Goal: Task Accomplishment & Management: Use online tool/utility

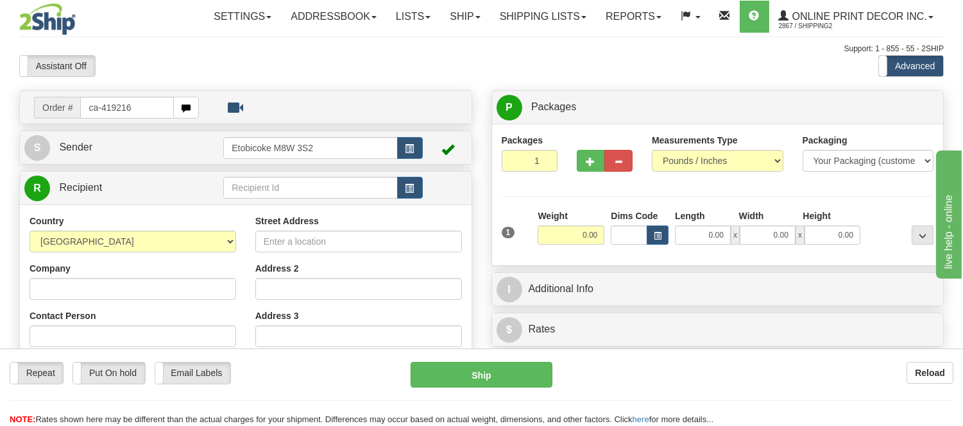
type input "ca-419216"
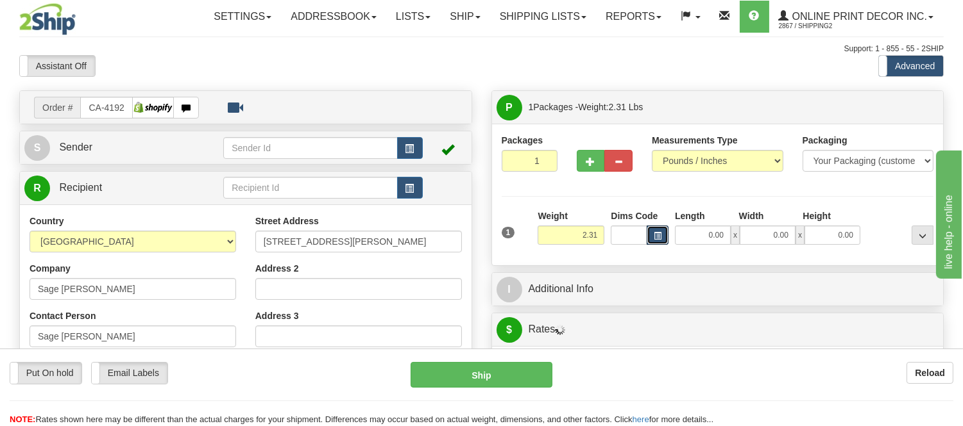
click at [659, 233] on span "button" at bounding box center [657, 236] width 8 height 7
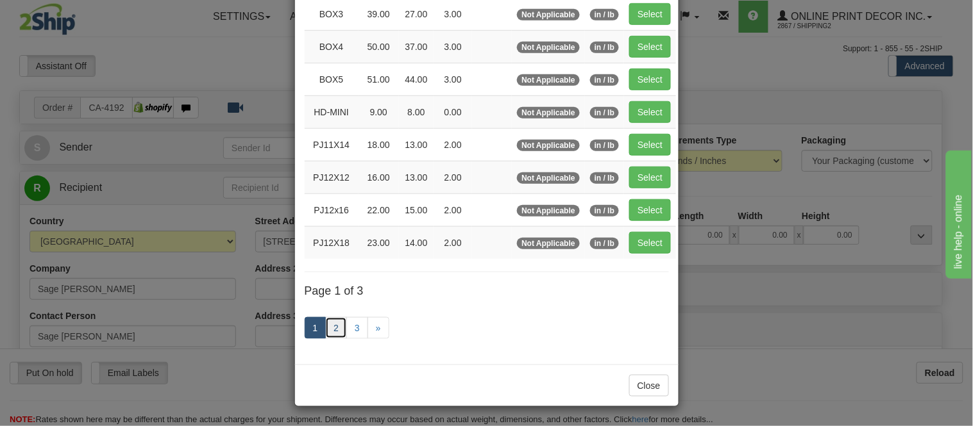
click at [329, 328] on link "2" at bounding box center [336, 328] width 22 height 22
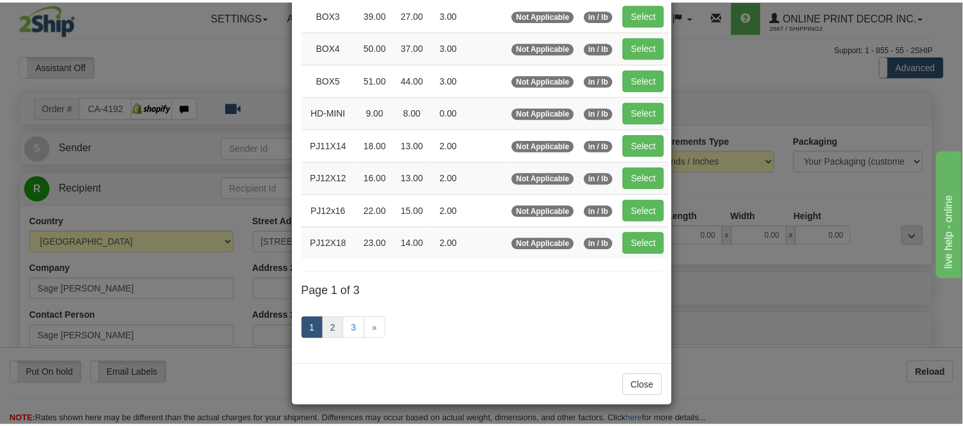
scroll to position [208, 0]
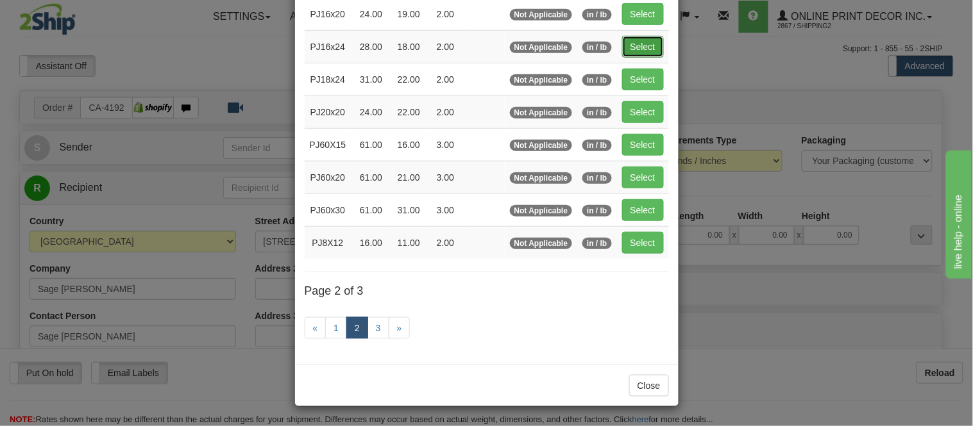
click at [648, 40] on button "Select" at bounding box center [643, 47] width 42 height 22
type input "PJ16x24"
type input "28.00"
type input "18.00"
type input "2.00"
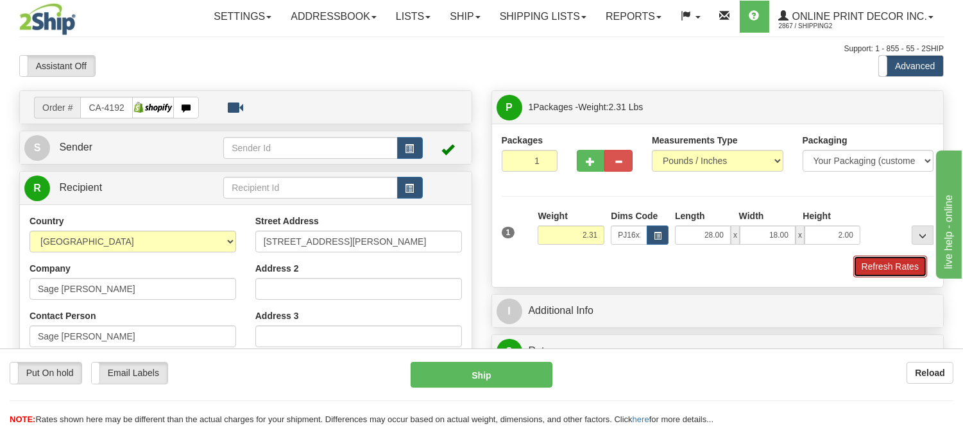
click at [872, 265] on button "Refresh Rates" at bounding box center [890, 267] width 74 height 22
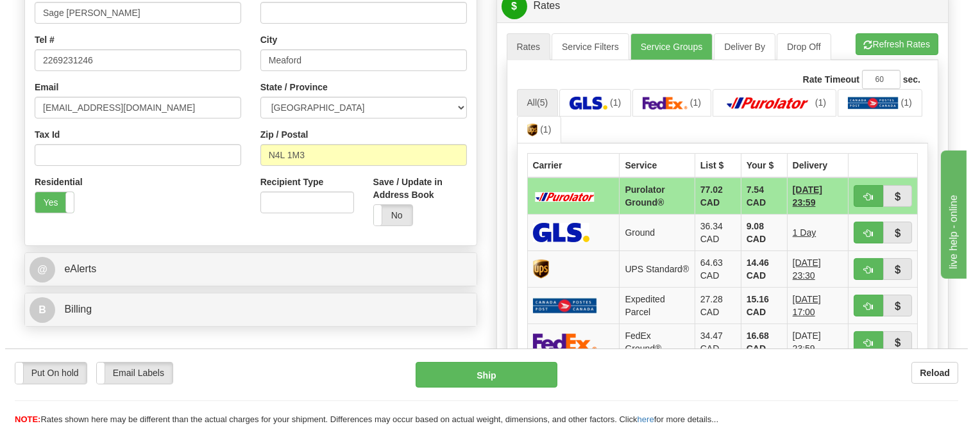
scroll to position [356, 0]
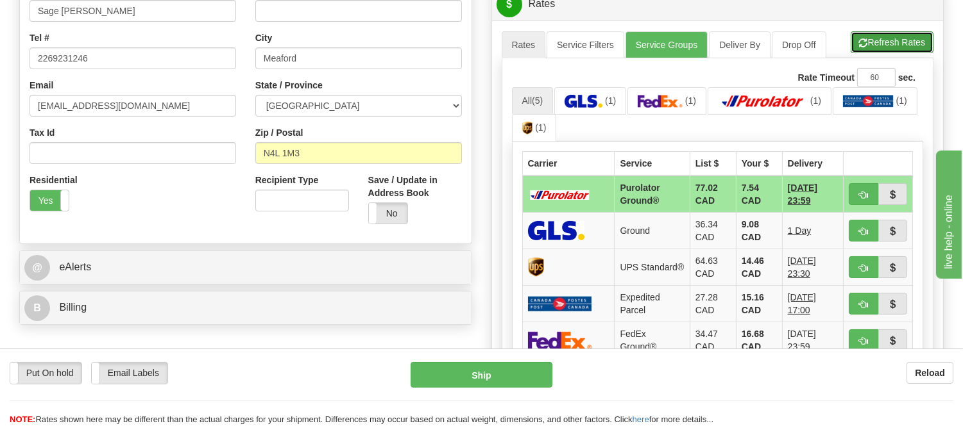
click at [898, 53] on button "Refresh Rates" at bounding box center [891, 42] width 83 height 22
click at [856, 194] on button "button" at bounding box center [862, 194] width 29 height 22
type input "260"
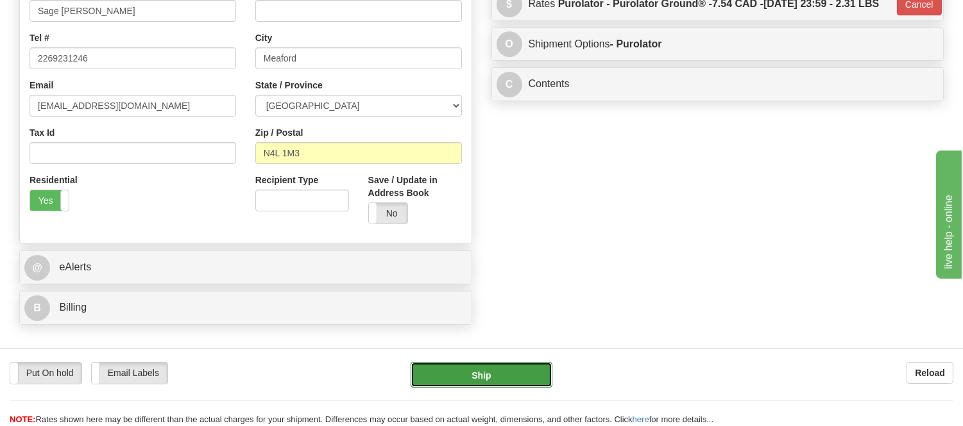
click at [464, 369] on button "Ship" at bounding box center [480, 375] width 141 height 26
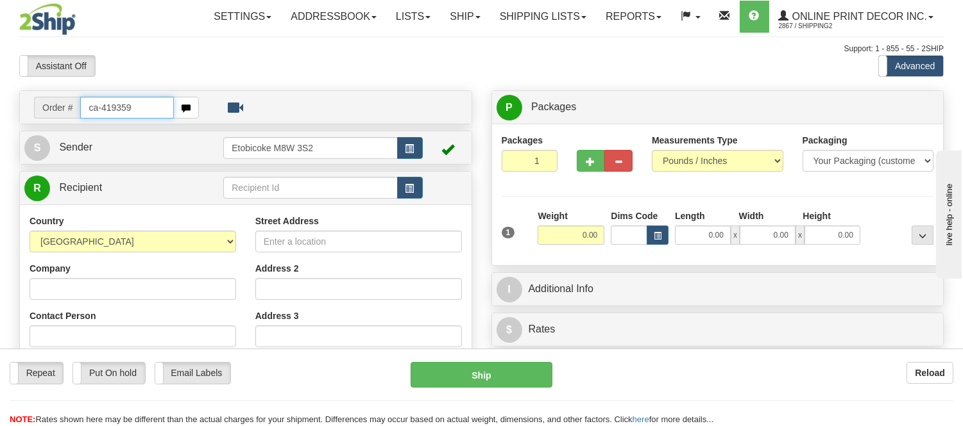
type input "ca-419359"
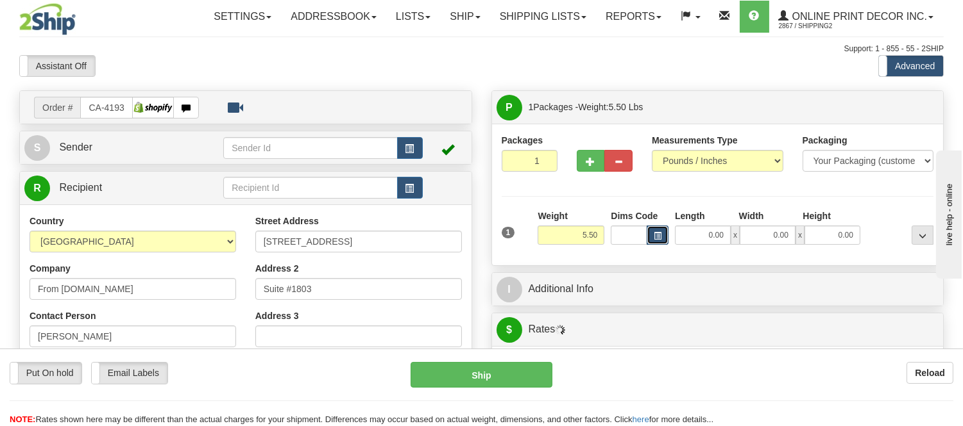
click at [659, 233] on span "button" at bounding box center [657, 236] width 8 height 7
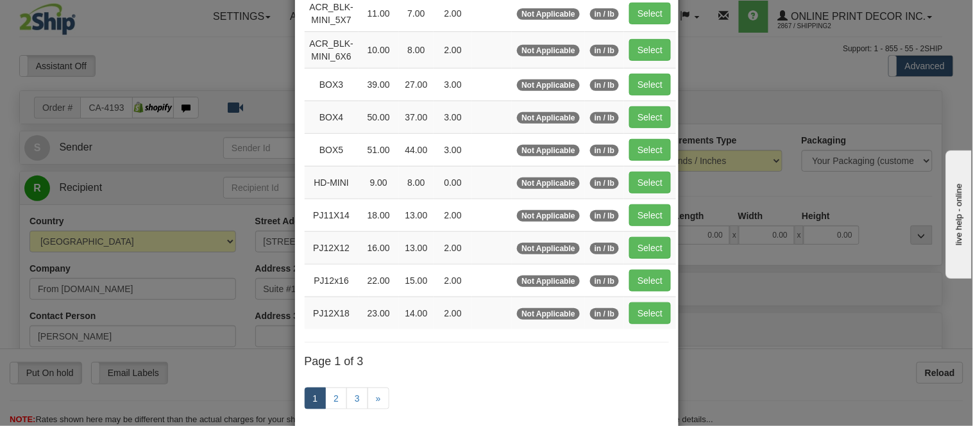
scroll to position [214, 0]
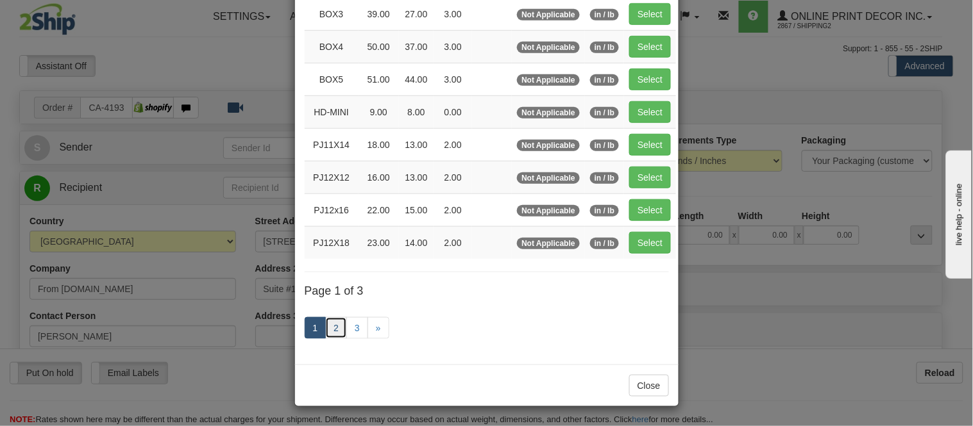
click at [330, 326] on link "2" at bounding box center [336, 328] width 22 height 22
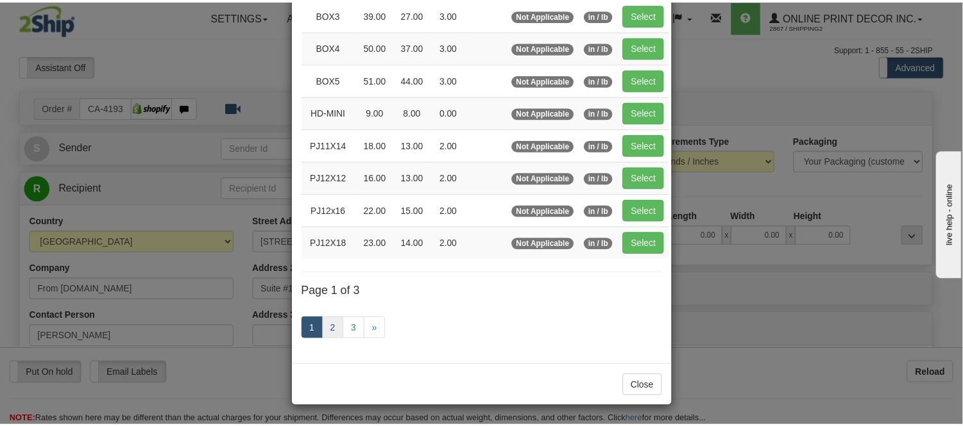
scroll to position [208, 0]
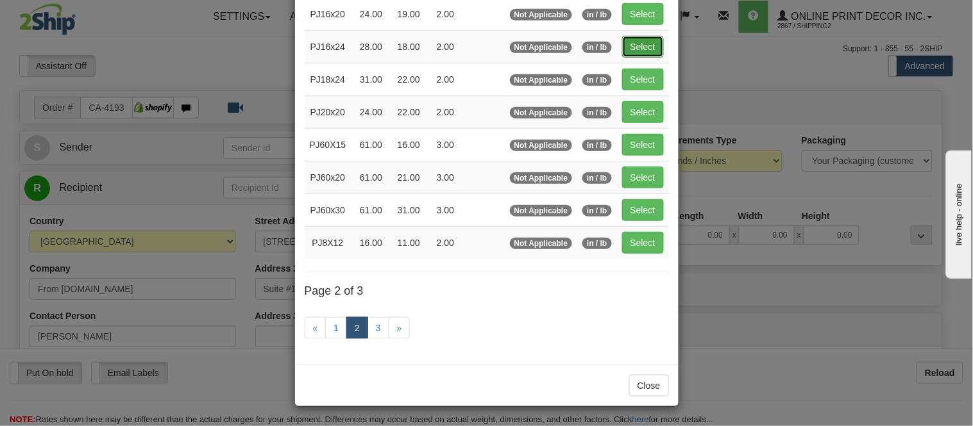
click at [622, 37] on button "Select" at bounding box center [643, 47] width 42 height 22
type input "PJ16x24"
type input "28.00"
type input "18.00"
type input "2.00"
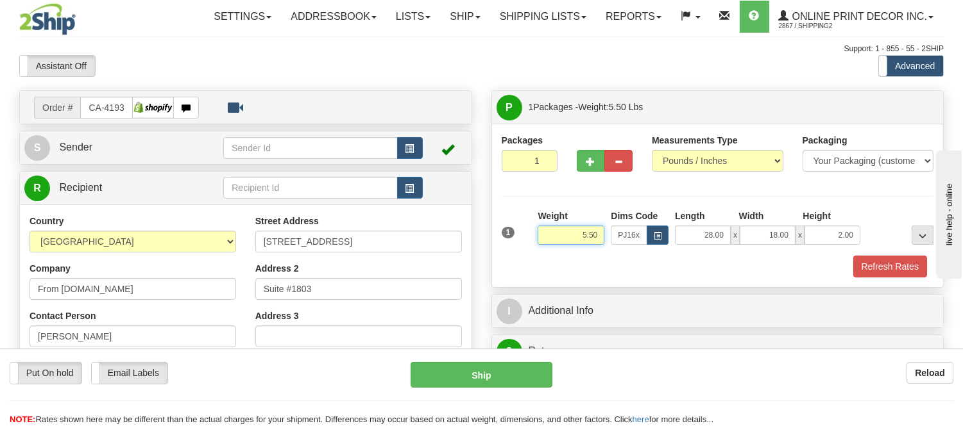
drag, startPoint x: 600, startPoint y: 234, endPoint x: 562, endPoint y: 239, distance: 38.2
click at [562, 239] on input "5.50" at bounding box center [570, 235] width 67 height 19
drag, startPoint x: 600, startPoint y: 235, endPoint x: 560, endPoint y: 231, distance: 40.0
click at [560, 231] on input "4.98" at bounding box center [570, 235] width 67 height 19
click button "Delete" at bounding box center [0, 0] width 0 height 0
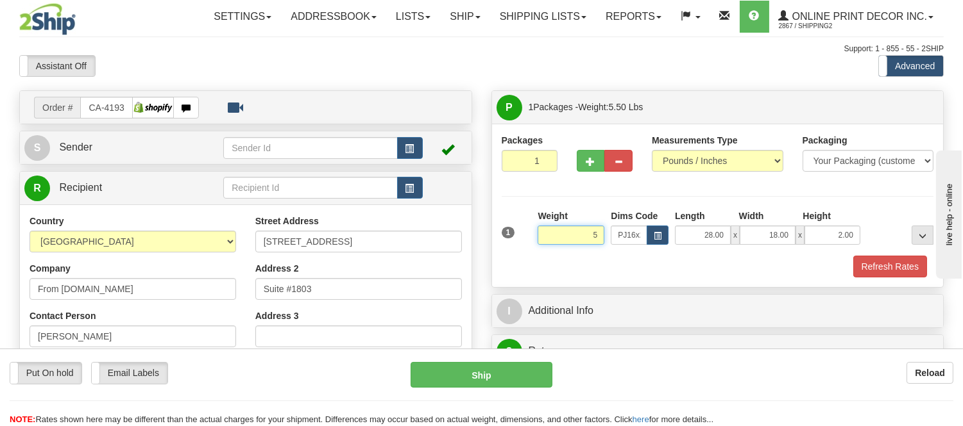
type input "5.00"
drag, startPoint x: 854, startPoint y: 235, endPoint x: 809, endPoint y: 251, distance: 47.1
click at [809, 251] on div "1 Weight 5.00 Dims Code x x" at bounding box center [717, 233] width 439 height 46
click button "Delete" at bounding box center [0, 0] width 0 height 0
drag, startPoint x: 856, startPoint y: 238, endPoint x: 821, endPoint y: 236, distance: 34.7
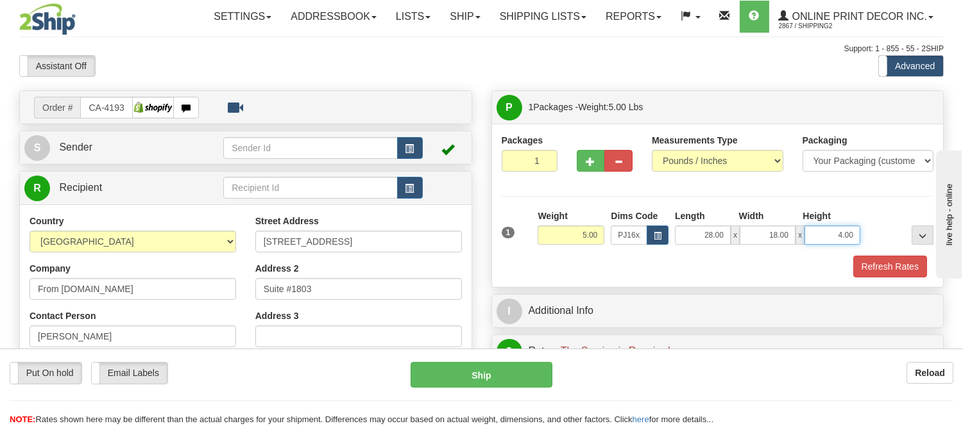
click at [821, 236] on input "4.00" at bounding box center [832, 235] width 56 height 19
click button "Delete" at bounding box center [0, 0] width 0 height 0
type input "6.00"
drag, startPoint x: 599, startPoint y: 239, endPoint x: 528, endPoint y: 251, distance: 72.1
click at [528, 251] on div "1 Weight 5.00 Dims Code x x" at bounding box center [717, 233] width 439 height 46
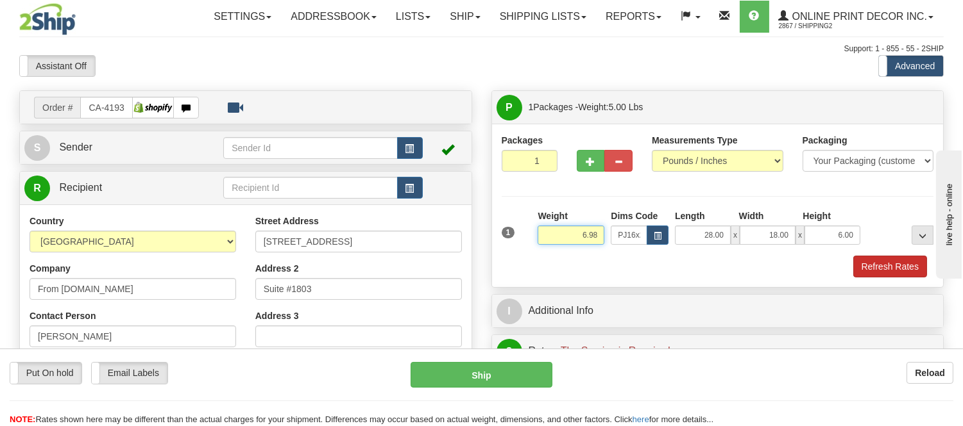
type input "6.98"
click at [881, 271] on button "Refresh Rates" at bounding box center [890, 267] width 74 height 22
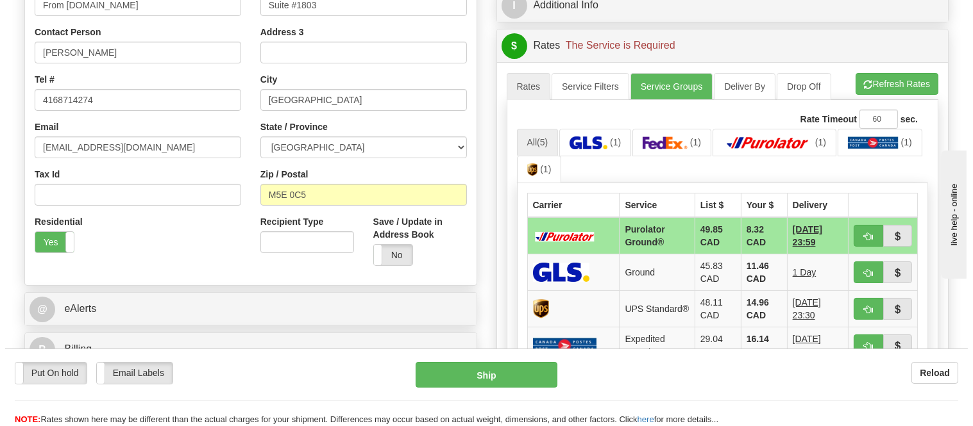
scroll to position [285, 0]
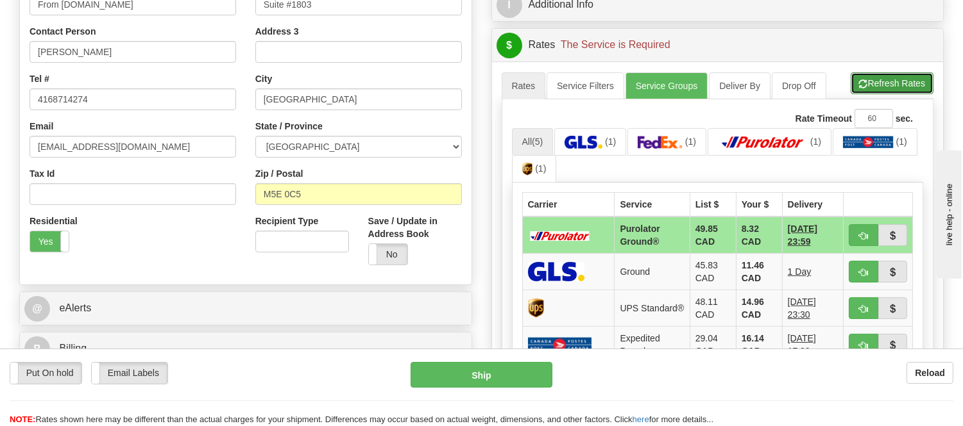
click at [898, 74] on button "Refresh Rates" at bounding box center [891, 83] width 83 height 22
click at [852, 233] on button "button" at bounding box center [862, 235] width 29 height 22
type input "260"
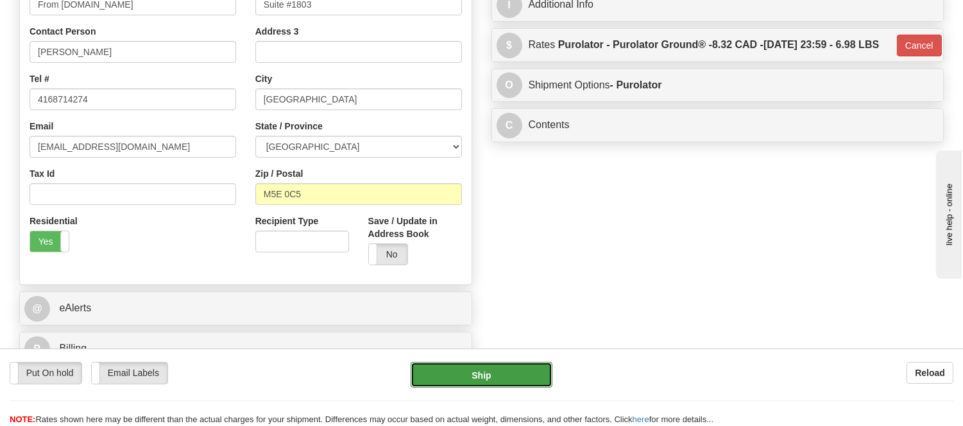
click at [468, 377] on button "Ship" at bounding box center [480, 375] width 141 height 26
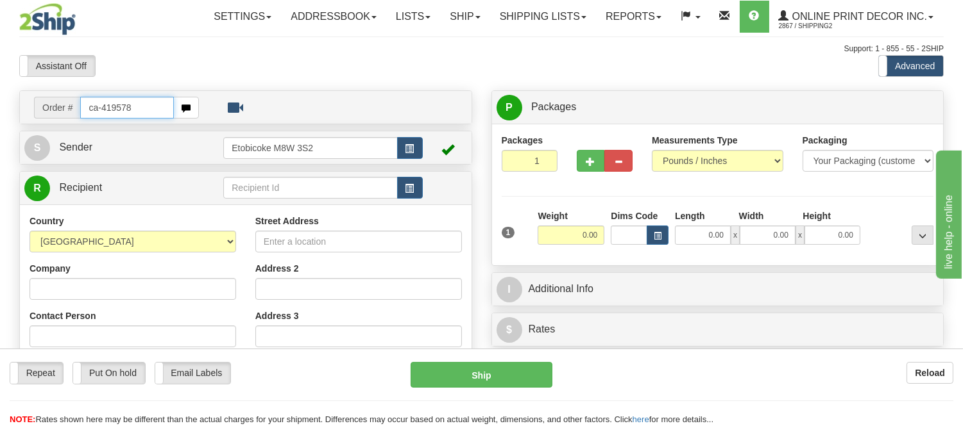
type input "ca-419578"
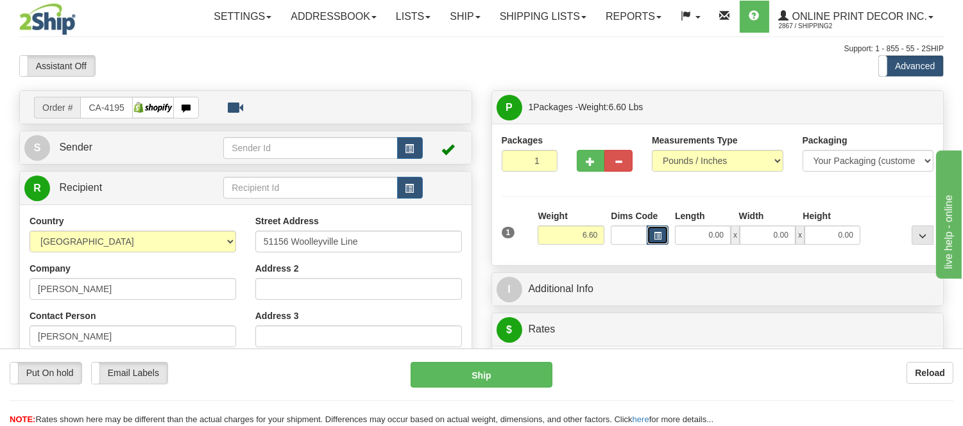
click at [663, 240] on button "button" at bounding box center [657, 235] width 22 height 19
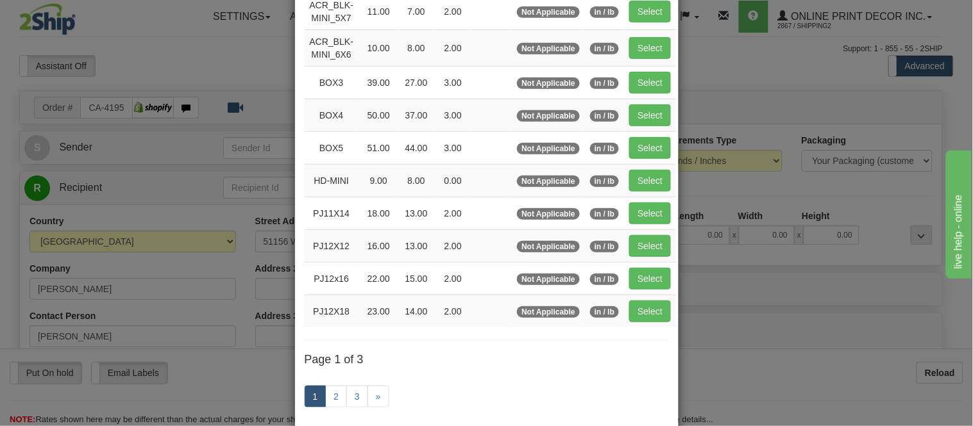
scroll to position [214, 0]
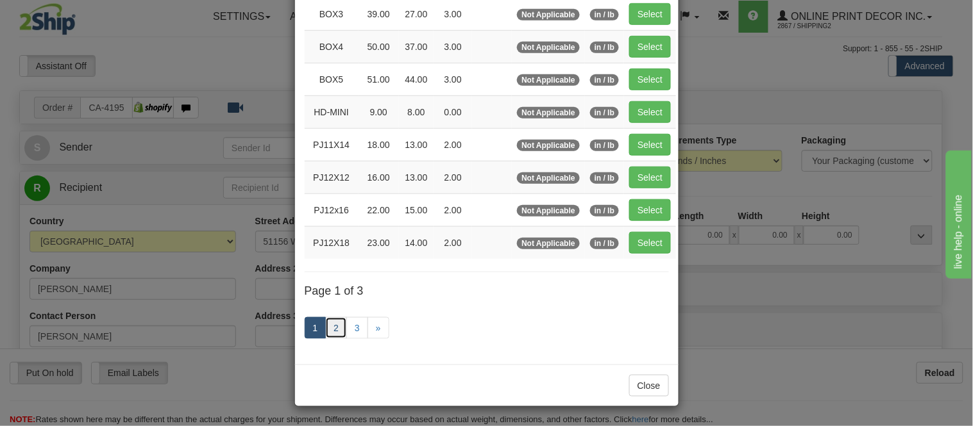
click at [329, 336] on link "2" at bounding box center [336, 328] width 22 height 22
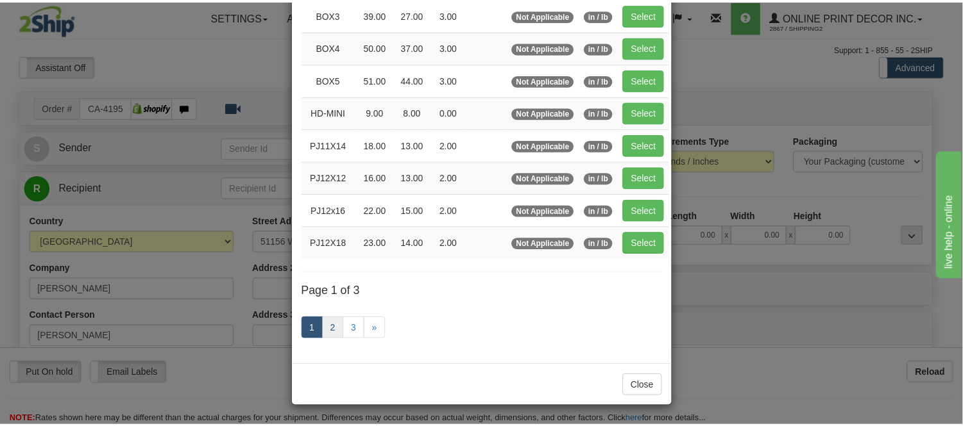
scroll to position [208, 0]
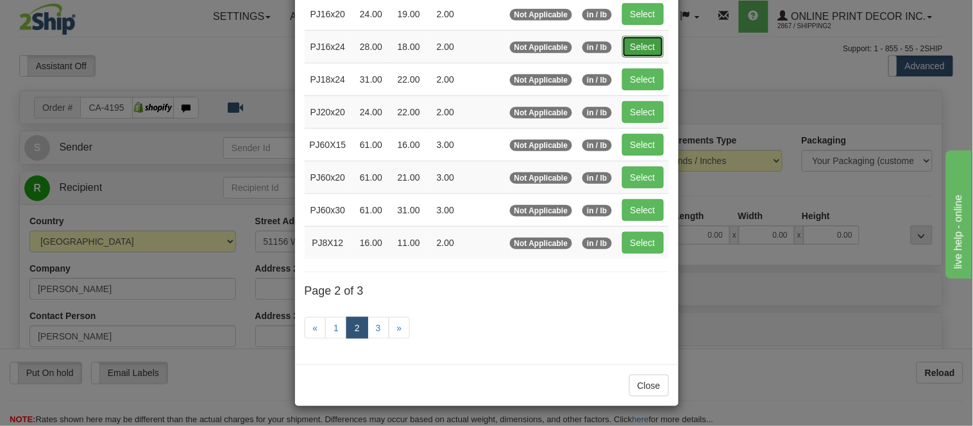
click at [648, 40] on button "Select" at bounding box center [643, 47] width 42 height 22
type input "PJ16x24"
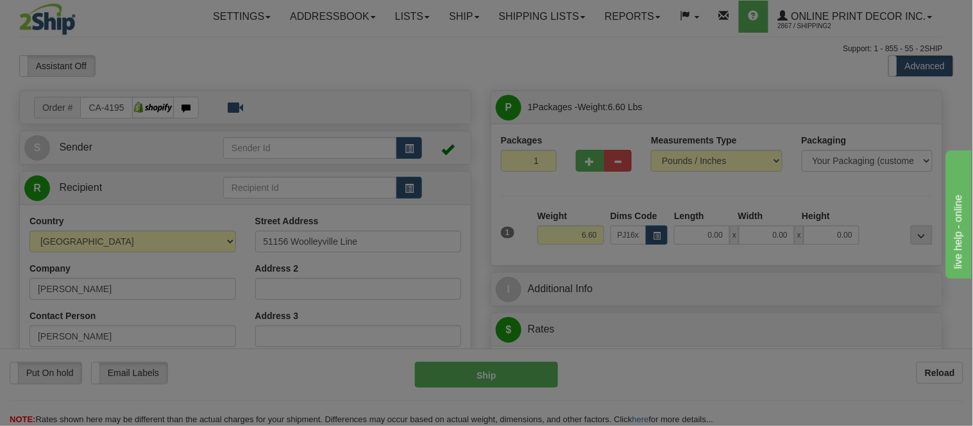
type input "28.00"
type input "18.00"
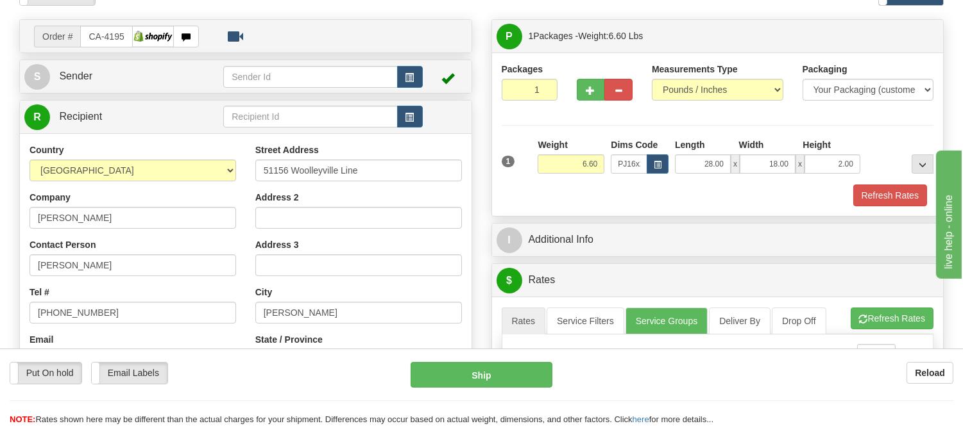
scroll to position [142, 0]
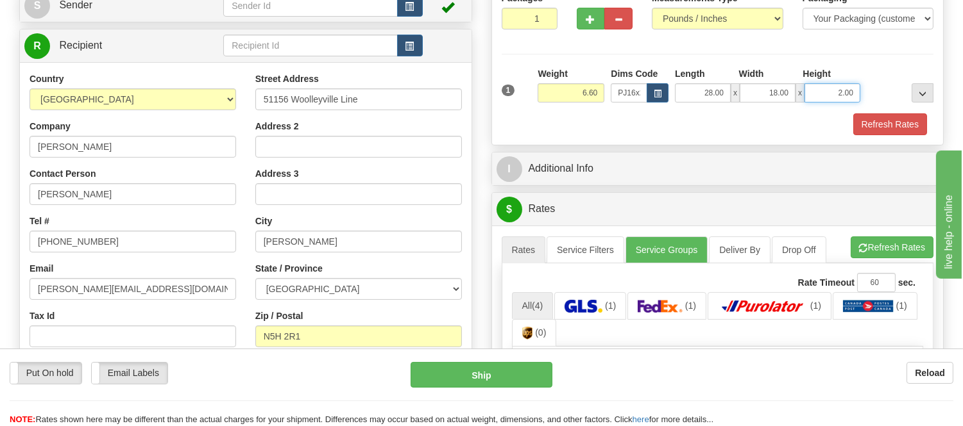
drag, startPoint x: 855, startPoint y: 94, endPoint x: 812, endPoint y: 116, distance: 48.2
click at [812, 116] on div "1 Weight 6.60 Dims Code PJ16x24 Length Width Height x x" at bounding box center [717, 101] width 432 height 68
click button "Delete" at bounding box center [0, 0] width 0 height 0
drag, startPoint x: 851, startPoint y: 88, endPoint x: 829, endPoint y: 98, distance: 24.1
click at [829, 98] on input "6.00" at bounding box center [832, 92] width 56 height 19
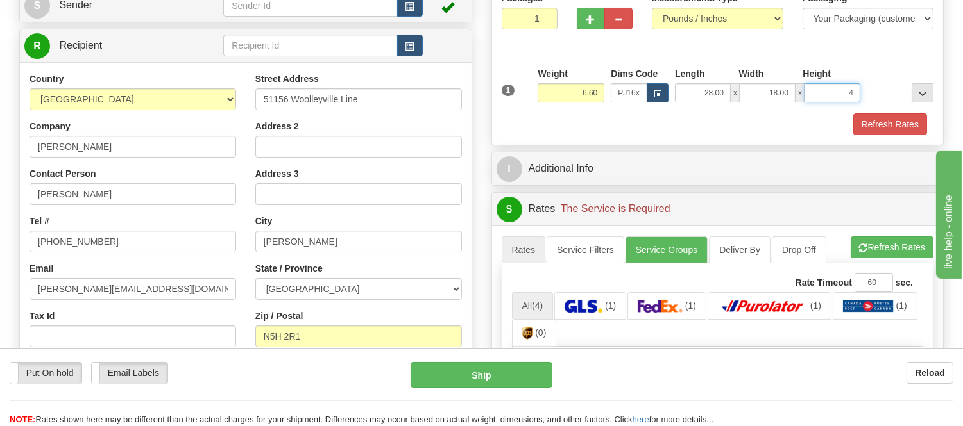
click button "Delete" at bounding box center [0, 0] width 0 height 0
type input "4.00"
click at [585, 24] on button "button" at bounding box center [591, 19] width 28 height 22
radio input "true"
type input "2"
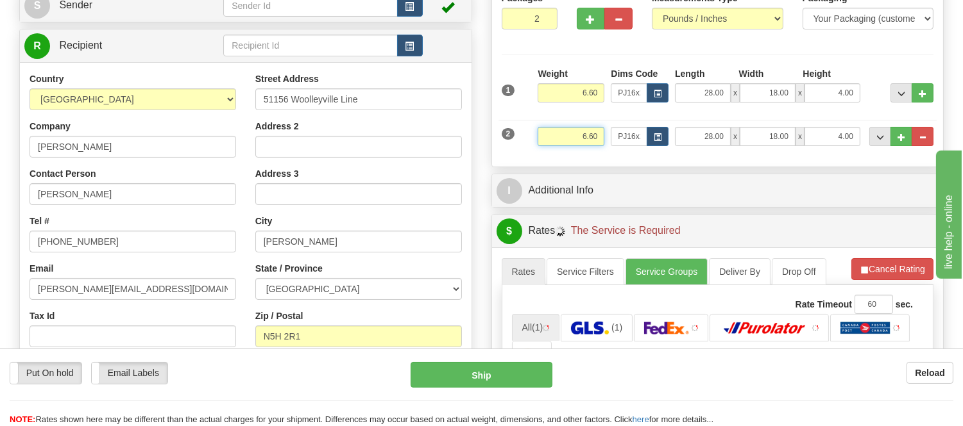
drag, startPoint x: 597, startPoint y: 137, endPoint x: 544, endPoint y: 169, distance: 61.8
click at [544, 169] on div "P Packages 2 Packages - Weight: 13.20 Lbs Shipment Level Shipm. Package Level P…" at bounding box center [718, 312] width 472 height 728
click button "Delete" at bounding box center [0, 0] width 0 height 0
type input "4.00"
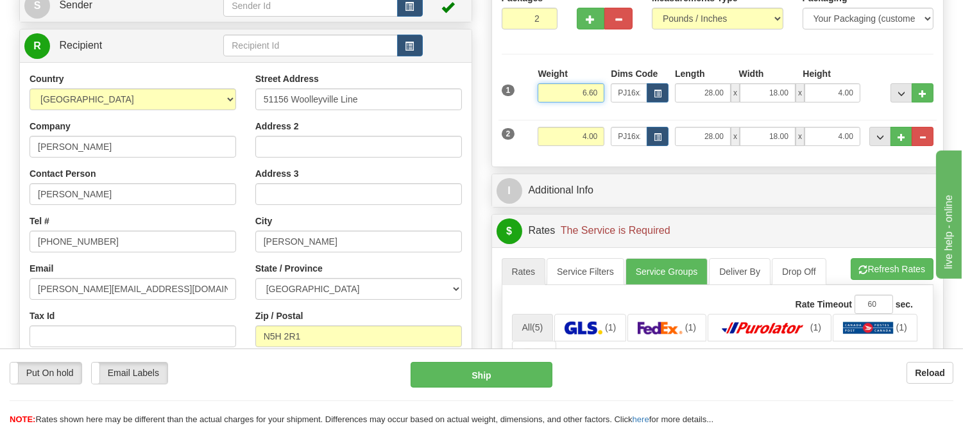
drag, startPoint x: 595, startPoint y: 93, endPoint x: 543, endPoint y: 118, distance: 58.2
click at [543, 118] on div "1 Weight 6.60 Dims Code PJ16x24 Length Width Height x x" at bounding box center [717, 112] width 432 height 90
type input "5.98"
click at [914, 262] on li "Refresh Rates Cancel Rating" at bounding box center [891, 269] width 83 height 22
click at [650, 139] on button "button" at bounding box center [657, 136] width 22 height 19
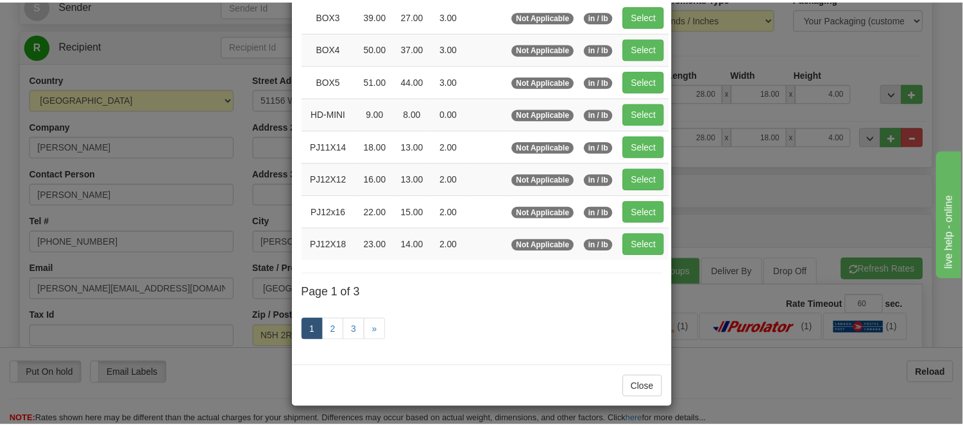
scroll to position [214, 0]
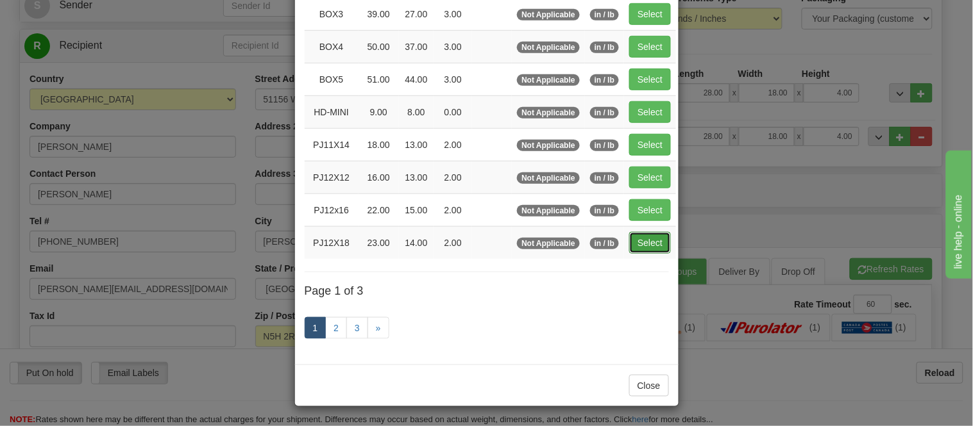
click at [639, 239] on button "Select" at bounding box center [650, 243] width 42 height 22
type input "PJ12X18"
type input "23.00"
type input "14.00"
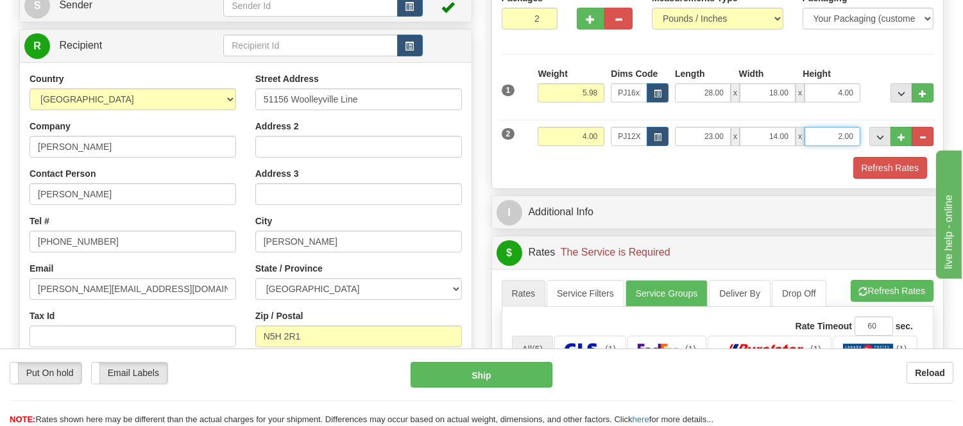
drag, startPoint x: 857, startPoint y: 139, endPoint x: 817, endPoint y: 145, distance: 40.2
click at [817, 145] on input "2.00" at bounding box center [832, 136] width 56 height 19
click button "Delete" at bounding box center [0, 0] width 0 height 0
type input "4.00"
click at [885, 168] on button "Refresh Rates" at bounding box center [890, 168] width 74 height 22
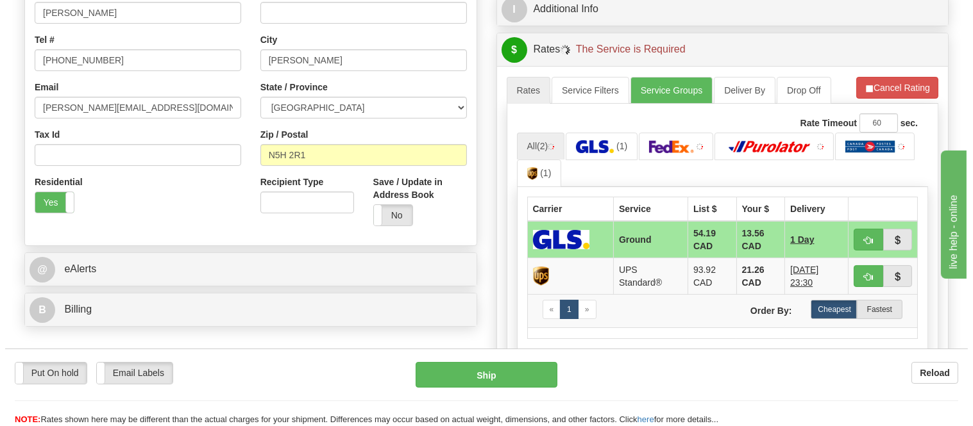
scroll to position [356, 0]
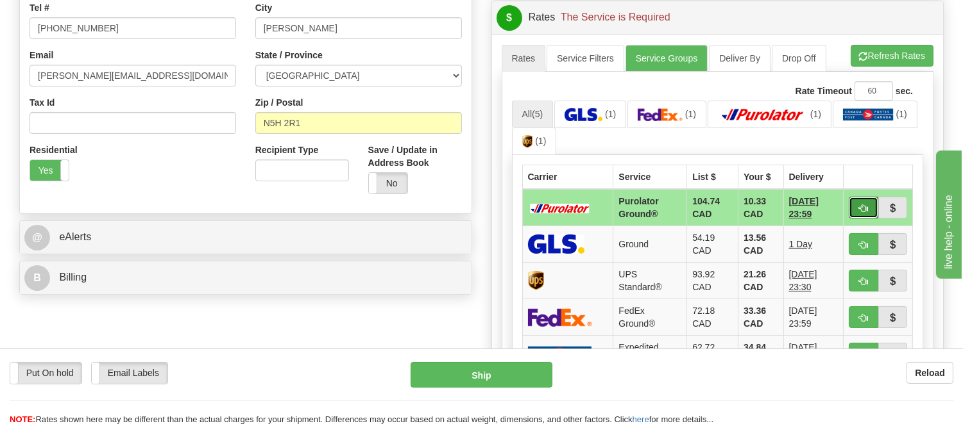
click at [872, 215] on button "button" at bounding box center [862, 208] width 29 height 22
type input "260"
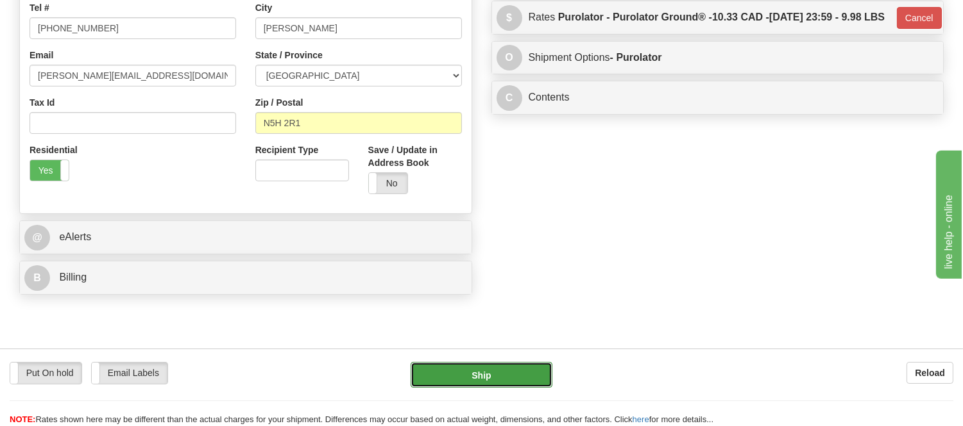
click at [515, 385] on button "Ship" at bounding box center [480, 375] width 141 height 26
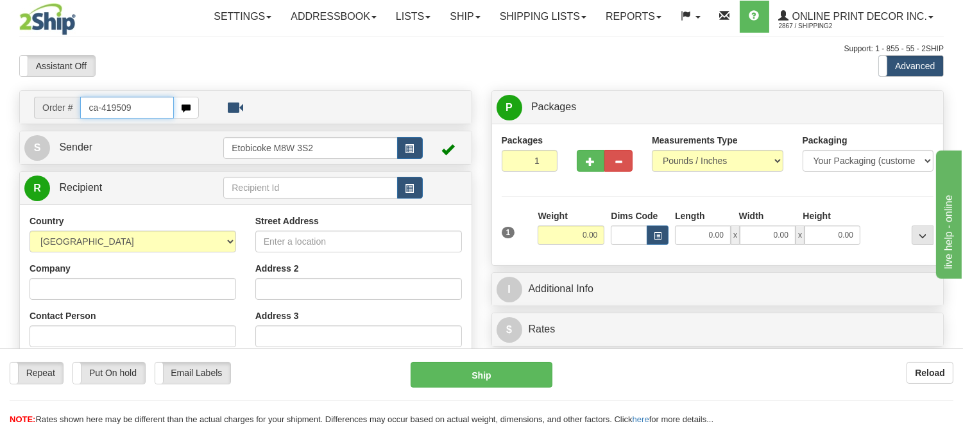
type input "ca-419509"
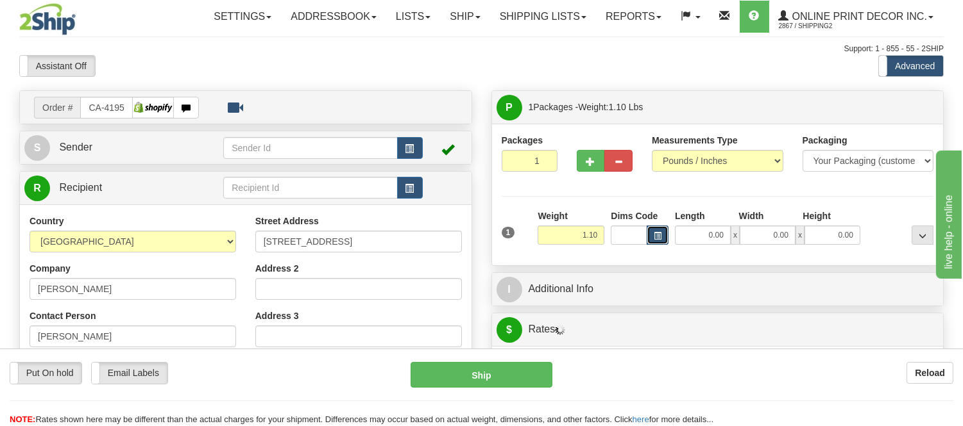
click at [657, 244] on button "button" at bounding box center [657, 235] width 22 height 19
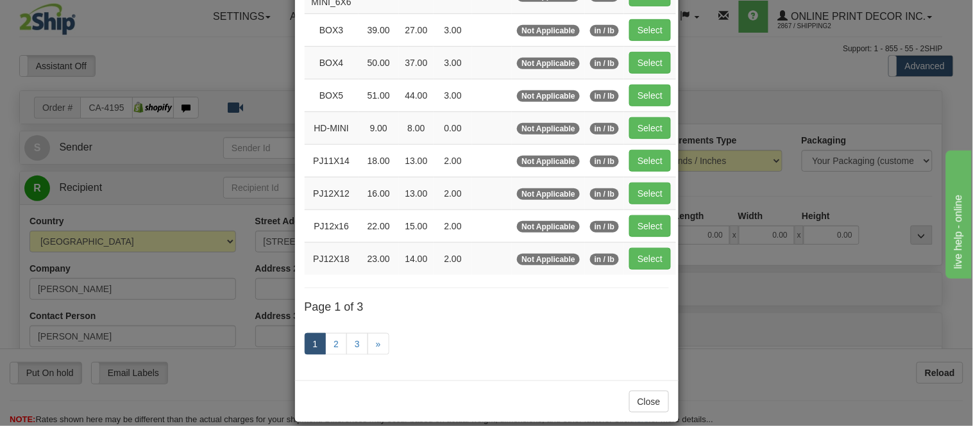
scroll to position [214, 0]
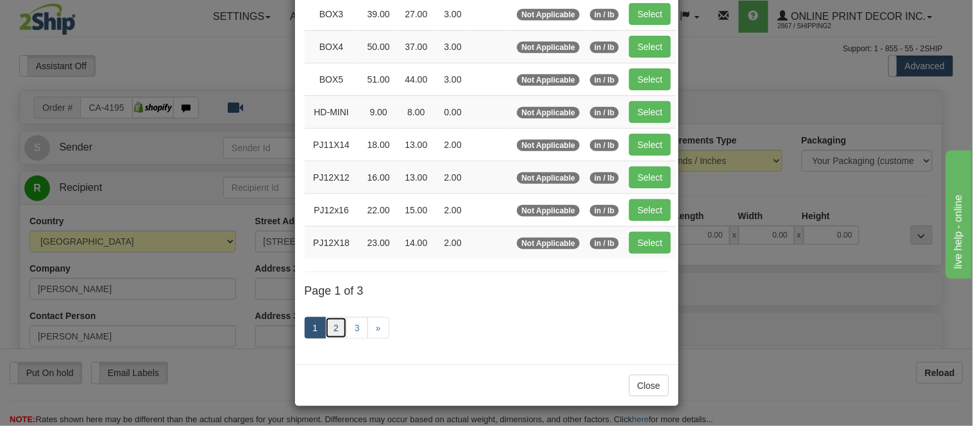
click at [326, 326] on link "2" at bounding box center [336, 328] width 22 height 22
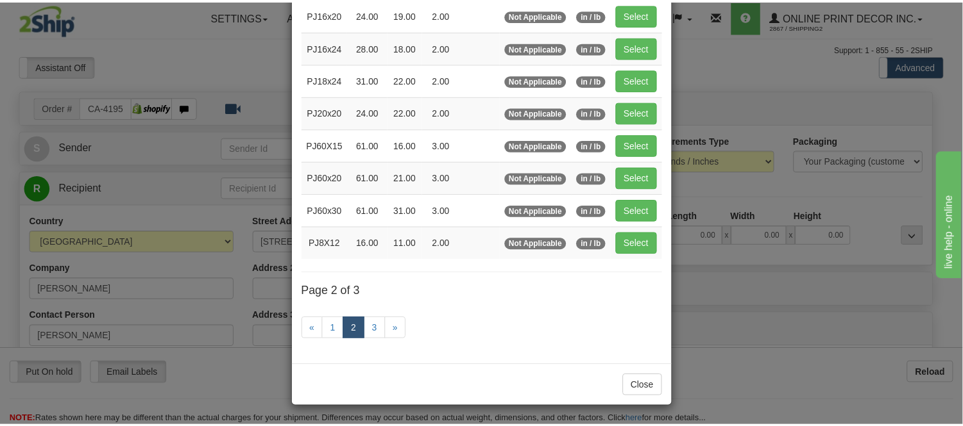
scroll to position [208, 0]
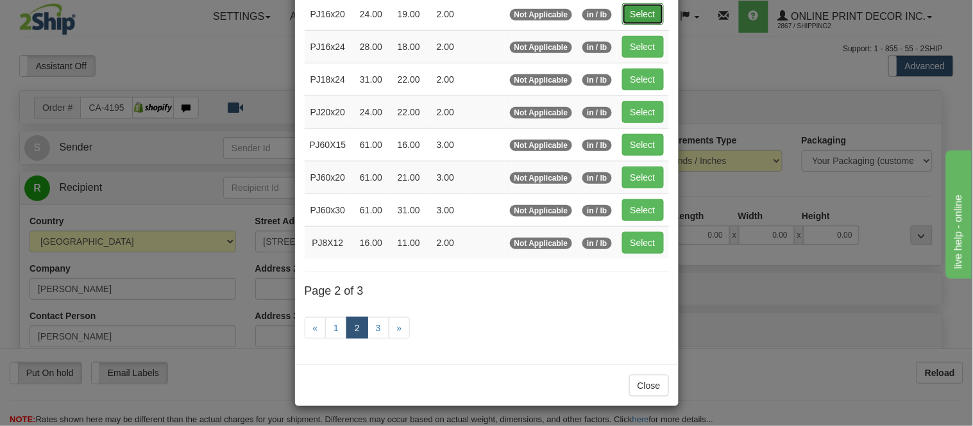
click at [625, 14] on button "Select" at bounding box center [643, 14] width 42 height 22
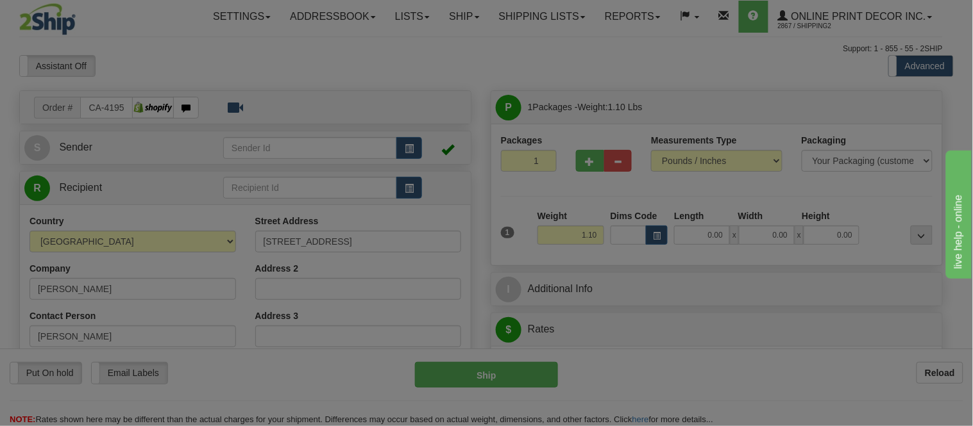
type input "PJ16x20"
type input "24.00"
type input "19.00"
type input "2.00"
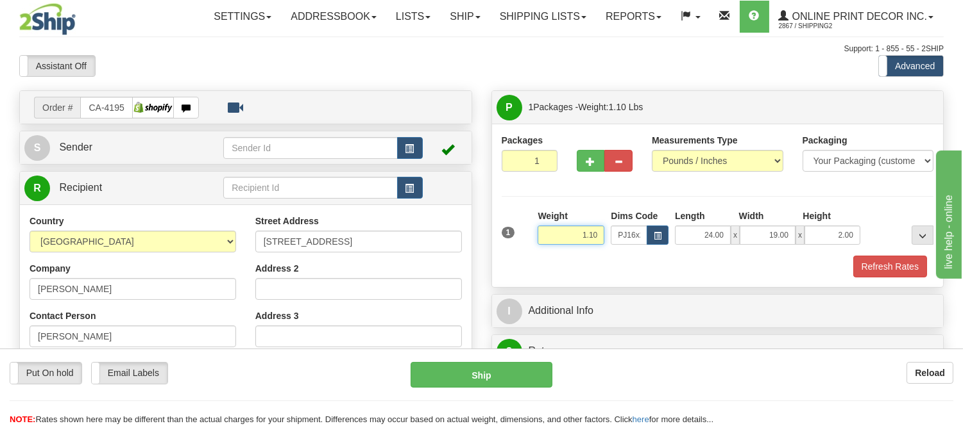
drag, startPoint x: 598, startPoint y: 232, endPoint x: 553, endPoint y: 246, distance: 47.3
click at [553, 246] on div "Weight 1.10" at bounding box center [570, 232] width 73 height 45
type input "2.20"
click at [866, 261] on button "Refresh Rates" at bounding box center [890, 267] width 74 height 22
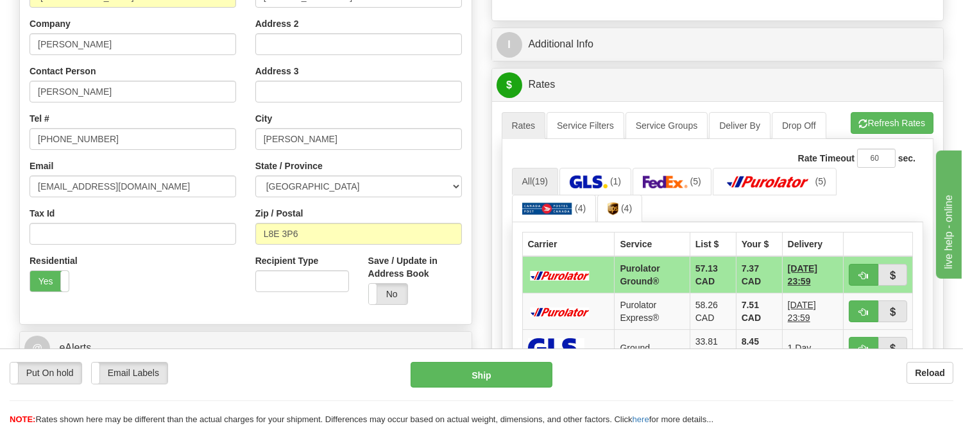
scroll to position [214, 0]
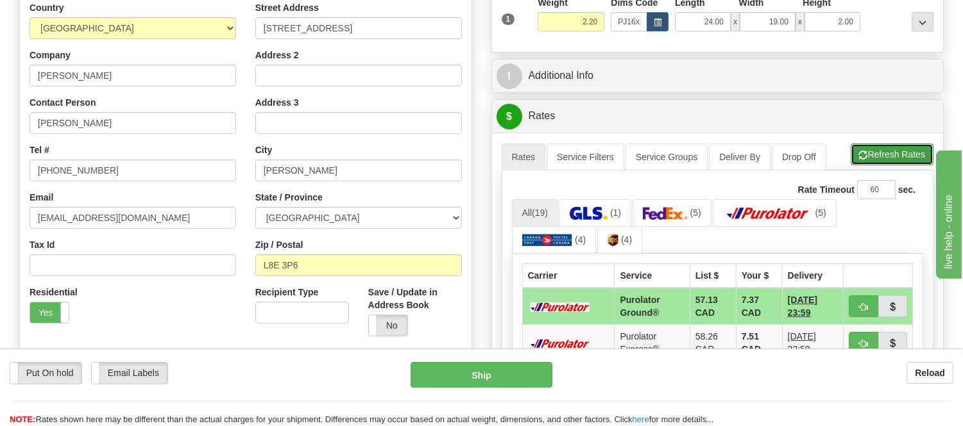
click at [877, 151] on button "Refresh Rates" at bounding box center [891, 155] width 83 height 22
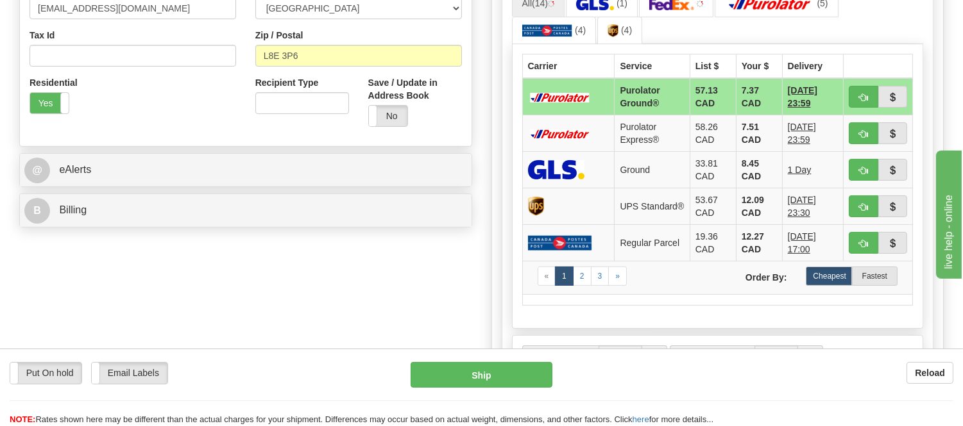
scroll to position [427, 0]
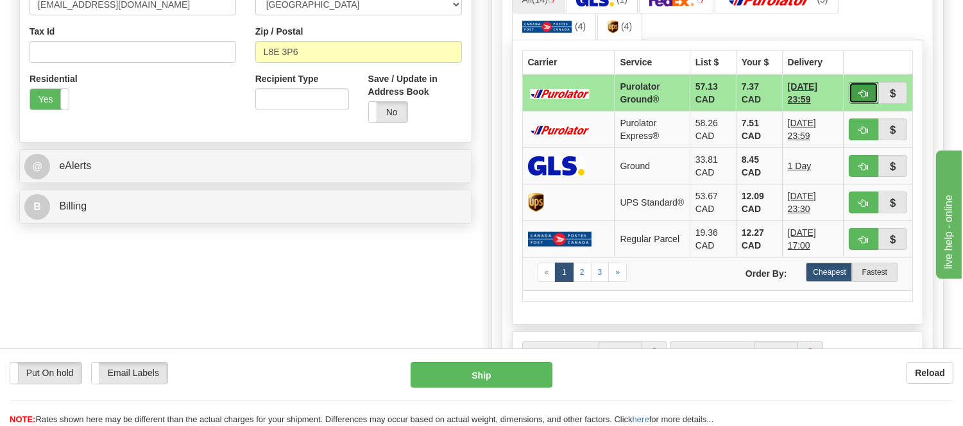
click at [853, 85] on button "button" at bounding box center [862, 93] width 29 height 22
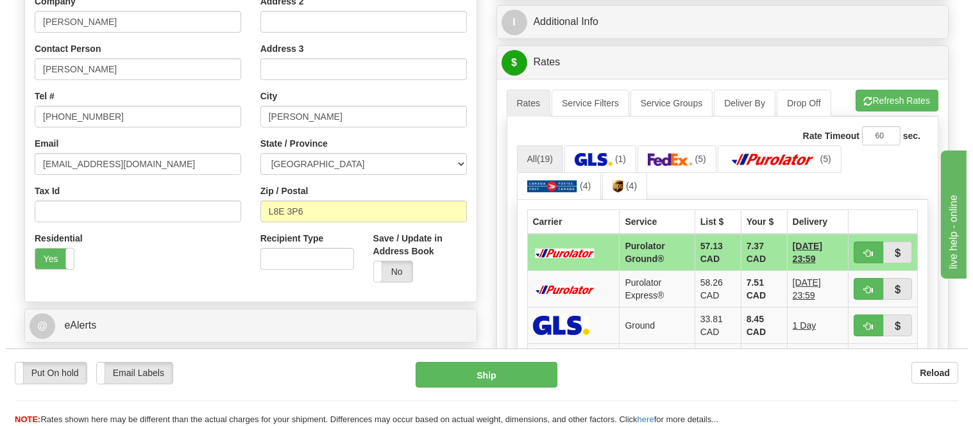
scroll to position [285, 0]
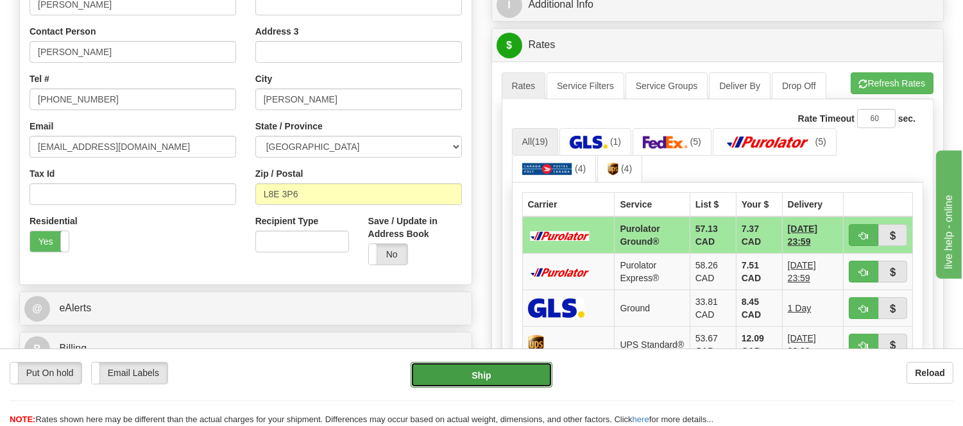
click at [503, 375] on button "Ship" at bounding box center [480, 375] width 141 height 26
type input "260"
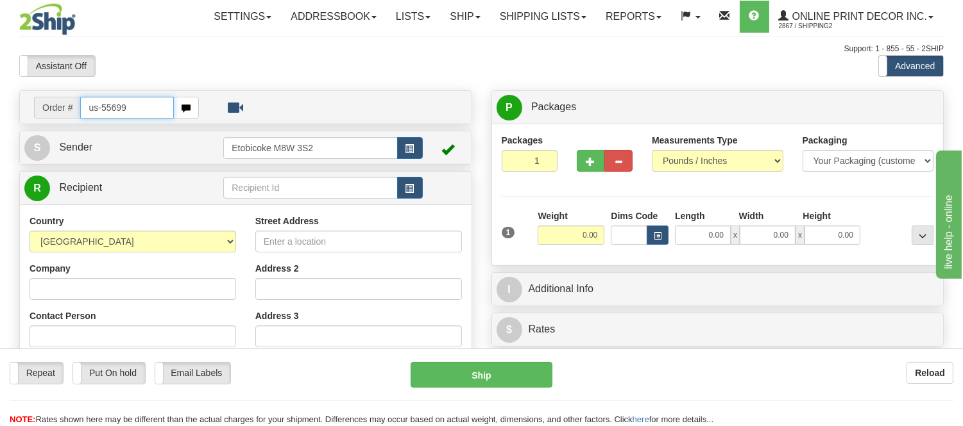
type input "us-55699"
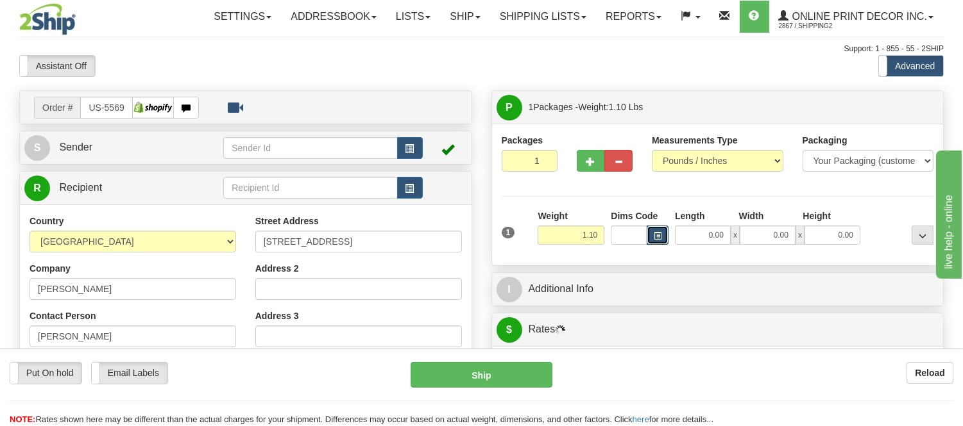
click at [659, 236] on span "button" at bounding box center [657, 236] width 8 height 7
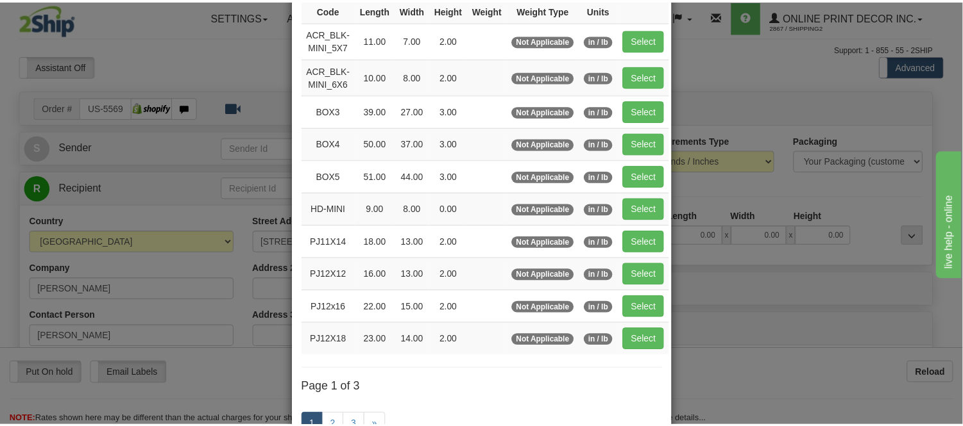
scroll to position [142, 0]
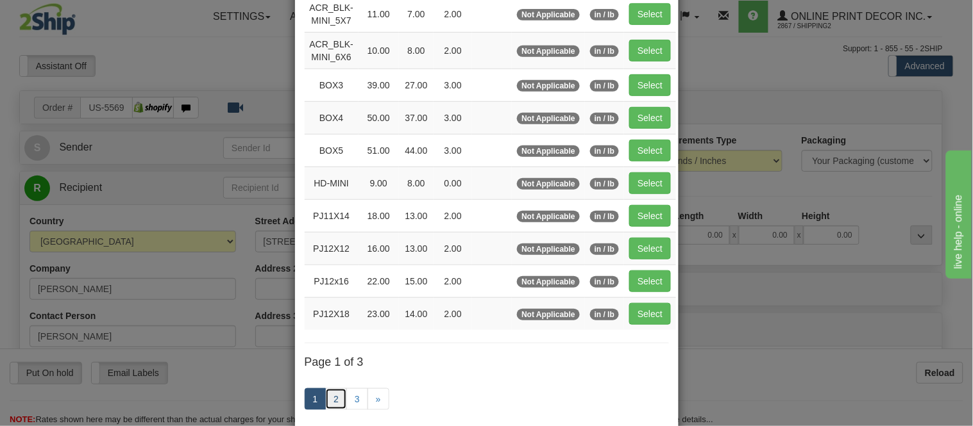
click at [326, 400] on link "2" at bounding box center [336, 400] width 22 height 22
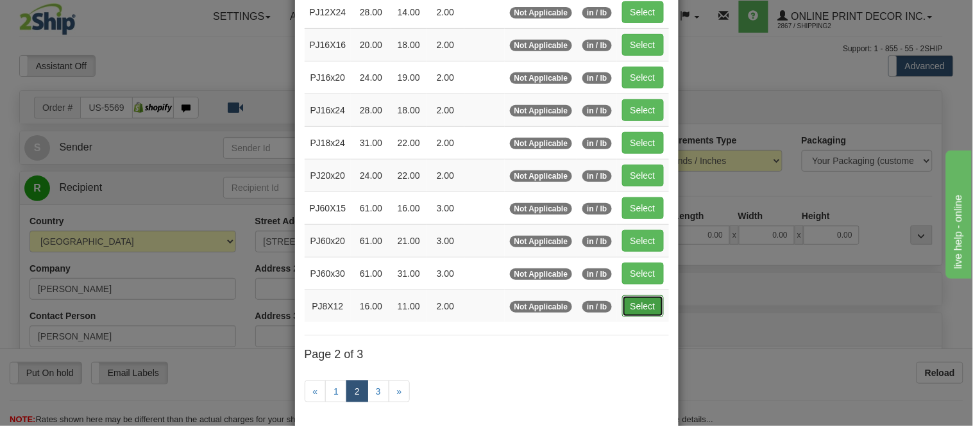
click at [633, 307] on button "Select" at bounding box center [643, 307] width 42 height 22
type input "PJ8X12"
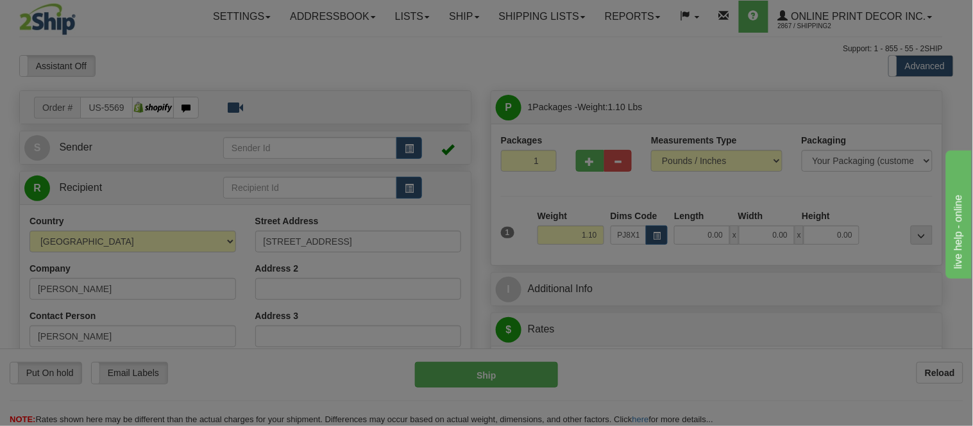
type input "16.00"
type input "11.00"
type input "2.00"
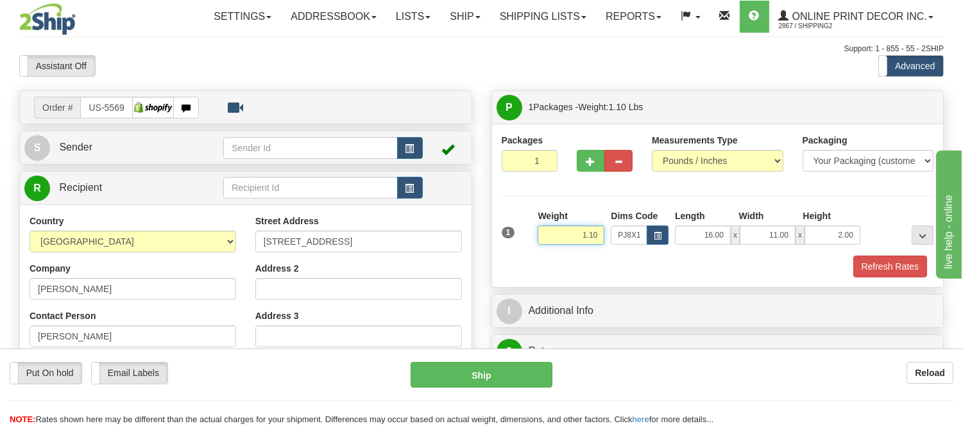
drag, startPoint x: 598, startPoint y: 234, endPoint x: 546, endPoint y: 238, distance: 52.1
click at [546, 238] on input "1.10" at bounding box center [570, 235] width 67 height 19
type input "0.98"
click at [863, 267] on button "Refresh Rates" at bounding box center [890, 267] width 74 height 22
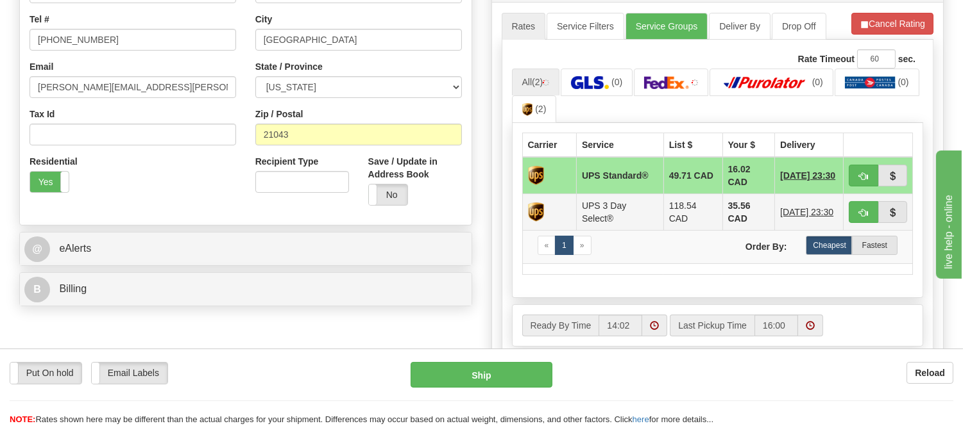
scroll to position [356, 0]
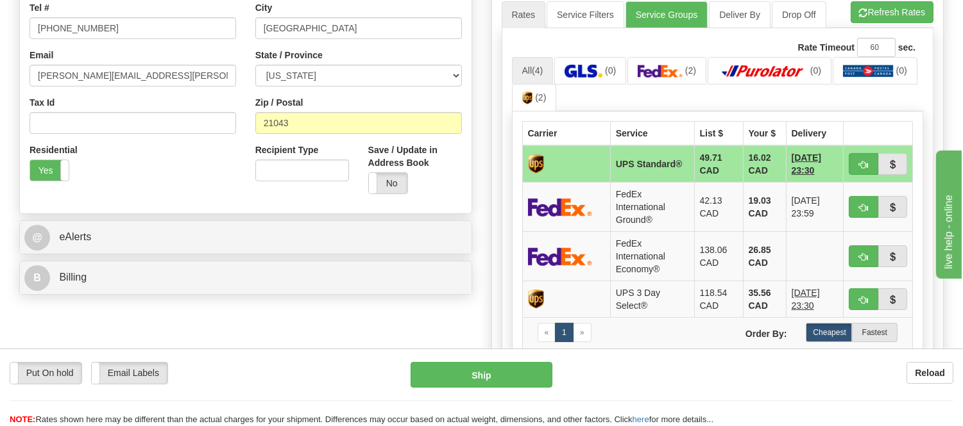
click at [873, 95] on ul "All (4) (0) (2) (0) (0) (2)" at bounding box center [718, 84] width 412 height 55
click at [859, 165] on span "button" at bounding box center [863, 165] width 9 height 8
type input "11"
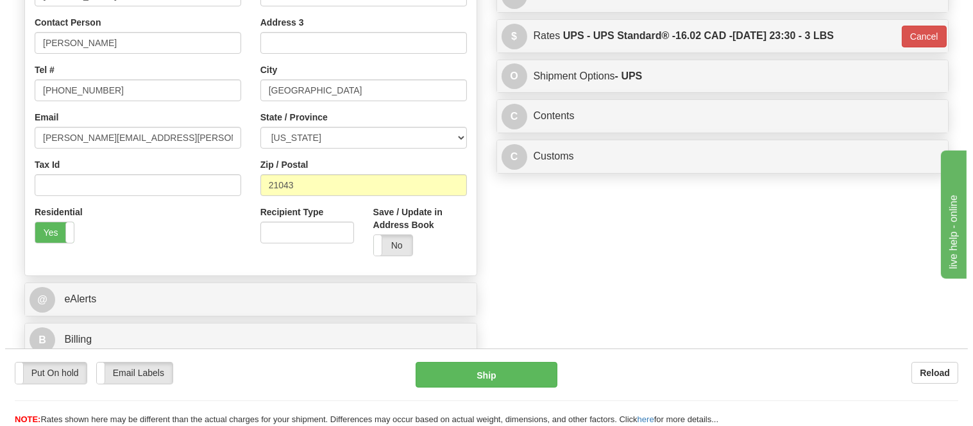
scroll to position [214, 0]
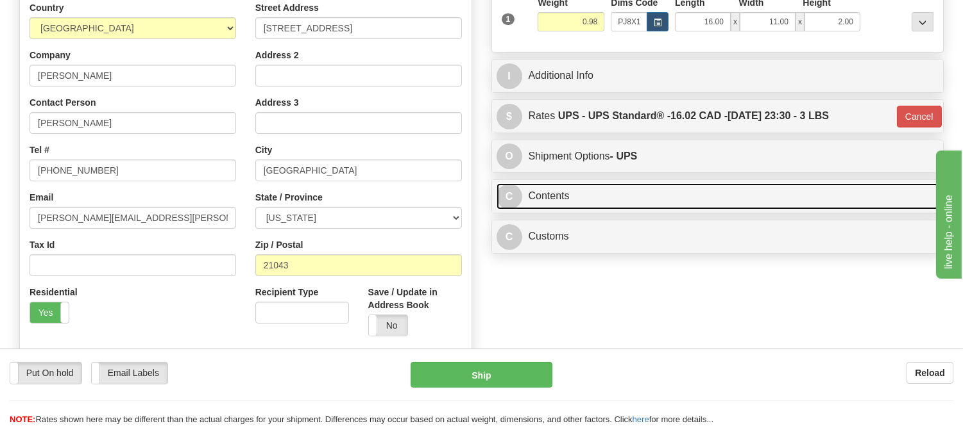
click at [757, 198] on link "C Contents" at bounding box center [717, 196] width 442 height 26
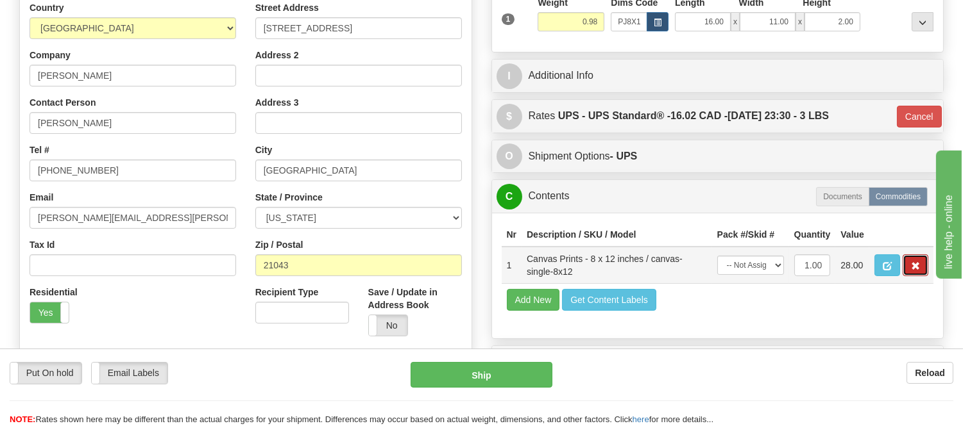
click at [913, 276] on button "button" at bounding box center [915, 266] width 26 height 22
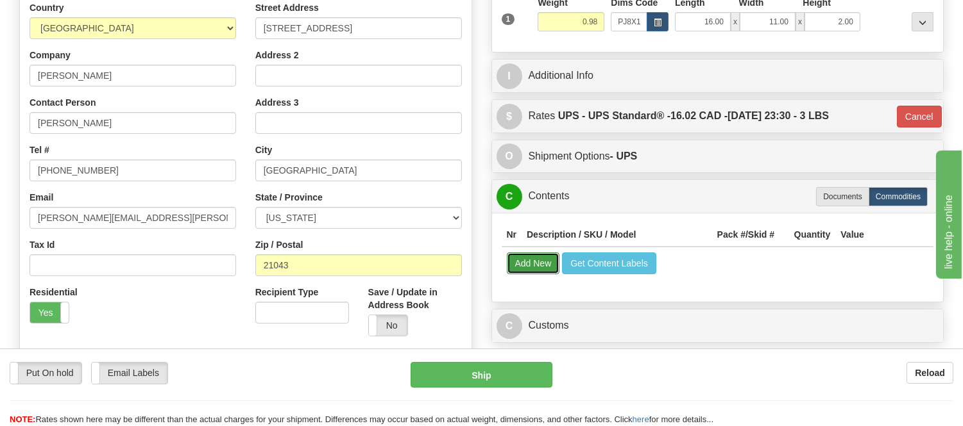
click at [541, 258] on button "Add New" at bounding box center [533, 264] width 53 height 22
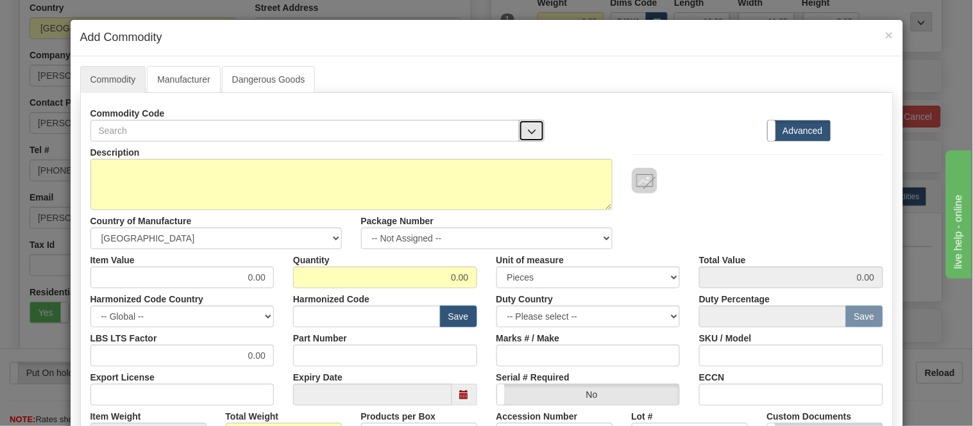
click at [532, 130] on button "button" at bounding box center [532, 131] width 26 height 22
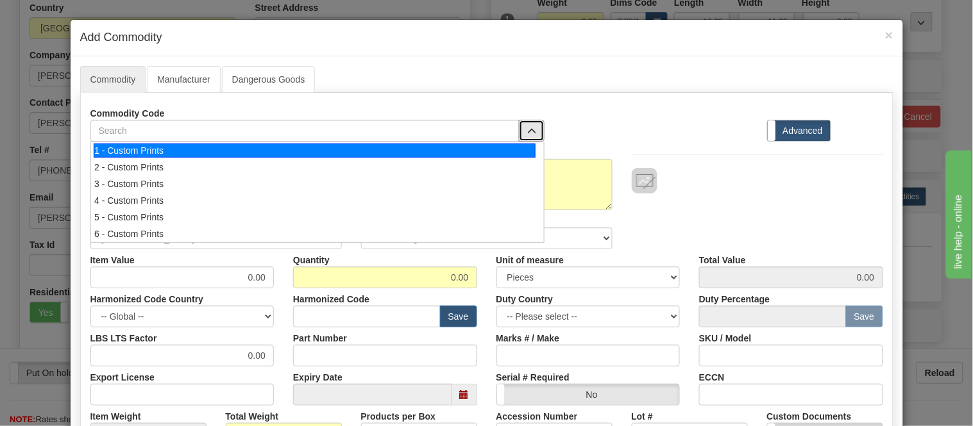
click at [530, 146] on div "1 - Custom Prints" at bounding box center [315, 151] width 442 height 14
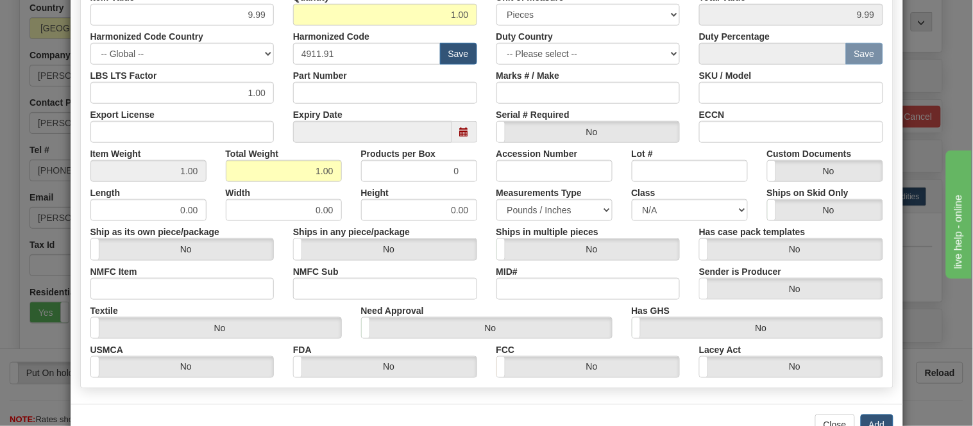
scroll to position [303, 0]
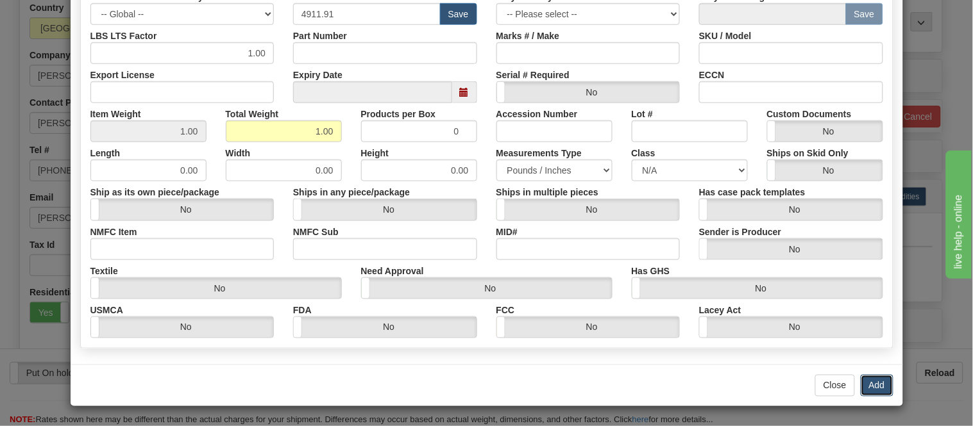
click at [866, 389] on button "Add" at bounding box center [877, 386] width 33 height 22
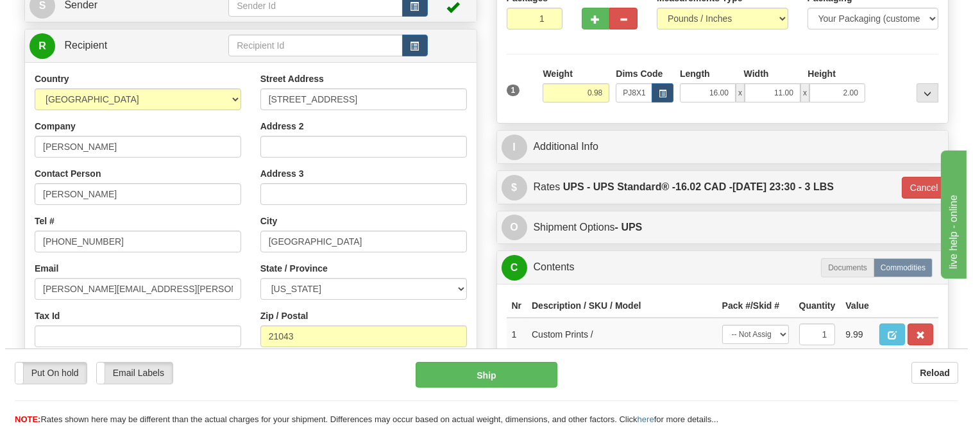
scroll to position [214, 0]
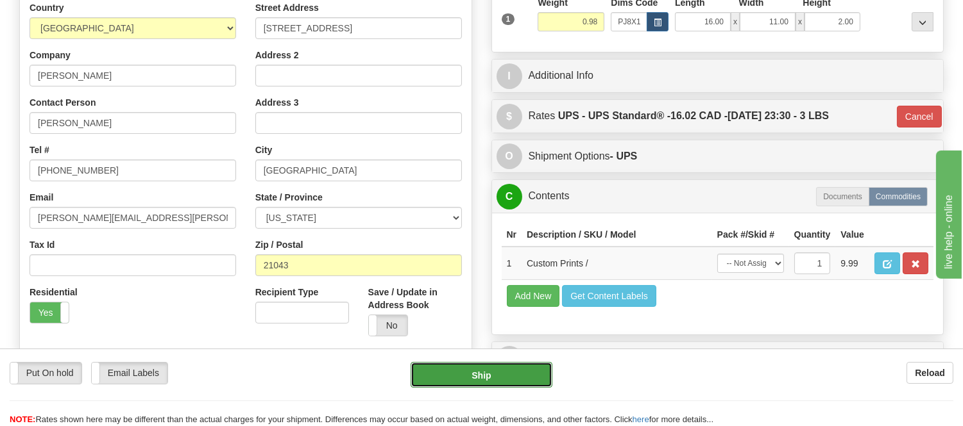
click at [528, 372] on button "Ship" at bounding box center [480, 375] width 141 height 26
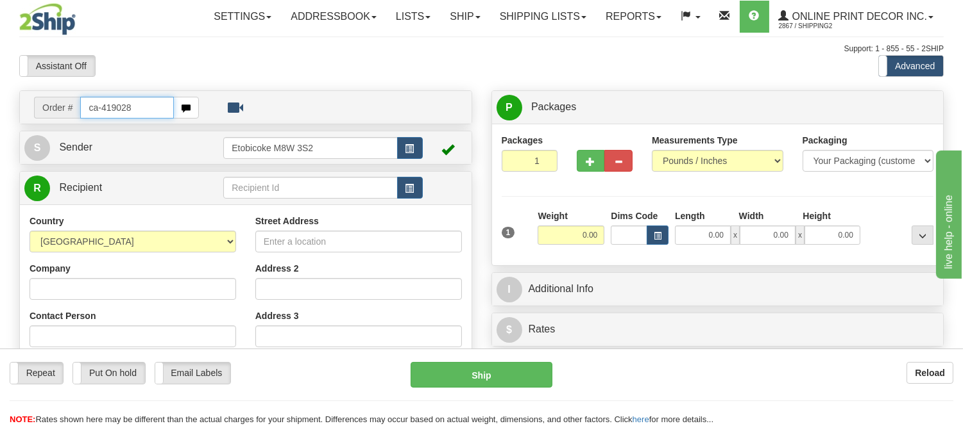
type input "ca-419028"
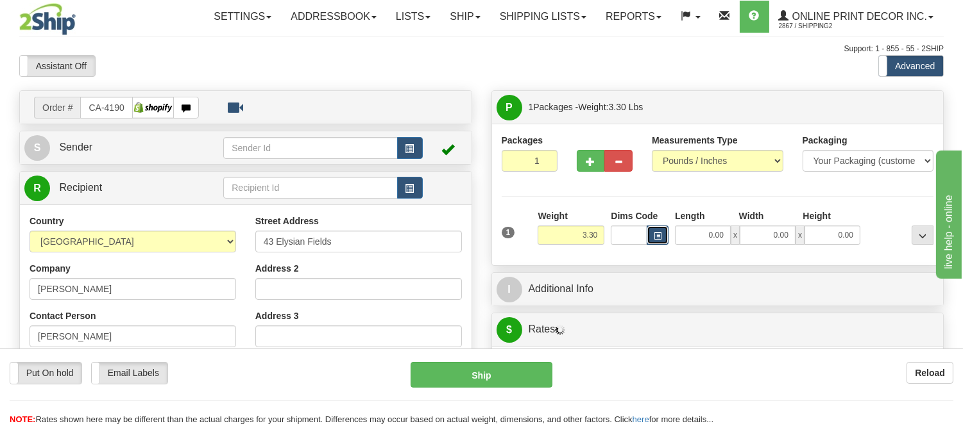
click at [655, 233] on span "button" at bounding box center [657, 236] width 8 height 7
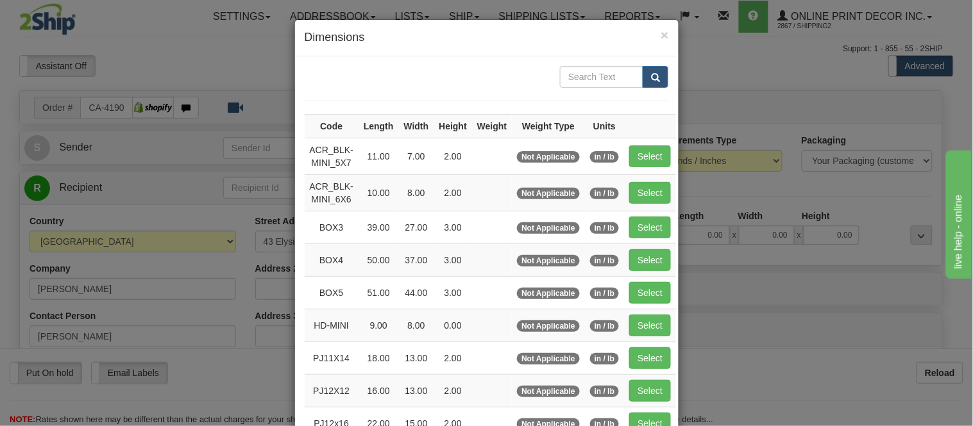
scroll to position [214, 0]
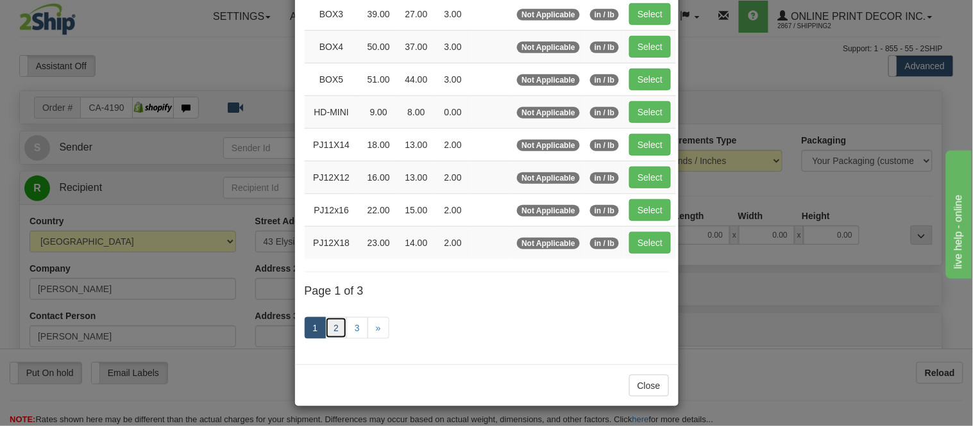
click at [334, 330] on link "2" at bounding box center [336, 328] width 22 height 22
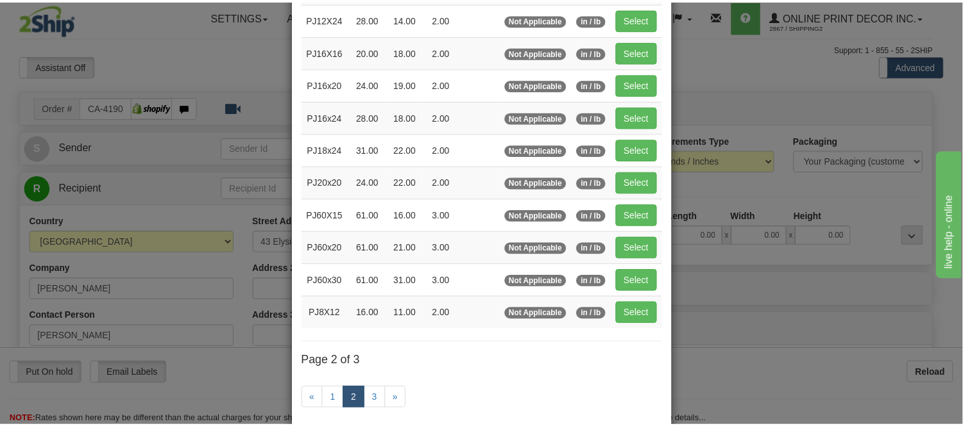
scroll to position [208, 0]
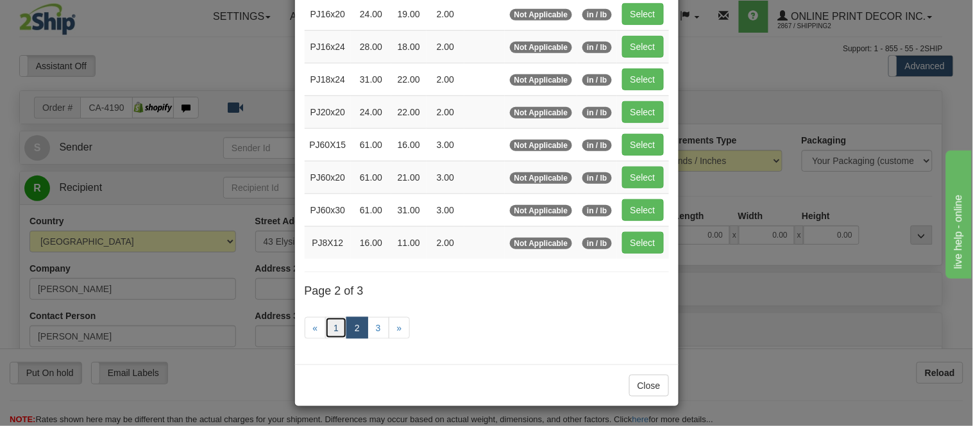
click at [335, 322] on link "1" at bounding box center [336, 328] width 22 height 22
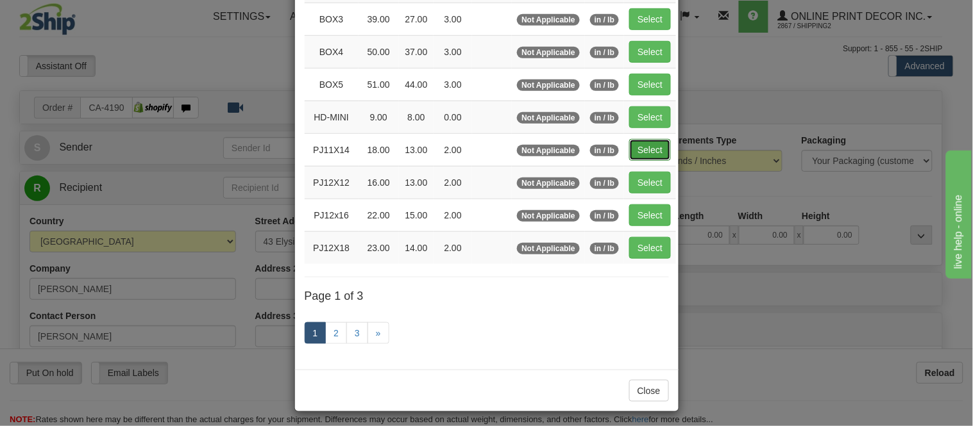
click at [645, 150] on button "Select" at bounding box center [650, 150] width 42 height 22
type input "PJ11X14"
type input "18.00"
type input "13.00"
type input "2.00"
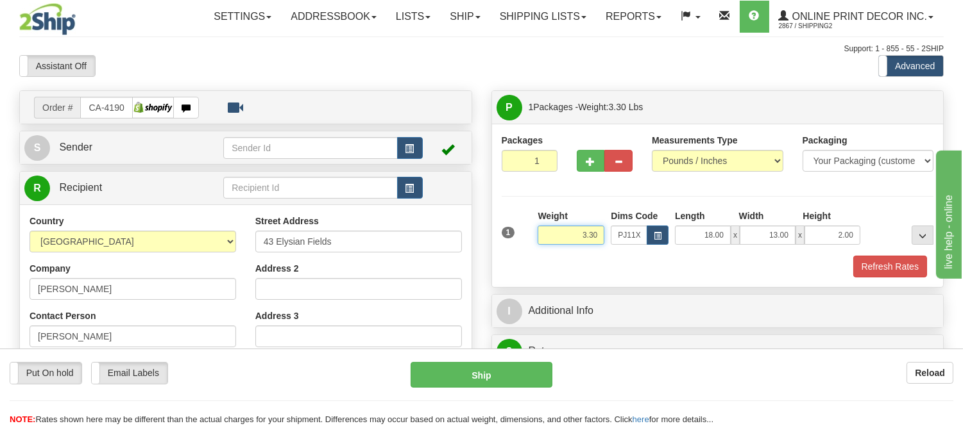
drag, startPoint x: 598, startPoint y: 236, endPoint x: 547, endPoint y: 244, distance: 51.3
click at [547, 244] on input "3.30" at bounding box center [570, 235] width 67 height 19
type input "4.98"
drag, startPoint x: 855, startPoint y: 233, endPoint x: 818, endPoint y: 248, distance: 39.8
click at [818, 248] on div "1 Weight 4.98 Dims Code x x" at bounding box center [717, 233] width 439 height 46
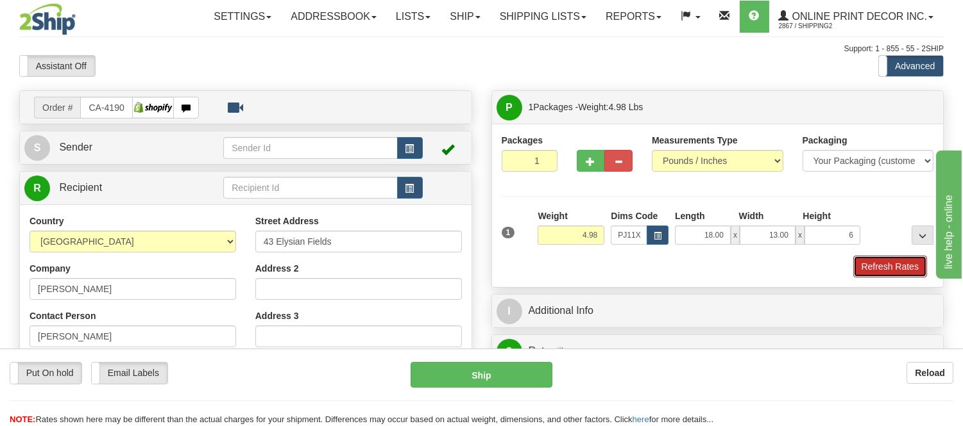
type input "6.00"
click at [877, 272] on button "Refresh Rates" at bounding box center [890, 267] width 74 height 22
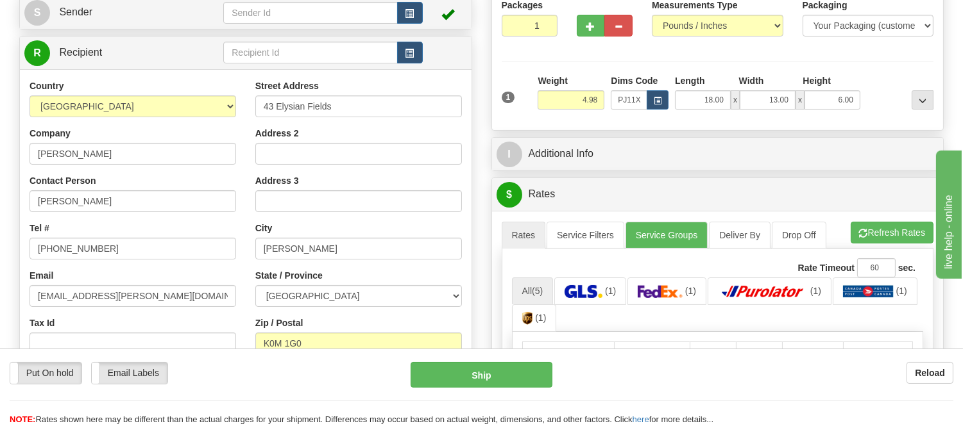
scroll to position [214, 0]
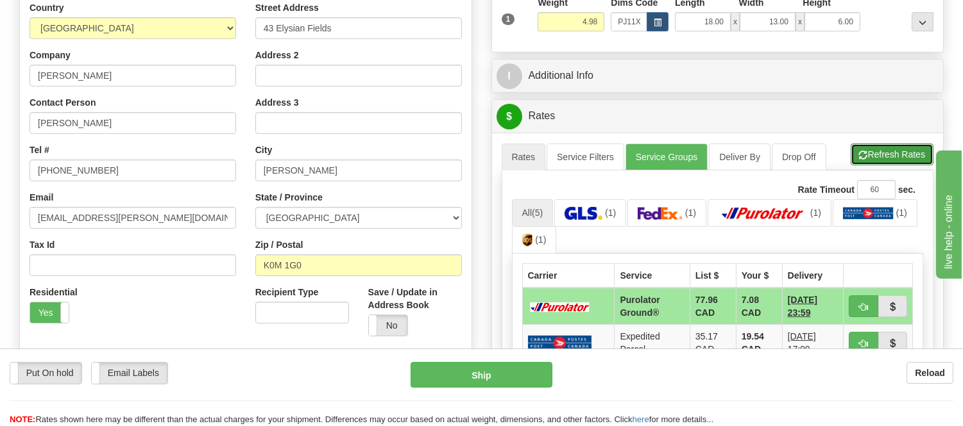
click at [864, 153] on span "button" at bounding box center [863, 155] width 9 height 8
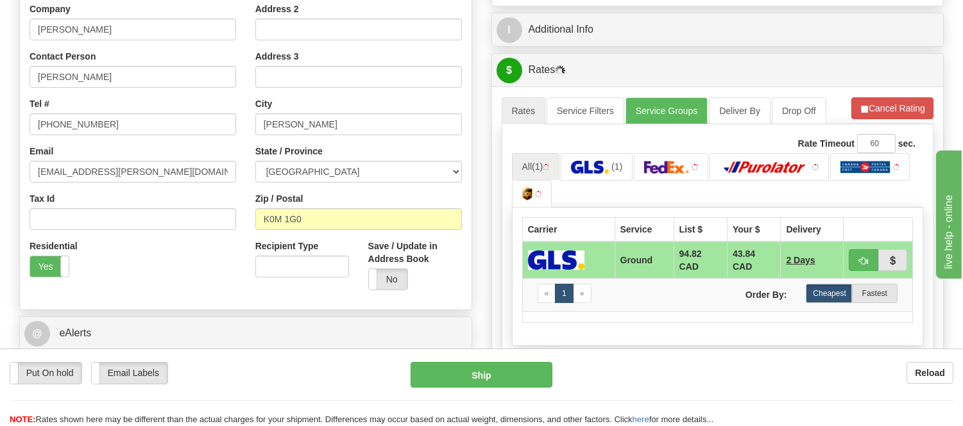
scroll to position [285, 0]
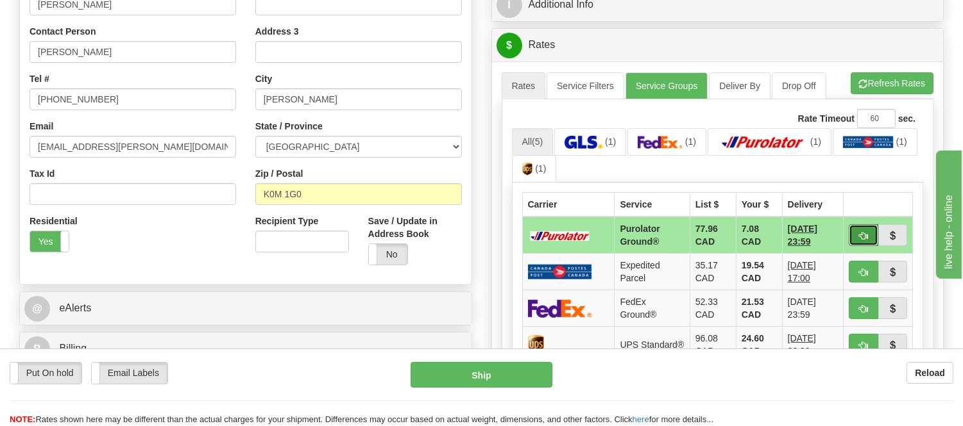
click at [859, 232] on span "button" at bounding box center [863, 236] width 9 height 8
type input "260"
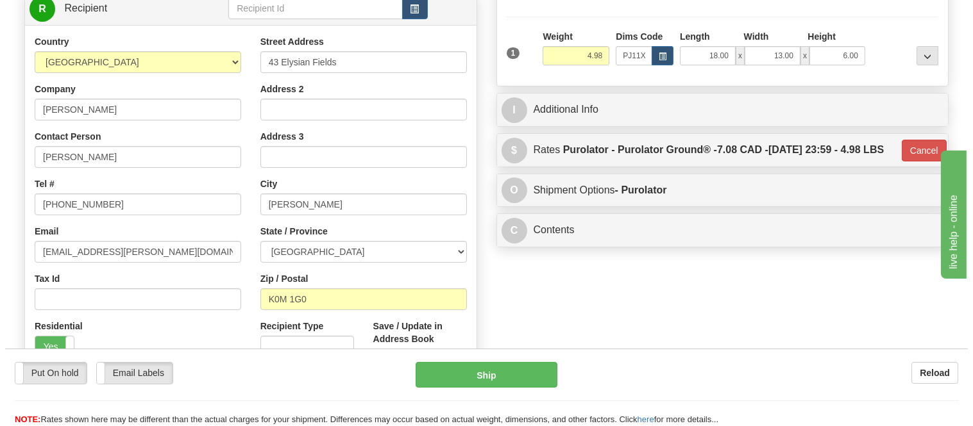
scroll to position [0, 0]
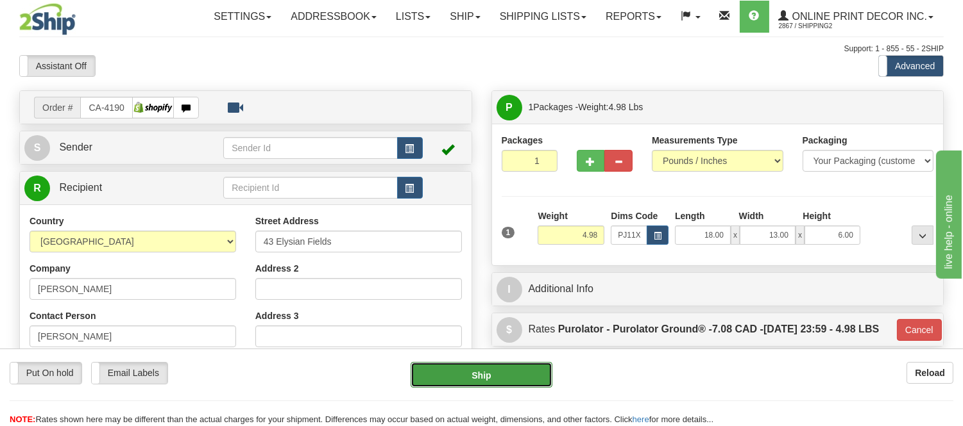
click at [537, 368] on button "Ship" at bounding box center [480, 375] width 141 height 26
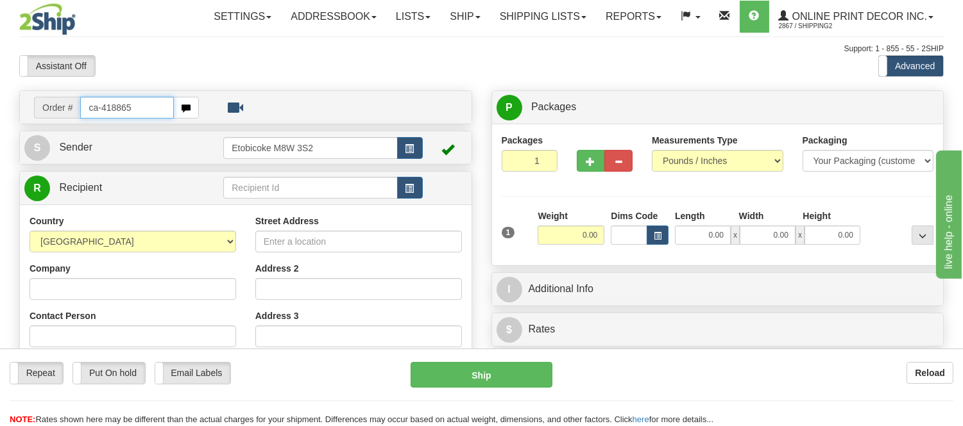
type input "ca-418865"
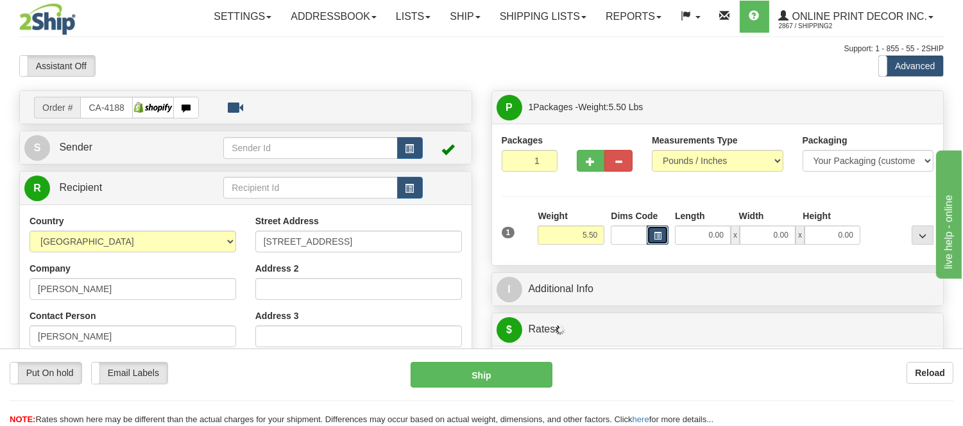
click at [652, 236] on button "button" at bounding box center [657, 235] width 22 height 19
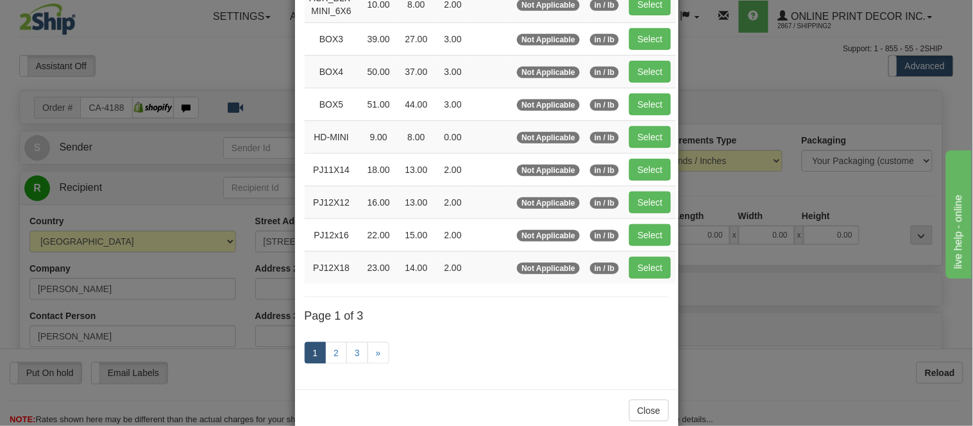
scroll to position [214, 0]
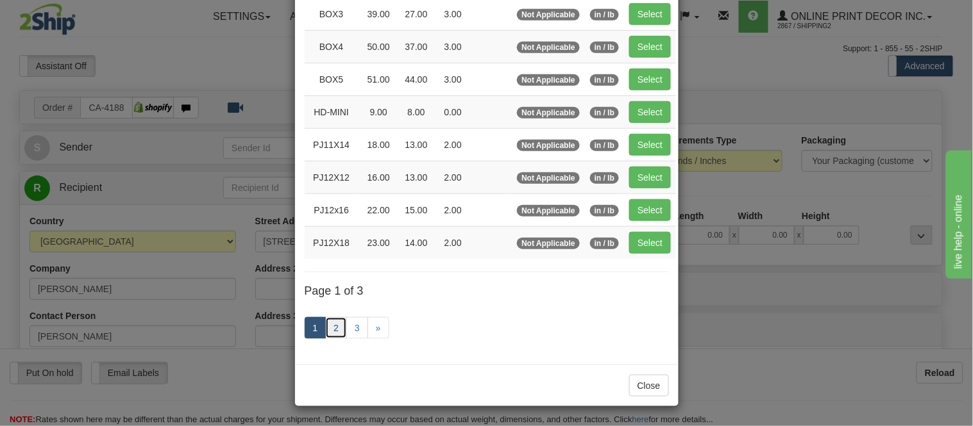
click at [330, 331] on link "2" at bounding box center [336, 328] width 22 height 22
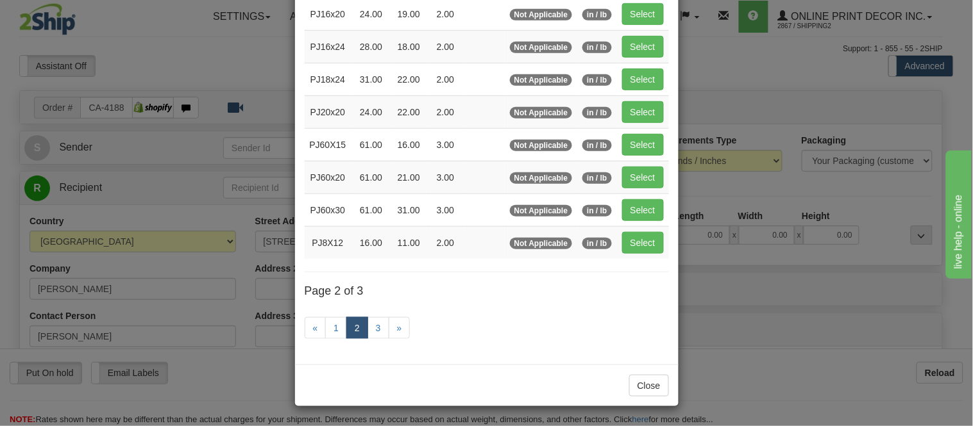
scroll to position [137, 0]
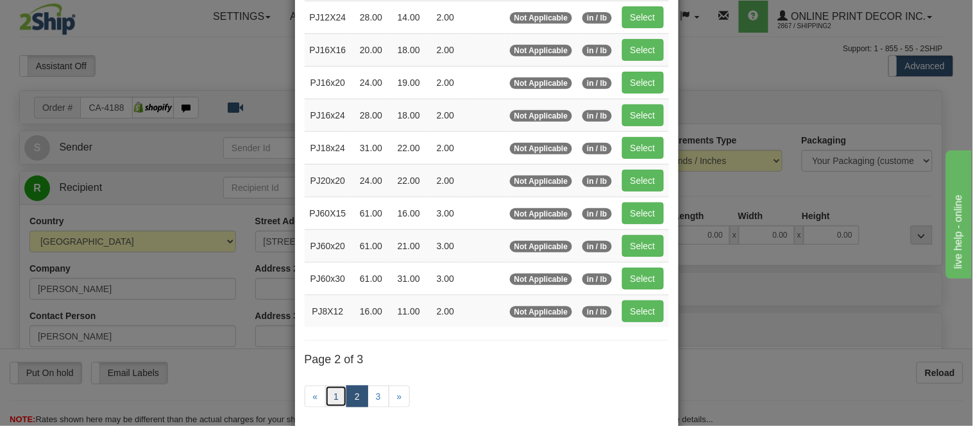
click at [338, 398] on link "1" at bounding box center [336, 397] width 22 height 22
click at [631, 91] on button "Select" at bounding box center [643, 83] width 42 height 22
type input "PJ16x20"
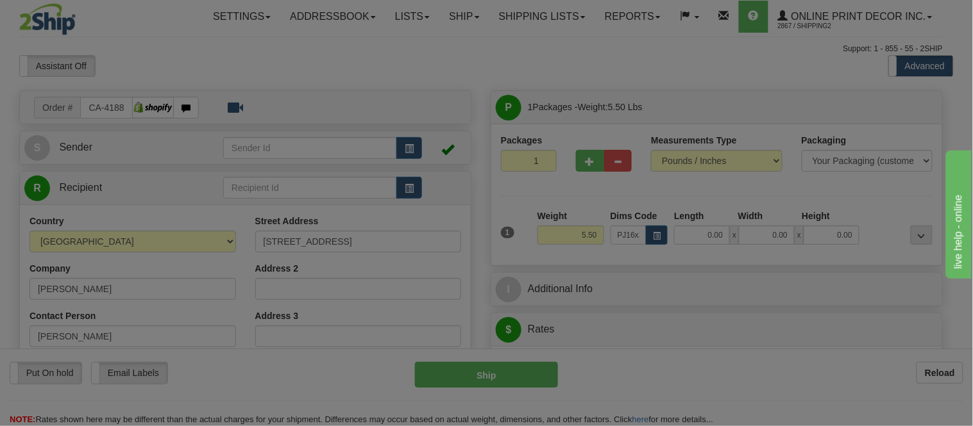
type input "24.00"
type input "19.00"
type input "2.00"
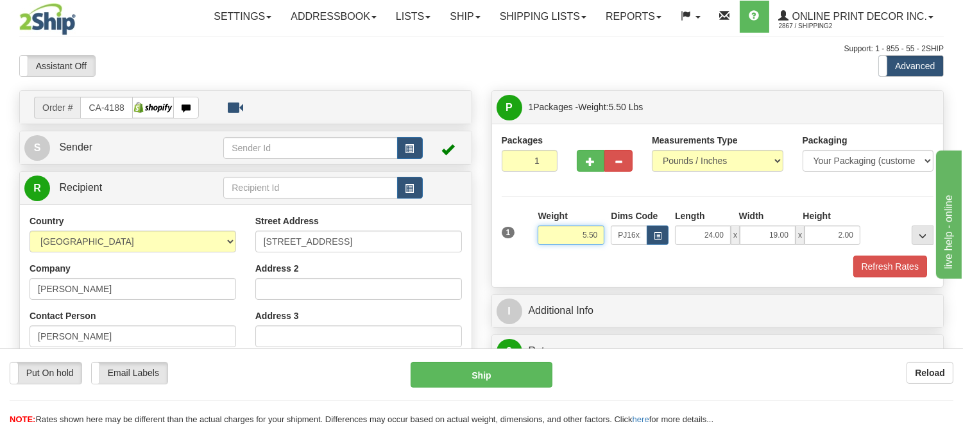
drag, startPoint x: 600, startPoint y: 238, endPoint x: 550, endPoint y: 247, distance: 50.8
click at [550, 247] on div "Weight 5.50" at bounding box center [570, 232] width 73 height 45
click at [661, 238] on button "button" at bounding box center [657, 235] width 22 height 19
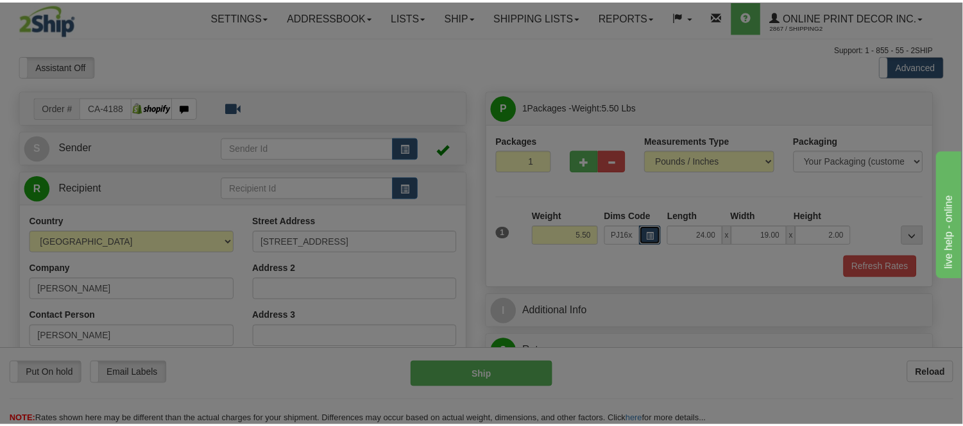
scroll to position [0, 0]
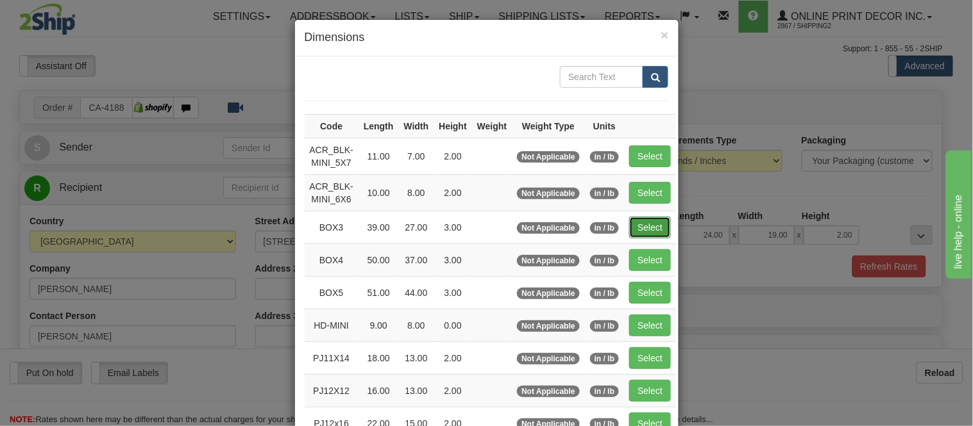
click at [643, 231] on button "Select" at bounding box center [650, 228] width 42 height 22
type input "BOX3"
type input "39.00"
type input "27.00"
type input "3.00"
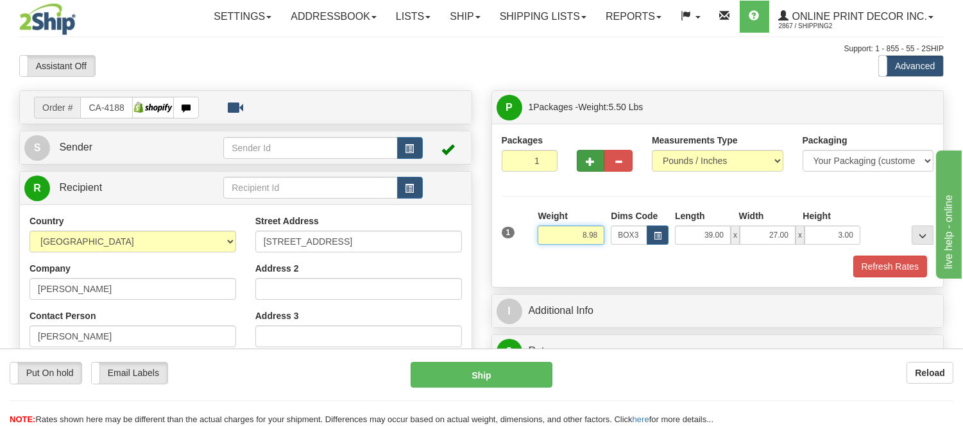
type input "8.98"
click at [582, 162] on button "button" at bounding box center [591, 161] width 28 height 22
radio input "true"
type input "2"
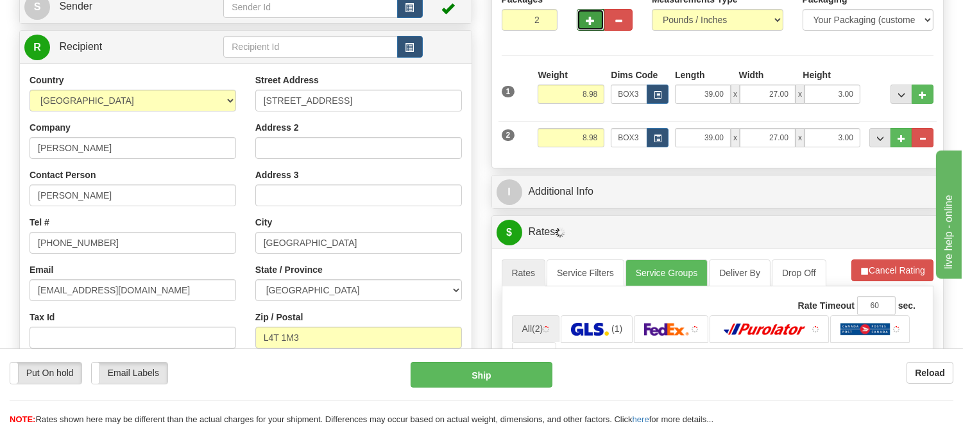
scroll to position [142, 0]
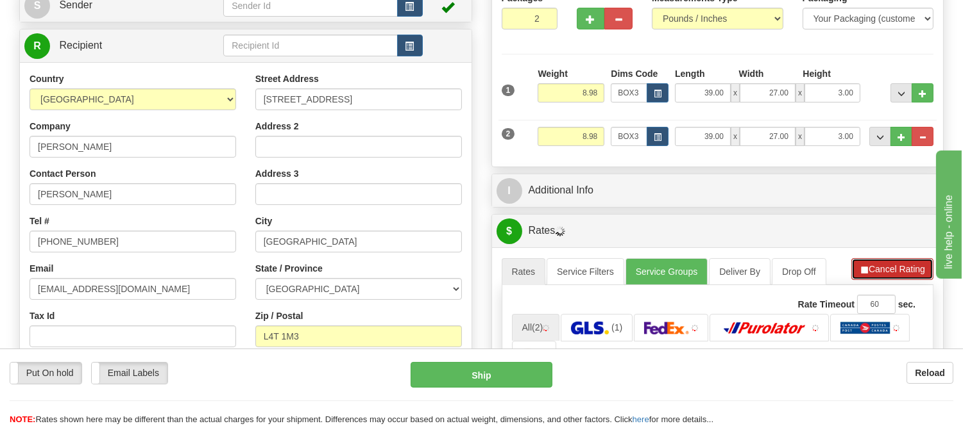
click at [901, 266] on button "Cancel Rating" at bounding box center [892, 269] width 82 height 22
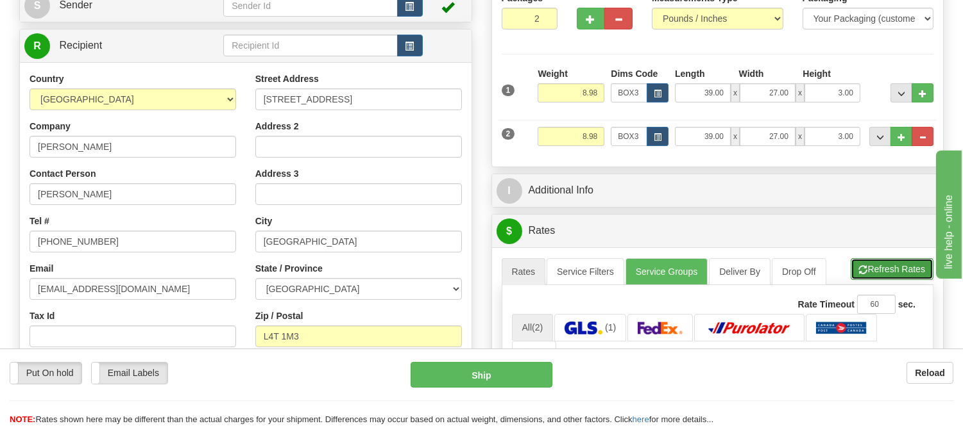
click at [901, 266] on button "Refresh Rates" at bounding box center [891, 269] width 83 height 22
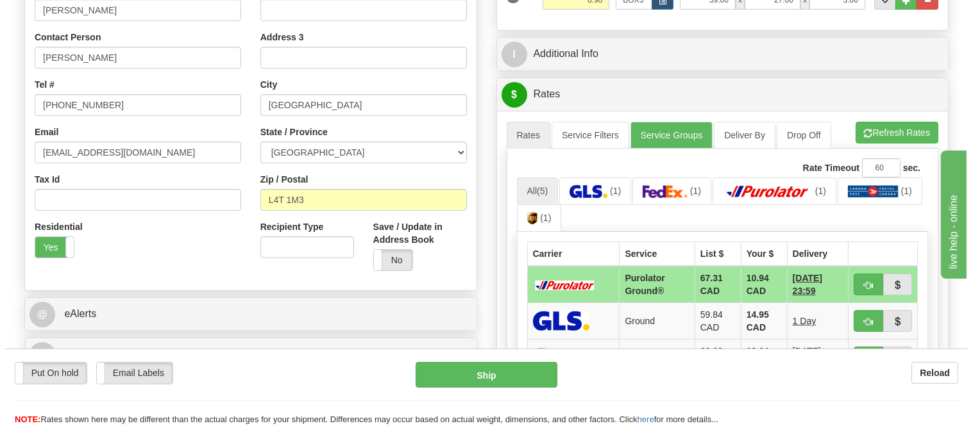
scroll to position [285, 0]
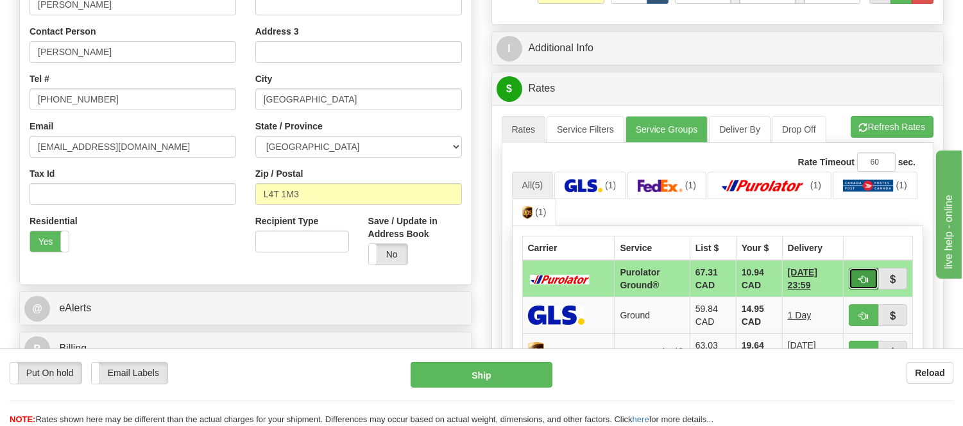
click at [859, 279] on span "button" at bounding box center [863, 280] width 9 height 8
type input "260"
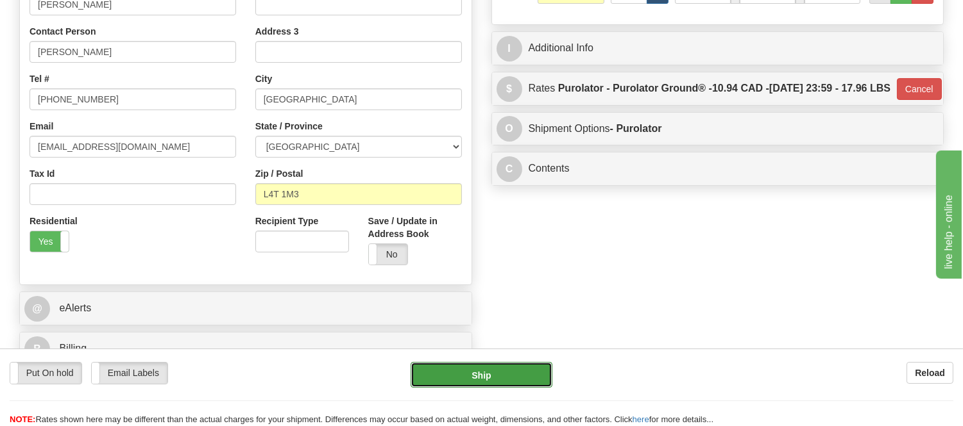
click at [542, 376] on button "Ship" at bounding box center [480, 375] width 141 height 26
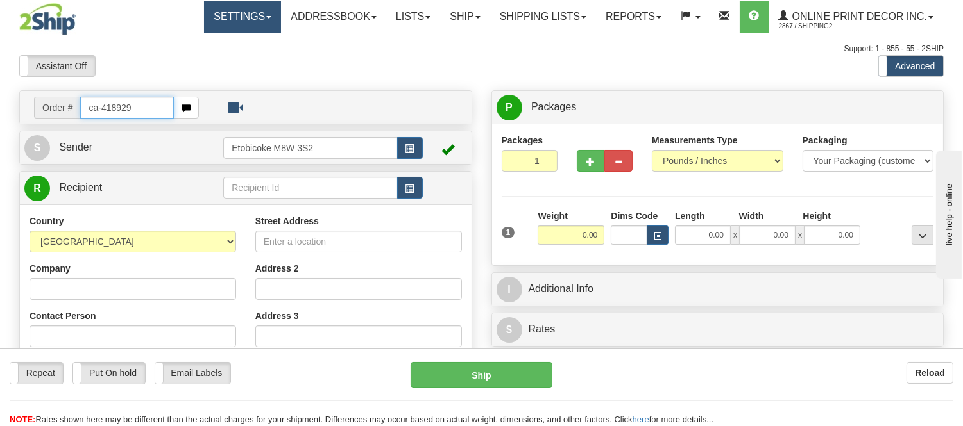
type input "ca-418929"
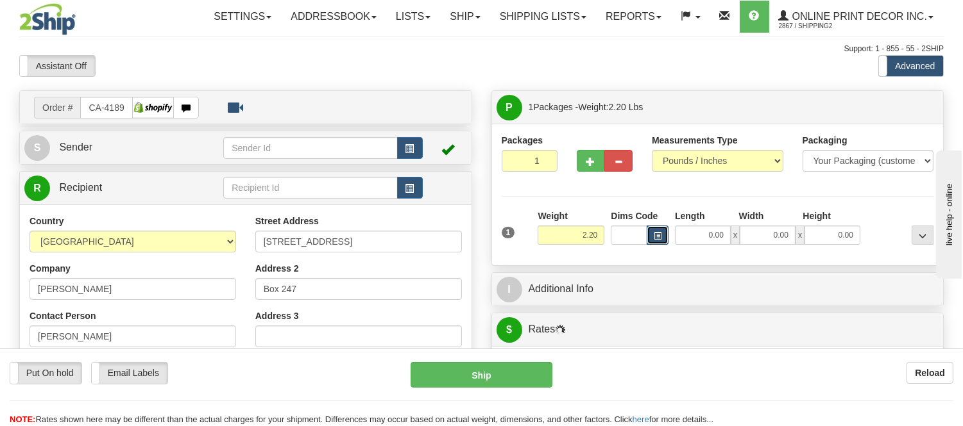
click at [656, 235] on span "button" at bounding box center [657, 236] width 8 height 7
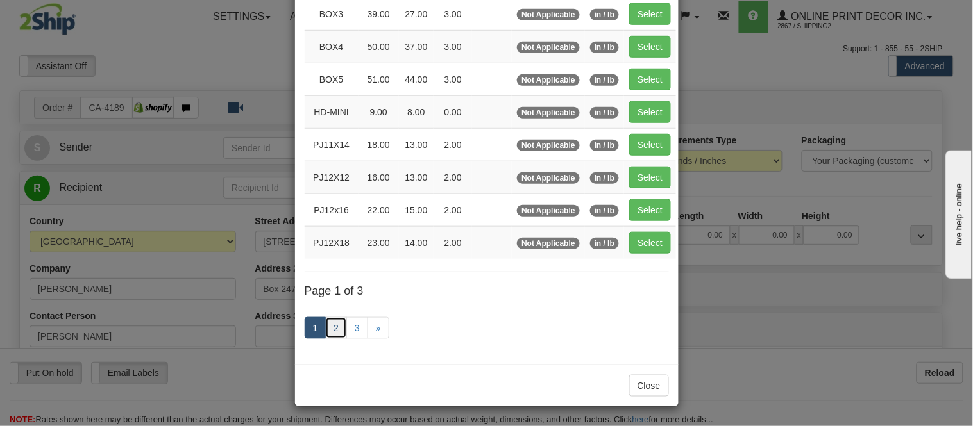
click at [325, 329] on link "2" at bounding box center [336, 328] width 22 height 22
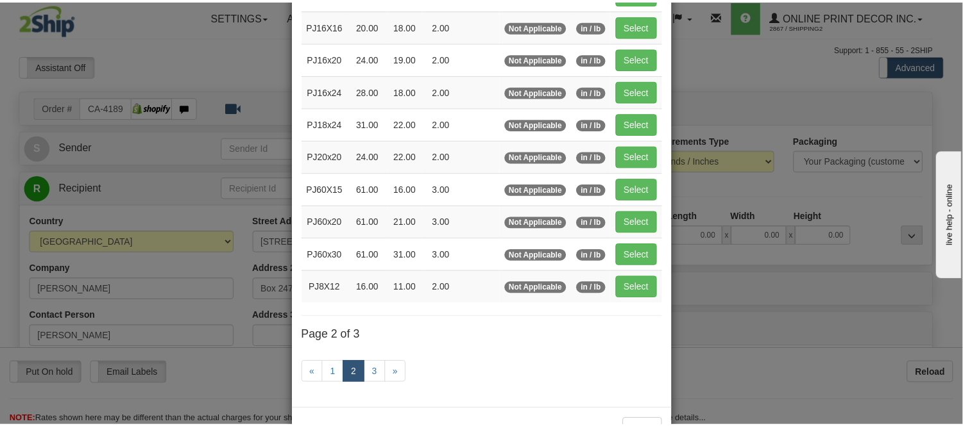
scroll to position [137, 0]
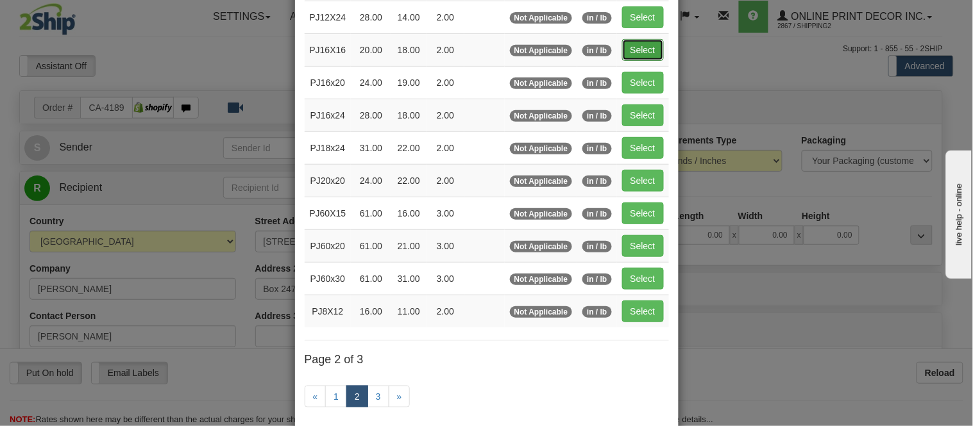
click at [623, 42] on button "Select" at bounding box center [643, 50] width 42 height 22
type input "PJ16X16"
type input "20.00"
type input "18.00"
type input "2.00"
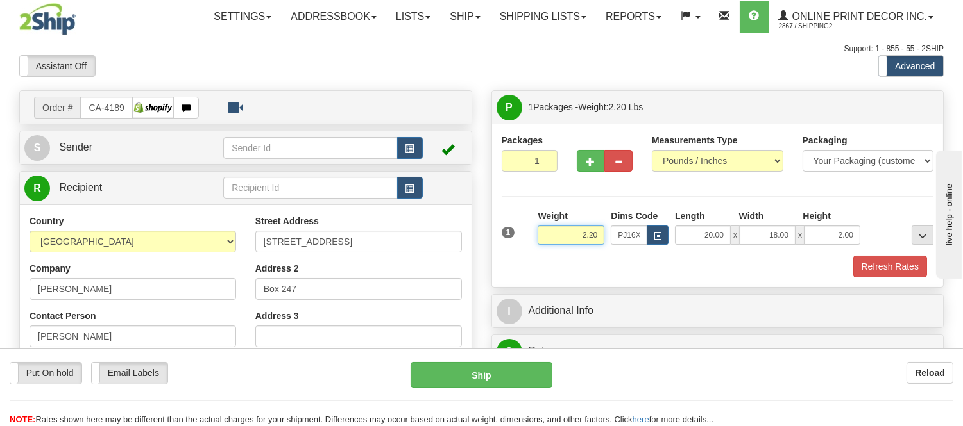
drag, startPoint x: 596, startPoint y: 235, endPoint x: 550, endPoint y: 248, distance: 48.1
click at [550, 248] on div "Weight 2.20" at bounding box center [570, 232] width 73 height 45
type input "3.98"
click at [874, 259] on button "Refresh Rates" at bounding box center [890, 267] width 74 height 22
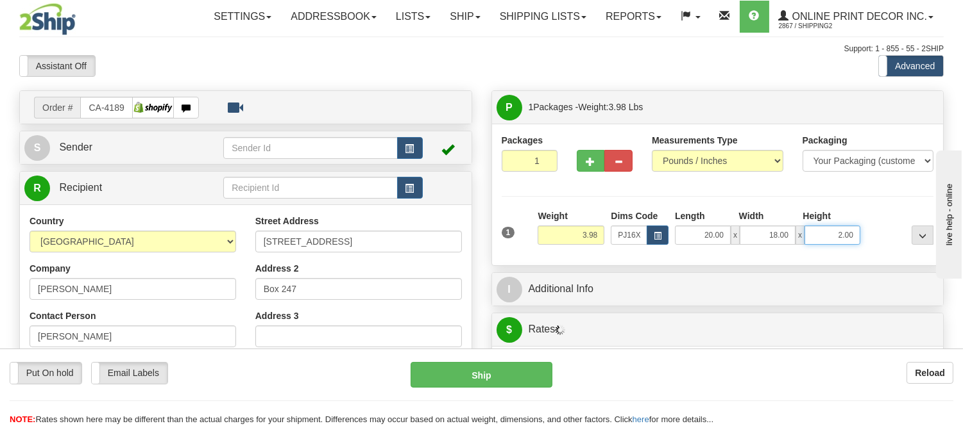
drag, startPoint x: 854, startPoint y: 234, endPoint x: 809, endPoint y: 239, distance: 45.1
click at [809, 239] on input "2.00" at bounding box center [832, 235] width 56 height 19
click button "Delete" at bounding box center [0, 0] width 0 height 0
type input "4.00"
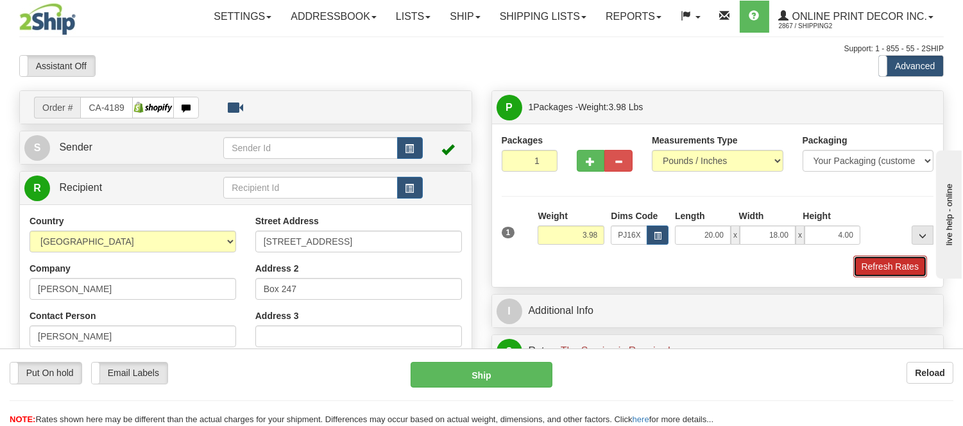
click at [898, 269] on button "Refresh Rates" at bounding box center [890, 267] width 74 height 22
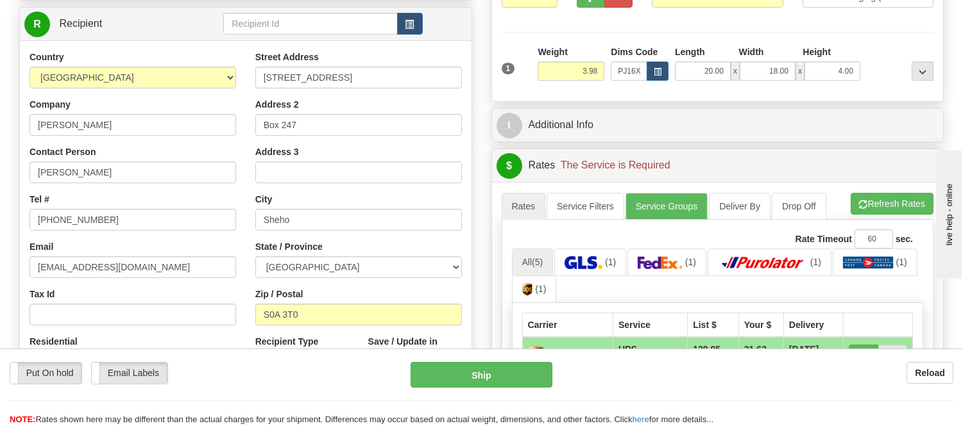
scroll to position [215, 0]
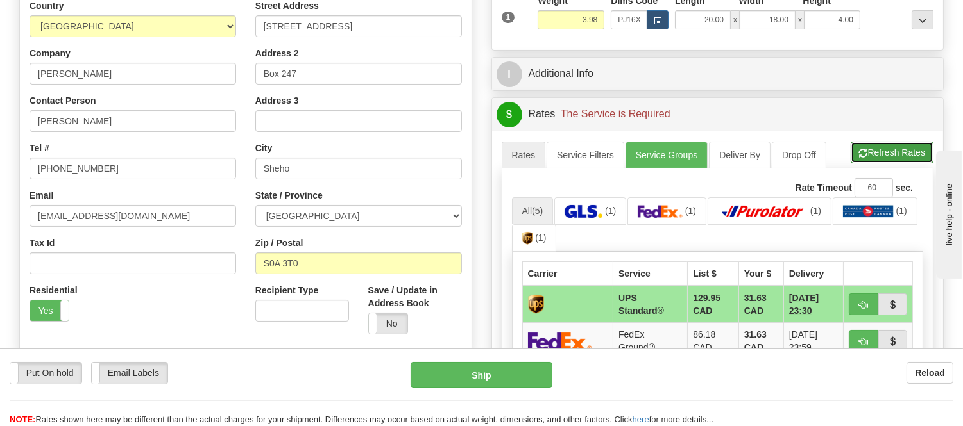
click at [895, 151] on button "Refresh Rates" at bounding box center [891, 153] width 83 height 22
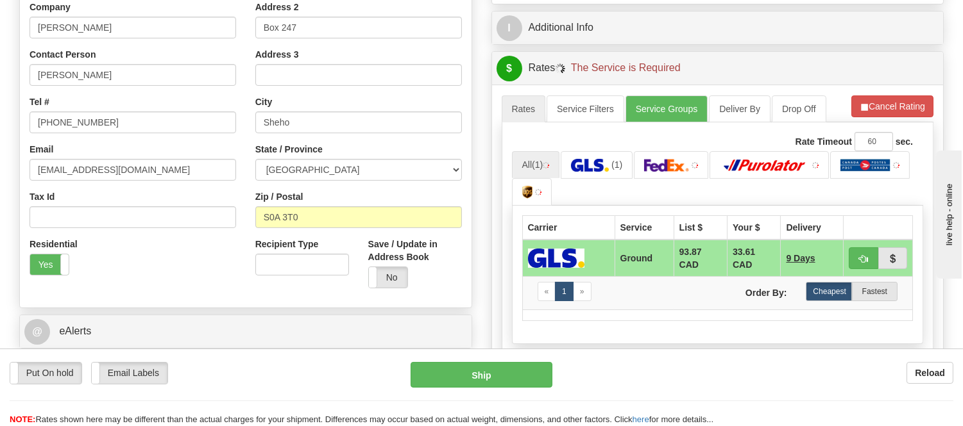
scroll to position [287, 0]
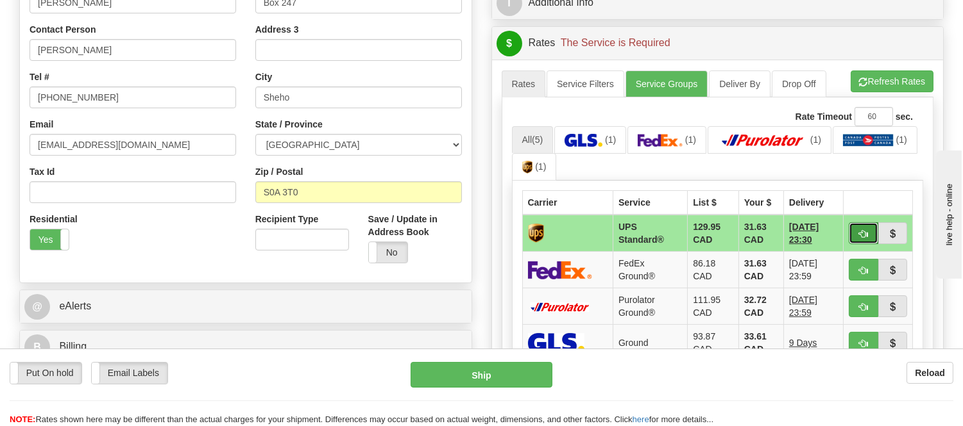
click at [859, 230] on span "button" at bounding box center [863, 234] width 9 height 8
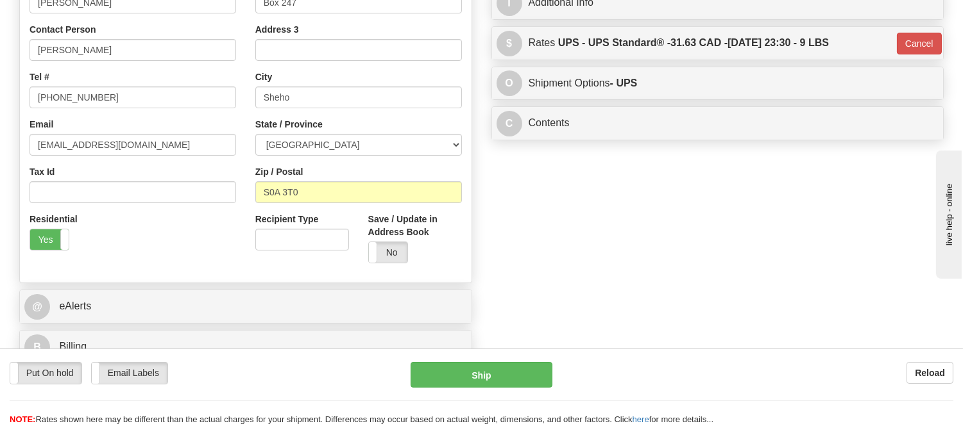
scroll to position [215, 0]
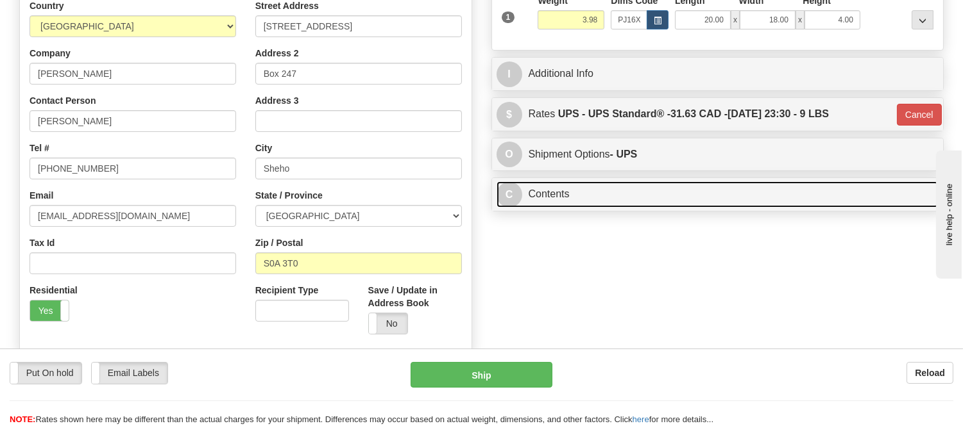
click at [740, 196] on link "C Contents" at bounding box center [717, 194] width 442 height 26
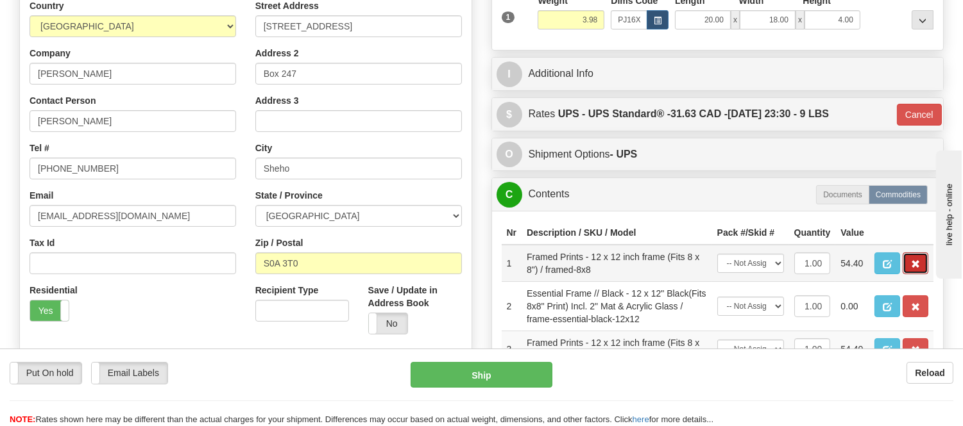
click at [920, 274] on button "button" at bounding box center [915, 264] width 26 height 22
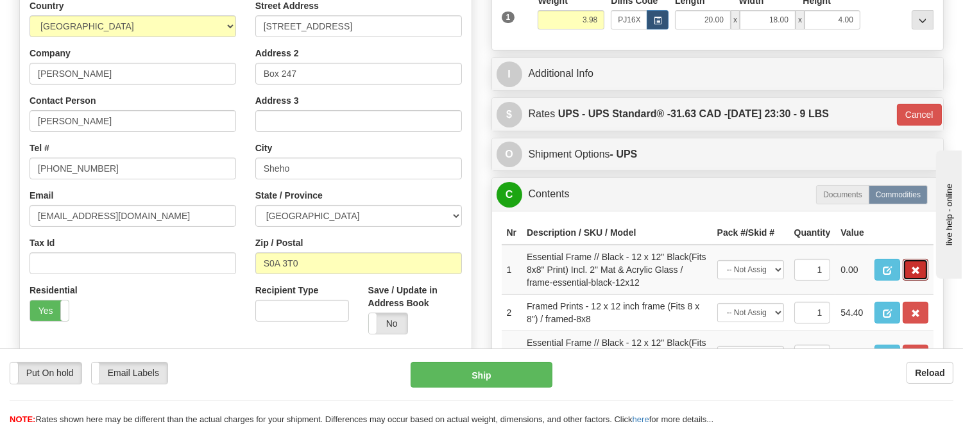
click at [920, 281] on button "button" at bounding box center [915, 270] width 26 height 22
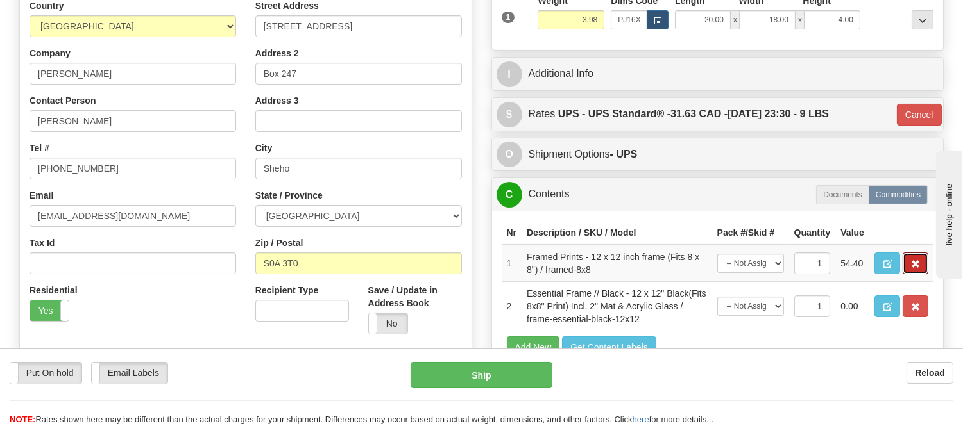
click at [920, 274] on button "button" at bounding box center [915, 264] width 26 height 22
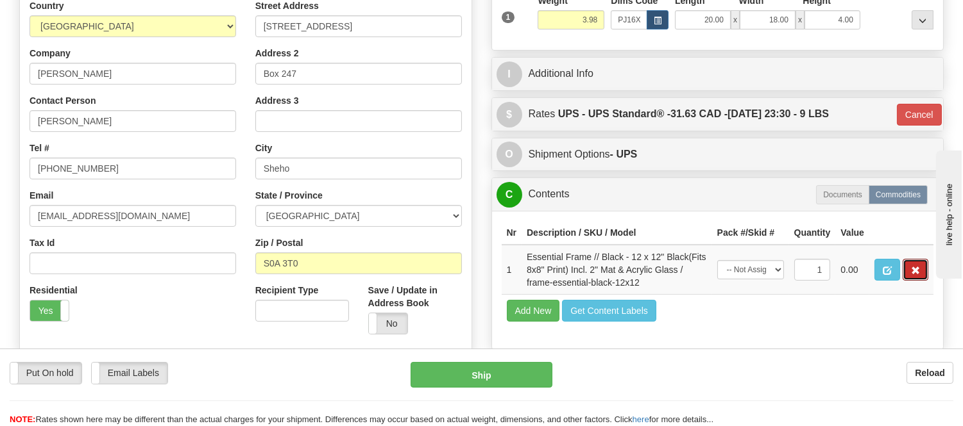
click at [920, 281] on button "button" at bounding box center [915, 270] width 26 height 22
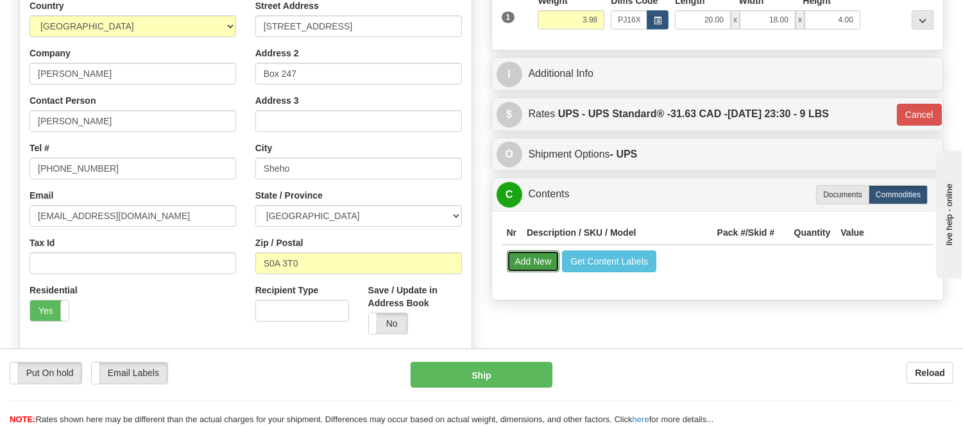
click at [539, 260] on button "Add New" at bounding box center [533, 262] width 53 height 22
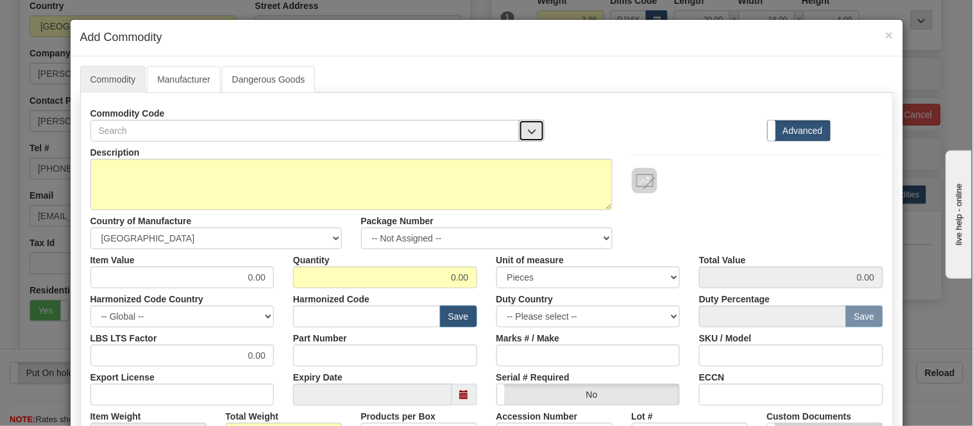
click at [520, 132] on button "button" at bounding box center [532, 131] width 26 height 22
click at [927, 73] on div "× Add Commodity Commodity Manufacturer Dangerous Goods Commodity Code 1 - Custo…" at bounding box center [486, 213] width 973 height 426
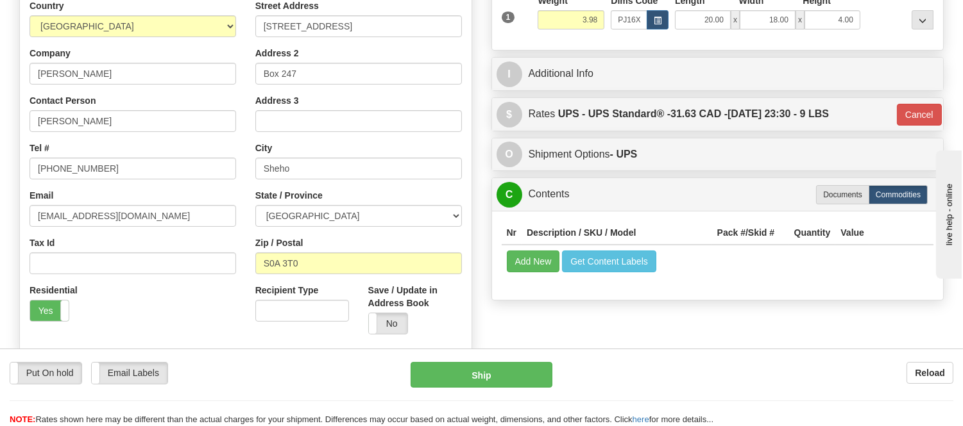
click at [669, 95] on div "P Packages 1 Packages - Weight: 3.98 Lbs Shipment Level Shipm. Package Level Pa…" at bounding box center [718, 91] width 472 height 432
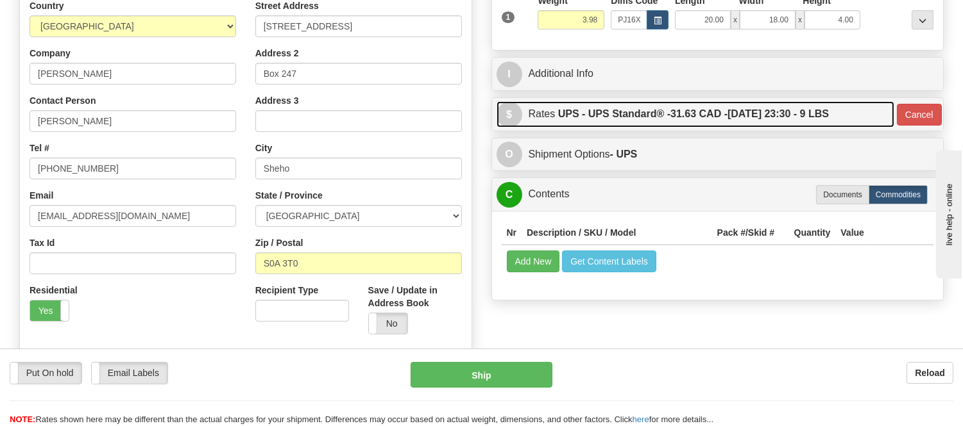
click at [671, 117] on label "UPS - UPS Standard® - 31.63 CAD - 08/25/2025 23:30 - 9 LBS" at bounding box center [693, 114] width 271 height 26
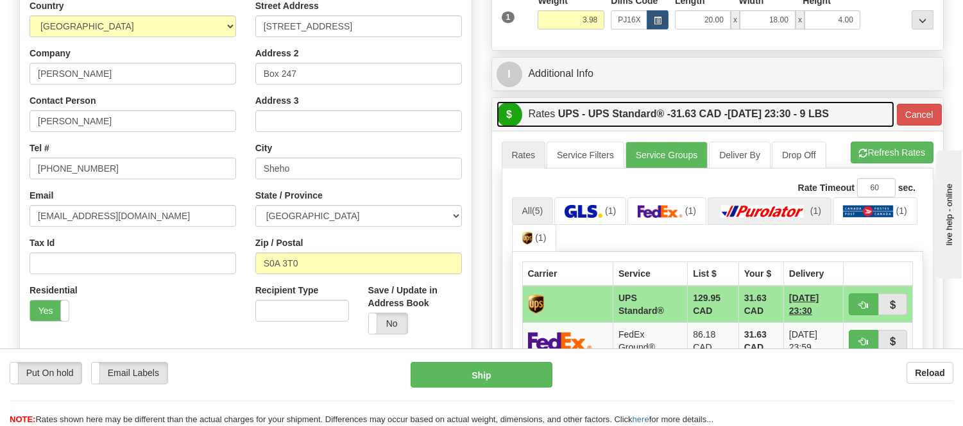
scroll to position [358, 0]
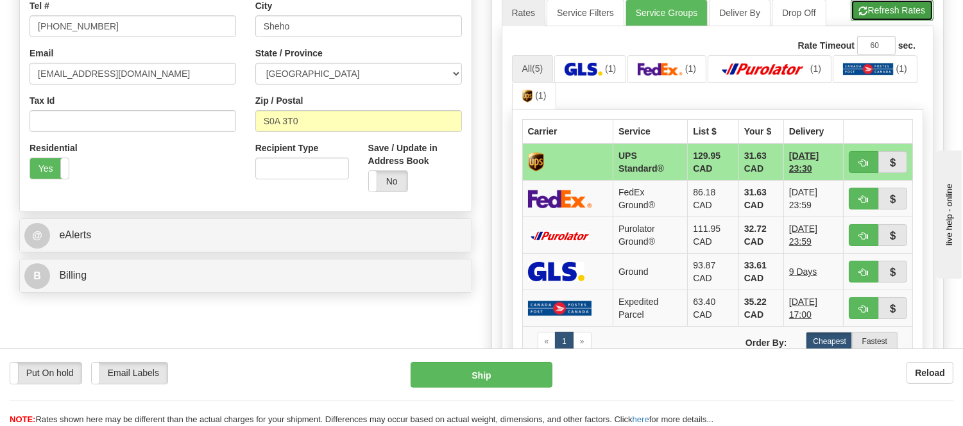
click at [873, 15] on button "Refresh Rates" at bounding box center [891, 10] width 83 height 22
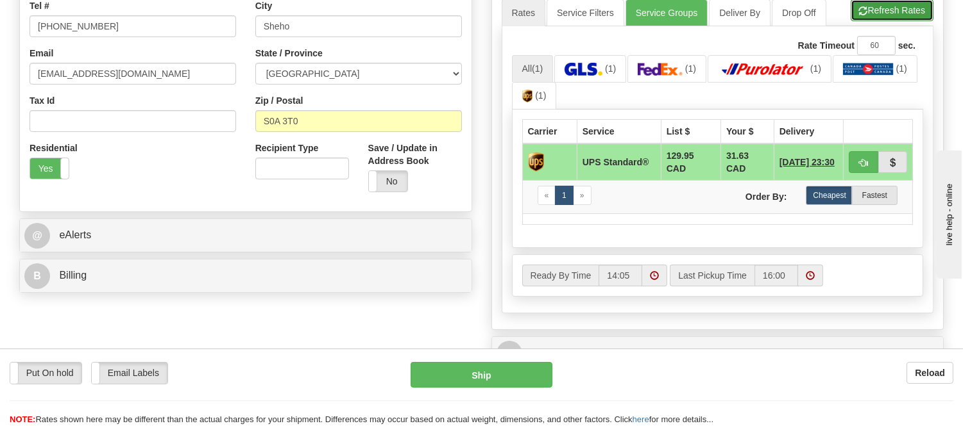
click at [909, 7] on button "Refresh Rates" at bounding box center [891, 10] width 83 height 22
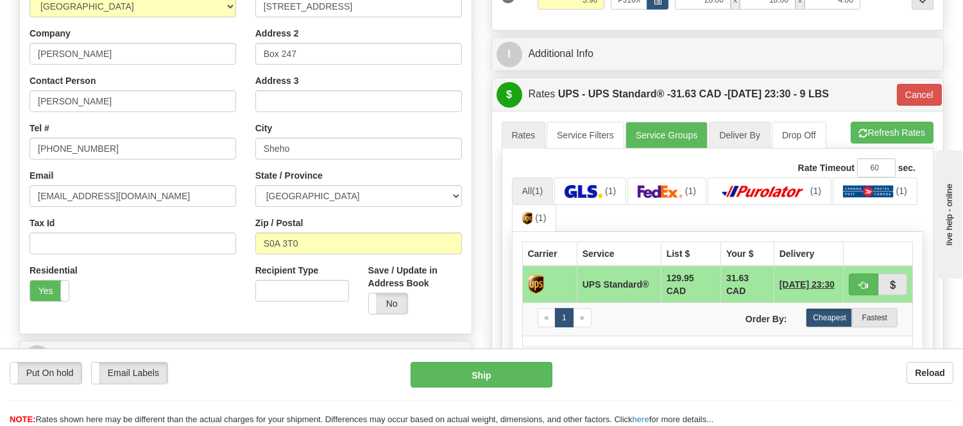
scroll to position [215, 0]
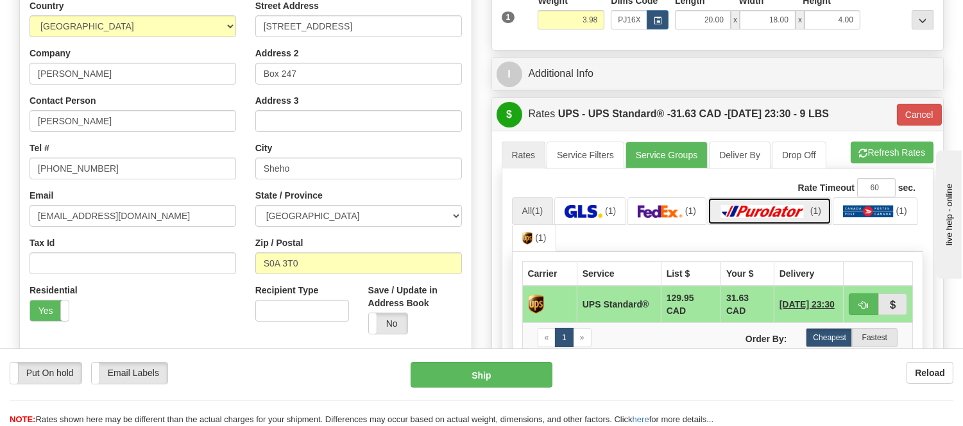
click at [765, 212] on img at bounding box center [763, 211] width 90 height 13
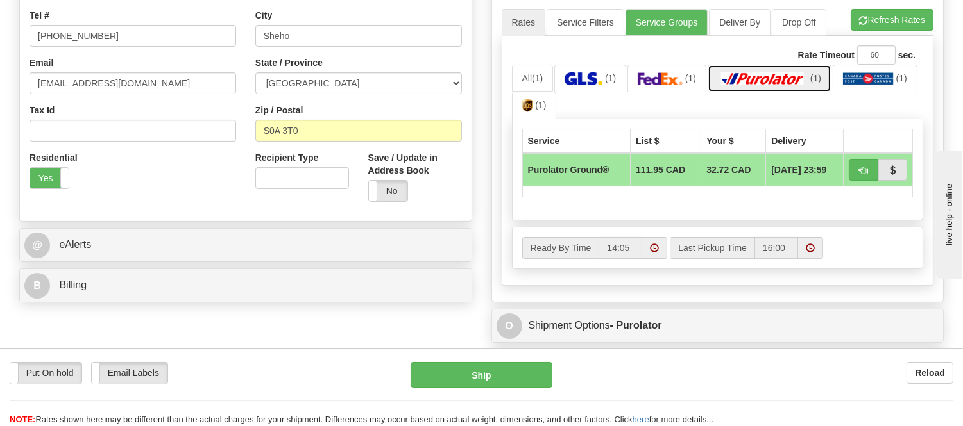
scroll to position [358, 0]
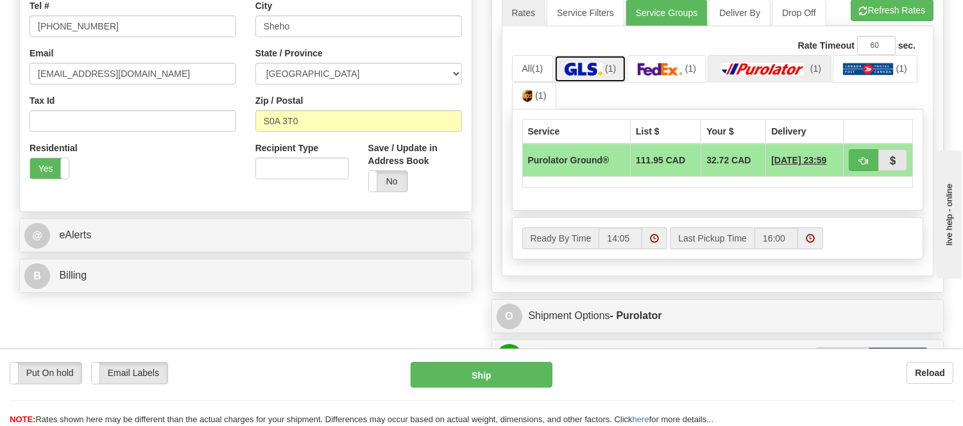
click at [602, 76] on img at bounding box center [583, 69] width 38 height 13
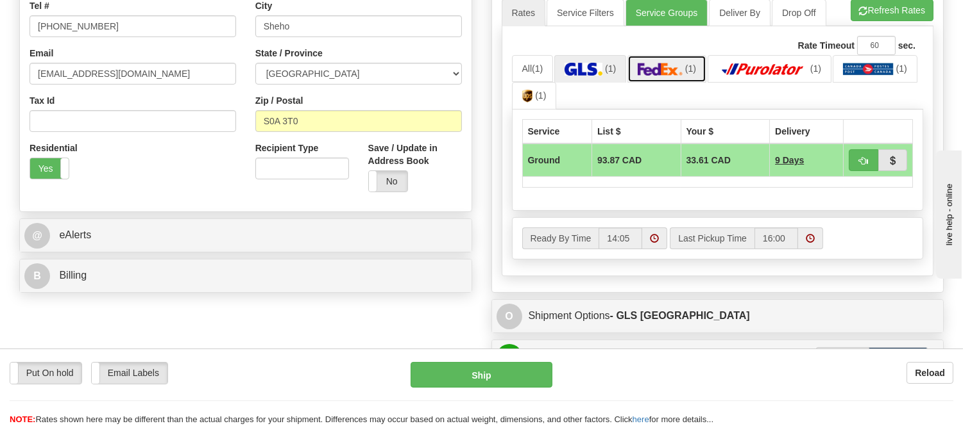
click at [662, 63] on img at bounding box center [659, 69] width 45 height 13
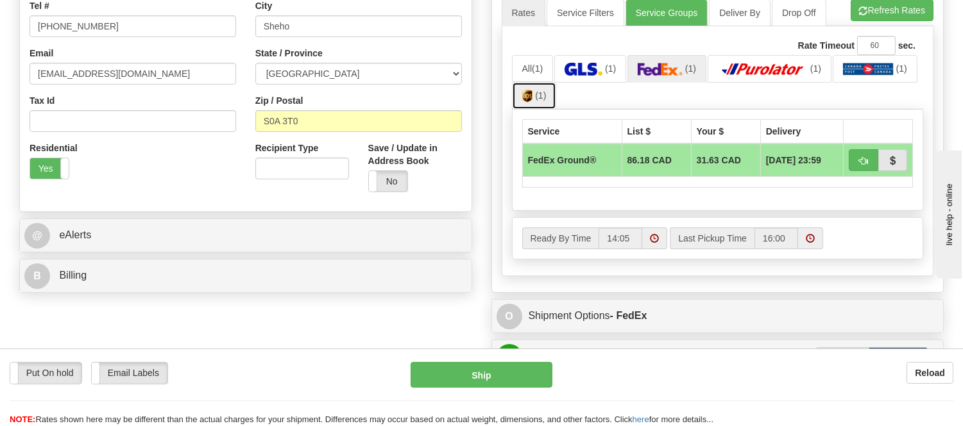
click at [537, 103] on link "(1)" at bounding box center [534, 96] width 45 height 28
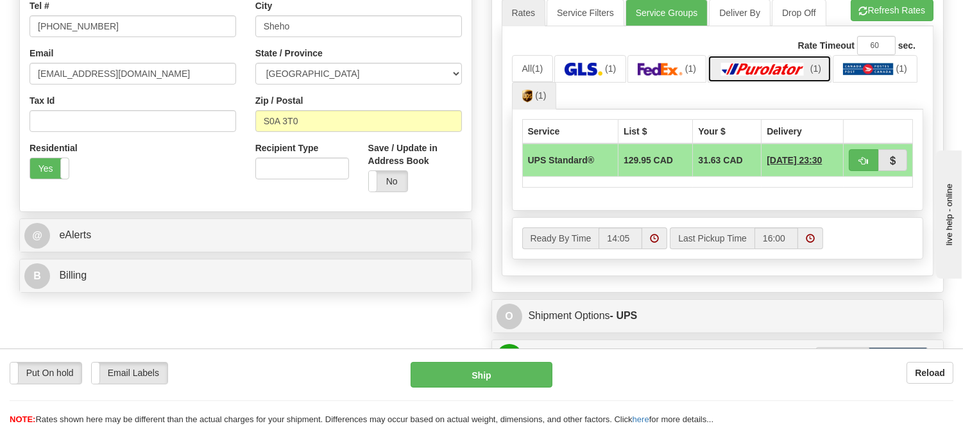
click at [773, 60] on link "(1)" at bounding box center [769, 69] width 124 height 28
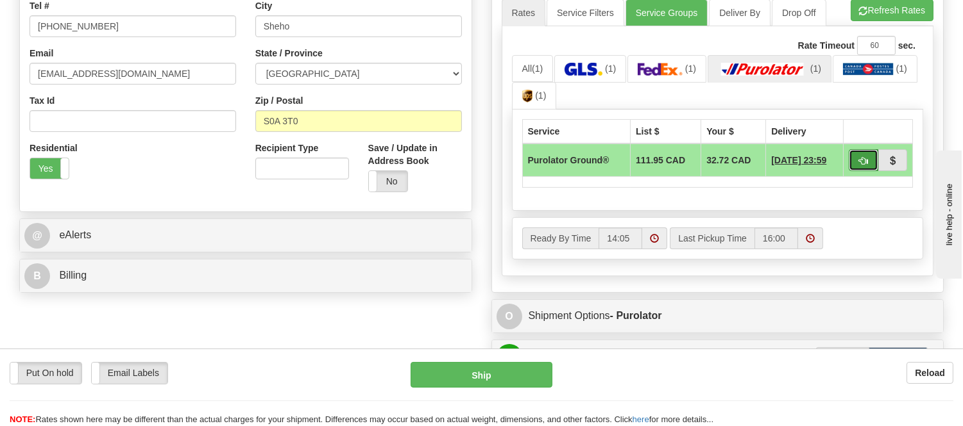
click at [850, 159] on button "button" at bounding box center [862, 160] width 29 height 22
type input "260"
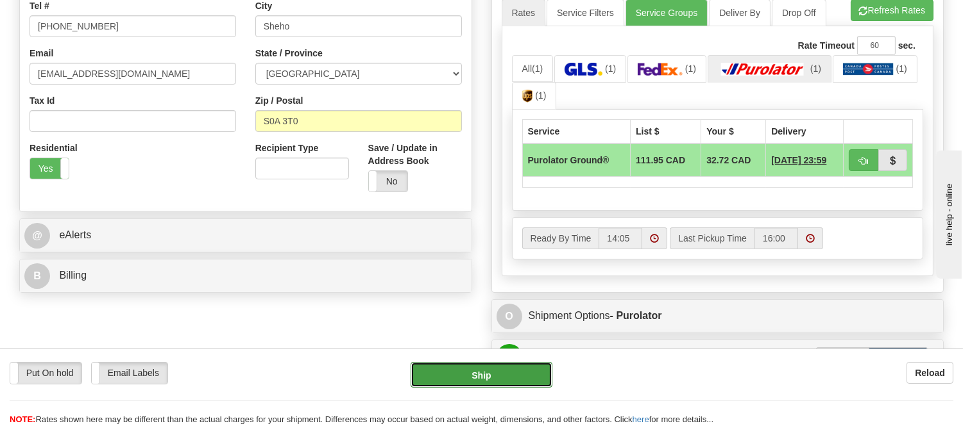
click at [498, 376] on button "Ship" at bounding box center [480, 375] width 141 height 26
click at [494, 375] on button "Ship" at bounding box center [480, 375] width 141 height 26
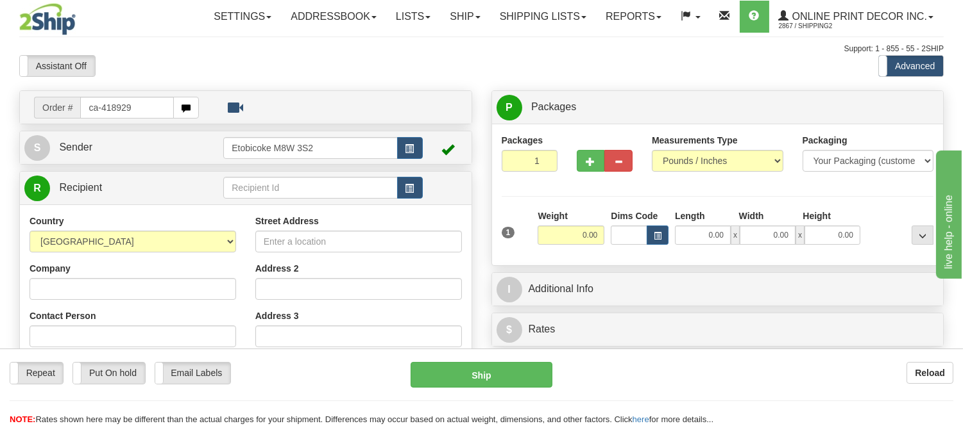
type input "ca-418929"
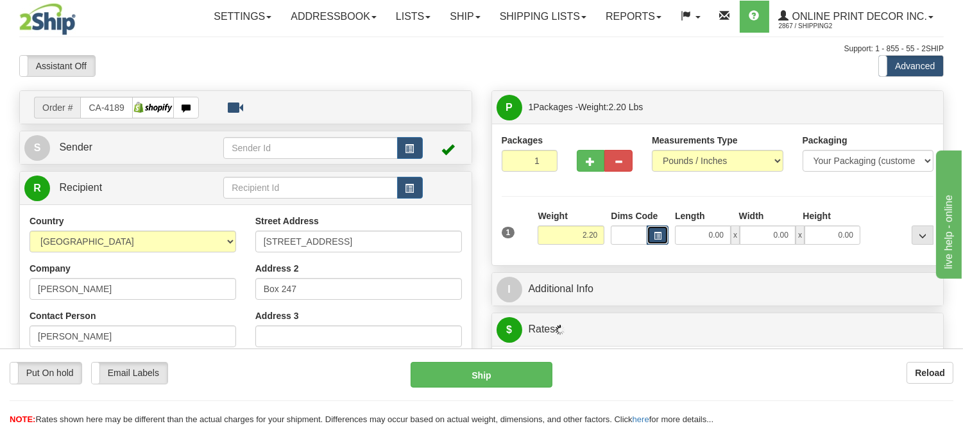
click at [659, 240] on span "button" at bounding box center [657, 236] width 8 height 7
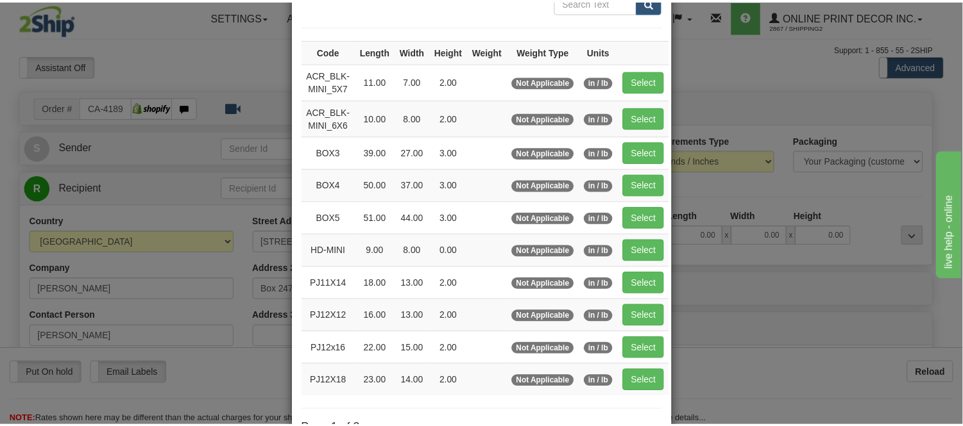
scroll to position [142, 0]
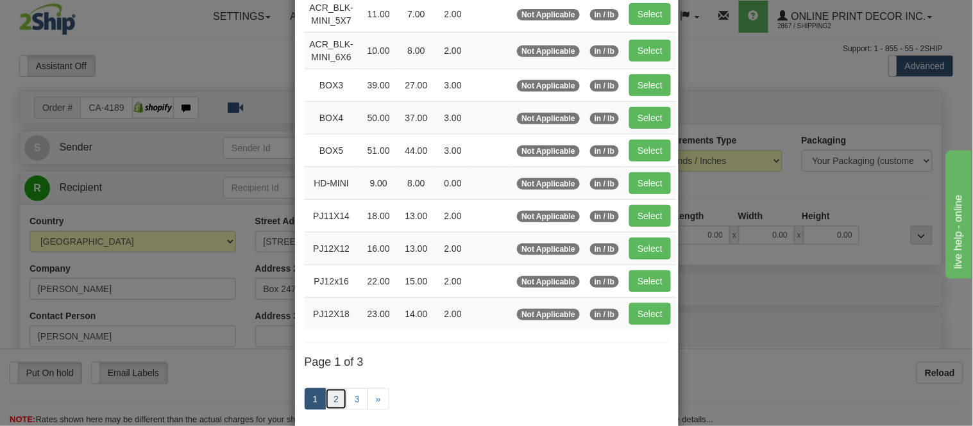
click at [325, 400] on link "2" at bounding box center [336, 400] width 22 height 22
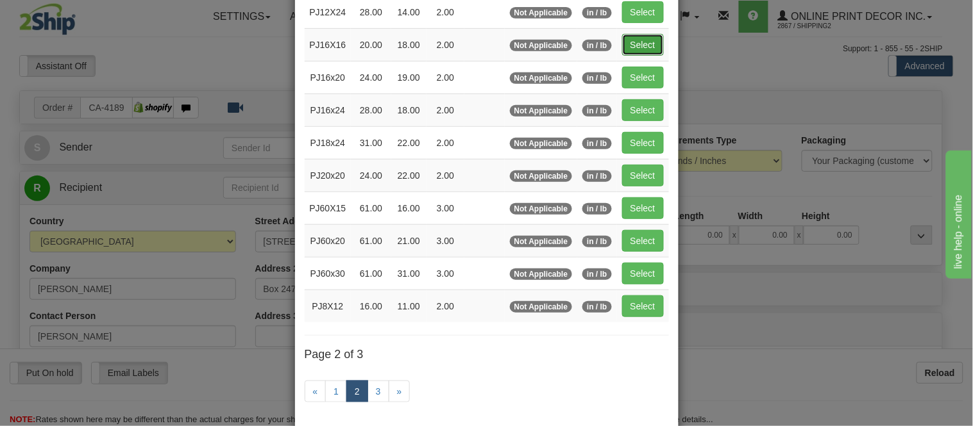
click at [640, 36] on button "Select" at bounding box center [643, 45] width 42 height 22
type input "PJ16X16"
type input "20.00"
type input "18.00"
type input "2.00"
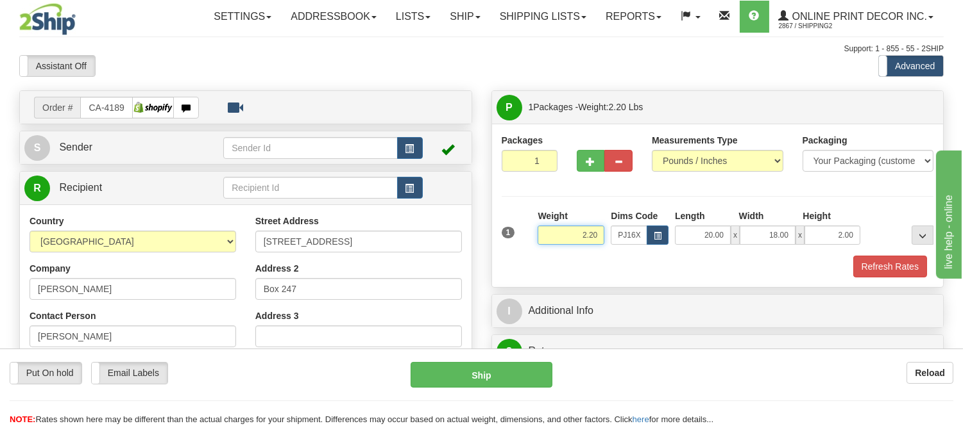
drag, startPoint x: 602, startPoint y: 233, endPoint x: 530, endPoint y: 248, distance: 72.8
click at [530, 248] on div "1 Weight 2.20 Dims Code x x" at bounding box center [717, 233] width 439 height 46
click button "Delete" at bounding box center [0, 0] width 0 height 0
type input "4.00"
drag, startPoint x: 855, startPoint y: 236, endPoint x: 809, endPoint y: 239, distance: 46.3
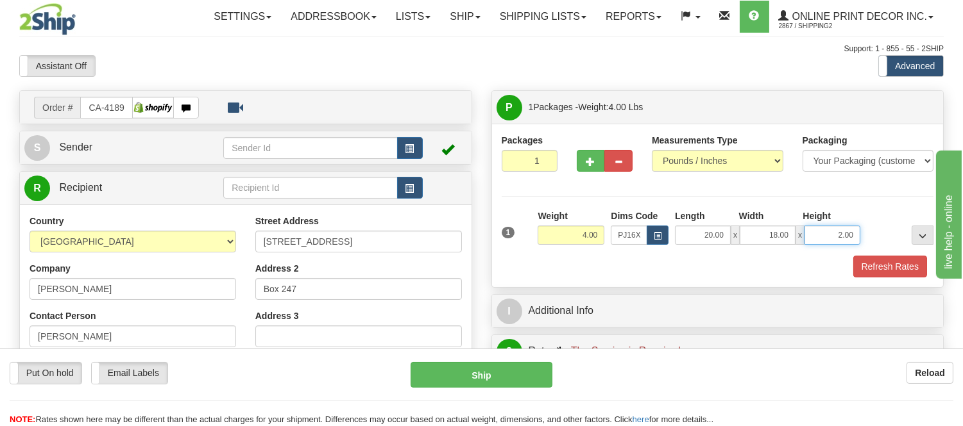
click at [809, 239] on input "2.00" at bounding box center [832, 235] width 56 height 19
click button "Delete" at bounding box center [0, 0] width 0 height 0
type input "4.00"
click at [870, 270] on button "Refresh Rates" at bounding box center [890, 267] width 74 height 22
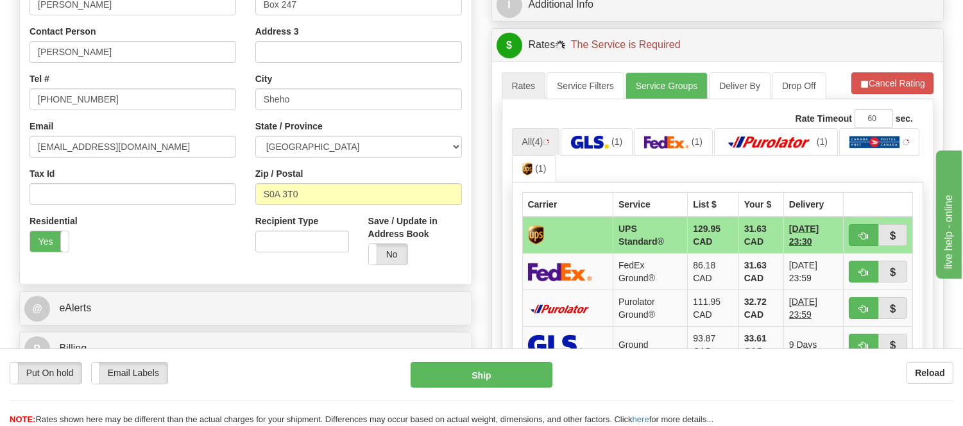
scroll to position [356, 0]
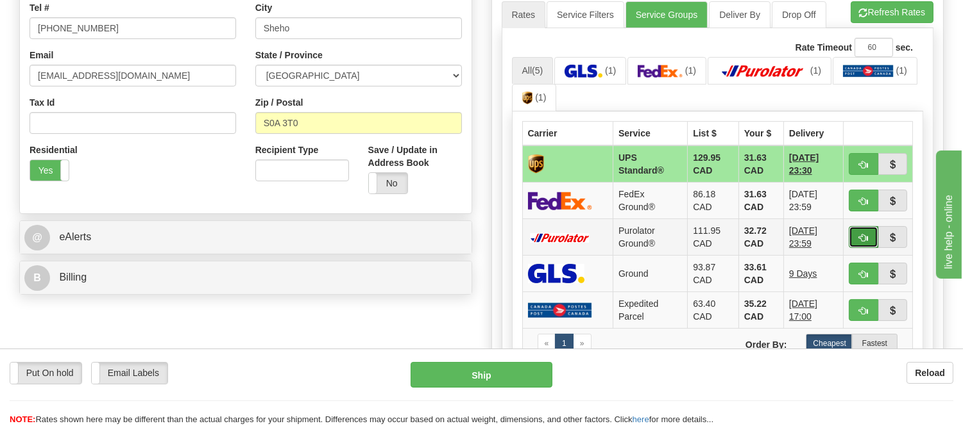
click at [861, 237] on span "button" at bounding box center [863, 238] width 9 height 8
type input "260"
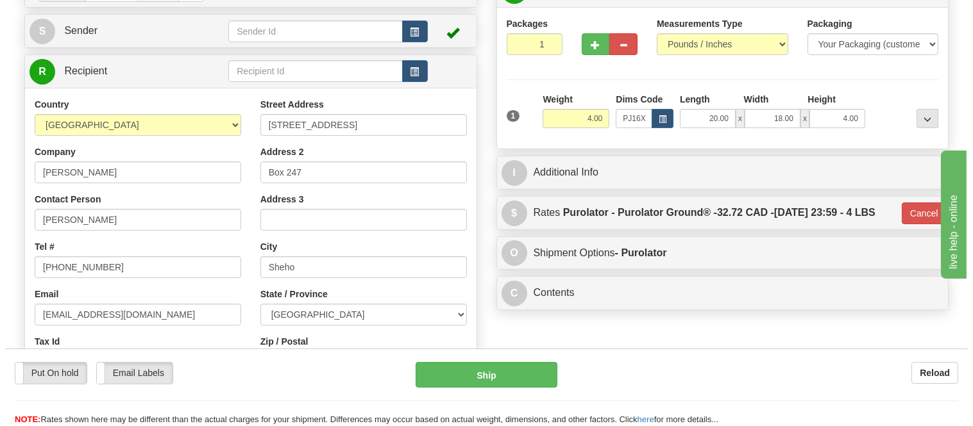
scroll to position [71, 0]
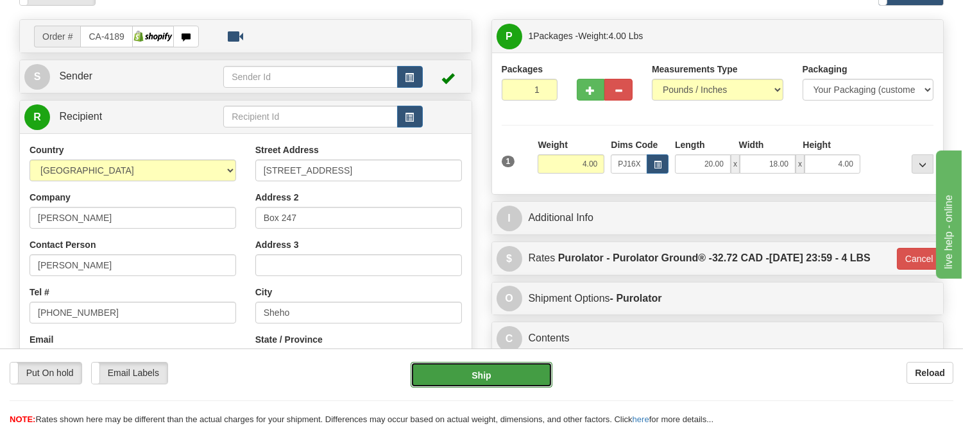
click at [537, 364] on button "Ship" at bounding box center [480, 375] width 141 height 26
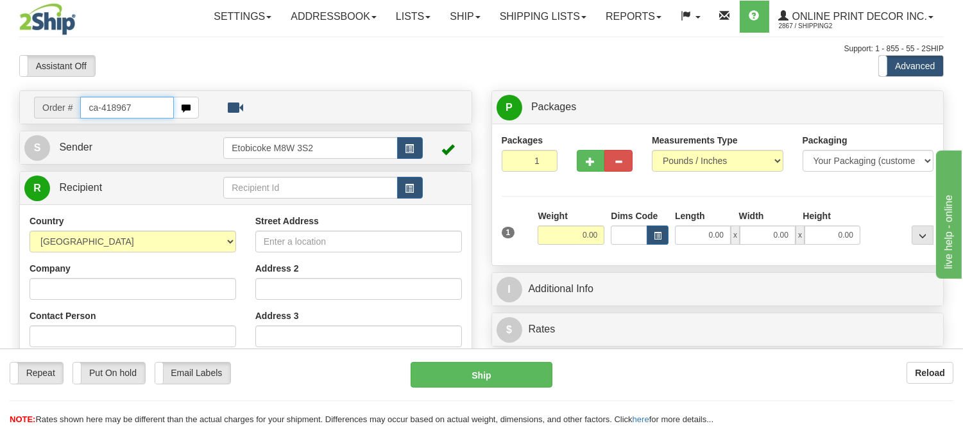
type input "ca-418967"
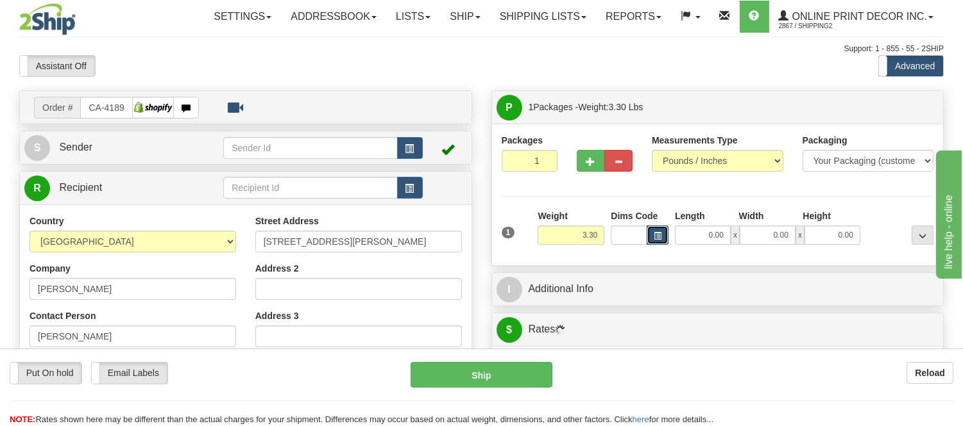
click at [651, 226] on button "button" at bounding box center [657, 235] width 22 height 19
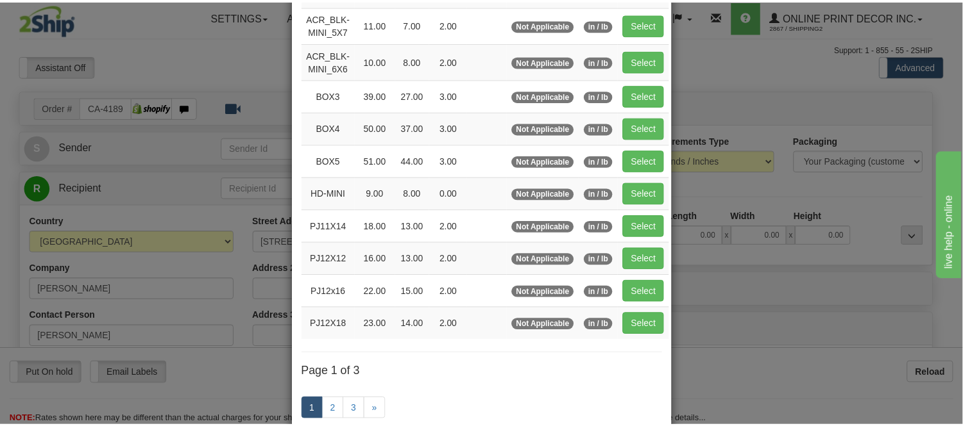
scroll to position [142, 0]
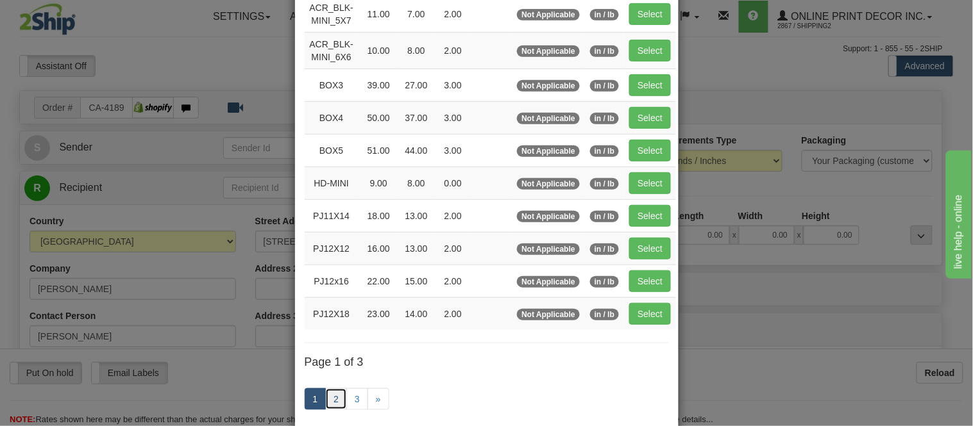
click at [333, 407] on link "2" at bounding box center [336, 400] width 22 height 22
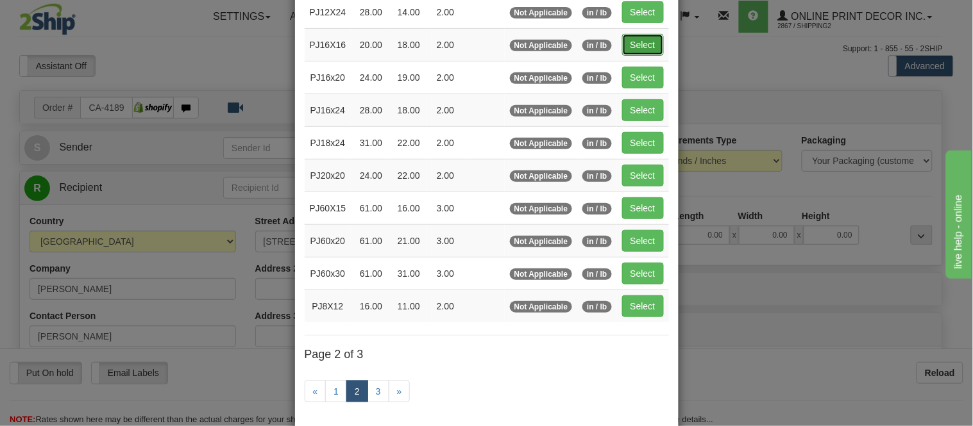
click at [644, 50] on button "Select" at bounding box center [643, 45] width 42 height 22
type input "PJ16X16"
type input "20.00"
type input "18.00"
type input "2.00"
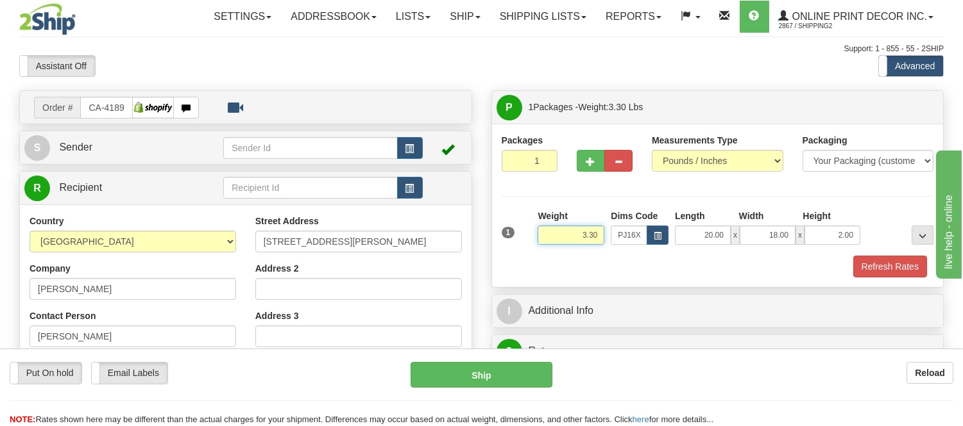
drag, startPoint x: 603, startPoint y: 232, endPoint x: 537, endPoint y: 237, distance: 66.3
click at [537, 237] on input "3.30" at bounding box center [570, 235] width 67 height 19
type input "5.98"
click at [882, 271] on button "Refresh Rates" at bounding box center [890, 267] width 74 height 22
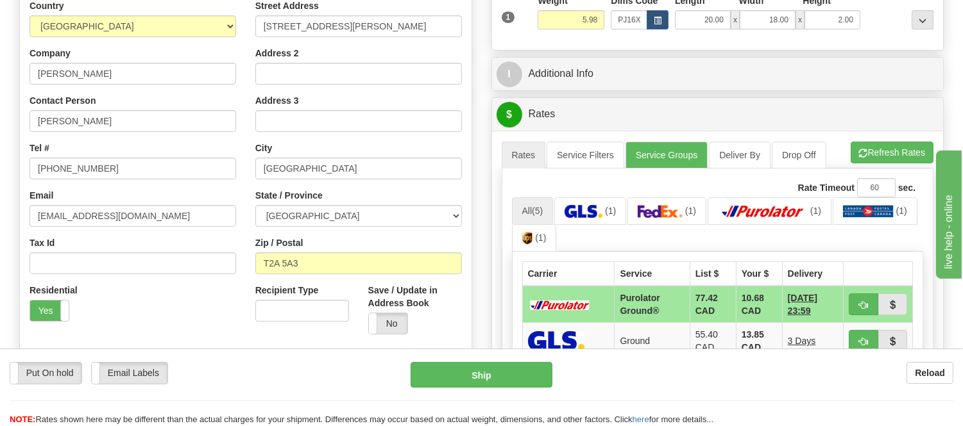
scroll to position [302, 0]
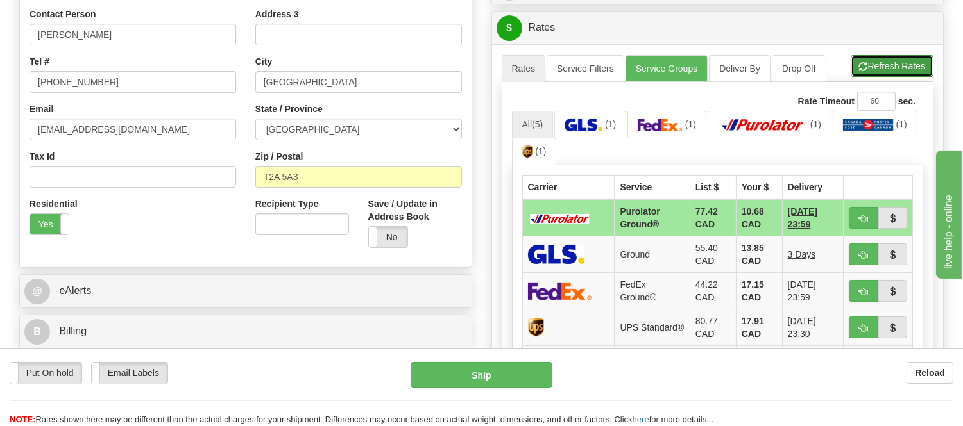
click at [873, 71] on button "Refresh Rates" at bounding box center [891, 66] width 83 height 22
click at [859, 215] on span "button" at bounding box center [863, 219] width 9 height 8
type input "260"
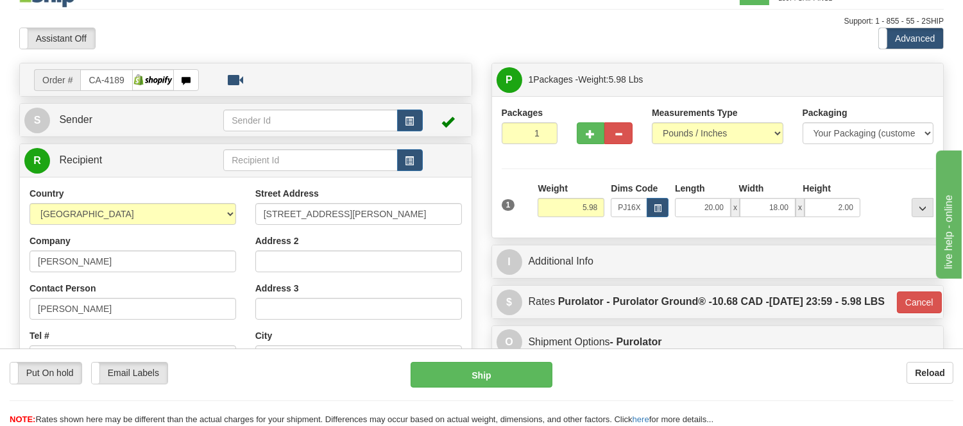
scroll to position [17, 0]
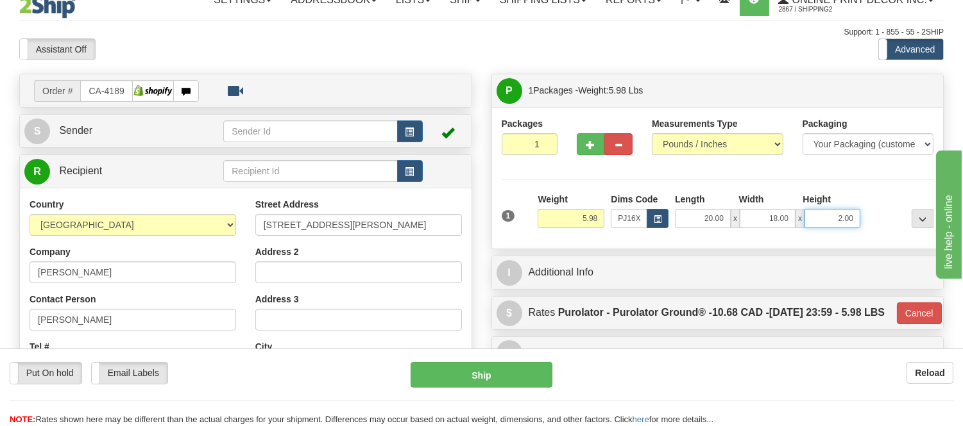
drag, startPoint x: 857, startPoint y: 218, endPoint x: 804, endPoint y: 224, distance: 54.2
click at [804, 224] on input "2.00" at bounding box center [832, 218] width 56 height 19
click button "Delete" at bounding box center [0, 0] width 0 height 0
type input "6.00"
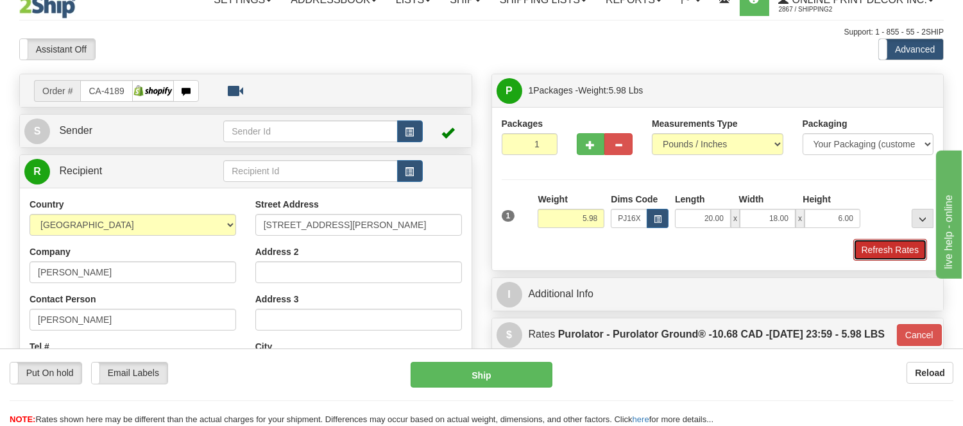
click at [886, 248] on button "Refresh Rates" at bounding box center [890, 250] width 74 height 22
type input "260"
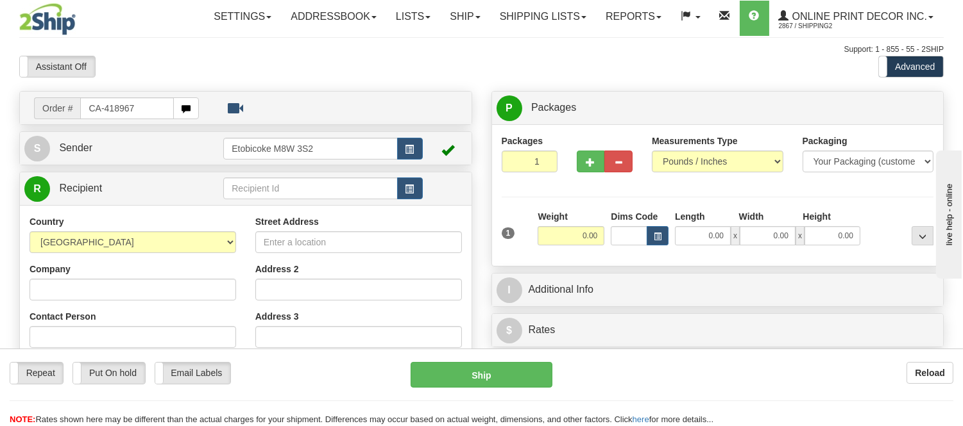
drag, startPoint x: 139, startPoint y: 97, endPoint x: 67, endPoint y: 119, distance: 74.9
click at [67, 119] on td "Order # CA-418967" at bounding box center [245, 108] width 442 height 26
type input "ca-418967"
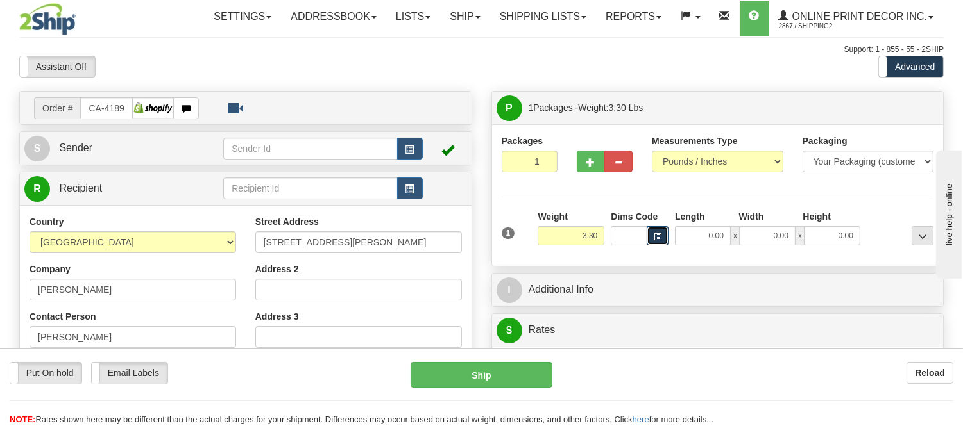
click at [650, 235] on button "button" at bounding box center [657, 235] width 22 height 19
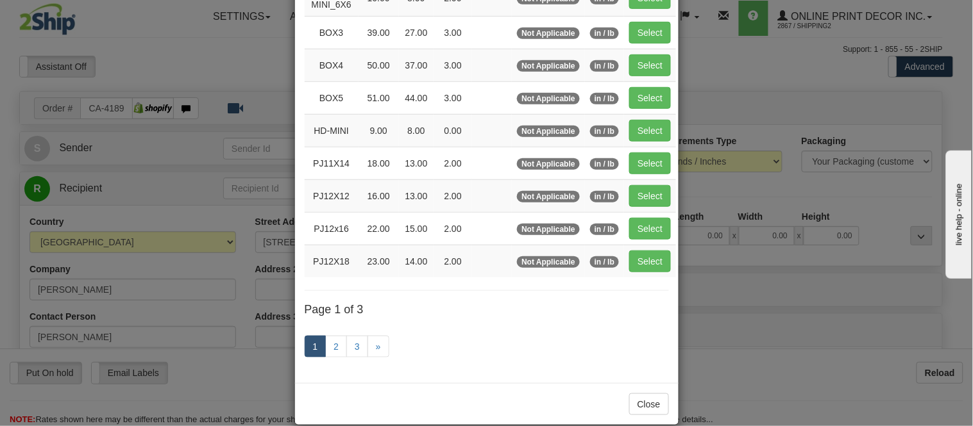
scroll to position [214, 0]
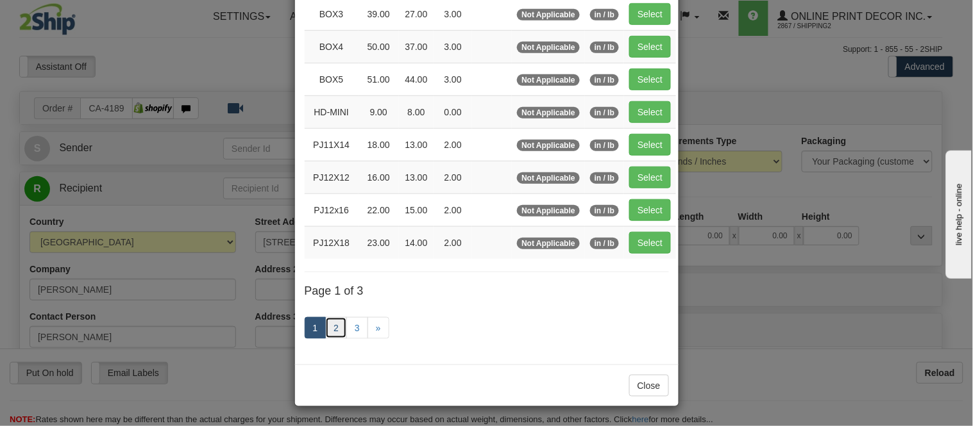
click at [325, 328] on link "2" at bounding box center [336, 328] width 22 height 22
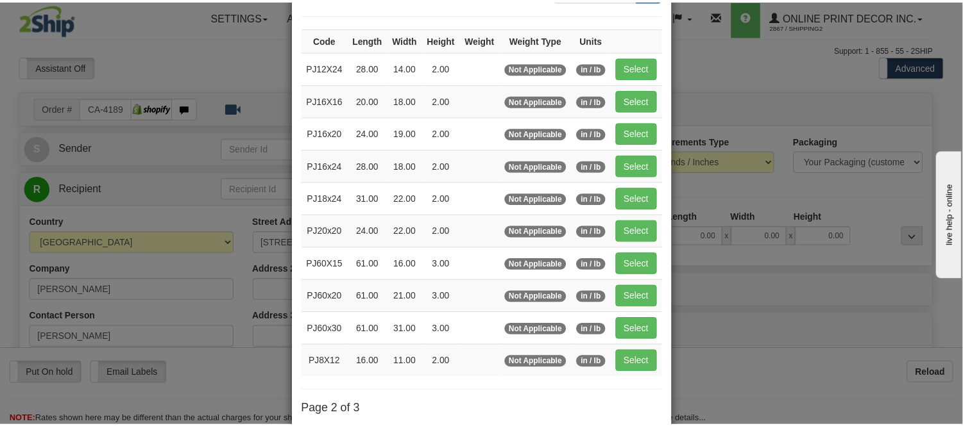
scroll to position [66, 0]
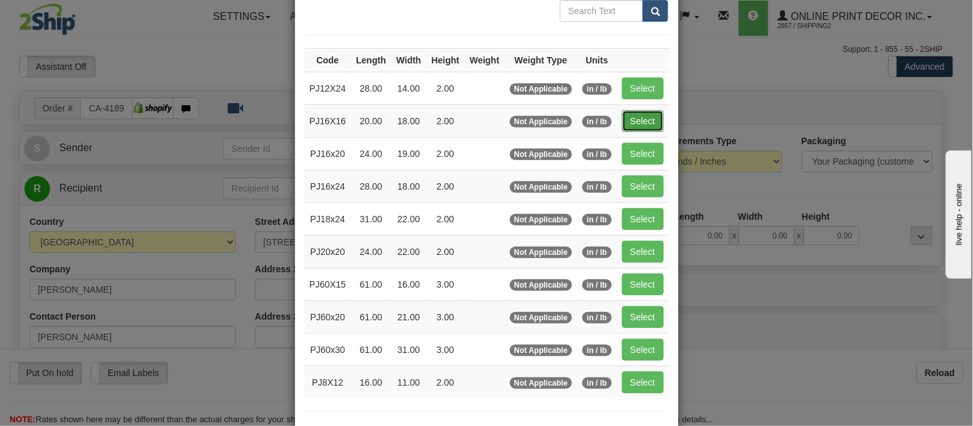
click at [630, 122] on button "Select" at bounding box center [643, 121] width 42 height 22
type input "PJ16X16"
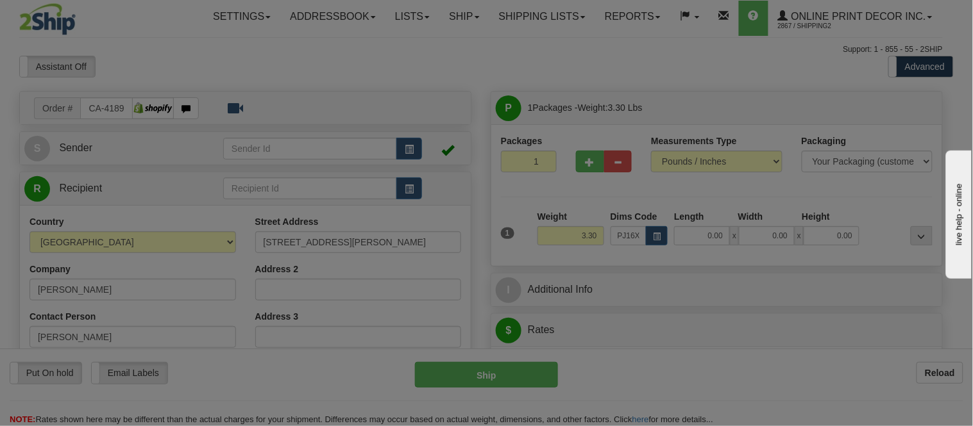
type input "20.00"
type input "18.00"
type input "2.00"
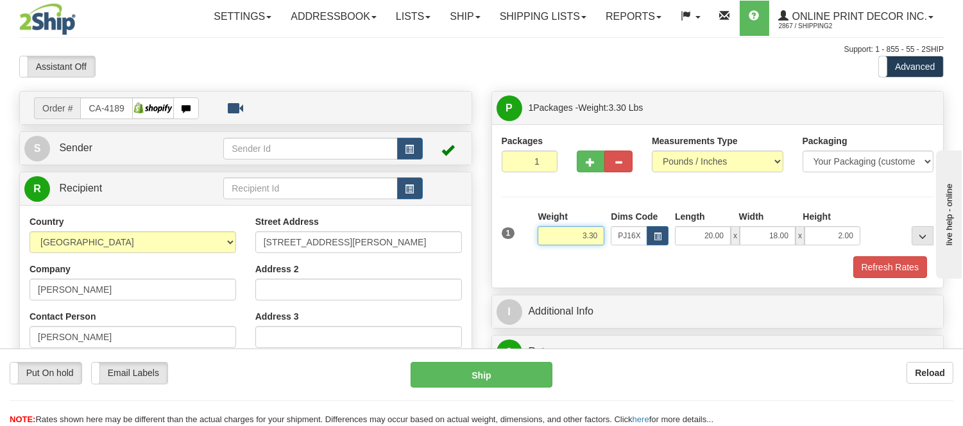
drag, startPoint x: 595, startPoint y: 234, endPoint x: 551, endPoint y: 244, distance: 44.8
click at [551, 244] on input "3.30" at bounding box center [570, 235] width 67 height 19
click button "Delete" at bounding box center [0, 0] width 0 height 0
type input "5.00"
drag, startPoint x: 856, startPoint y: 236, endPoint x: 816, endPoint y: 244, distance: 40.6
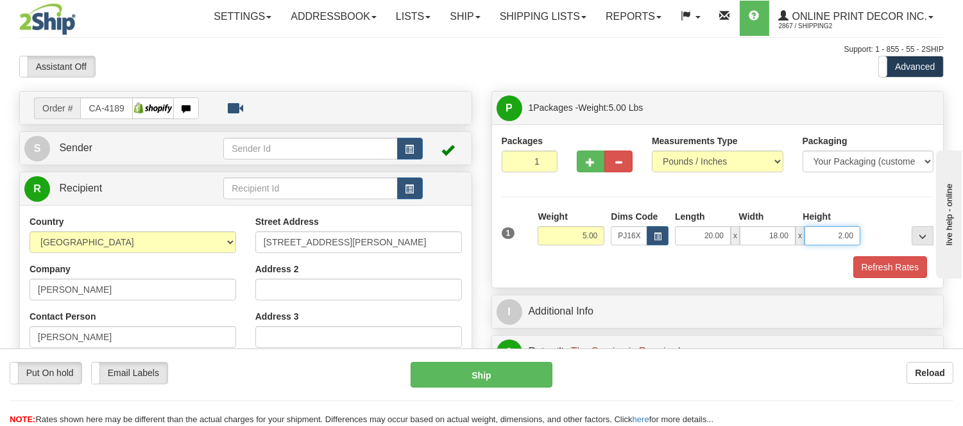
click at [816, 244] on input "2.00" at bounding box center [832, 235] width 56 height 19
click button "Delete" at bounding box center [0, 0] width 0 height 0
type input "6.00"
click at [873, 268] on button "Refresh Rates" at bounding box center [890, 268] width 74 height 22
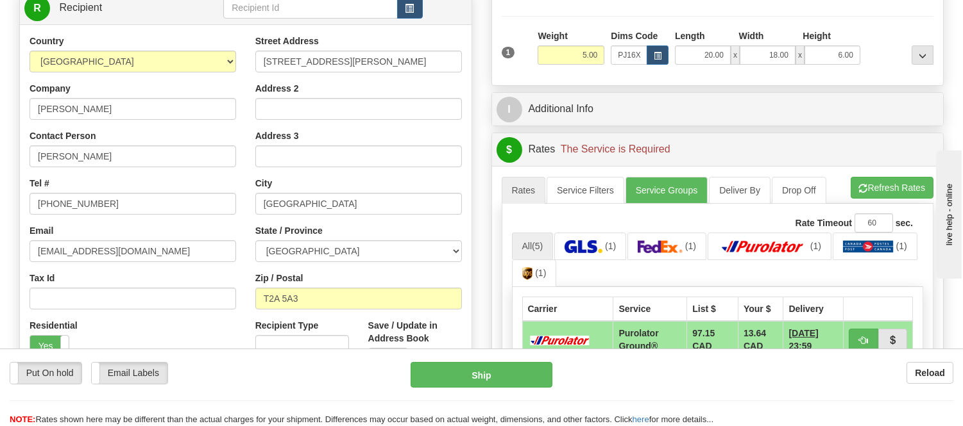
scroll to position [214, 0]
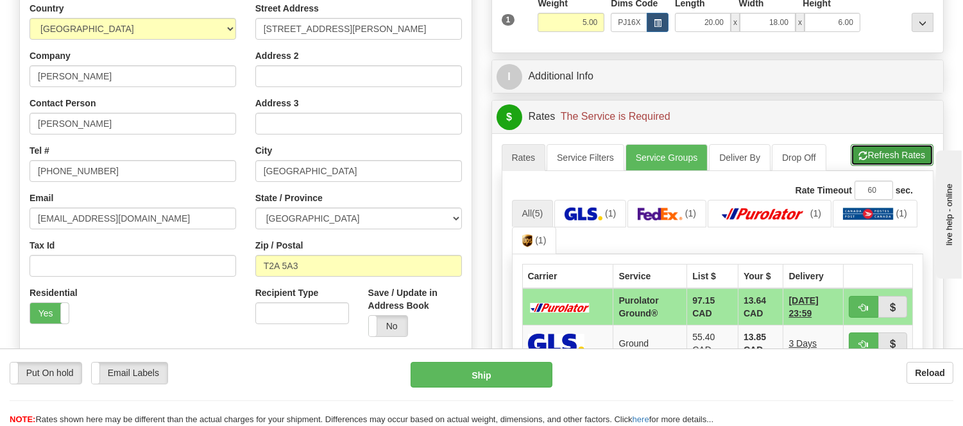
click at [886, 160] on button "Refresh Rates" at bounding box center [891, 155] width 83 height 22
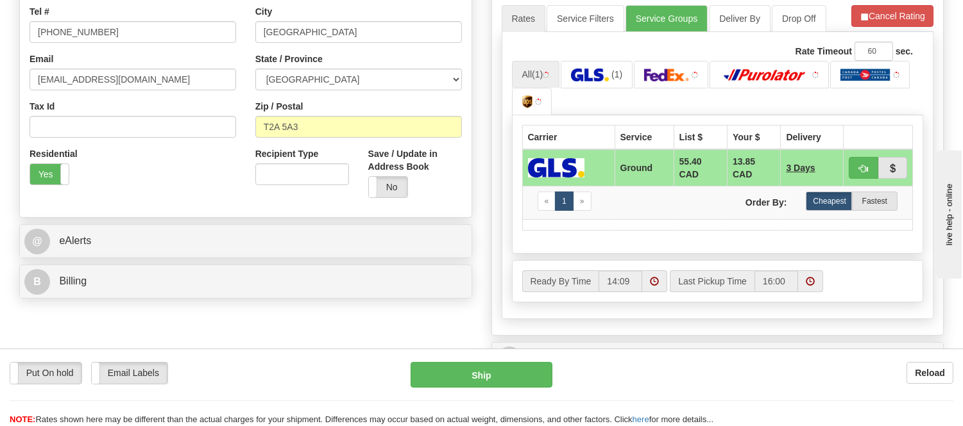
scroll to position [356, 0]
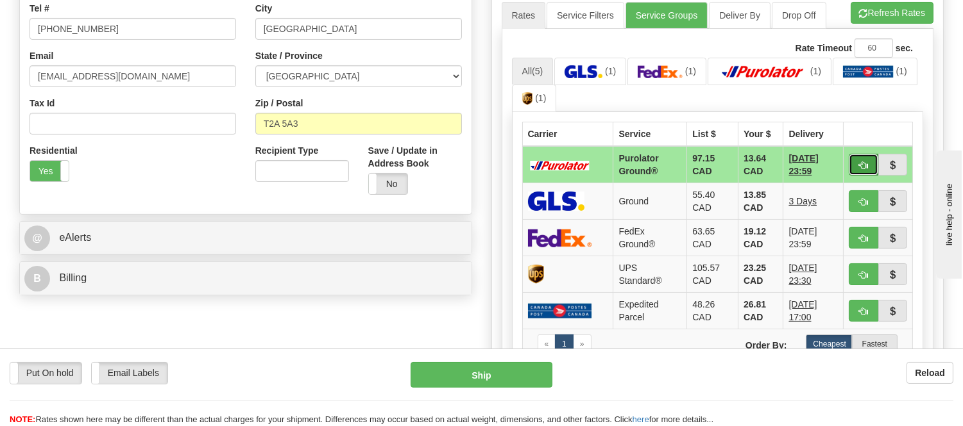
click at [863, 168] on span "button" at bounding box center [863, 166] width 9 height 8
type input "260"
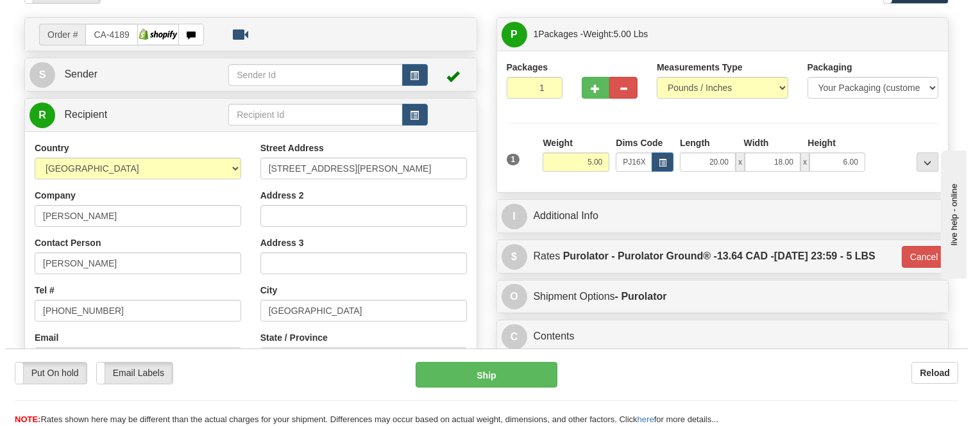
scroll to position [71, 0]
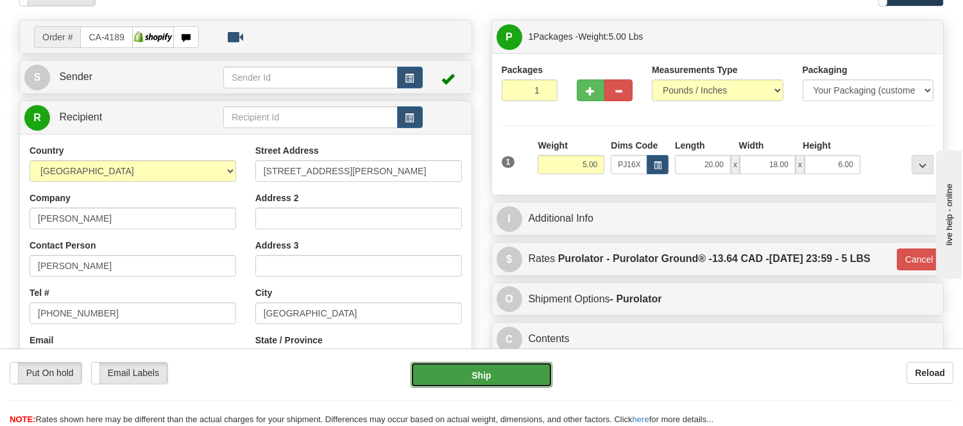
click at [529, 382] on button "Ship" at bounding box center [480, 375] width 141 height 26
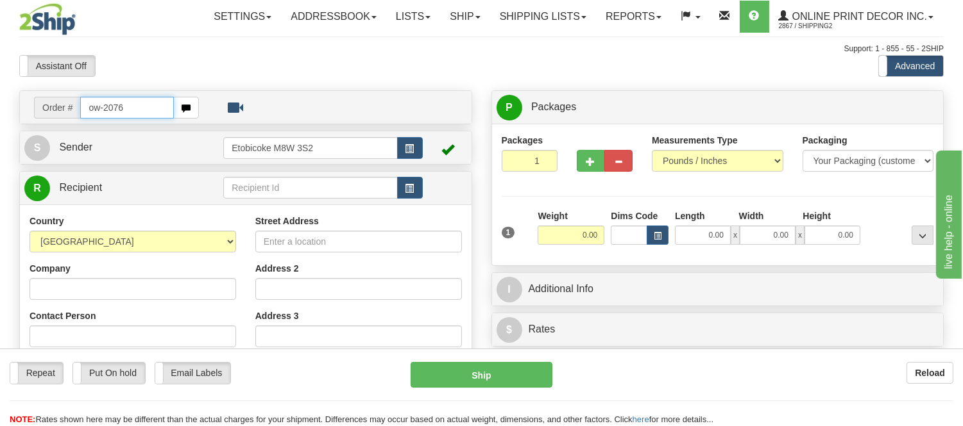
type input "ow-2076"
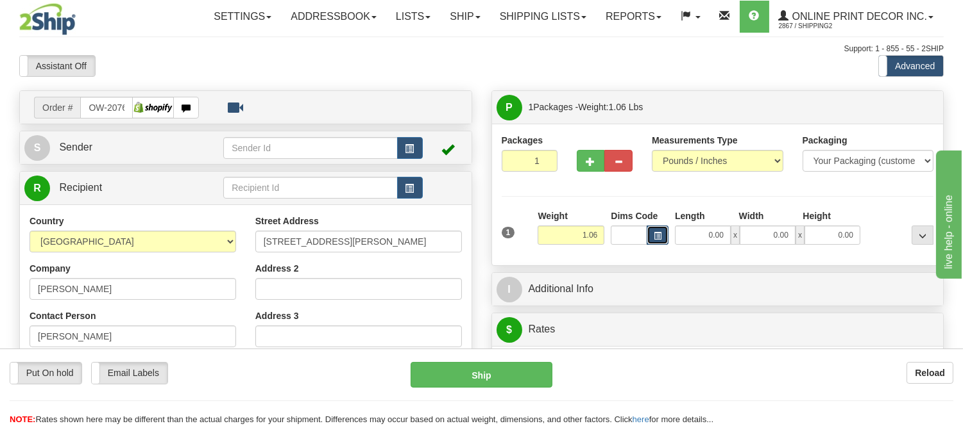
click at [658, 237] on span "button" at bounding box center [657, 236] width 8 height 7
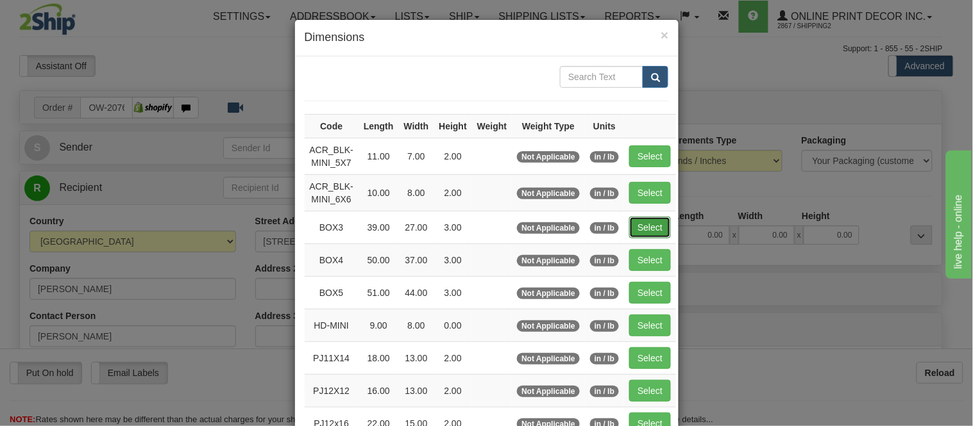
click at [652, 217] on button "Select" at bounding box center [650, 228] width 42 height 22
type input "BOX3"
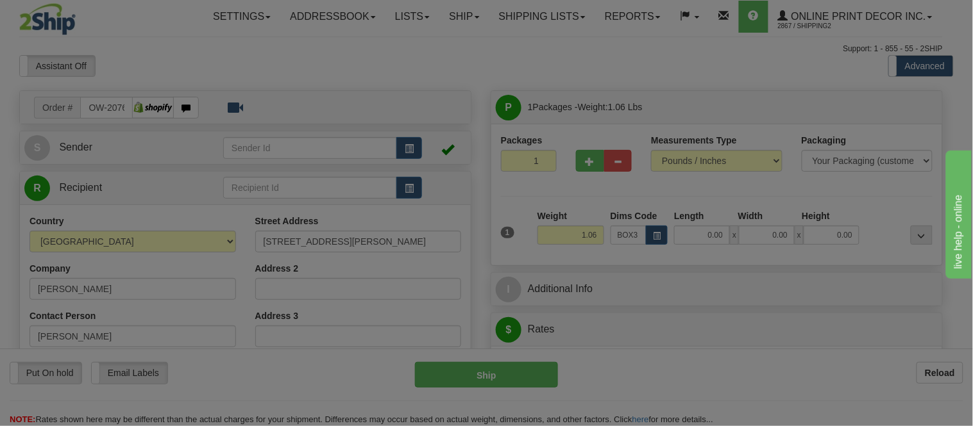
type input "39.00"
type input "27.00"
type input "3.00"
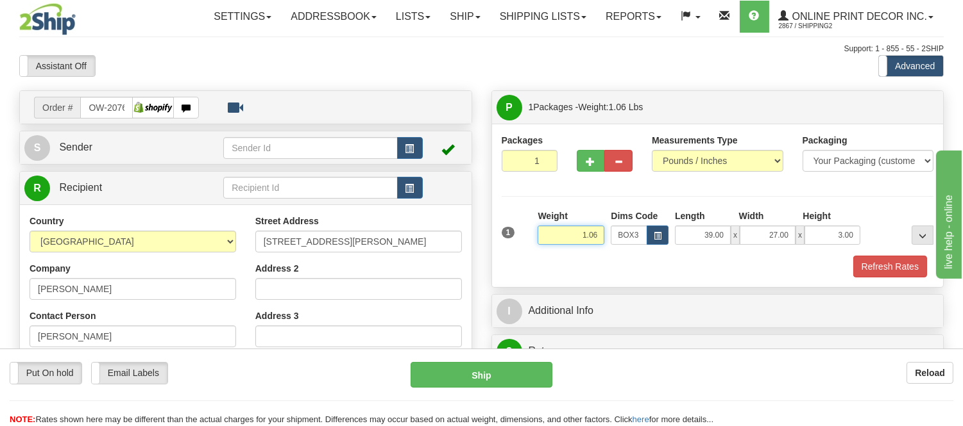
drag, startPoint x: 602, startPoint y: 235, endPoint x: 537, endPoint y: 260, distance: 69.7
click at [537, 260] on div "1 Weight 1.06 Dims Code BOX3" at bounding box center [717, 244] width 432 height 68
type input "11.98"
click at [879, 273] on button "Refresh Rates" at bounding box center [890, 267] width 74 height 22
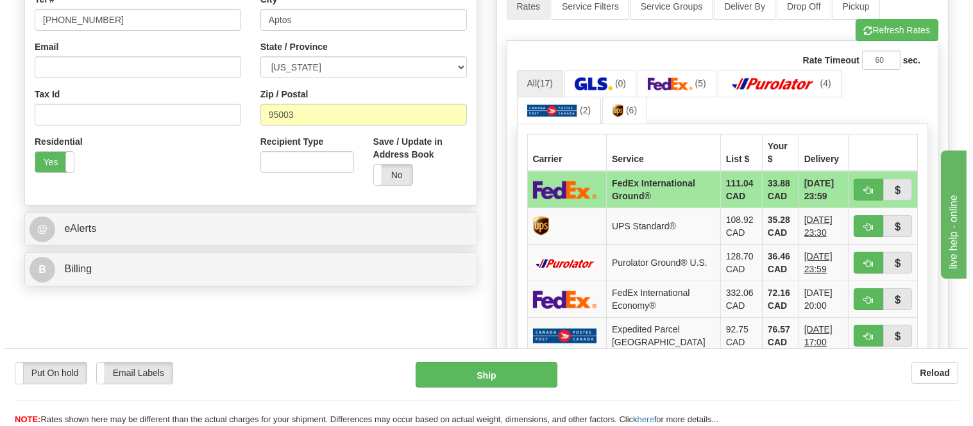
scroll to position [389, 0]
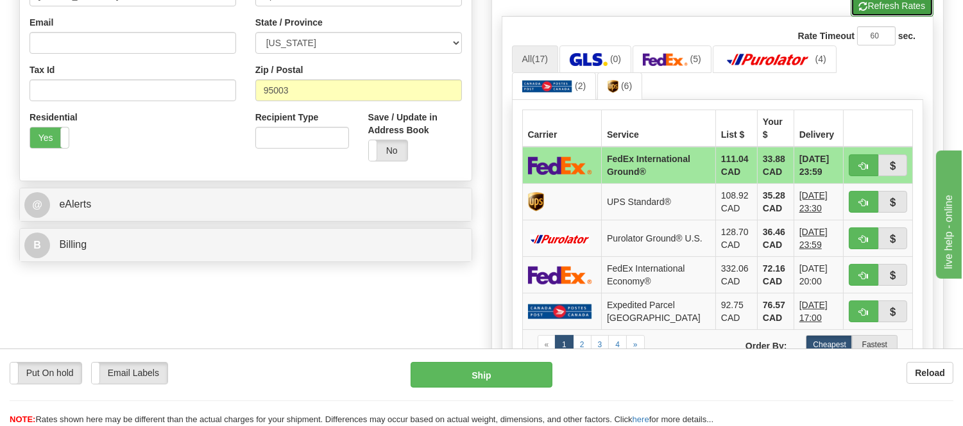
click at [905, 13] on button "Refresh Rates" at bounding box center [891, 6] width 83 height 22
click at [857, 155] on button "button" at bounding box center [862, 166] width 29 height 22
type input "92"
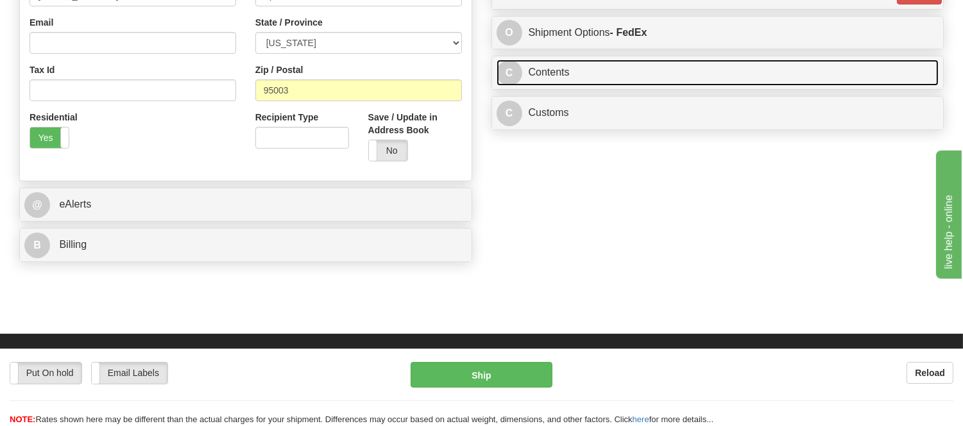
click at [739, 81] on link "C Contents" at bounding box center [717, 73] width 442 height 26
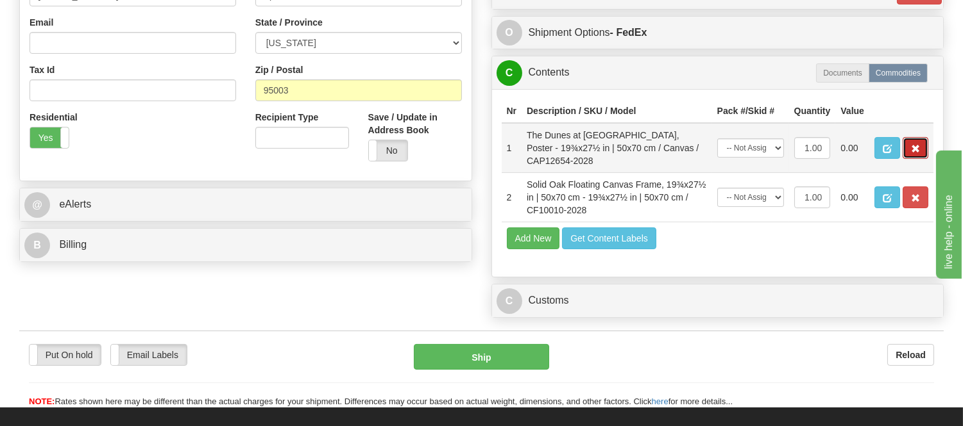
click at [915, 153] on span "button" at bounding box center [915, 149] width 9 height 8
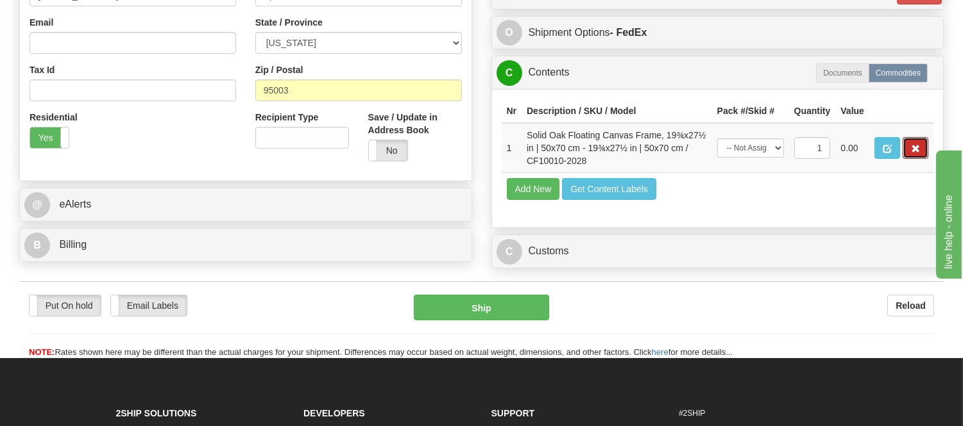
click at [915, 153] on span "button" at bounding box center [915, 149] width 9 height 8
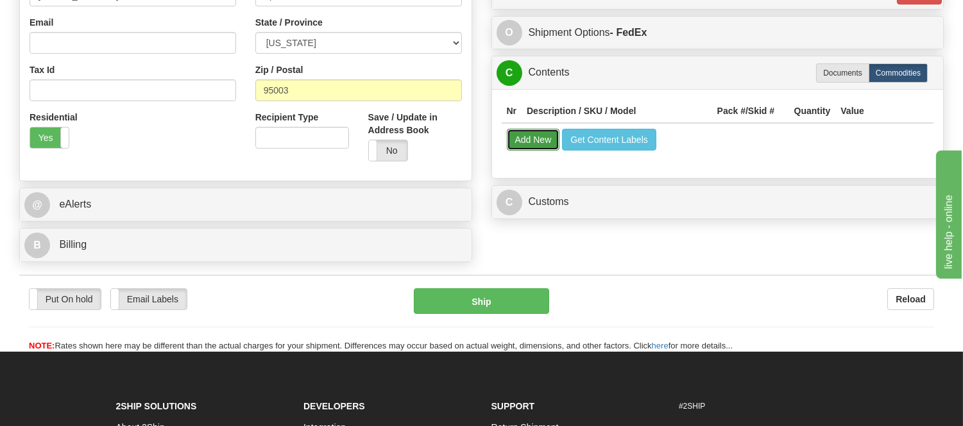
click at [539, 144] on button "Add New" at bounding box center [533, 140] width 53 height 22
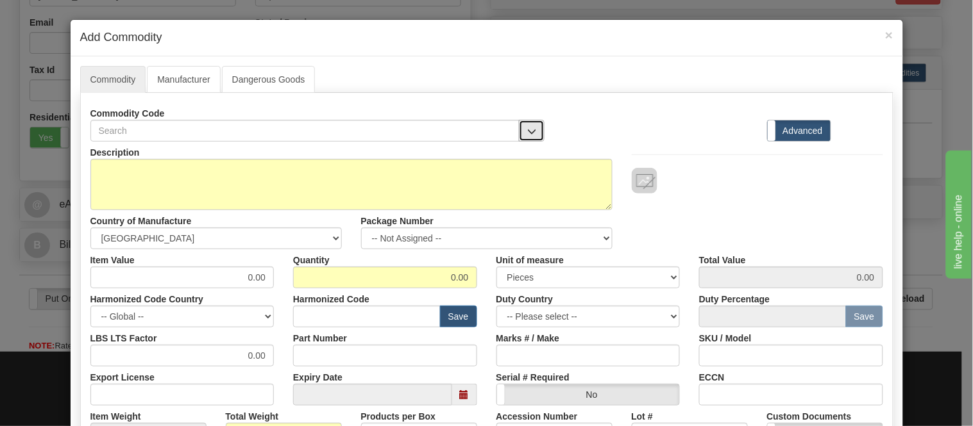
click at [523, 121] on button "button" at bounding box center [532, 131] width 26 height 22
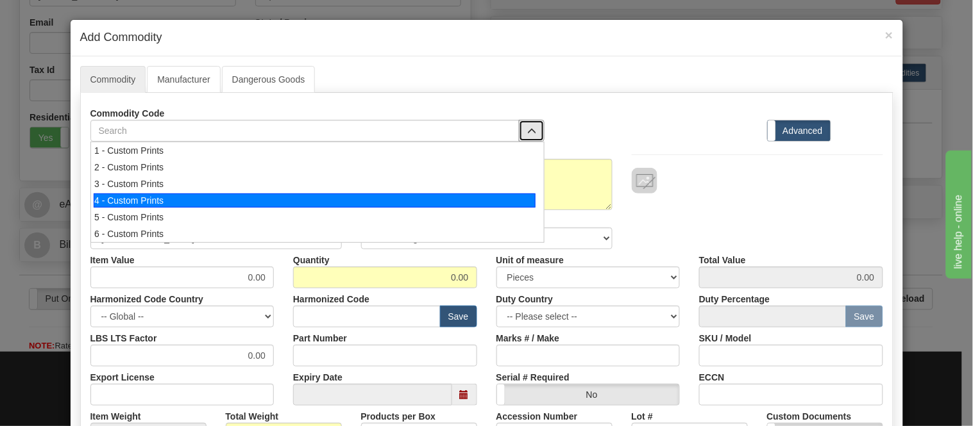
click at [525, 203] on div "4 - Custom Prints" at bounding box center [315, 201] width 442 height 14
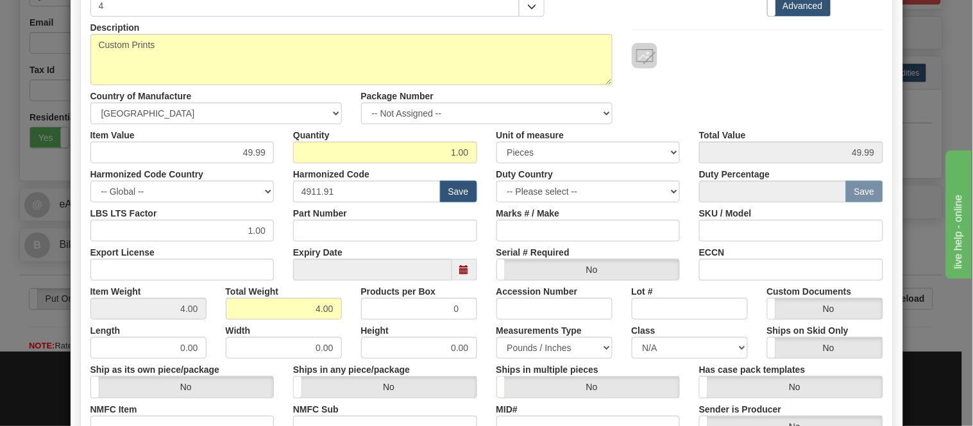
scroll to position [303, 0]
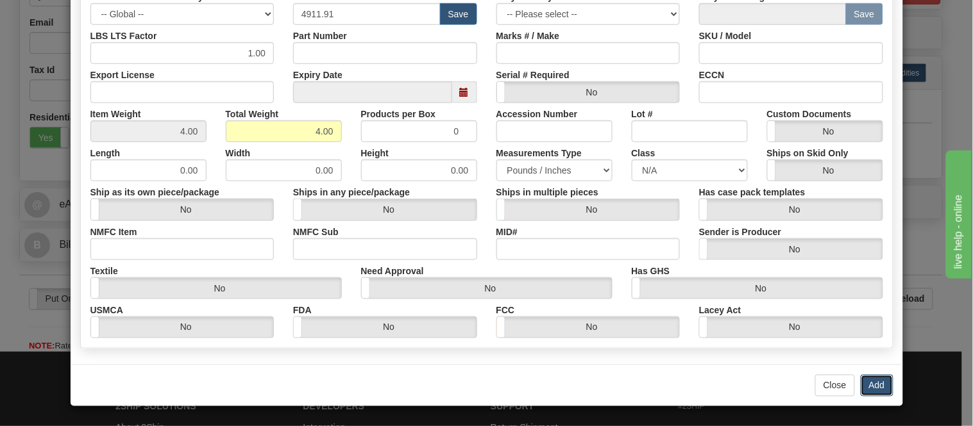
click at [879, 386] on button "Add" at bounding box center [877, 386] width 33 height 22
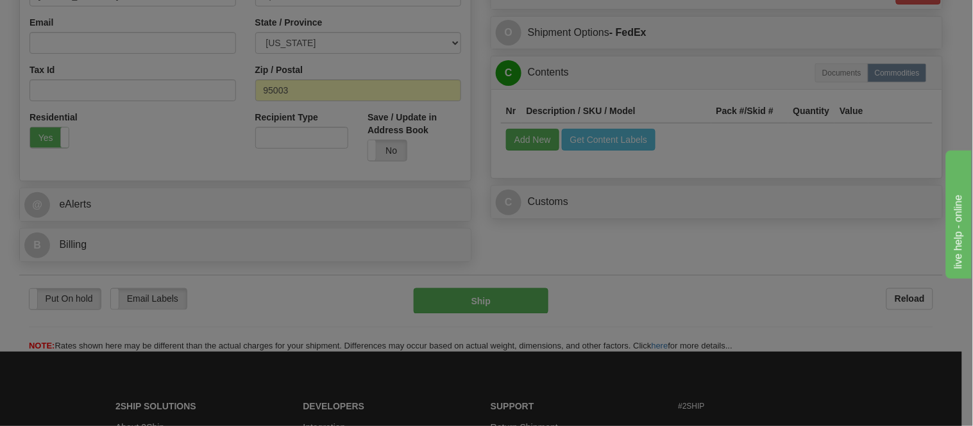
scroll to position [0, 0]
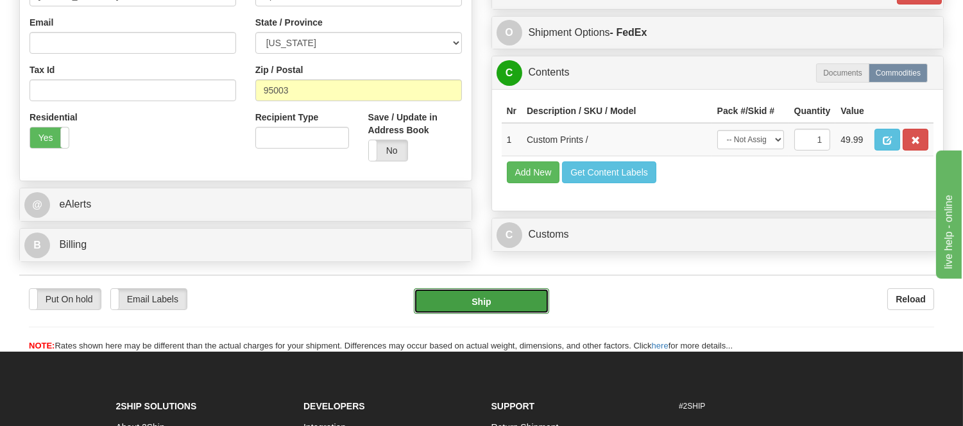
click at [512, 314] on button "Ship" at bounding box center [481, 302] width 135 height 26
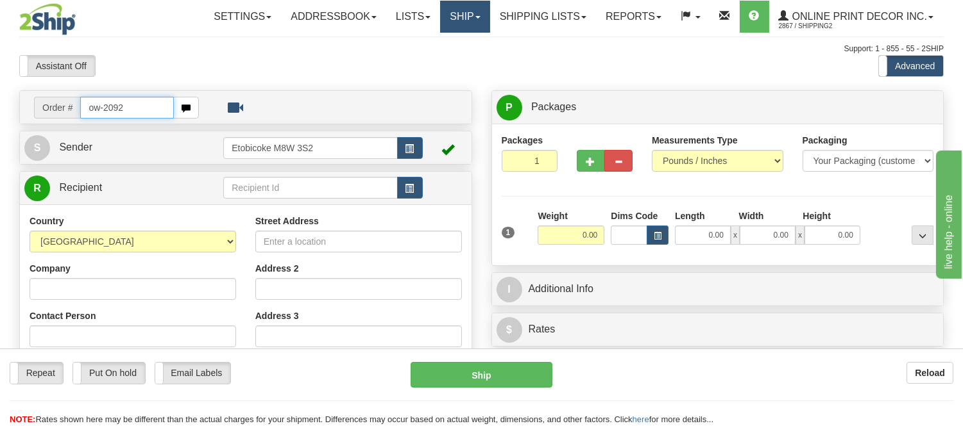
type input "ow-2092"
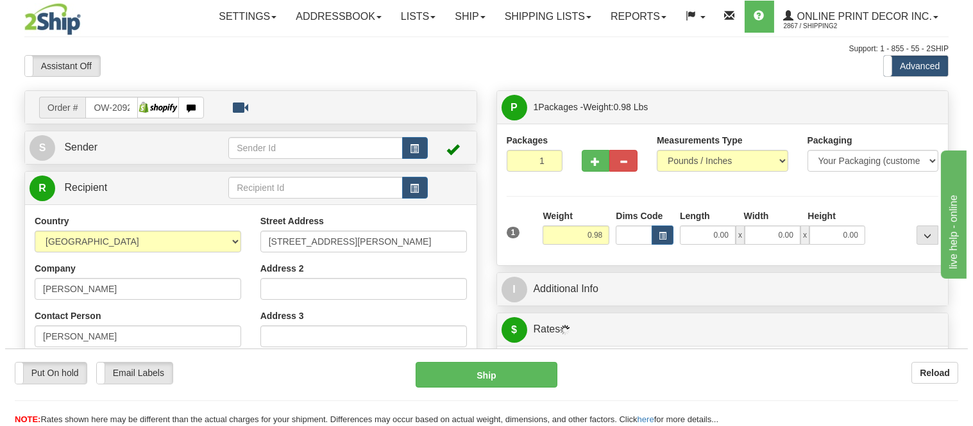
scroll to position [71, 0]
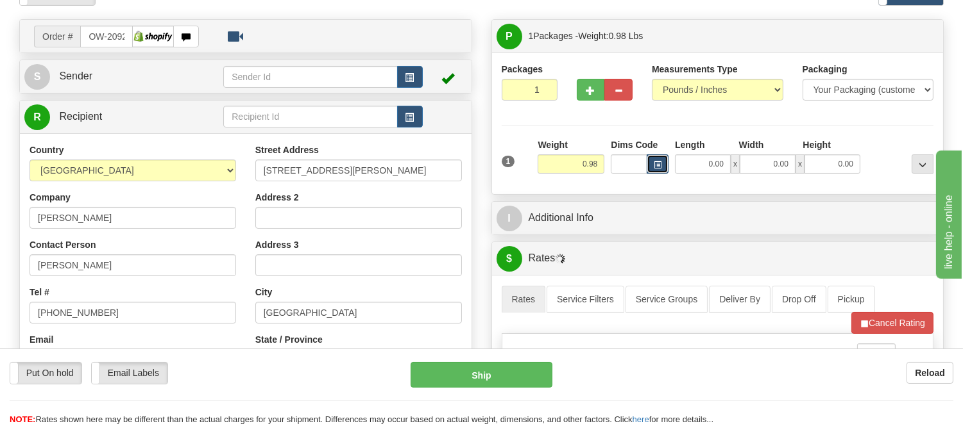
click at [657, 164] on span "button" at bounding box center [657, 165] width 8 height 7
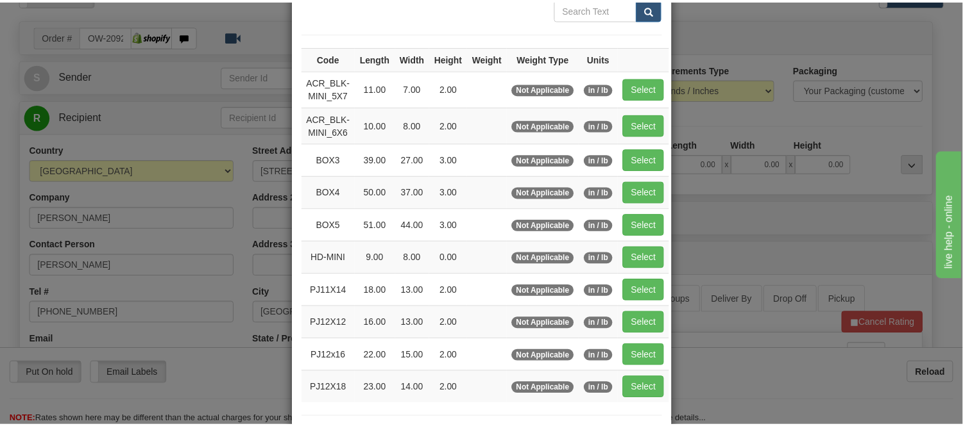
scroll to position [142, 0]
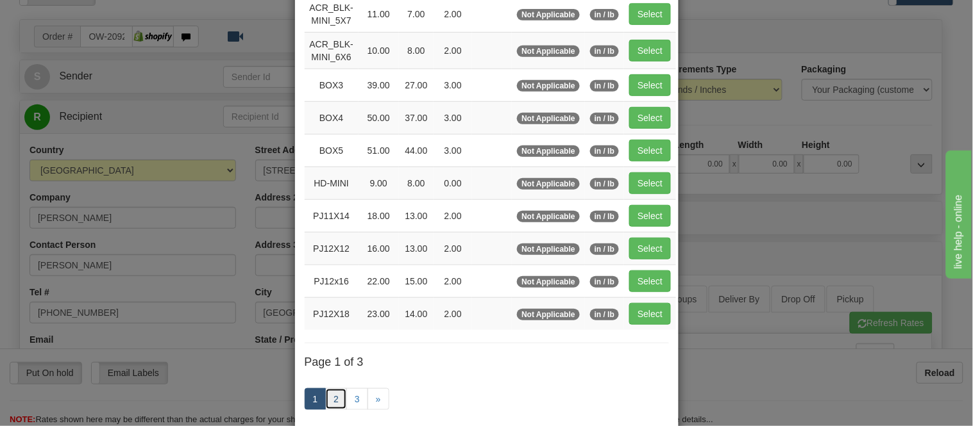
click at [327, 394] on link "2" at bounding box center [336, 400] width 22 height 22
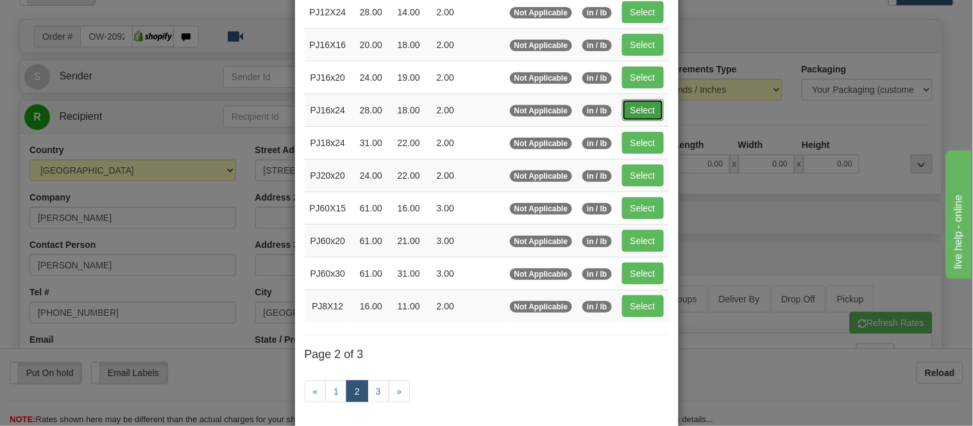
click at [646, 113] on button "Select" at bounding box center [643, 110] width 42 height 22
type input "PJ16x24"
type input "28.00"
type input "18.00"
type input "2.00"
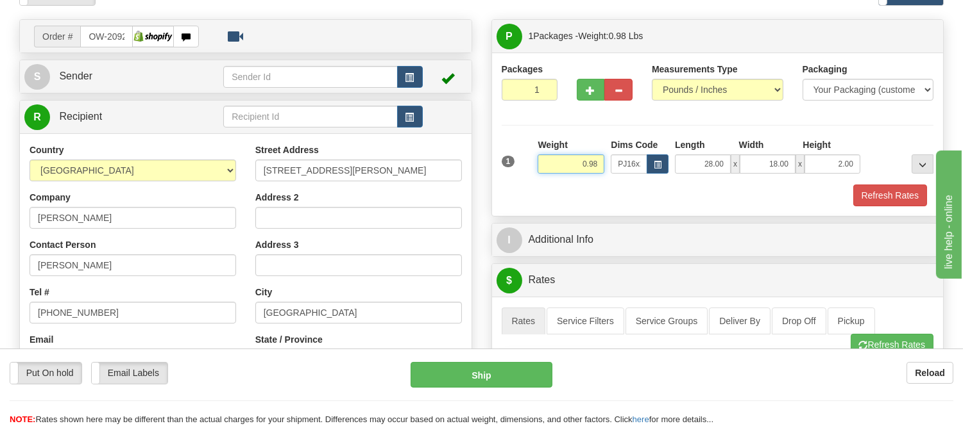
drag, startPoint x: 596, startPoint y: 163, endPoint x: 521, endPoint y: 182, distance: 77.5
click at [521, 182] on div "1 Weight 0.98 Dims Code x x" at bounding box center [717, 162] width 439 height 46
type input "5.98"
click at [885, 190] on button "Refresh Rates" at bounding box center [890, 196] width 74 height 22
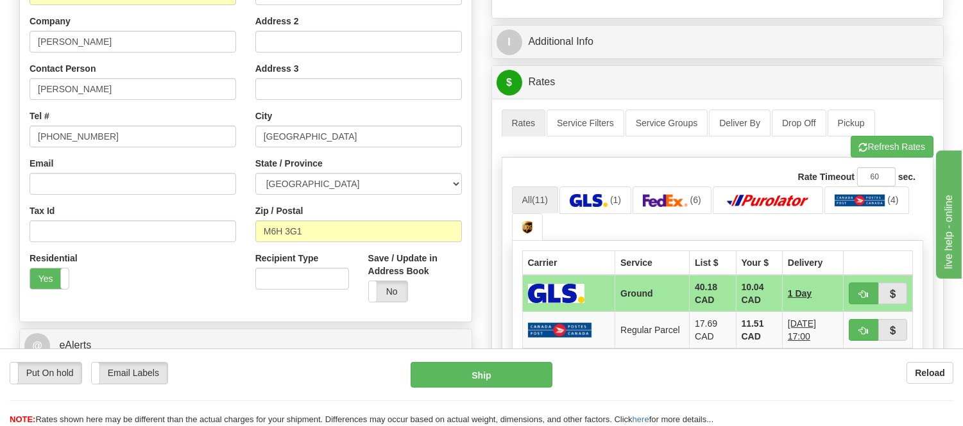
scroll to position [285, 0]
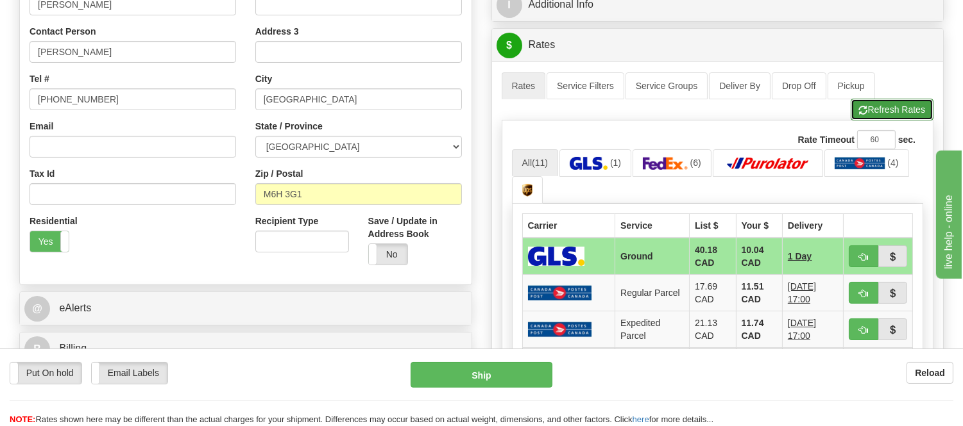
click at [887, 120] on button "Refresh Rates" at bounding box center [891, 110] width 83 height 22
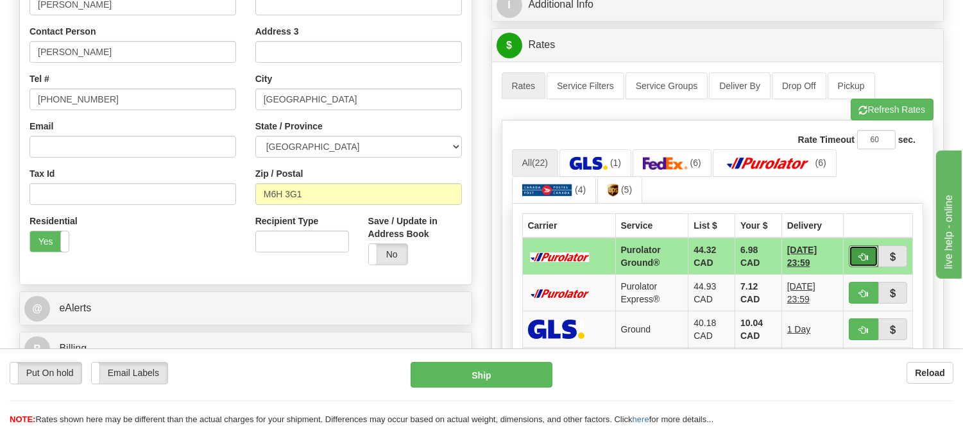
click at [856, 257] on button "button" at bounding box center [862, 257] width 29 height 22
type input "260"
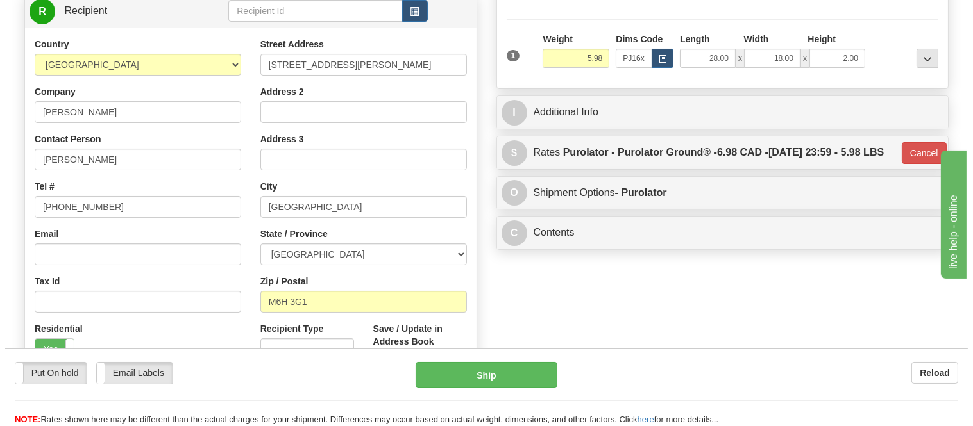
scroll to position [71, 0]
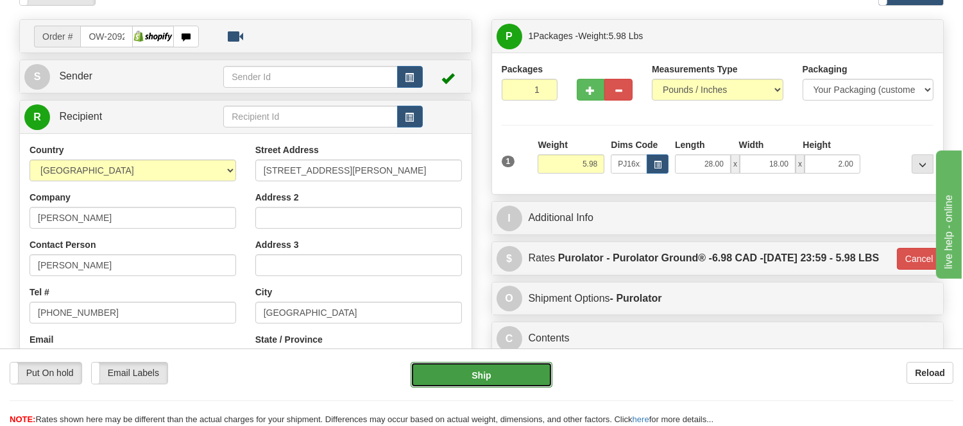
click at [532, 376] on button "Ship" at bounding box center [480, 375] width 141 height 26
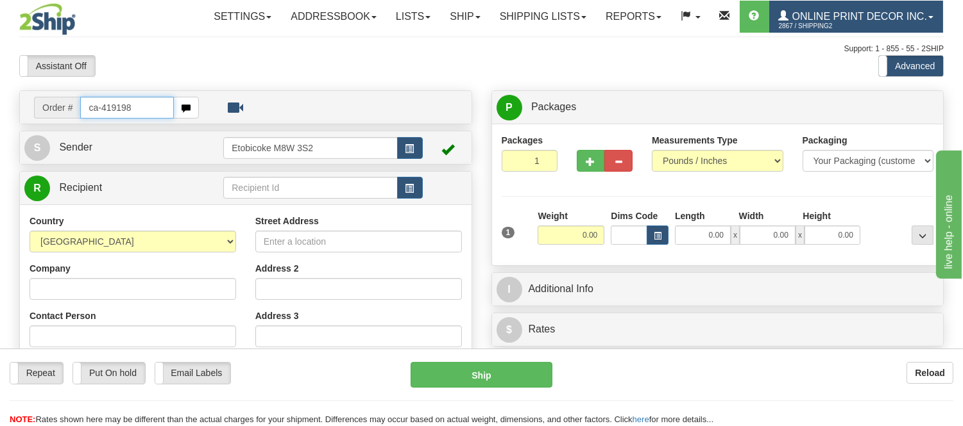
type input "ca-419198"
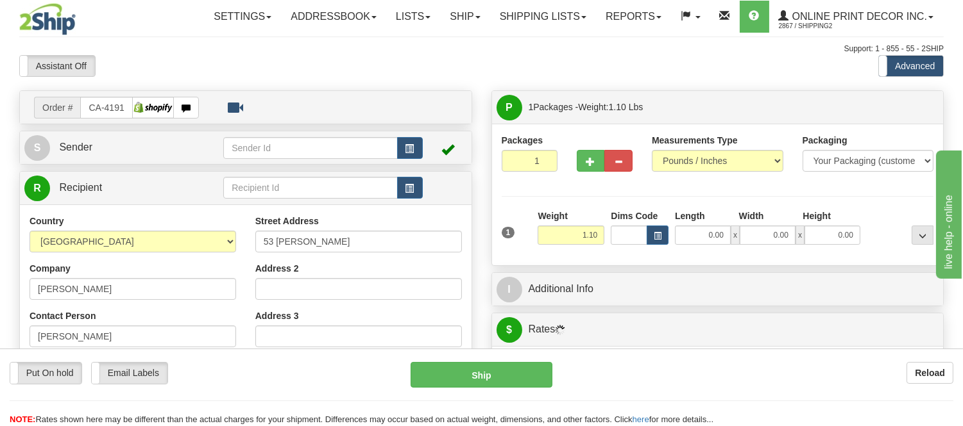
click at [669, 235] on div "Dims Code" at bounding box center [639, 227] width 64 height 35
click at [654, 227] on button "button" at bounding box center [657, 235] width 22 height 19
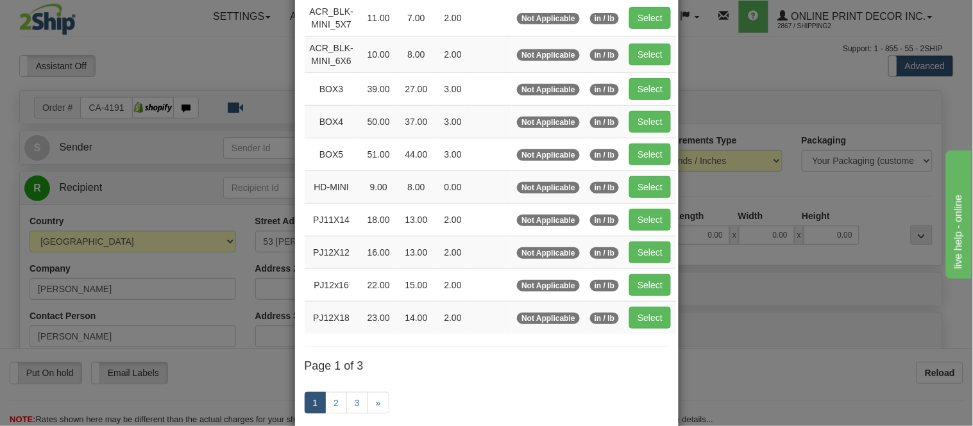
scroll to position [214, 0]
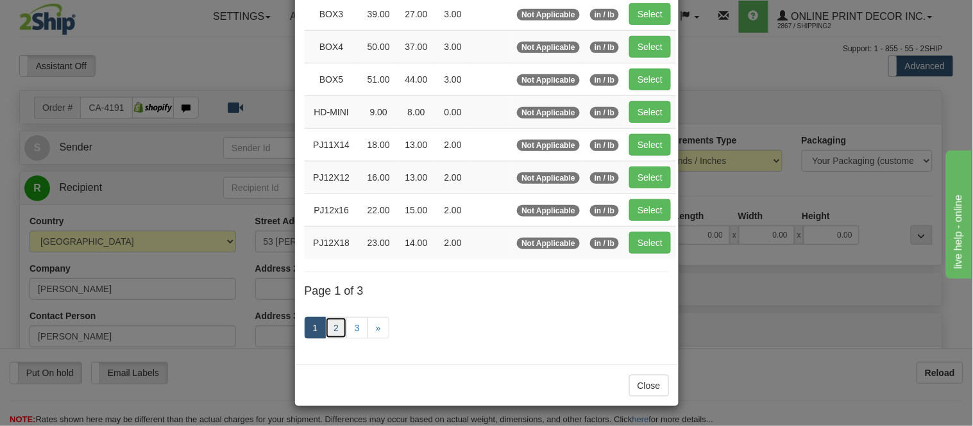
click at [333, 335] on link "2" at bounding box center [336, 328] width 22 height 22
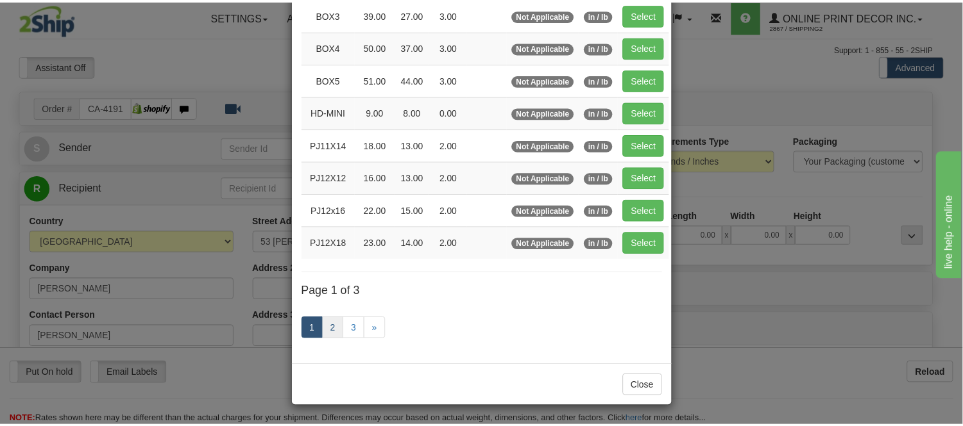
scroll to position [208, 0]
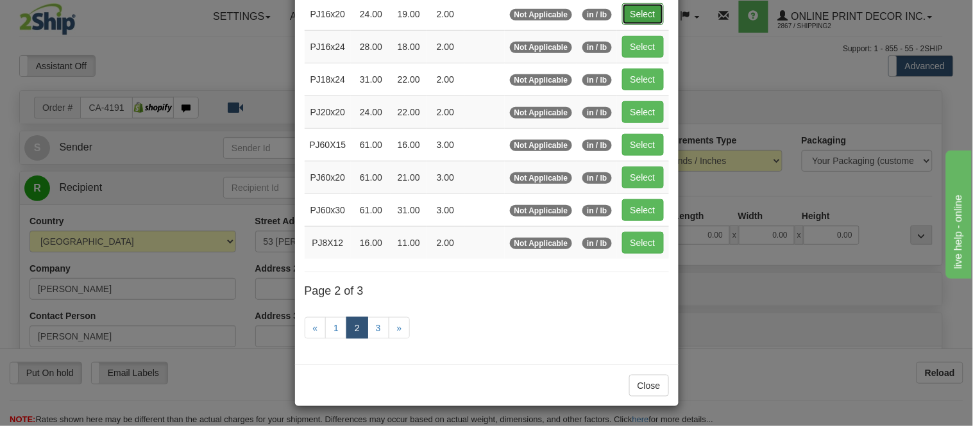
click at [645, 3] on button "Select" at bounding box center [643, 14] width 42 height 22
type input "PJ16x20"
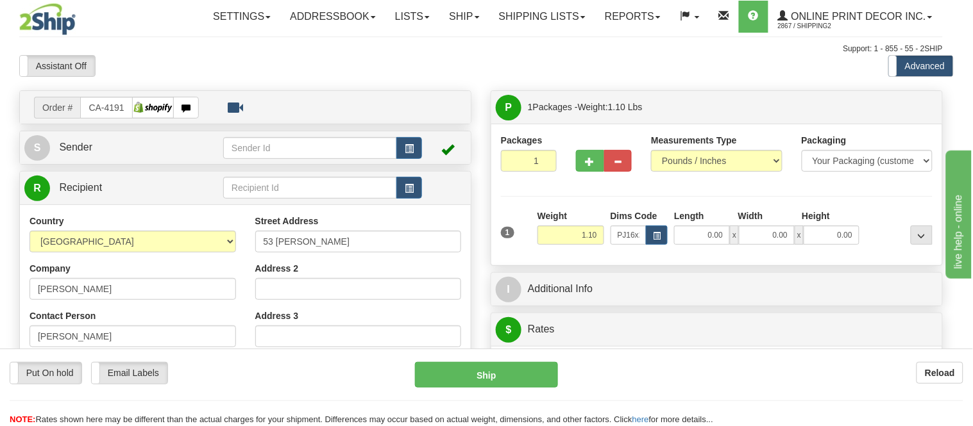
type input "24.00"
type input "19.00"
type input "2.00"
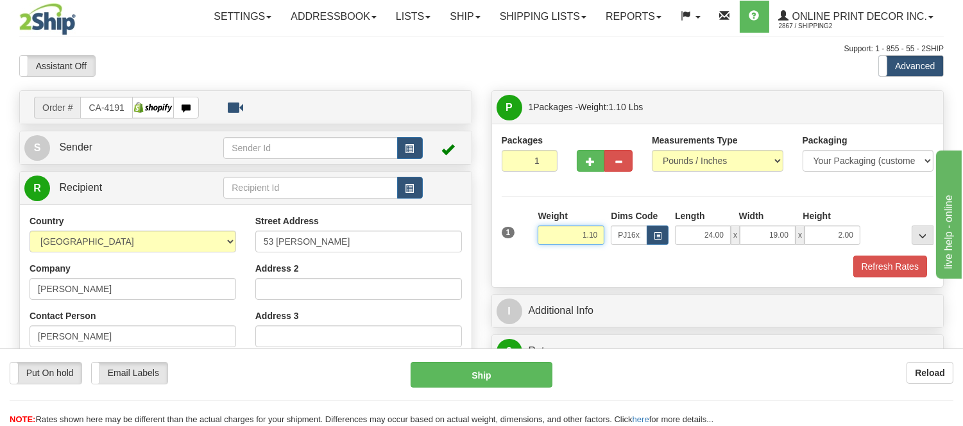
drag, startPoint x: 601, startPoint y: 226, endPoint x: 533, endPoint y: 242, distance: 70.0
click at [533, 242] on div "1 Weight 1.10 Dims Code x x" at bounding box center [717, 233] width 439 height 46
type input "2.98"
click at [857, 268] on button "Refresh Rates" at bounding box center [890, 267] width 74 height 22
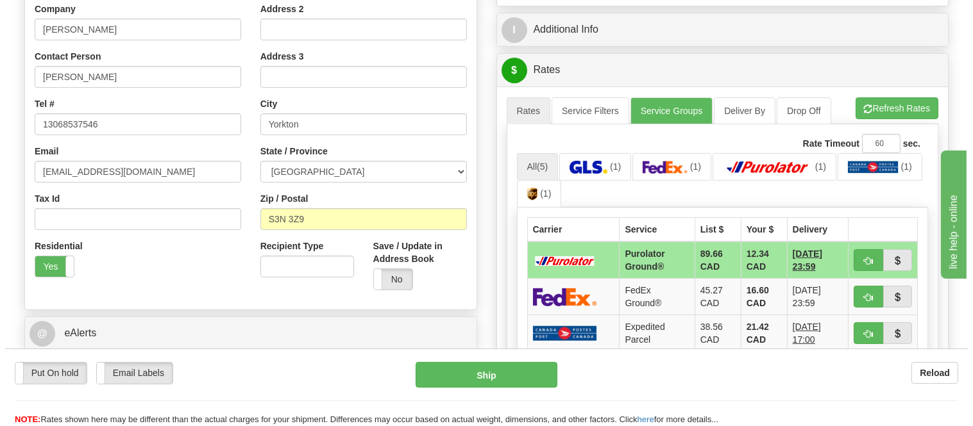
scroll to position [285, 0]
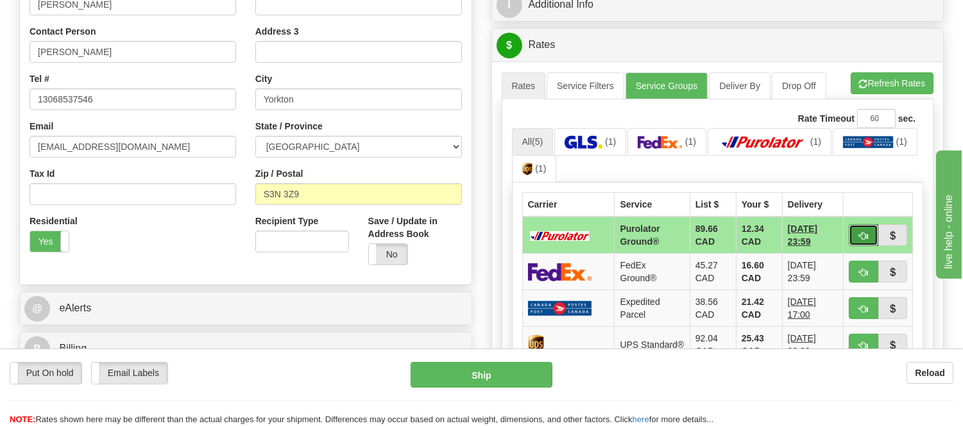
click at [863, 228] on button "button" at bounding box center [862, 235] width 29 height 22
type input "260"
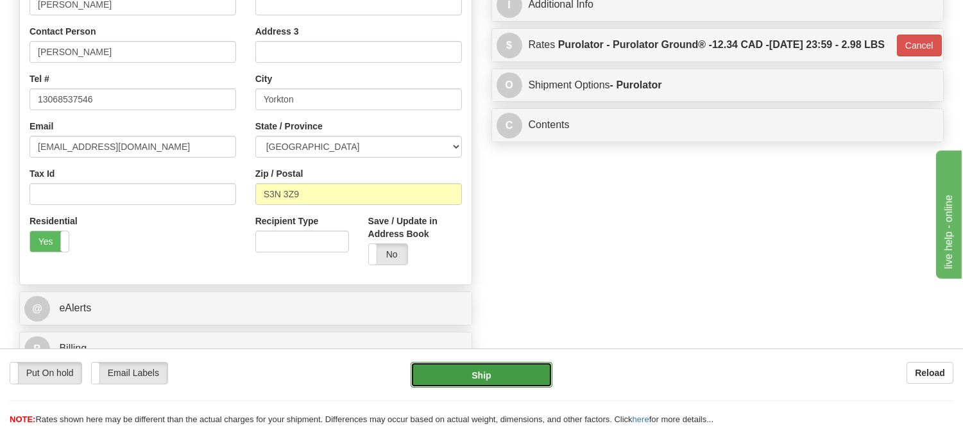
click at [503, 382] on button "Ship" at bounding box center [480, 375] width 141 height 26
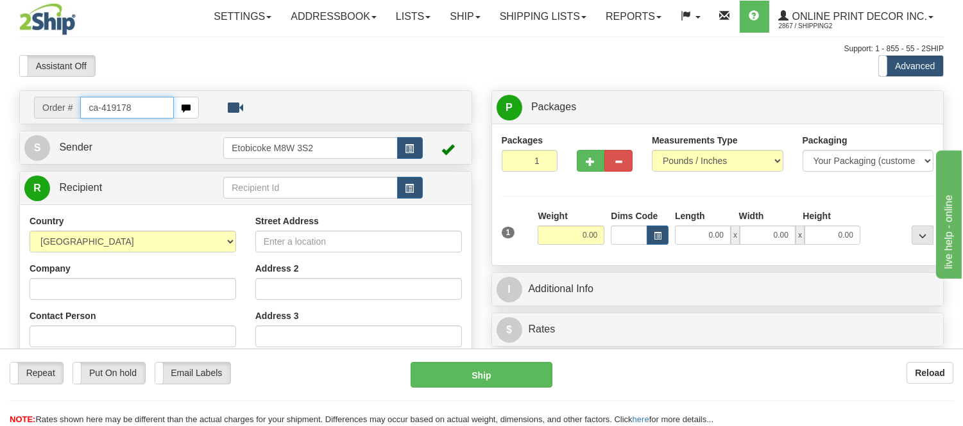
type input "ca-419178"
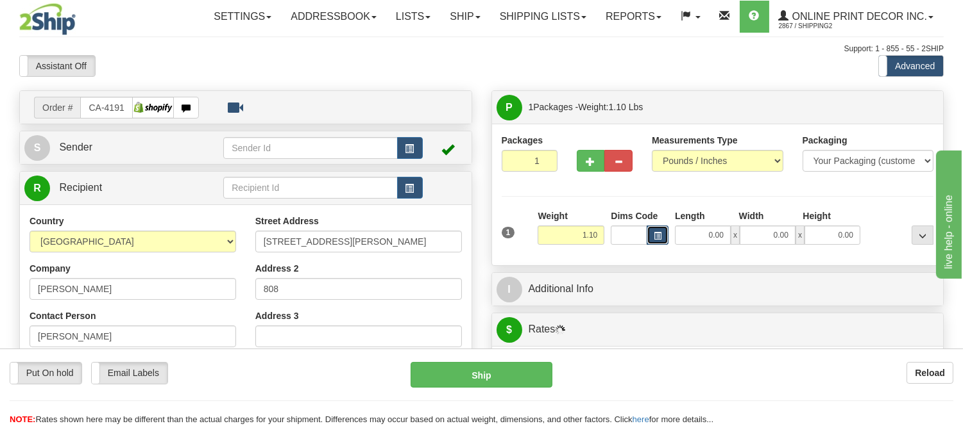
click at [657, 239] on span "button" at bounding box center [657, 236] width 8 height 7
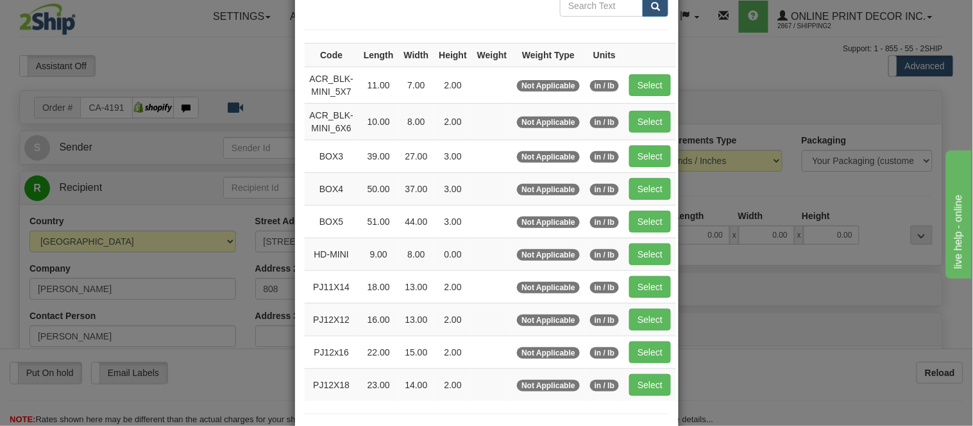
scroll to position [142, 0]
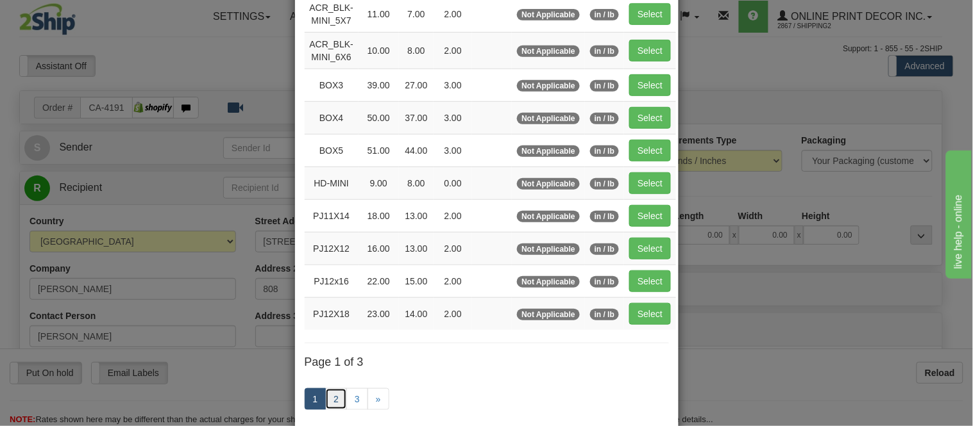
click at [329, 405] on link "2" at bounding box center [336, 400] width 22 height 22
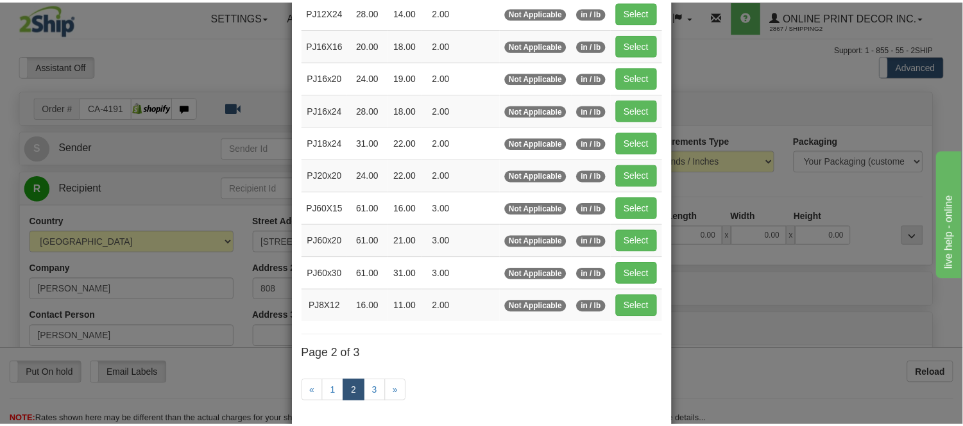
scroll to position [71, 0]
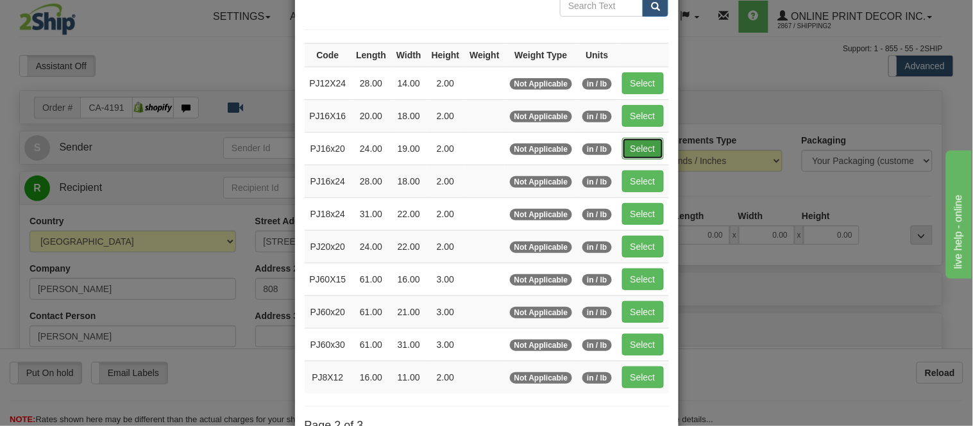
click at [634, 144] on button "Select" at bounding box center [643, 149] width 42 height 22
type input "PJ16x20"
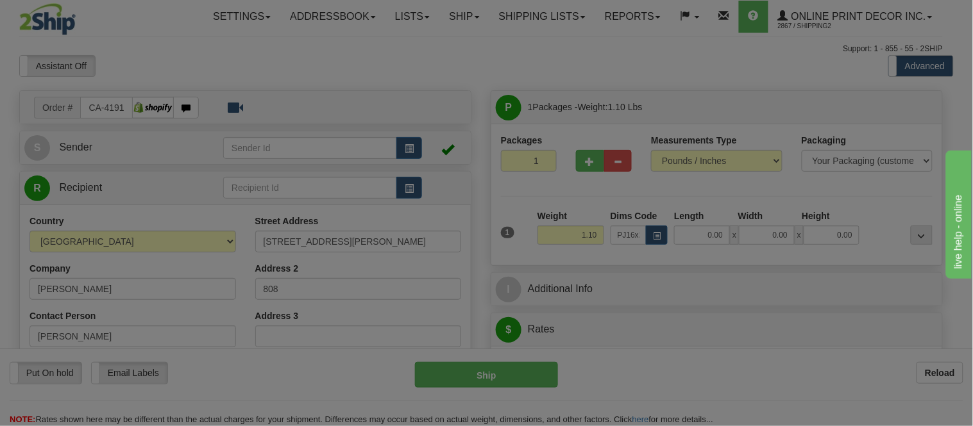
type input "24.00"
type input "19.00"
type input "2.00"
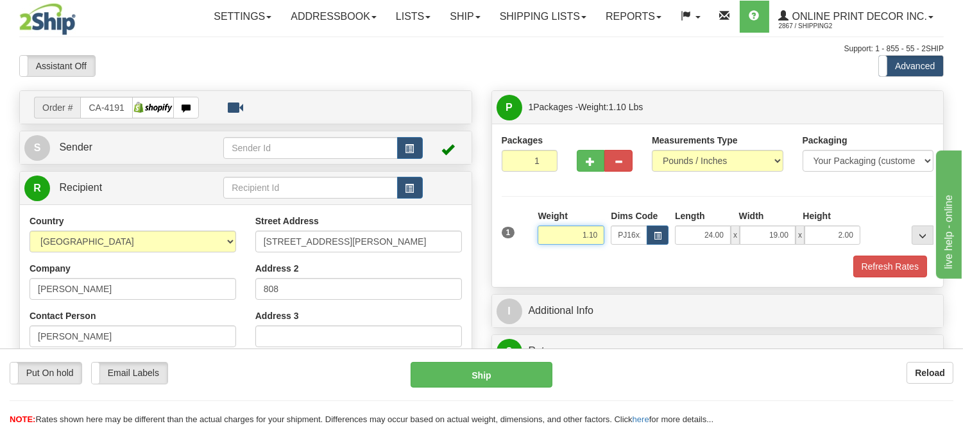
drag, startPoint x: 600, startPoint y: 235, endPoint x: 557, endPoint y: 241, distance: 43.4
click at [557, 241] on input "1.10" at bounding box center [570, 235] width 67 height 19
type input "2.20"
click at [898, 268] on button "Refresh Rates" at bounding box center [890, 267] width 74 height 22
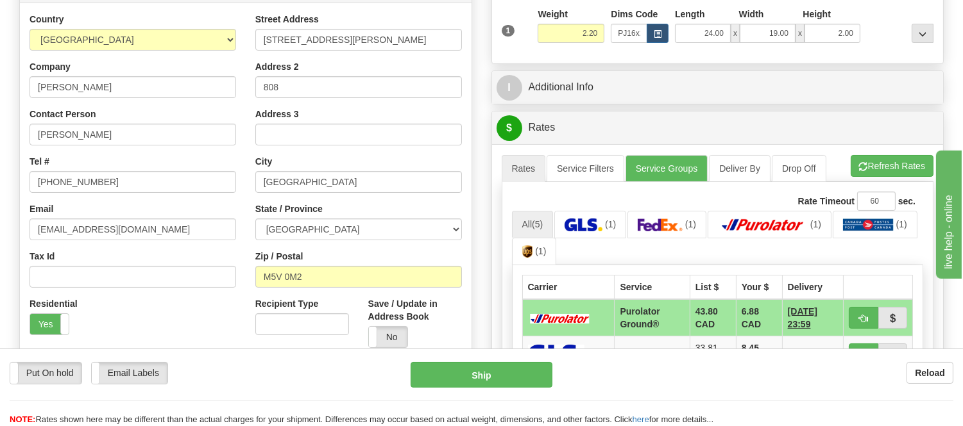
scroll to position [207, 0]
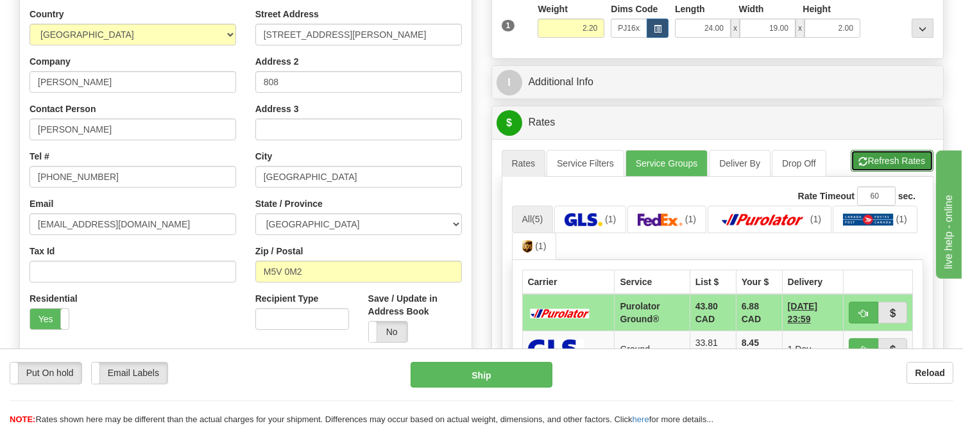
click at [912, 157] on button "Refresh Rates" at bounding box center [891, 161] width 83 height 22
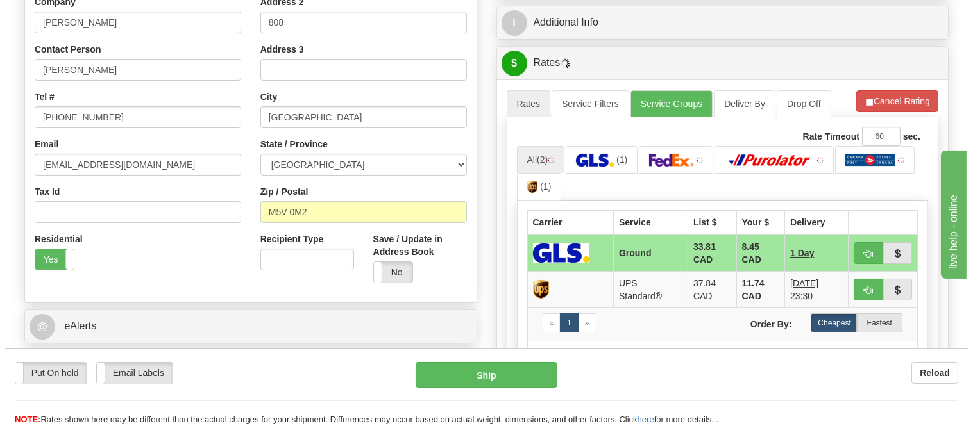
scroll to position [349, 0]
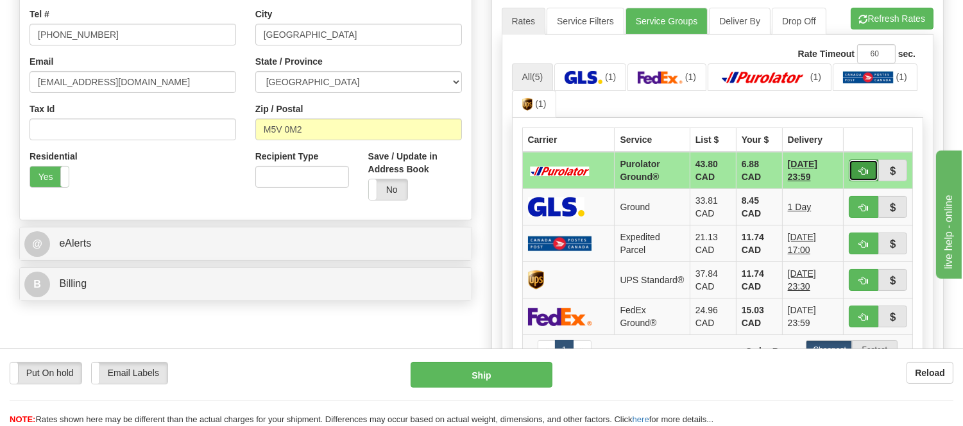
click at [852, 169] on button "button" at bounding box center [862, 171] width 29 height 22
type input "260"
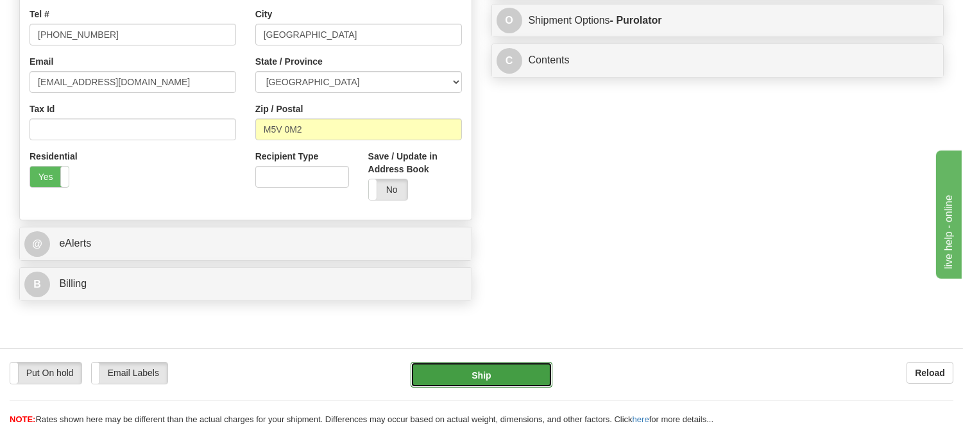
click at [482, 370] on button "Ship" at bounding box center [480, 375] width 141 height 26
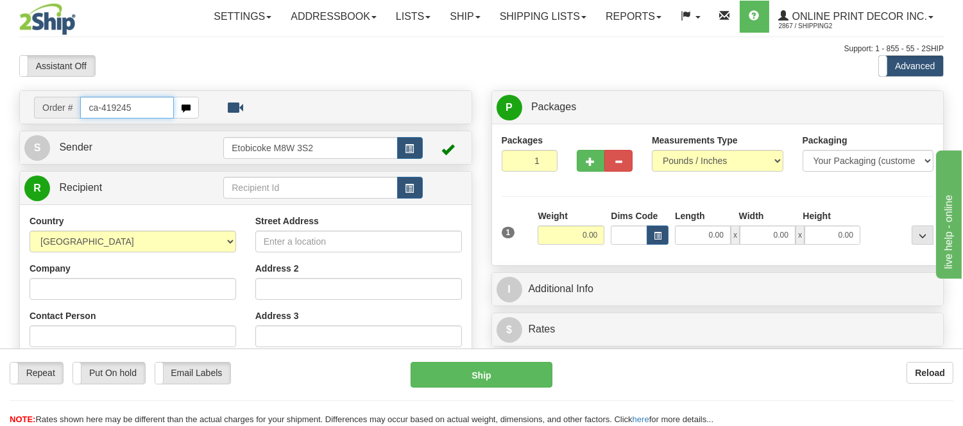
type input "ca-419245"
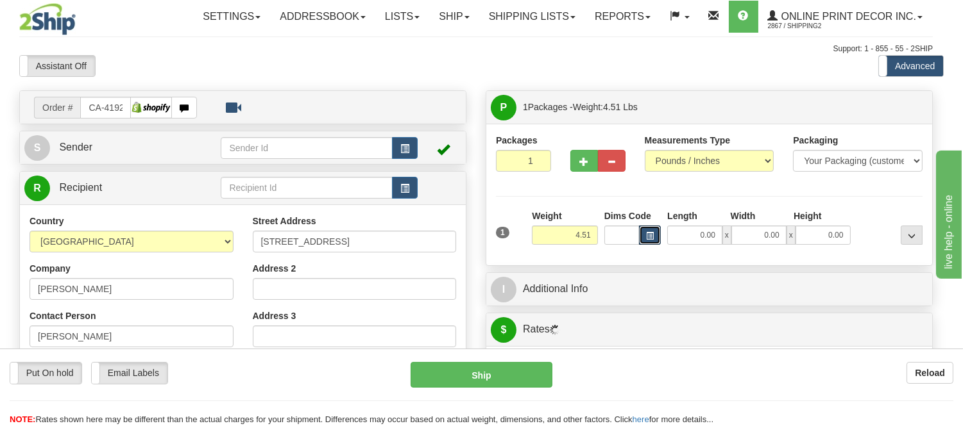
click at [653, 235] on span "button" at bounding box center [650, 236] width 8 height 7
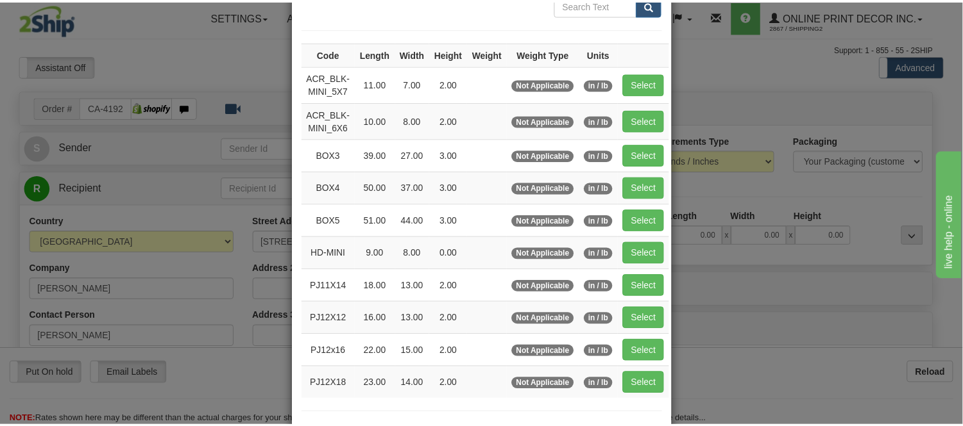
scroll to position [142, 0]
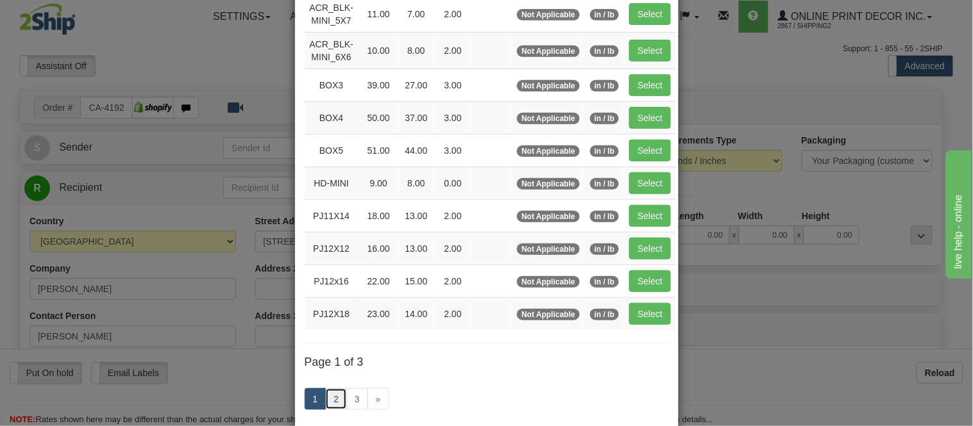
click at [333, 400] on link "2" at bounding box center [336, 400] width 22 height 22
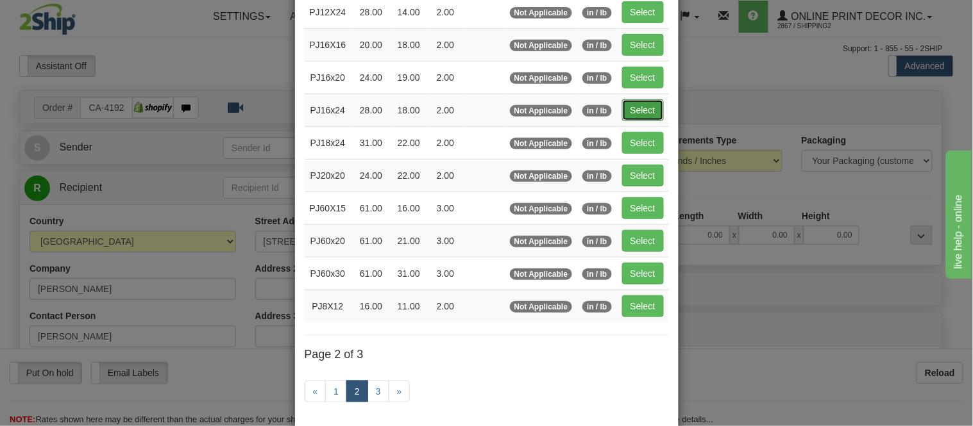
click at [634, 105] on button "Select" at bounding box center [643, 110] width 42 height 22
type input "PJ16x24"
type input "28.00"
type input "18.00"
type input "2.00"
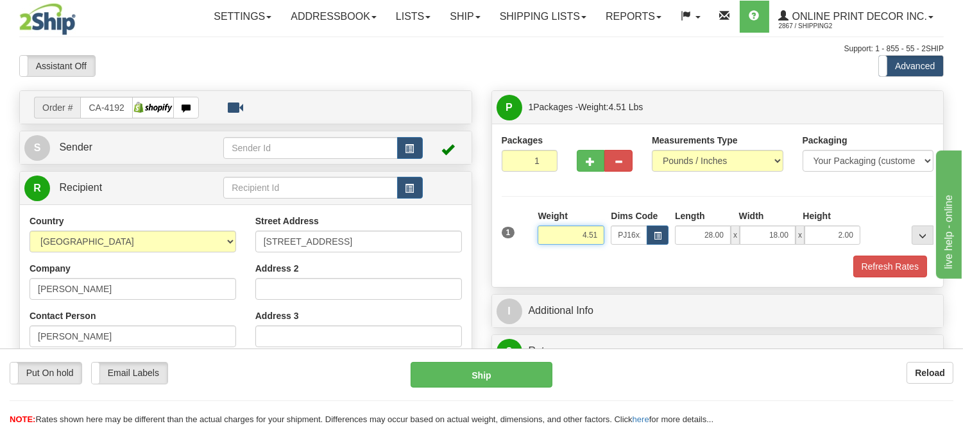
drag, startPoint x: 598, startPoint y: 239, endPoint x: 509, endPoint y: 263, distance: 91.6
click at [509, 263] on div "1 Weight 4.51 Dims Code PJ16x24 Length Width Height x x" at bounding box center [717, 244] width 432 height 68
type input "5.50"
click at [919, 260] on button "Refresh Rates" at bounding box center [890, 267] width 74 height 22
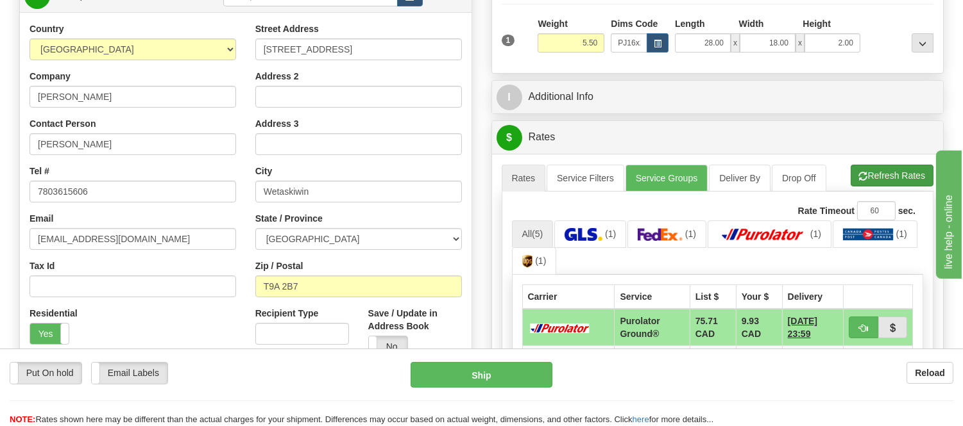
scroll to position [214, 0]
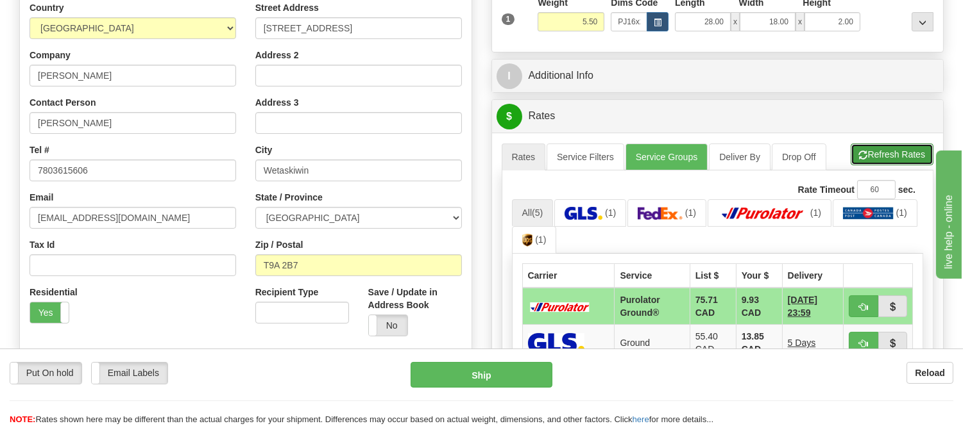
click at [861, 149] on button "Refresh Rates" at bounding box center [891, 155] width 83 height 22
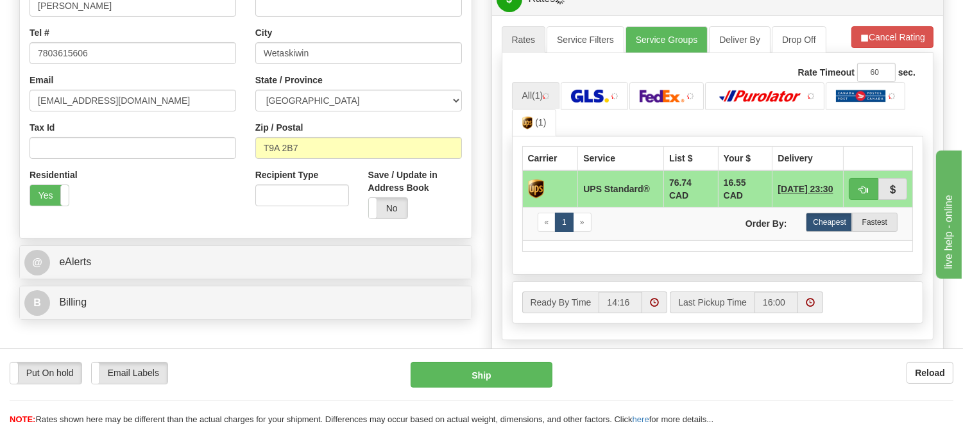
scroll to position [356, 0]
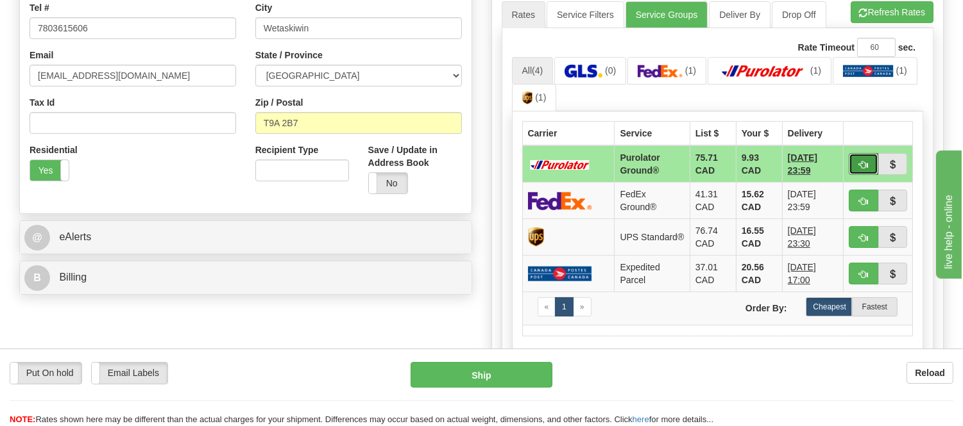
click at [861, 161] on span "button" at bounding box center [863, 165] width 9 height 8
type input "260"
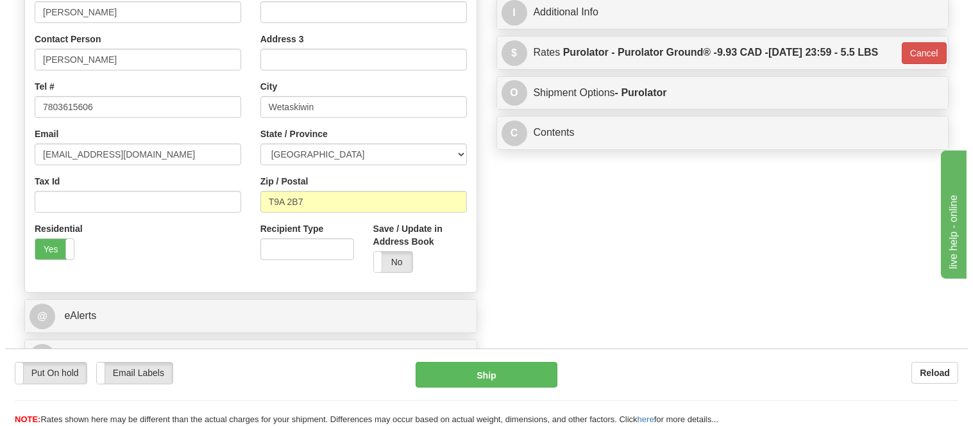
scroll to position [214, 0]
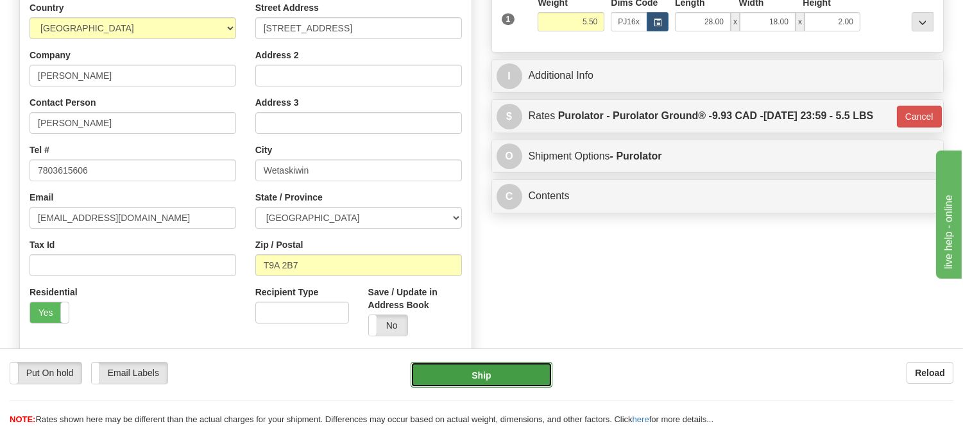
click at [488, 375] on button "Ship" at bounding box center [480, 375] width 141 height 26
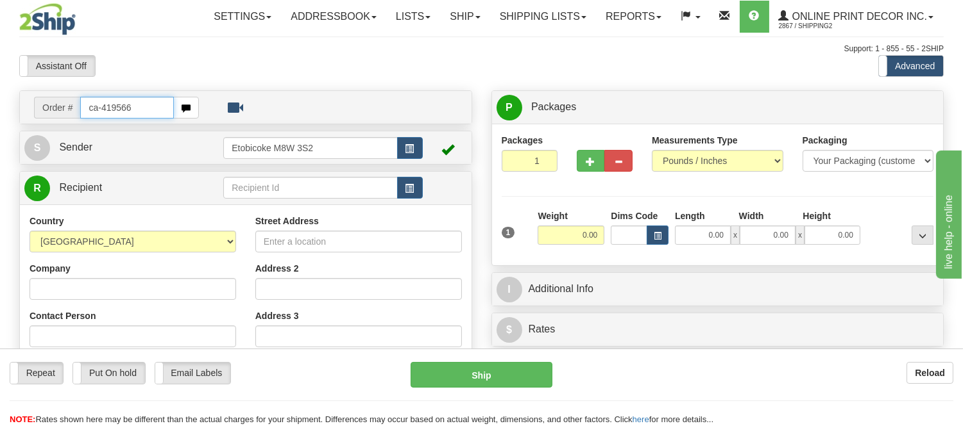
type input "ca-419566"
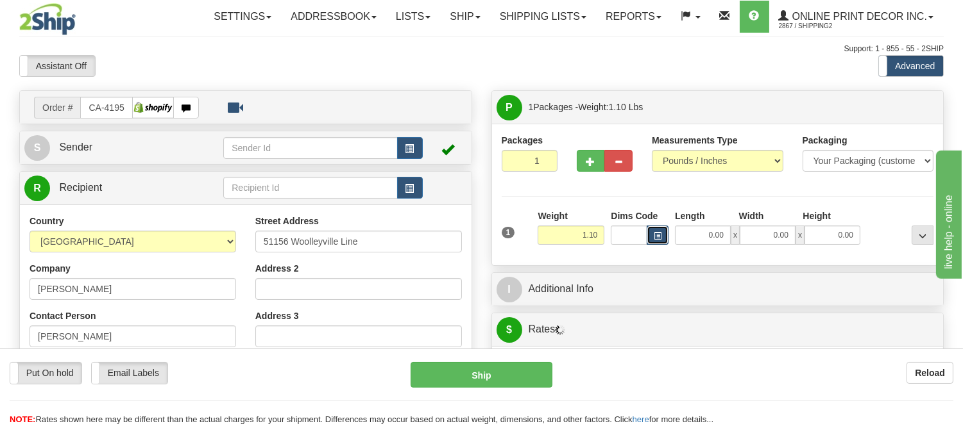
click at [658, 239] on button "button" at bounding box center [657, 235] width 22 height 19
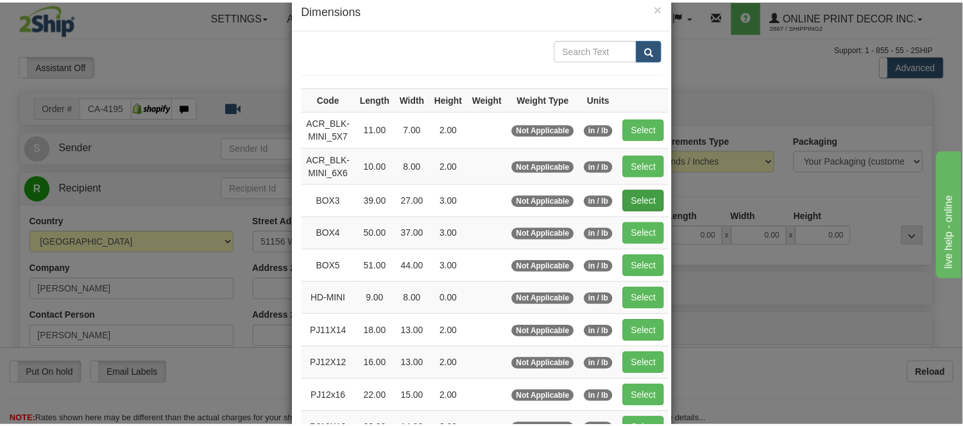
scroll to position [71, 0]
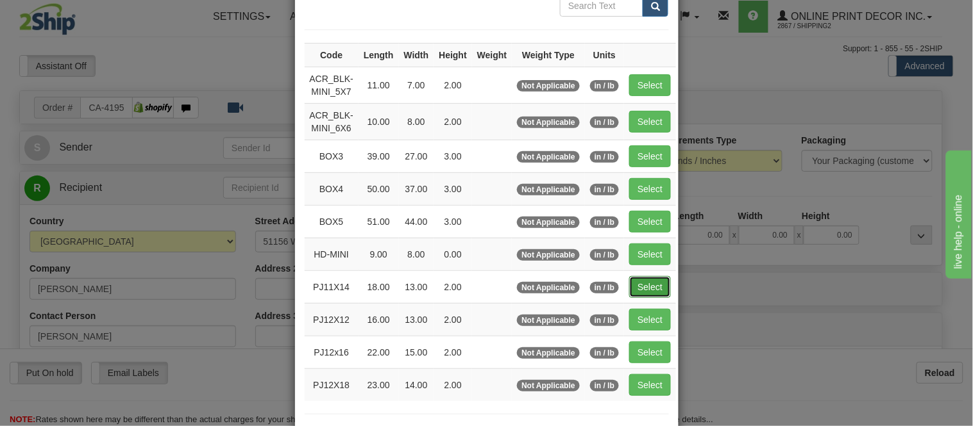
click at [629, 289] on button "Select" at bounding box center [650, 287] width 42 height 22
type input "PJ11X14"
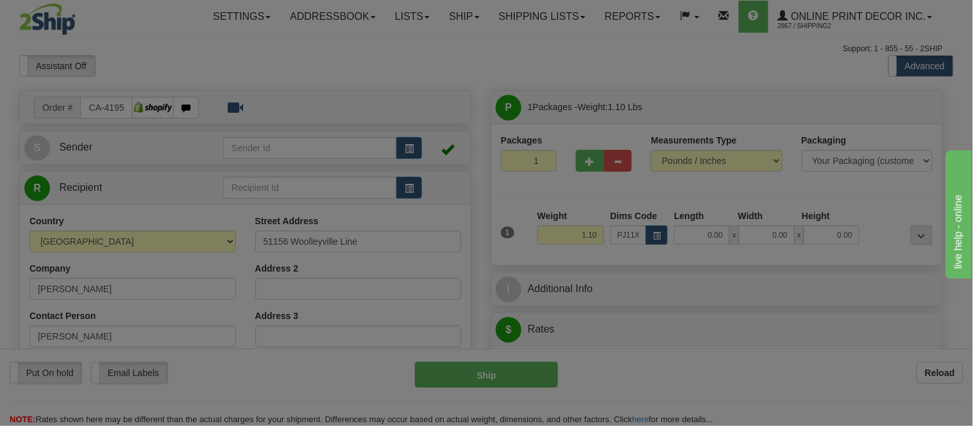
type input "18.00"
type input "13.00"
type input "2.00"
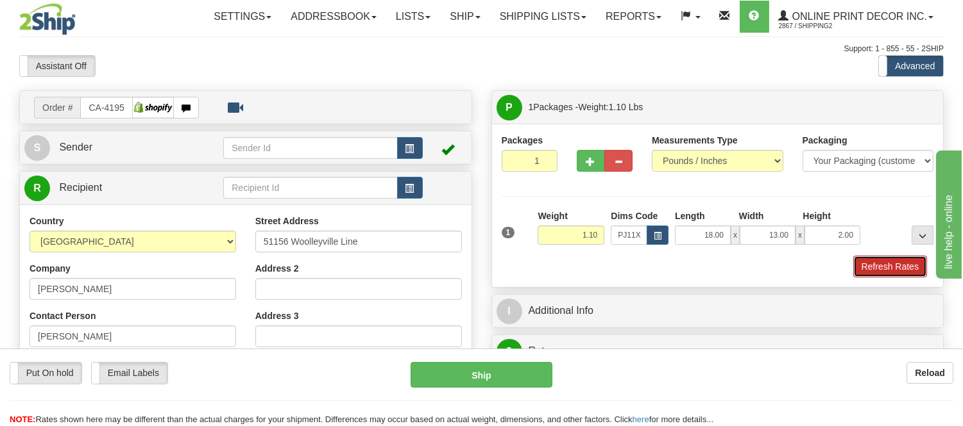
click at [883, 266] on button "Refresh Rates" at bounding box center [890, 267] width 74 height 22
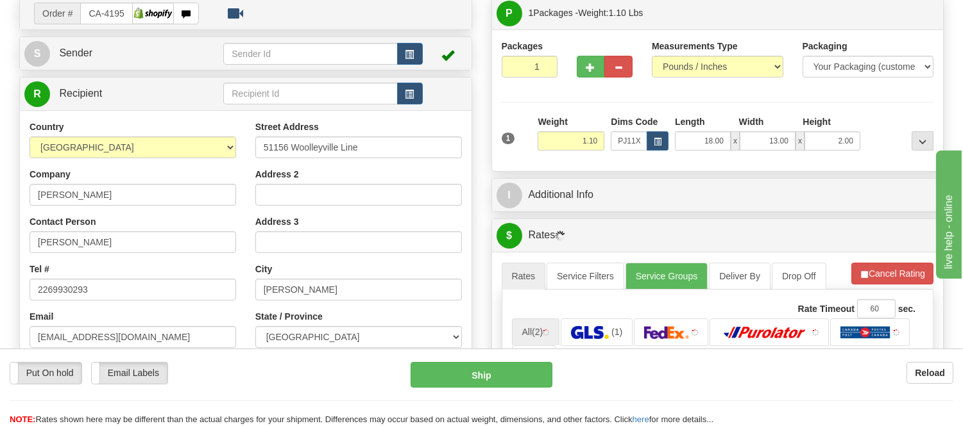
scroll to position [101, 0]
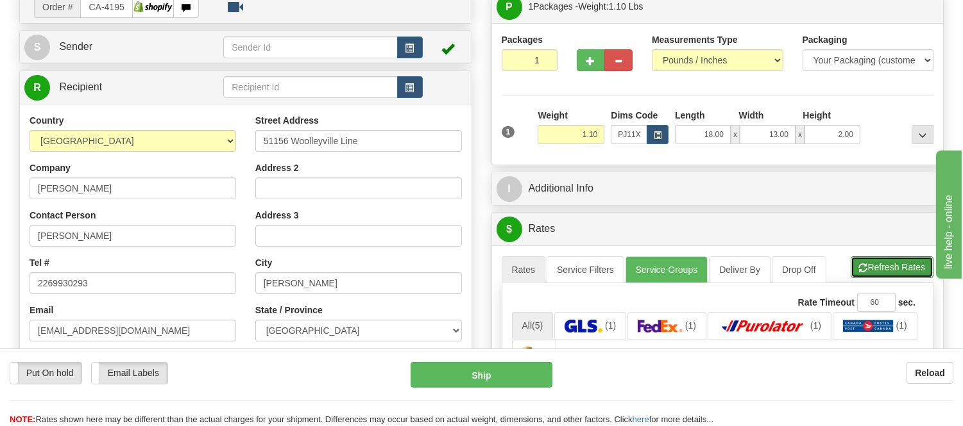
click at [896, 269] on button "Refresh Rates" at bounding box center [891, 268] width 83 height 22
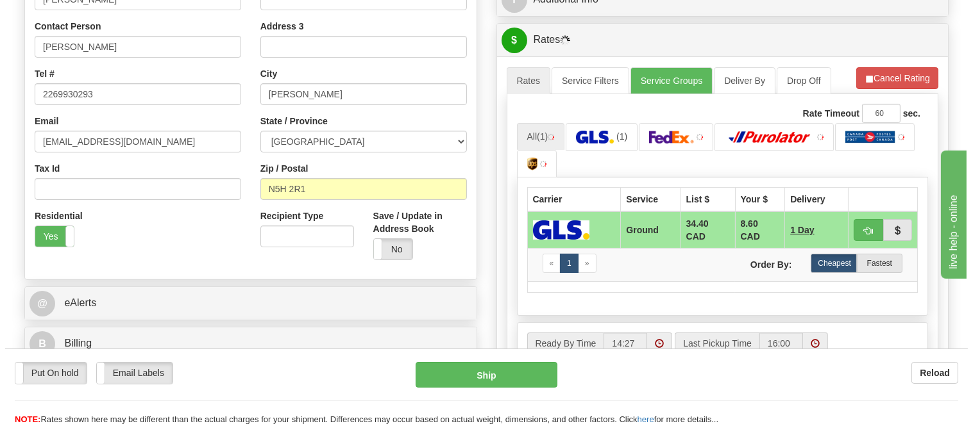
scroll to position [315, 0]
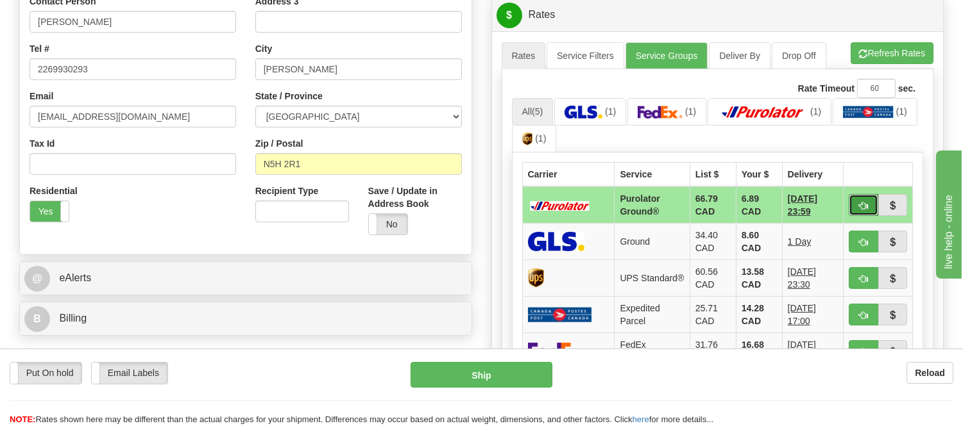
click at [859, 202] on span "button" at bounding box center [863, 206] width 9 height 8
type input "260"
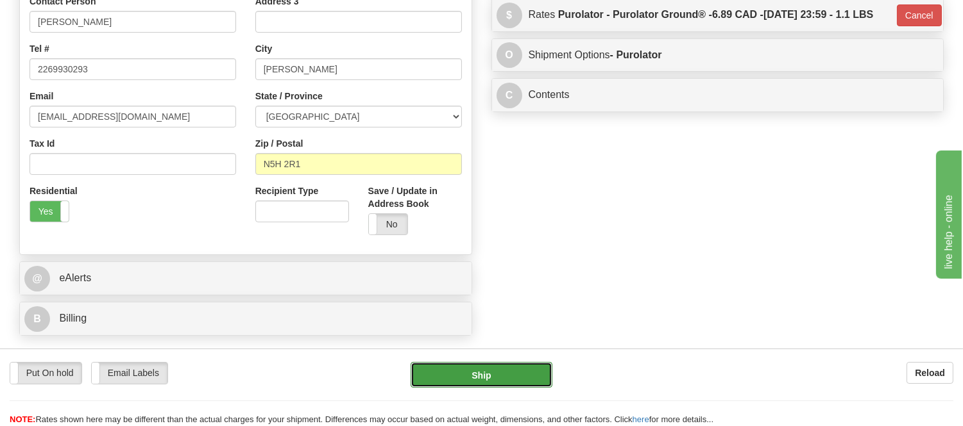
click at [502, 376] on button "Ship" at bounding box center [480, 375] width 141 height 26
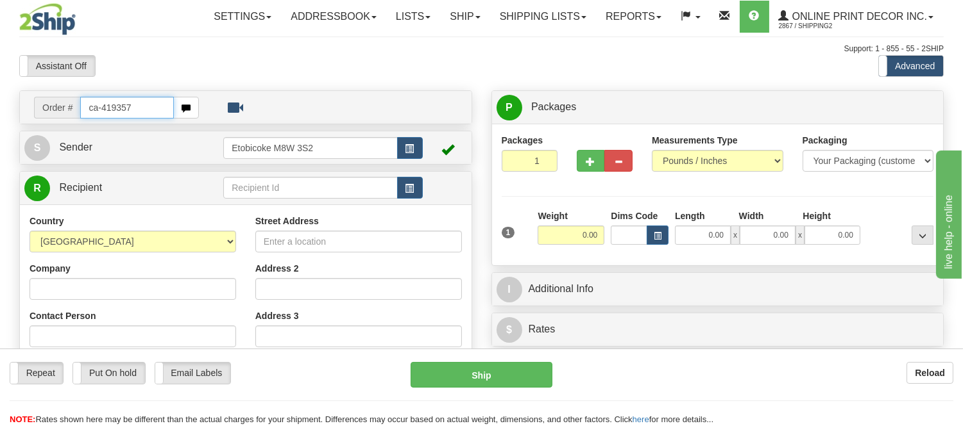
type input "ca-419357"
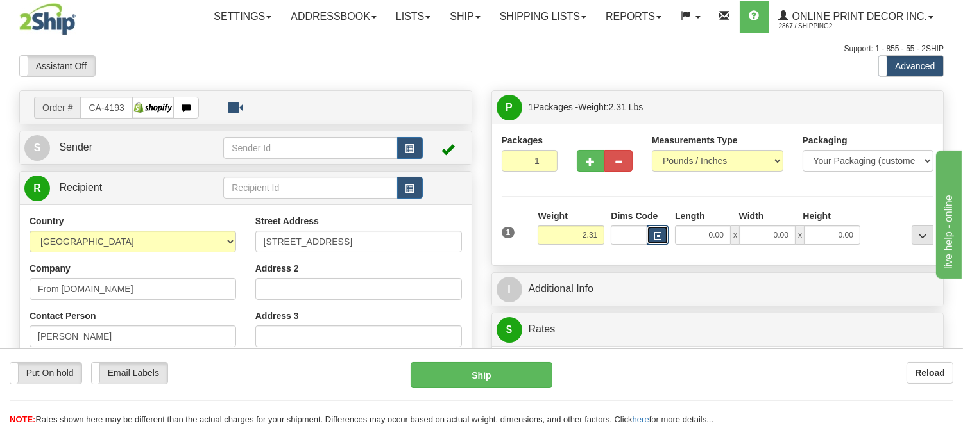
click at [652, 236] on button "button" at bounding box center [657, 235] width 22 height 19
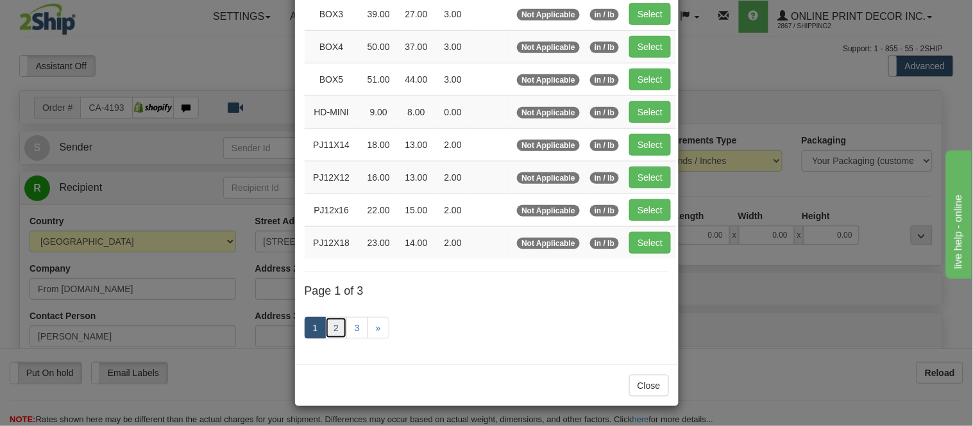
click at [339, 327] on link "2" at bounding box center [336, 328] width 22 height 22
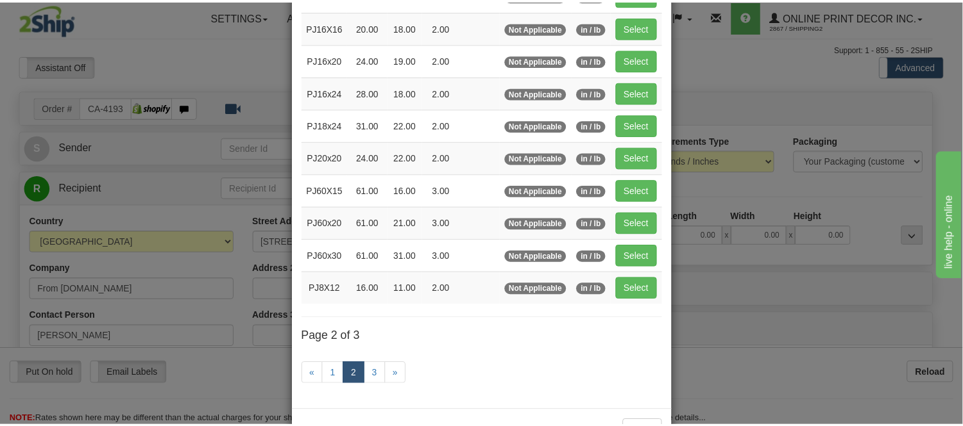
scroll to position [137, 0]
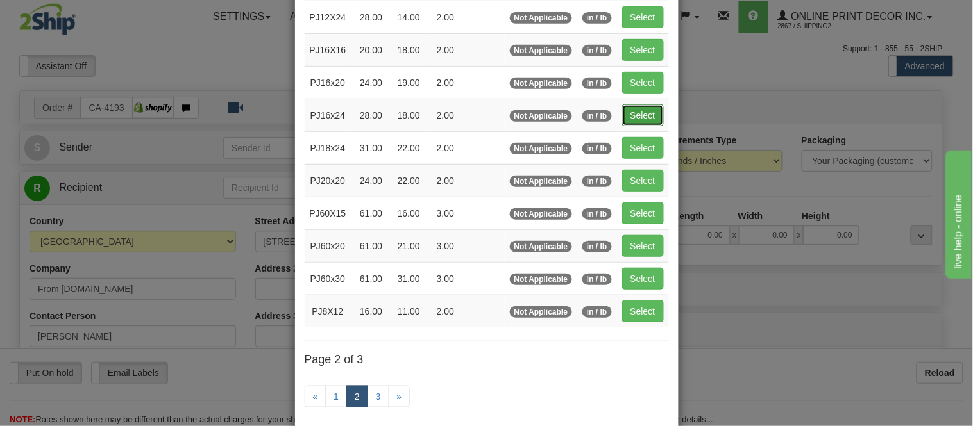
click at [637, 121] on button "Select" at bounding box center [643, 116] width 42 height 22
type input "PJ16x24"
type input "28.00"
type input "18.00"
type input "2.00"
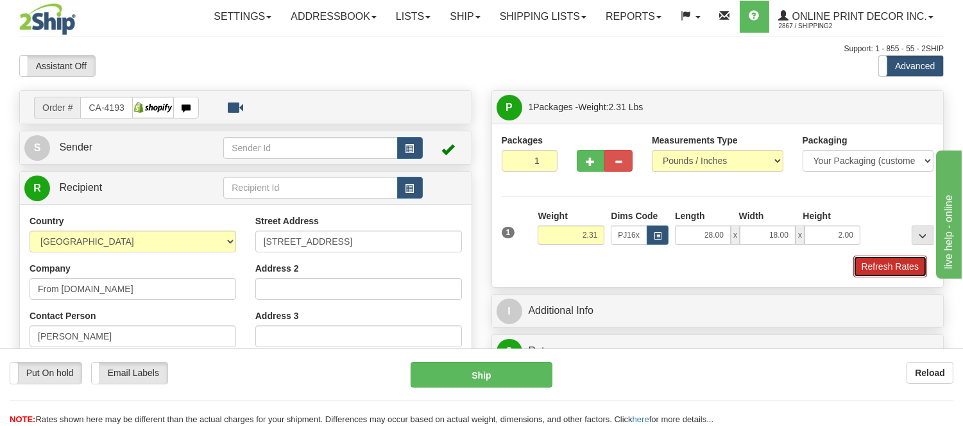
click at [886, 274] on button "Refresh Rates" at bounding box center [890, 267] width 74 height 22
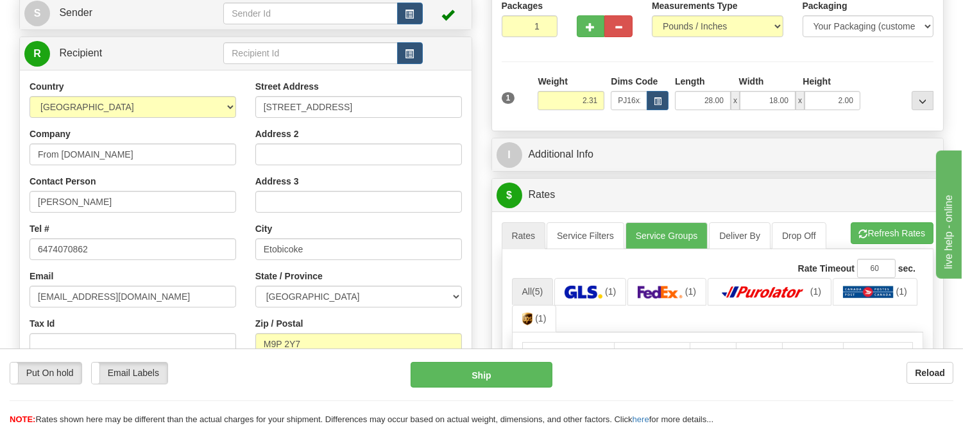
scroll to position [214, 0]
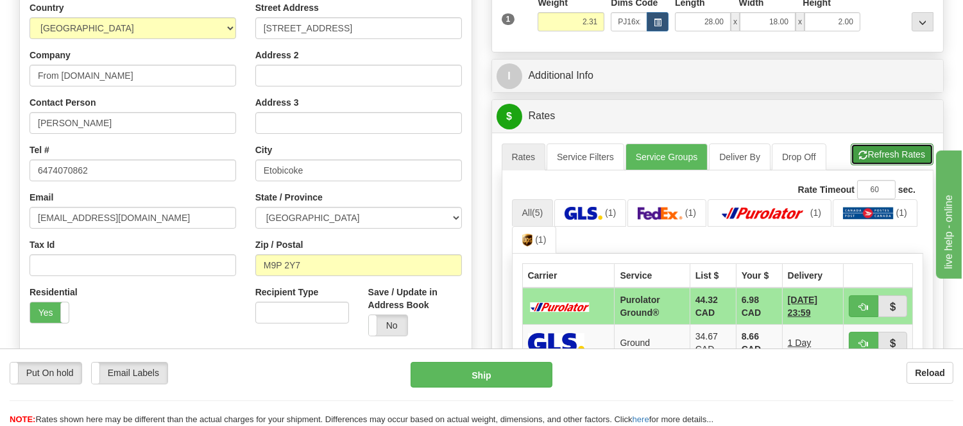
click at [883, 151] on button "Refresh Rates" at bounding box center [891, 155] width 83 height 22
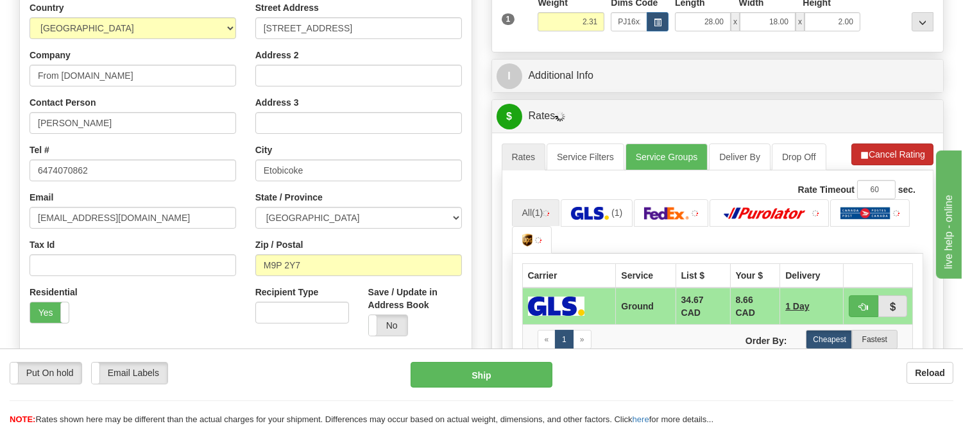
scroll to position [285, 0]
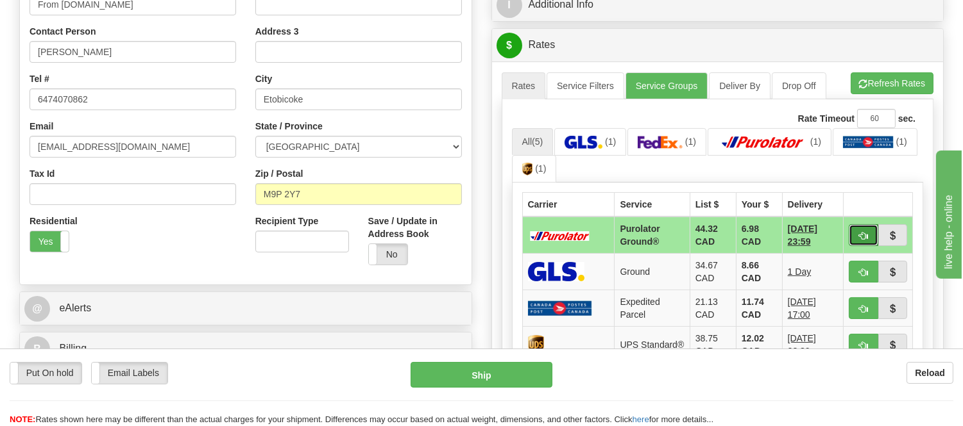
click at [859, 232] on span "button" at bounding box center [863, 236] width 9 height 8
type input "260"
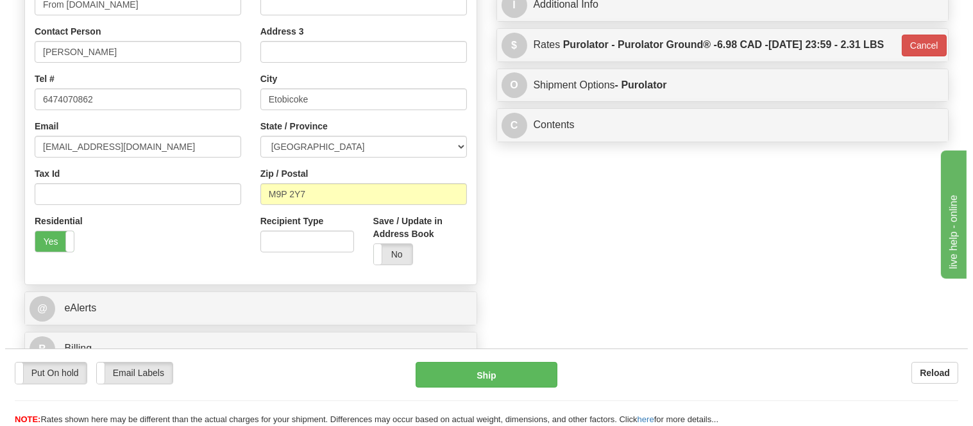
scroll to position [142, 0]
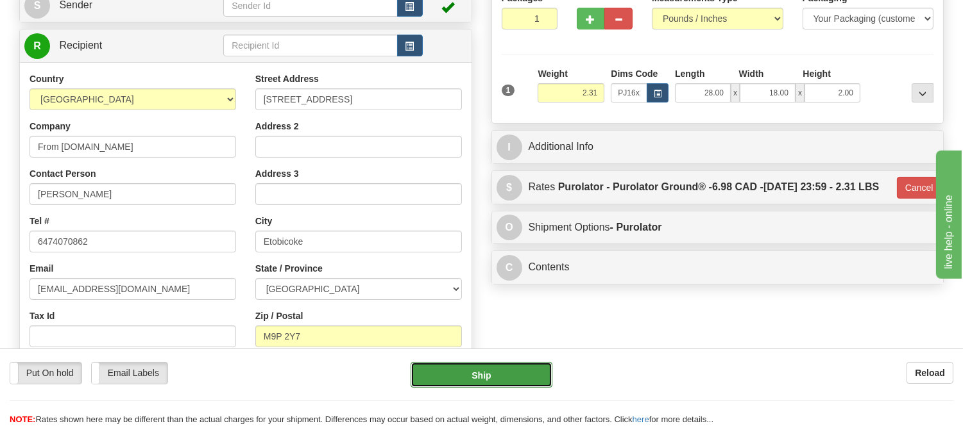
click at [516, 376] on button "Ship" at bounding box center [480, 375] width 141 height 26
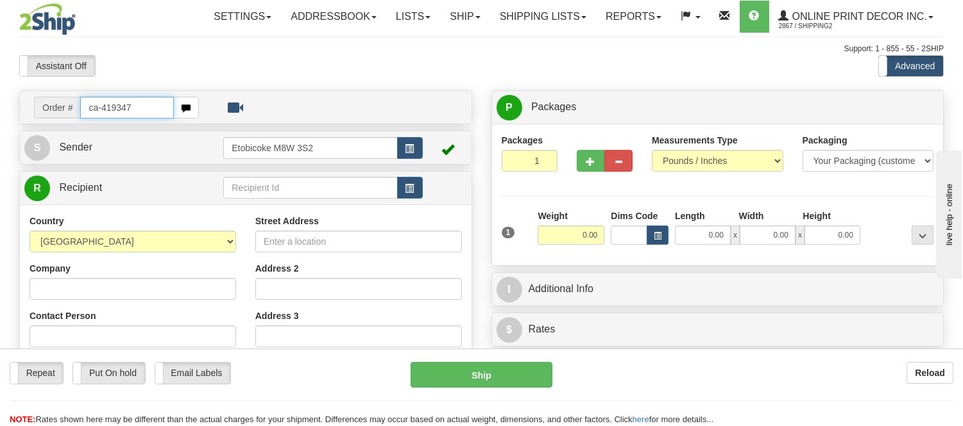
type input "ca-419347"
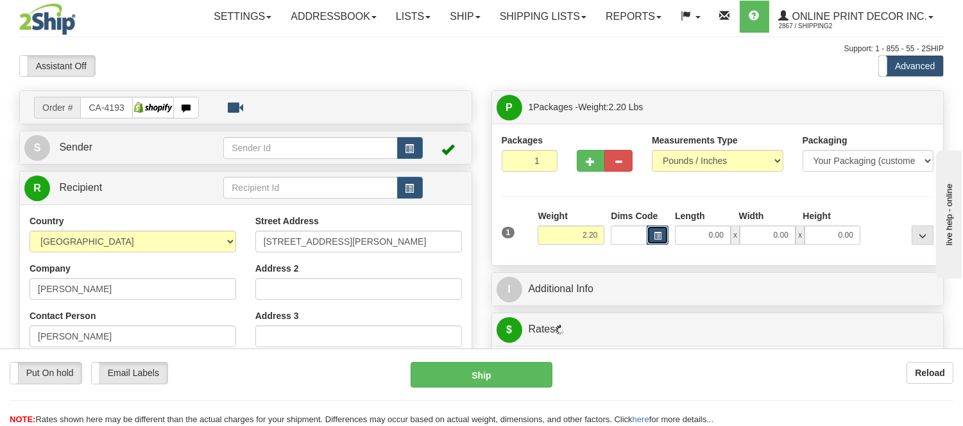
click at [655, 239] on span "button" at bounding box center [657, 236] width 8 height 7
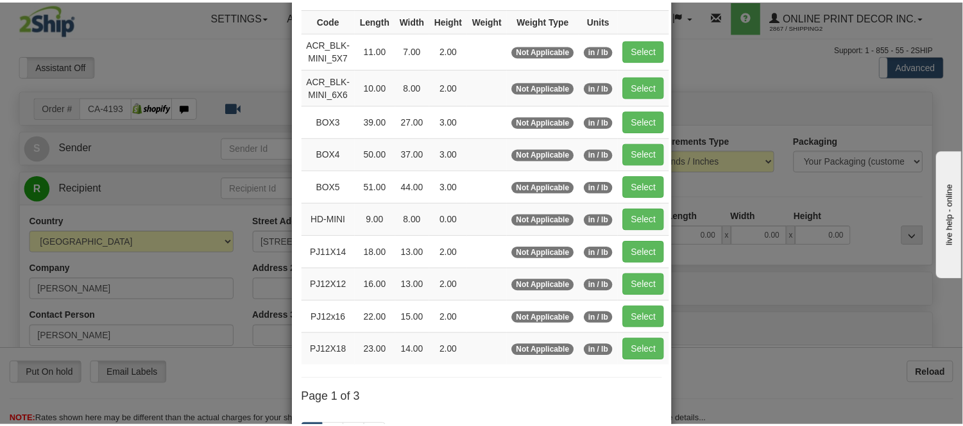
scroll to position [142, 0]
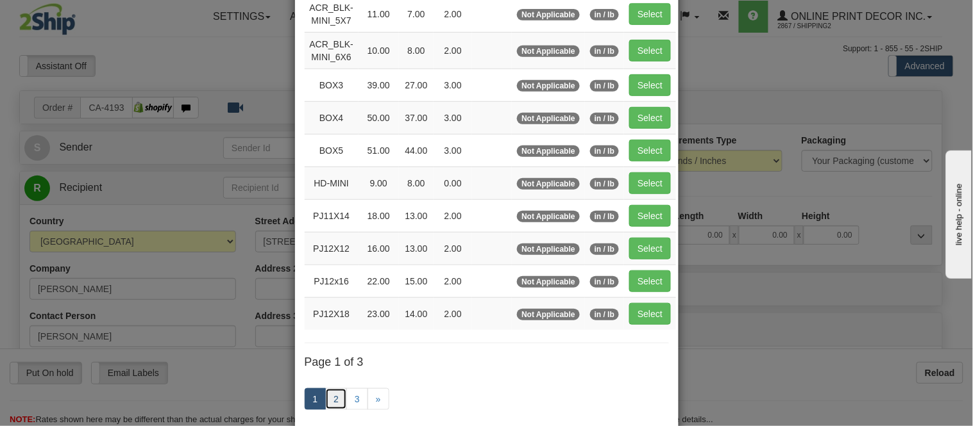
click at [336, 396] on link "2" at bounding box center [336, 400] width 22 height 22
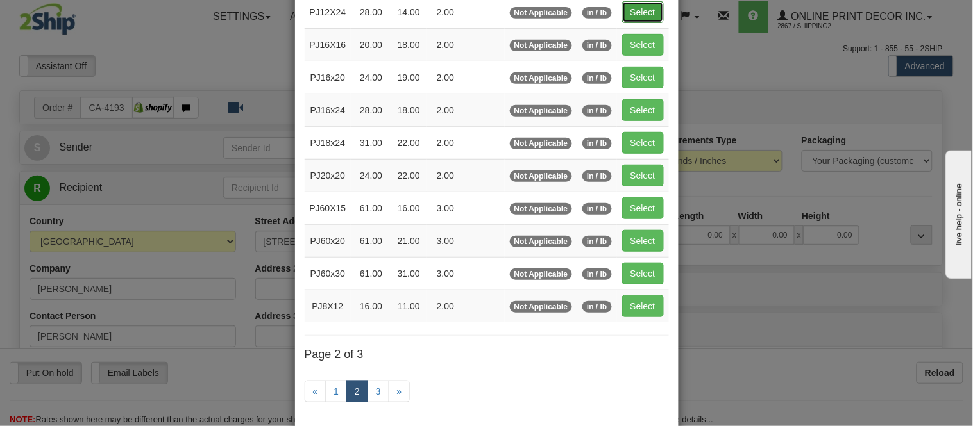
click at [628, 10] on button "Select" at bounding box center [643, 12] width 42 height 22
type input "PJ12X24"
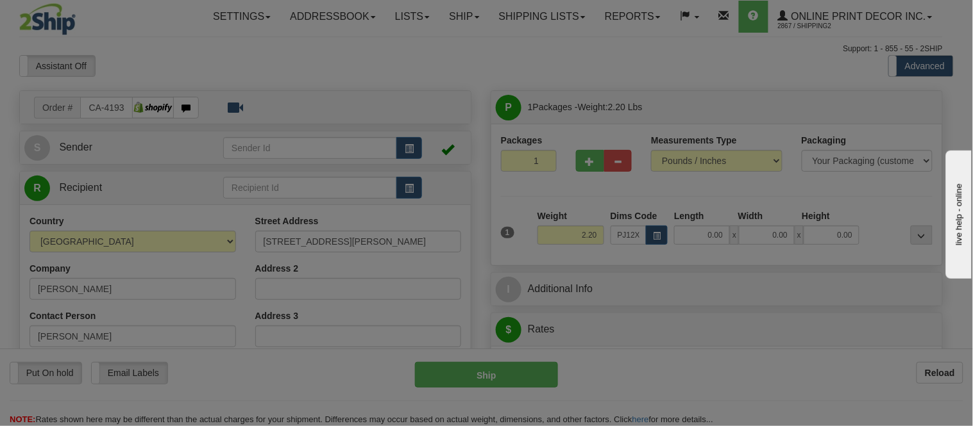
type input "28.00"
type input "14.00"
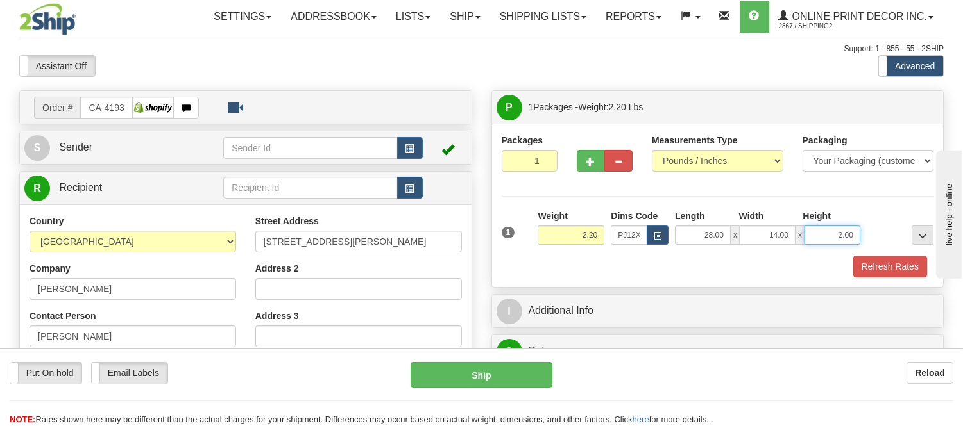
drag, startPoint x: 856, startPoint y: 235, endPoint x: 803, endPoint y: 236, distance: 53.2
click at [803, 236] on div "28.00 x 14.00 x 2.00" at bounding box center [767, 235] width 185 height 19
click button "Delete" at bounding box center [0, 0] width 0 height 0
type input "4.00"
click at [901, 260] on button "Refresh Rates" at bounding box center [890, 267] width 74 height 22
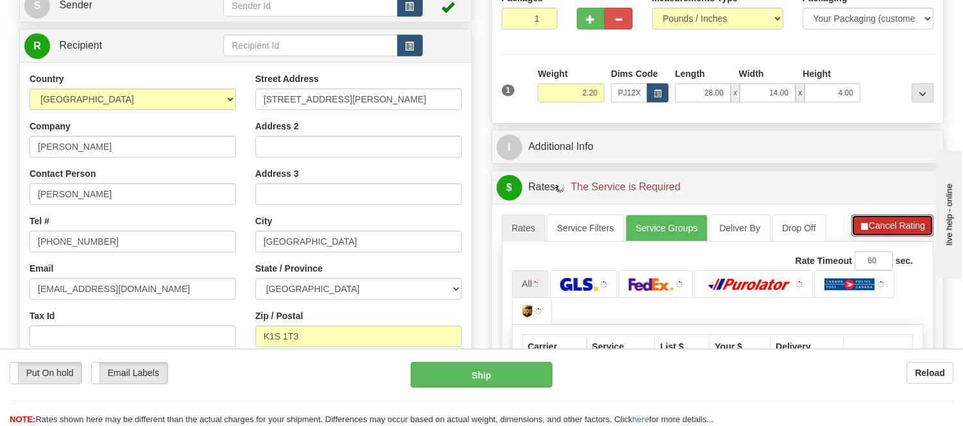
click at [886, 221] on button "Cancel Rating" at bounding box center [892, 226] width 82 height 22
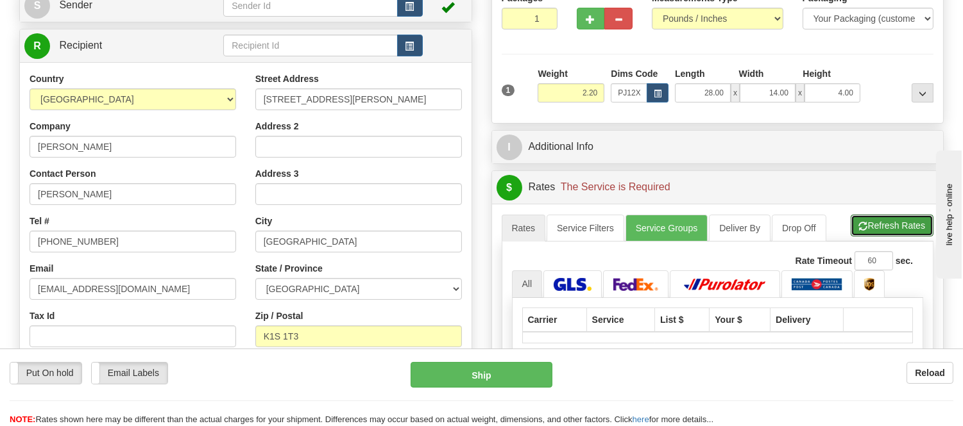
click at [886, 221] on button "Refresh Rates" at bounding box center [891, 226] width 83 height 22
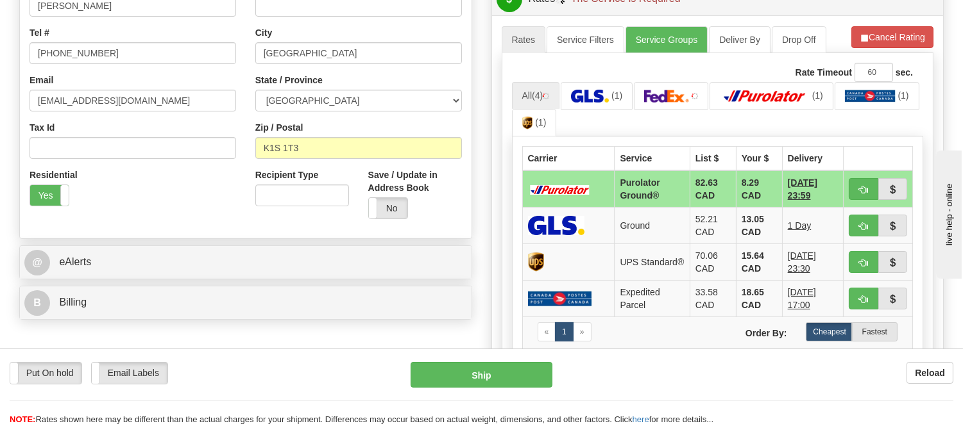
scroll to position [356, 0]
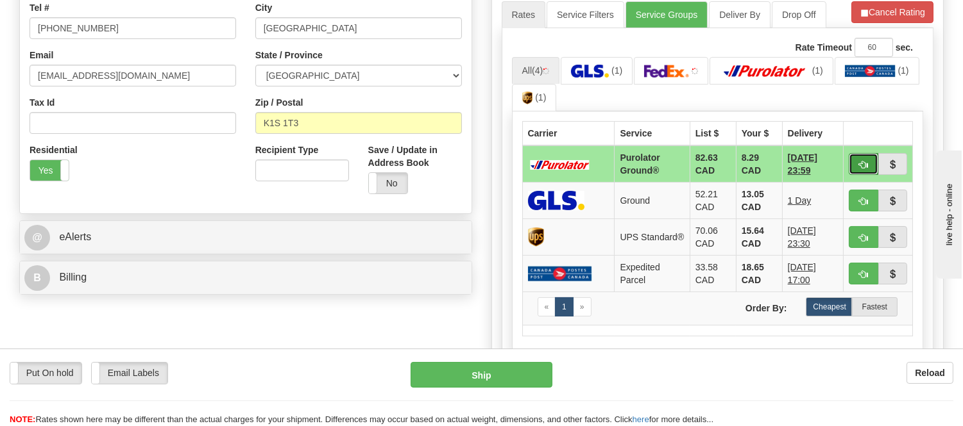
click at [861, 156] on button "button" at bounding box center [862, 164] width 29 height 22
click at [874, 79] on ul "All (4) (1) (1) (1) (1)" at bounding box center [718, 84] width 412 height 55
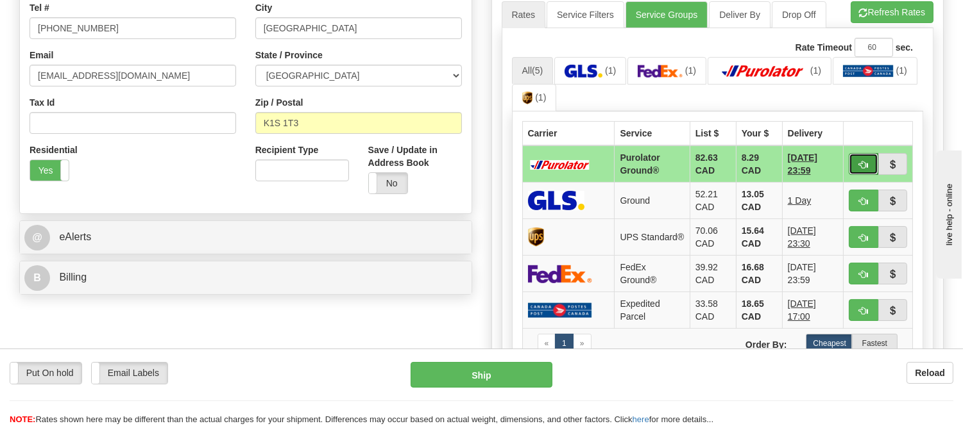
click at [864, 174] on button "button" at bounding box center [862, 164] width 29 height 22
type input "260"
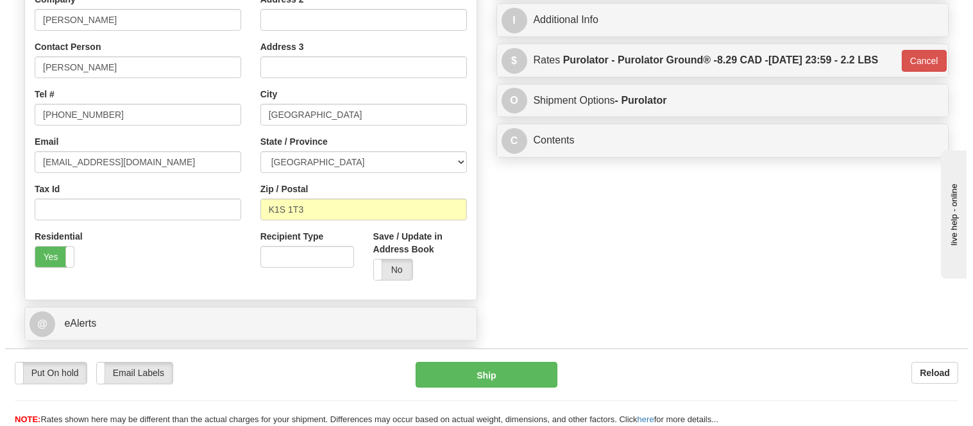
scroll to position [142, 0]
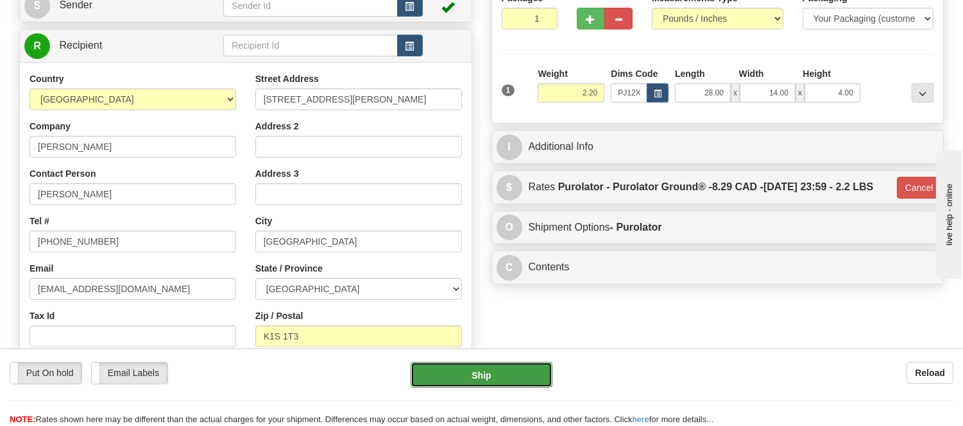
click at [527, 383] on button "Ship" at bounding box center [480, 375] width 141 height 26
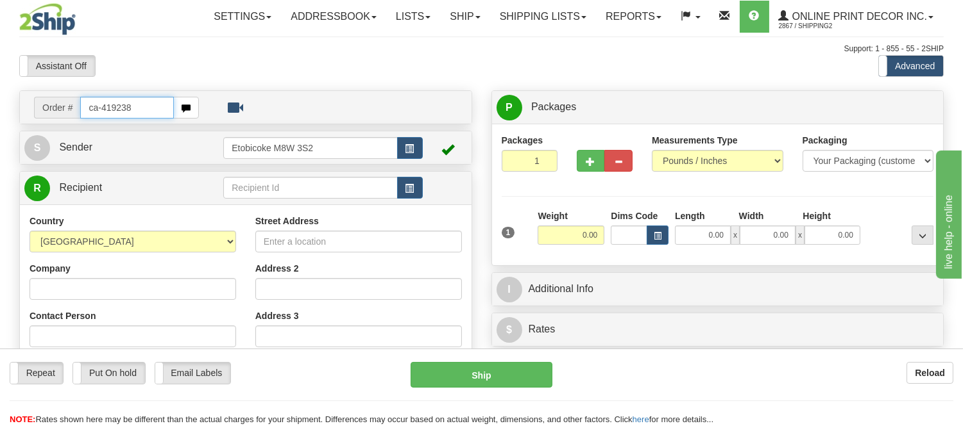
type input "ca-419238"
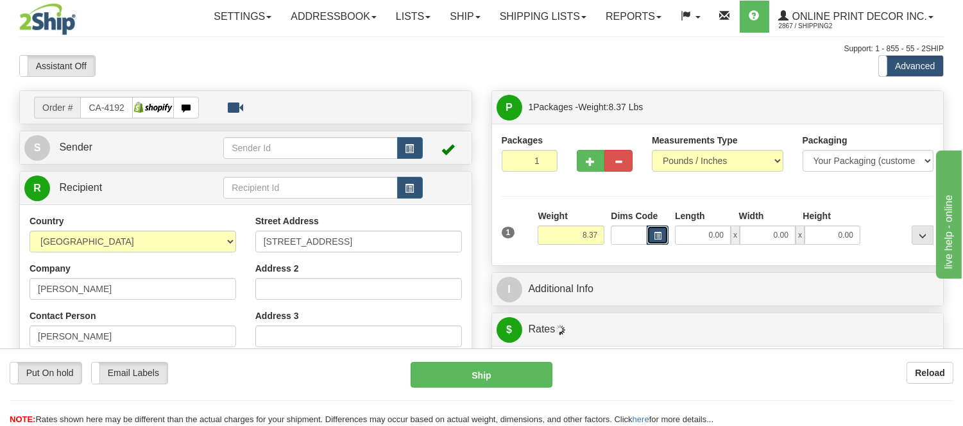
click at [655, 233] on span "button" at bounding box center [657, 236] width 8 height 7
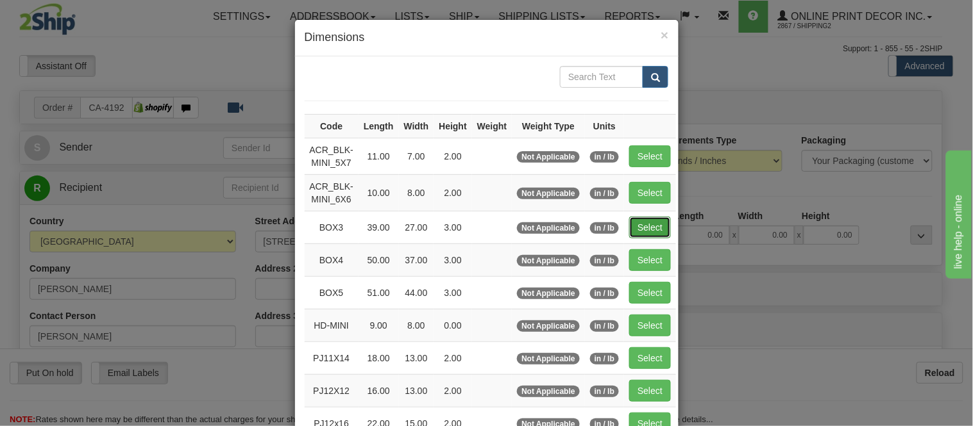
click at [646, 225] on button "Select" at bounding box center [650, 228] width 42 height 22
type input "BOX3"
type input "39.00"
type input "27.00"
type input "3.00"
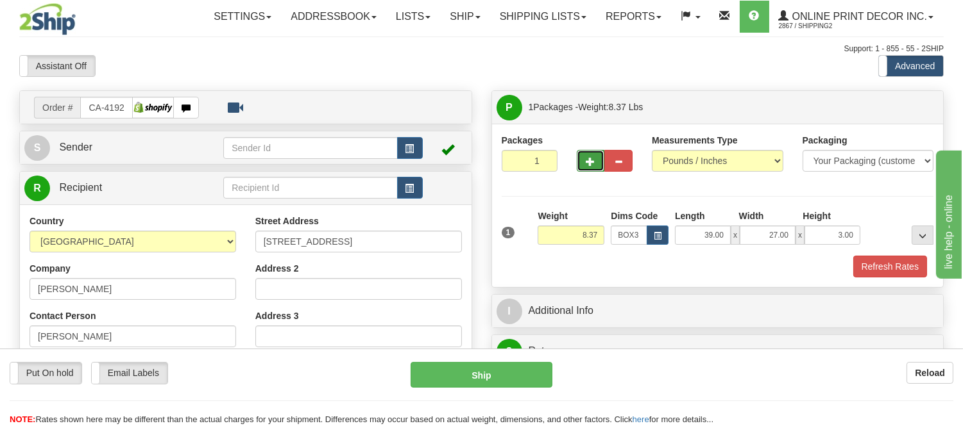
click at [592, 167] on button "button" at bounding box center [591, 161] width 28 height 22
radio input "true"
type input "2"
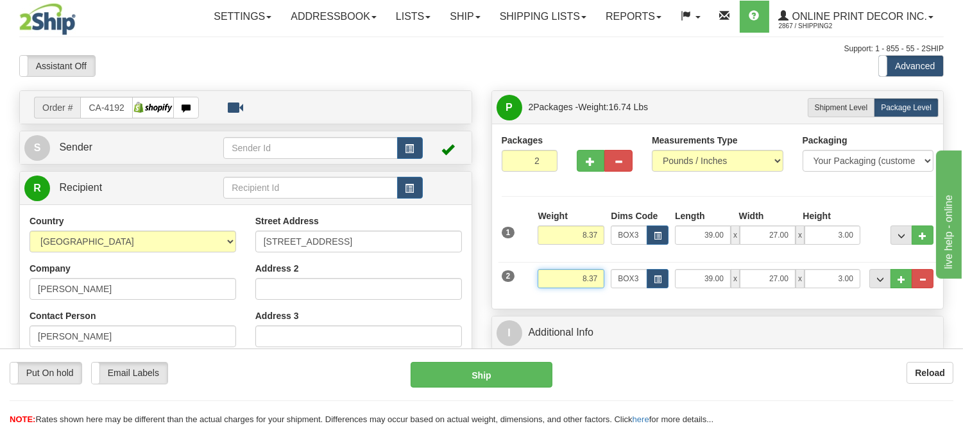
drag, startPoint x: 601, startPoint y: 281, endPoint x: 534, endPoint y: 282, distance: 66.7
click at [534, 282] on div "Weight 8.37" at bounding box center [570, 283] width 73 height 29
click button "Delete" at bounding box center [0, 0] width 0 height 0
type input "3.00"
click at [663, 273] on button "button" at bounding box center [657, 278] width 22 height 19
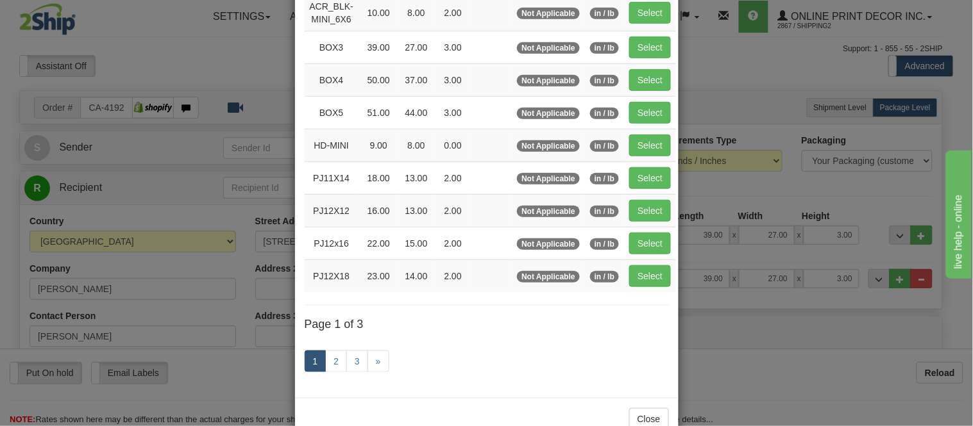
scroll to position [215, 0]
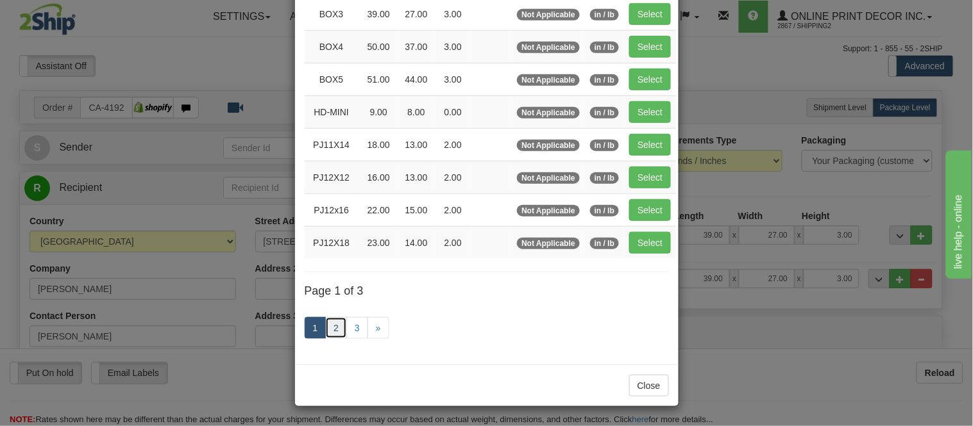
click at [335, 319] on link "2" at bounding box center [336, 328] width 22 height 22
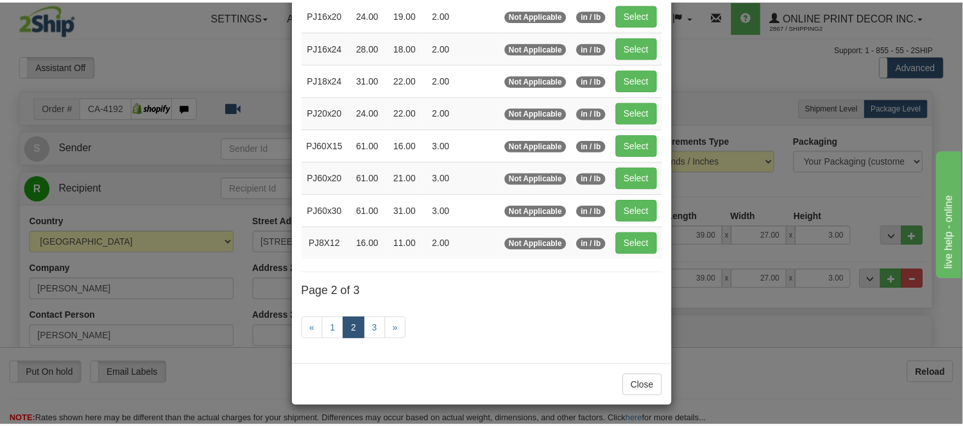
scroll to position [208, 0]
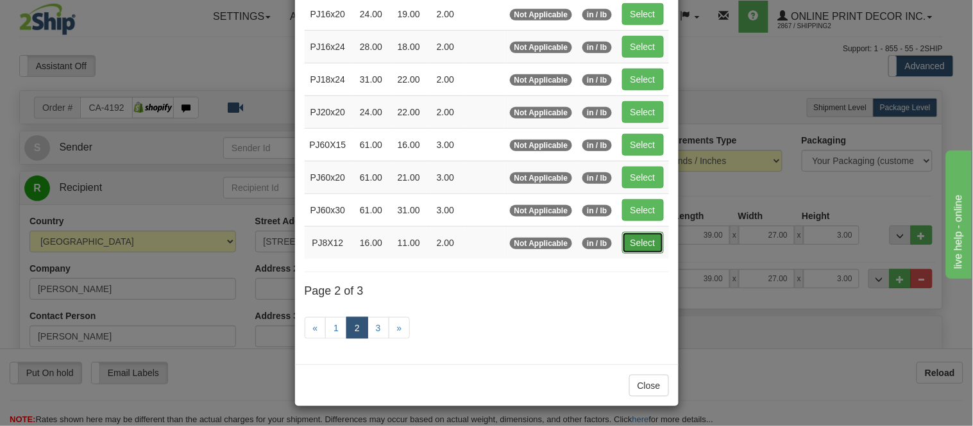
click at [630, 236] on button "Select" at bounding box center [643, 243] width 42 height 22
type input "PJ8X12"
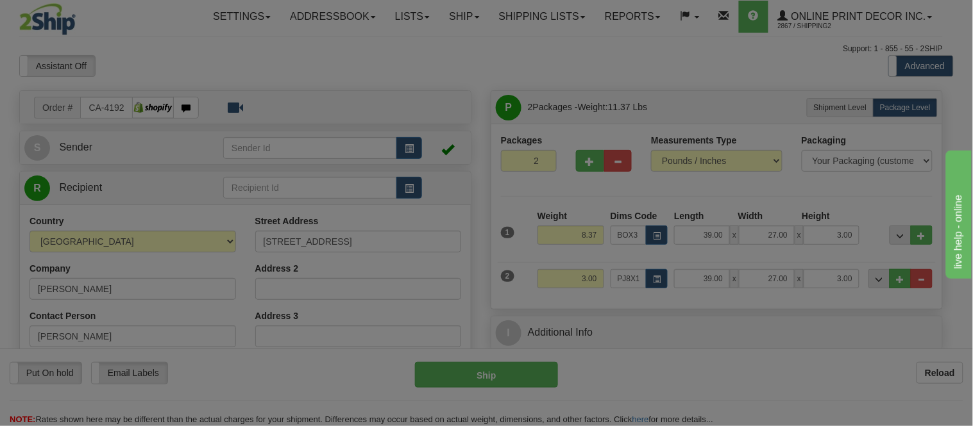
type input "16.00"
type input "11.00"
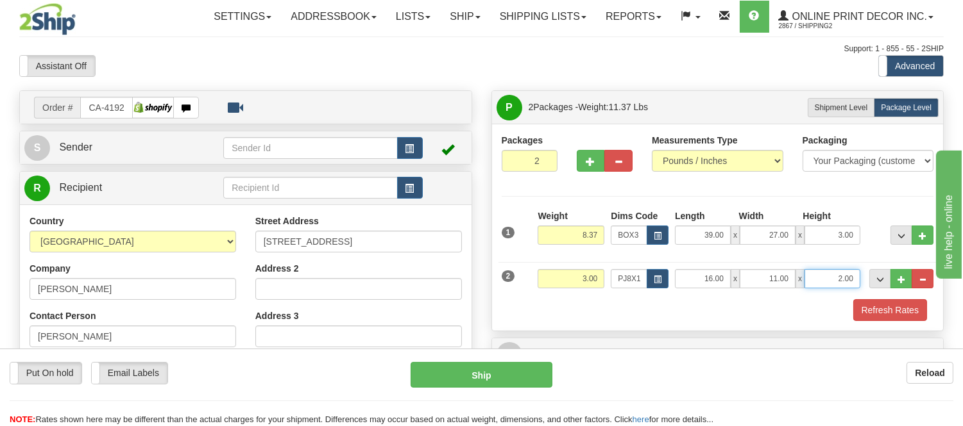
drag, startPoint x: 857, startPoint y: 279, endPoint x: 814, endPoint y: 293, distance: 44.6
click at [814, 293] on div "2 Weight 3.00 Dims Code PJ8X12 Length Width" at bounding box center [717, 277] width 439 height 43
click button "Delete" at bounding box center [0, 0] width 0 height 0
type input "6.00"
click at [895, 319] on button "Refresh Rates" at bounding box center [890, 310] width 74 height 22
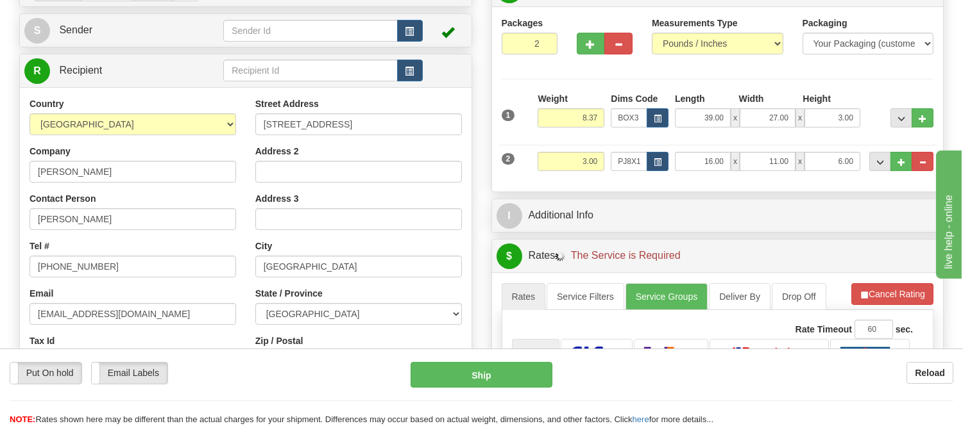
scroll to position [142, 0]
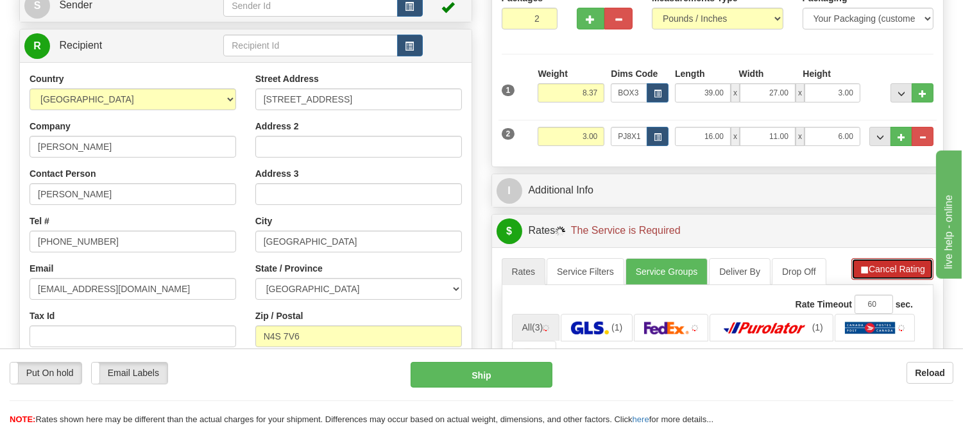
click at [863, 267] on span "button" at bounding box center [863, 270] width 9 height 8
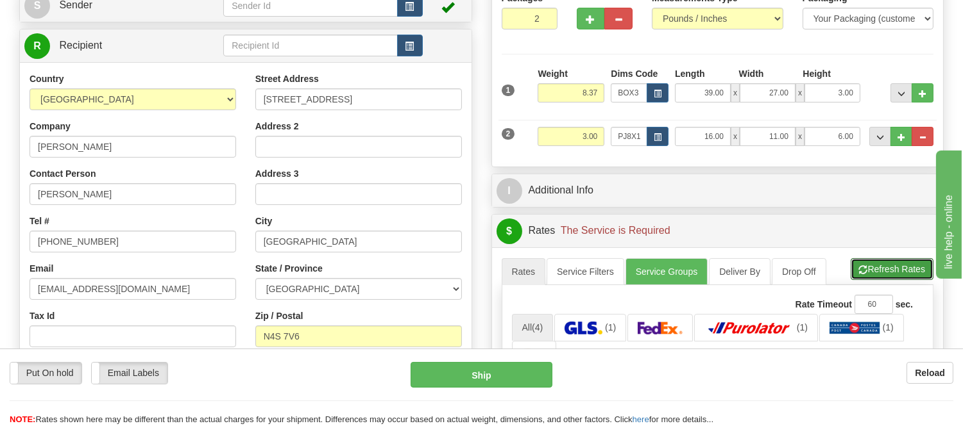
click at [863, 267] on span "button" at bounding box center [863, 270] width 9 height 8
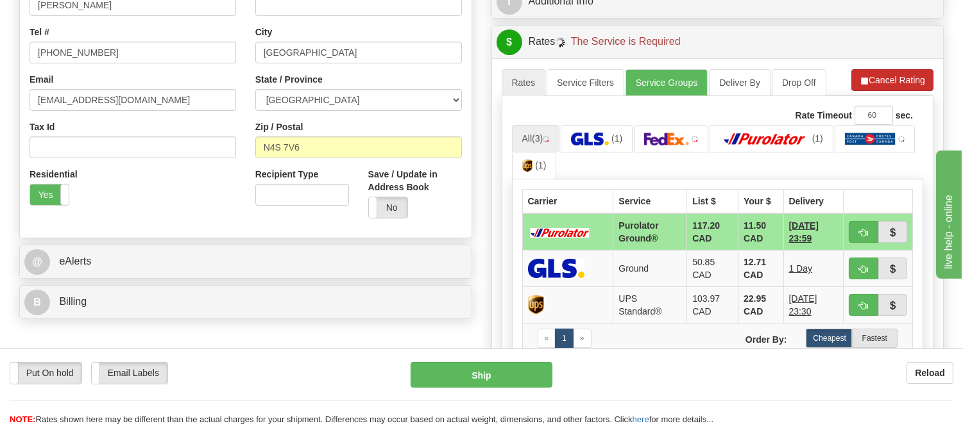
scroll to position [356, 0]
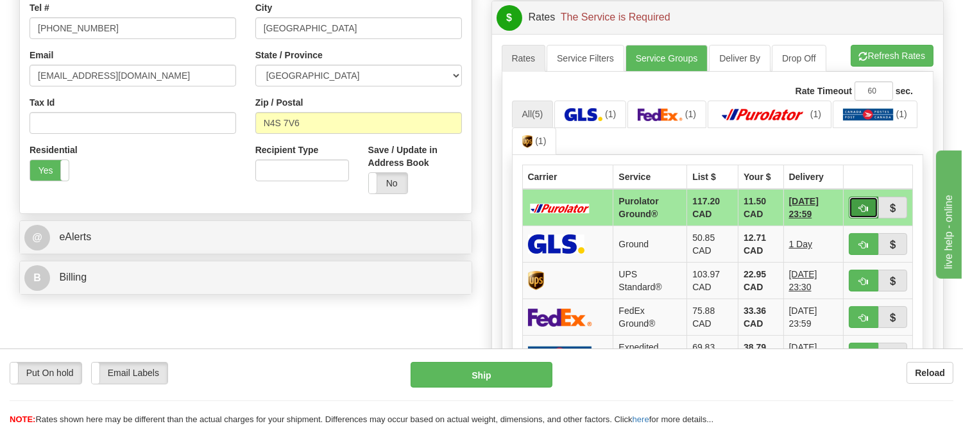
click at [864, 205] on span "button" at bounding box center [863, 209] width 9 height 8
type input "260"
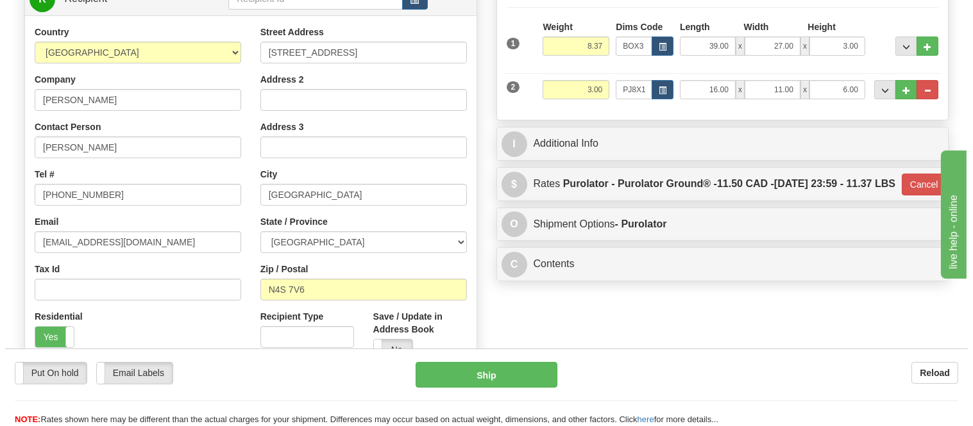
scroll to position [214, 0]
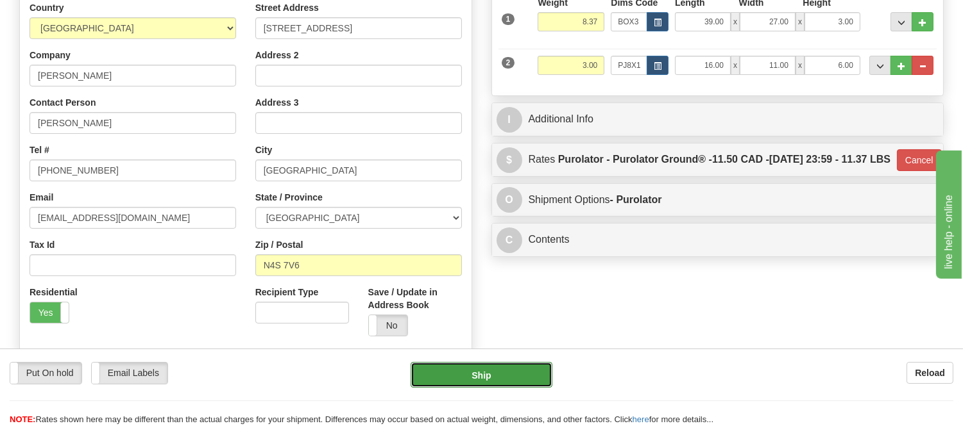
click at [526, 367] on button "Ship" at bounding box center [480, 375] width 141 height 26
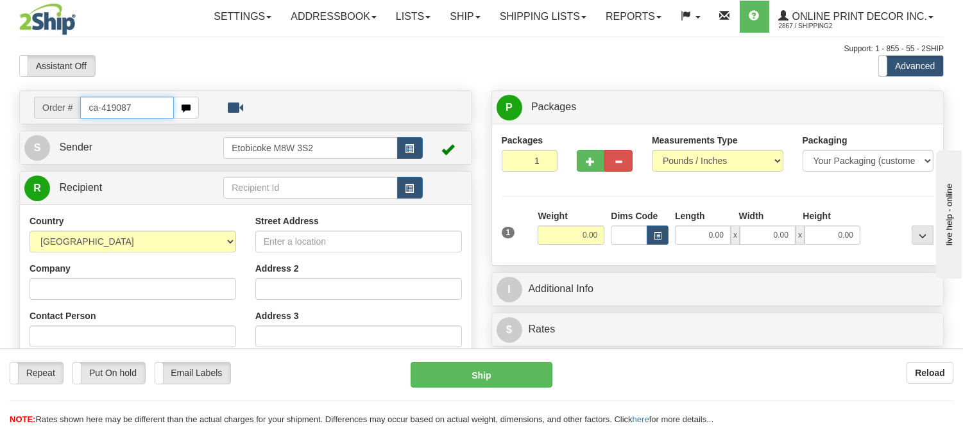
type input "ca-419087"
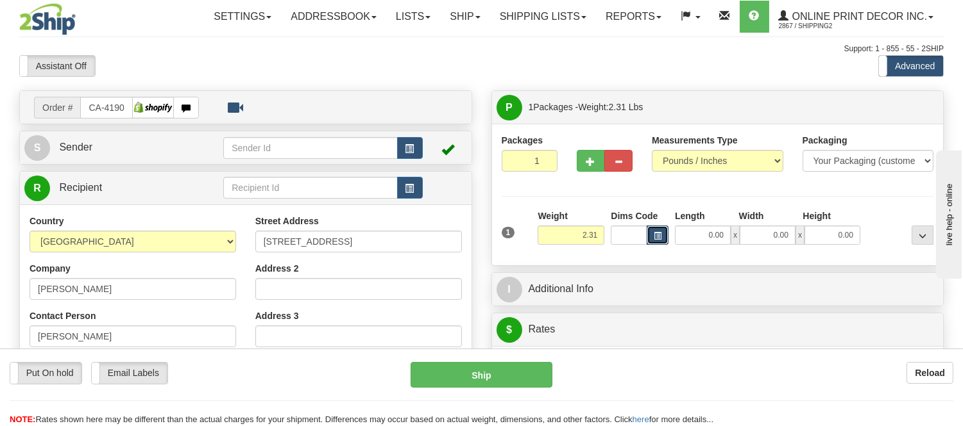
click at [654, 242] on button "button" at bounding box center [657, 235] width 22 height 19
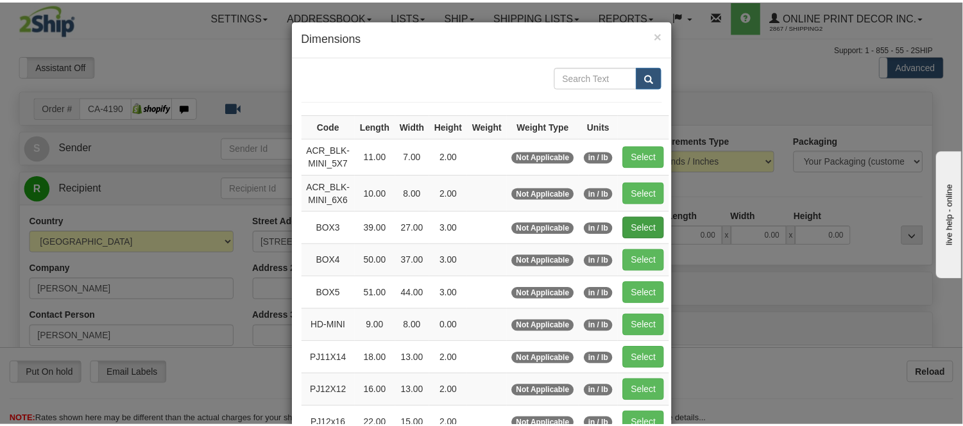
scroll to position [142, 0]
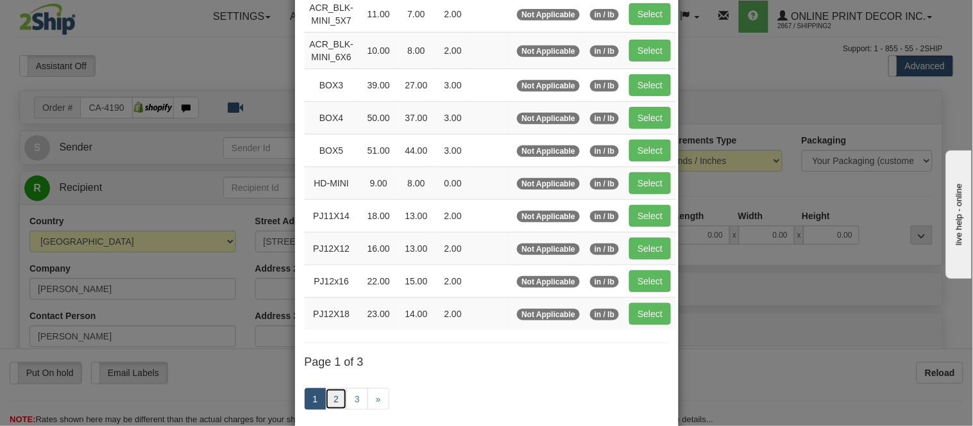
click at [332, 401] on link "2" at bounding box center [336, 400] width 22 height 22
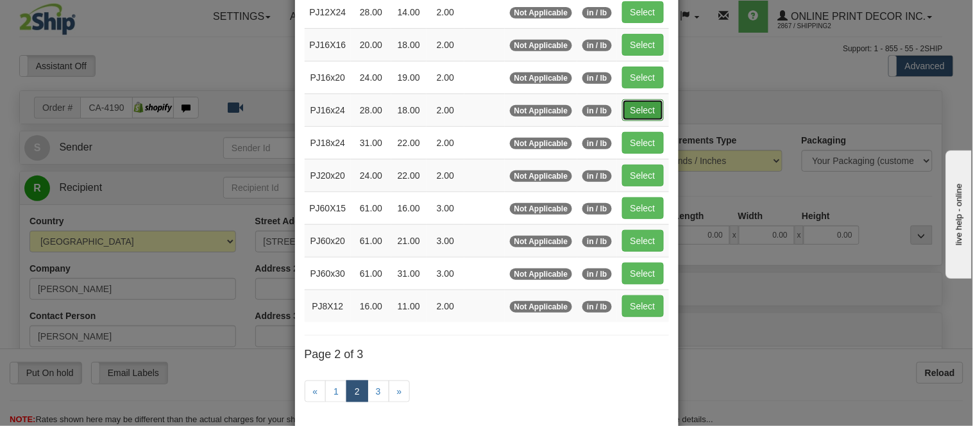
click at [627, 112] on button "Select" at bounding box center [643, 110] width 42 height 22
type input "PJ16x24"
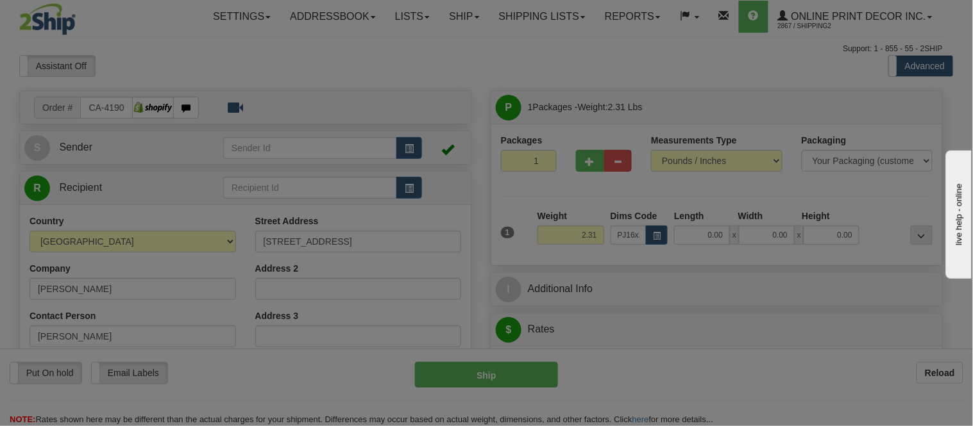
type input "28.00"
type input "18.00"
type input "2.00"
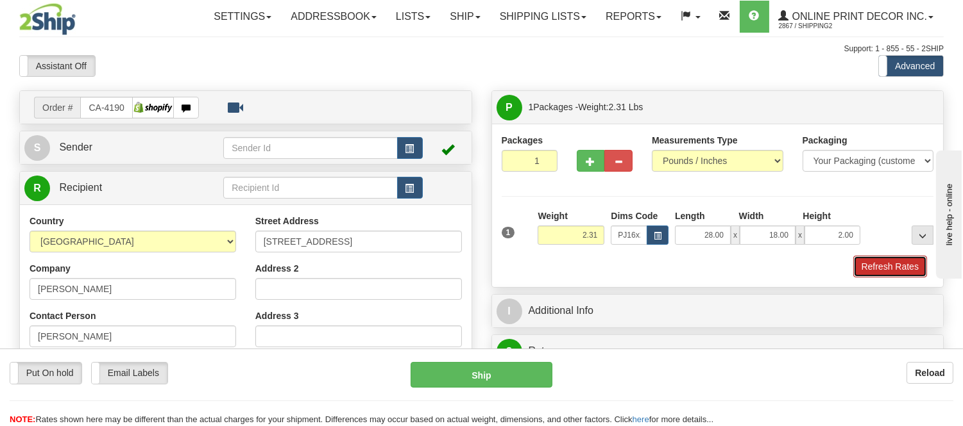
click at [869, 265] on button "Refresh Rates" at bounding box center [890, 267] width 74 height 22
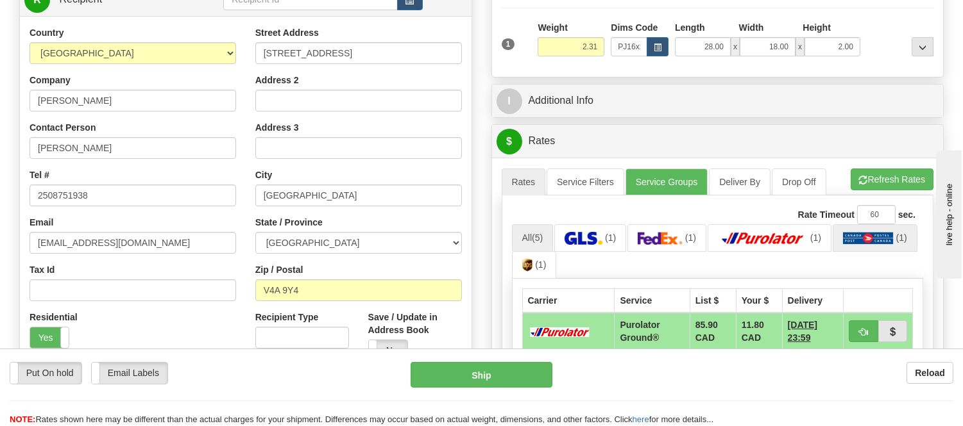
scroll to position [214, 0]
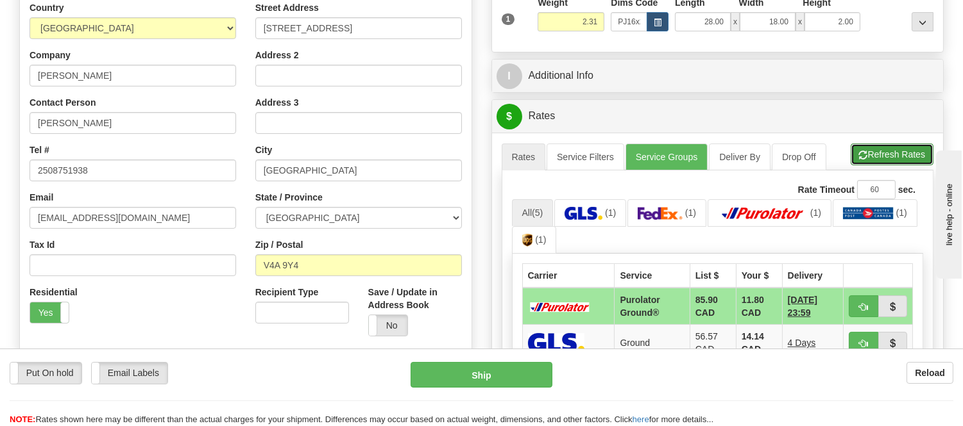
click at [875, 158] on button "Refresh Rates" at bounding box center [891, 155] width 83 height 22
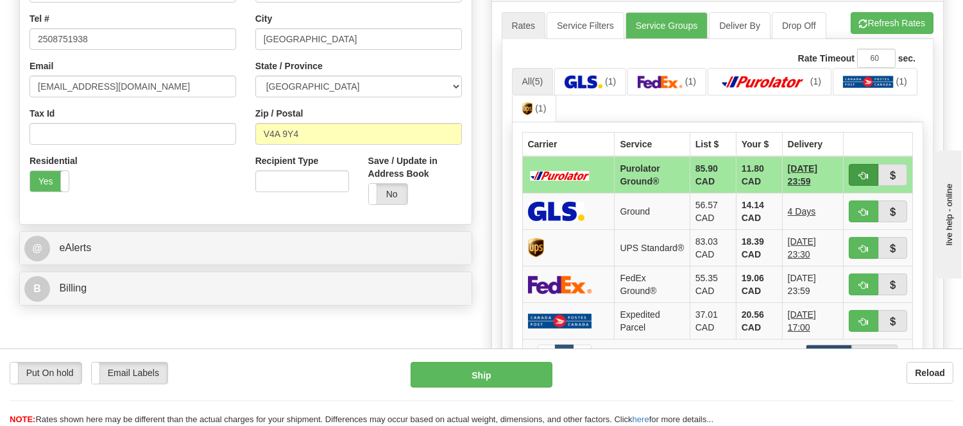
scroll to position [356, 0]
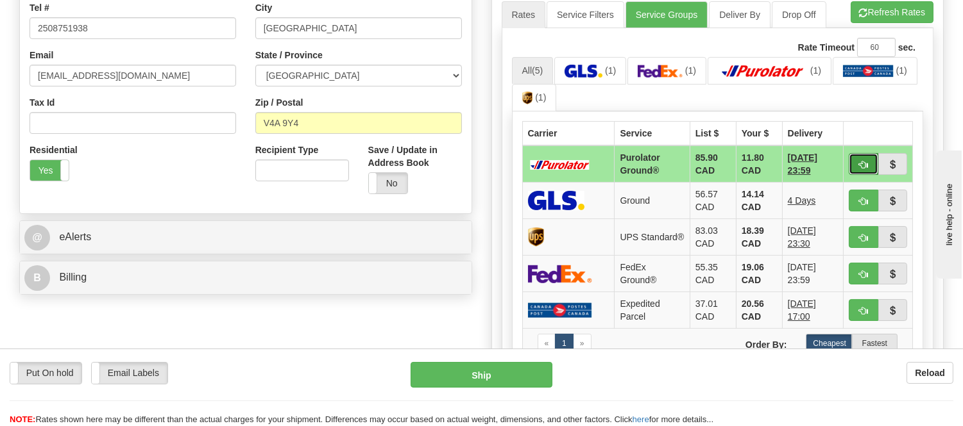
click at [861, 162] on span "button" at bounding box center [863, 165] width 9 height 8
type input "260"
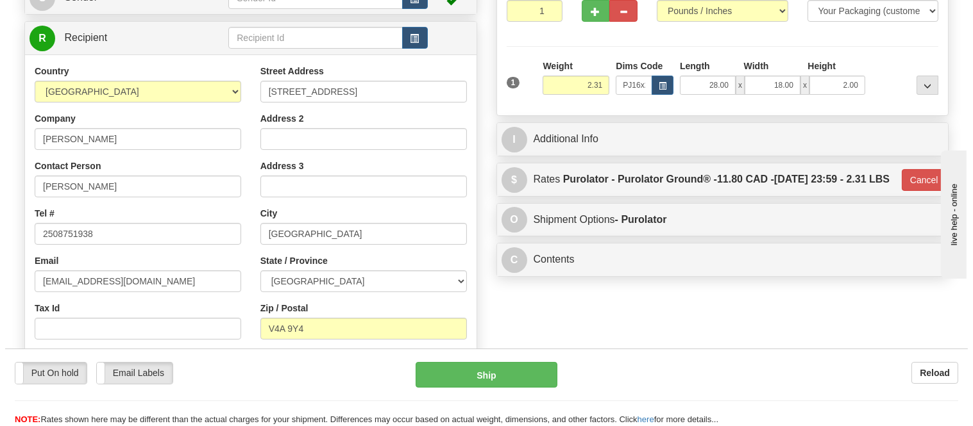
scroll to position [142, 0]
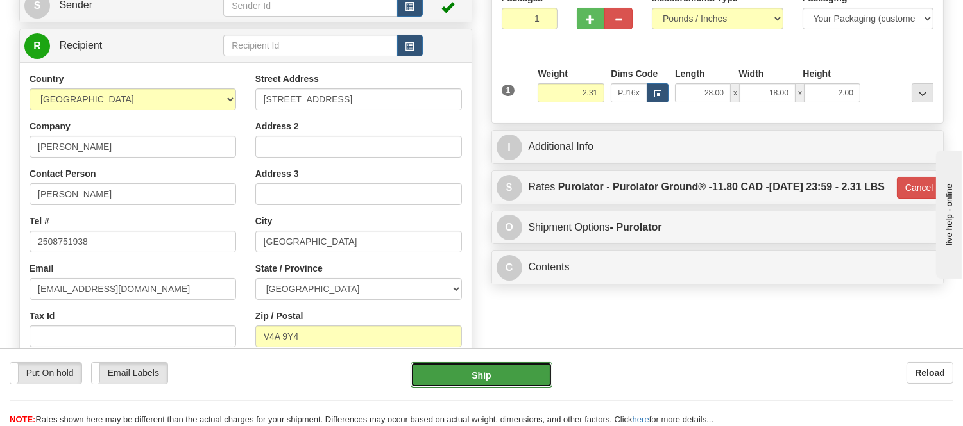
click at [540, 378] on button "Ship" at bounding box center [480, 375] width 141 height 26
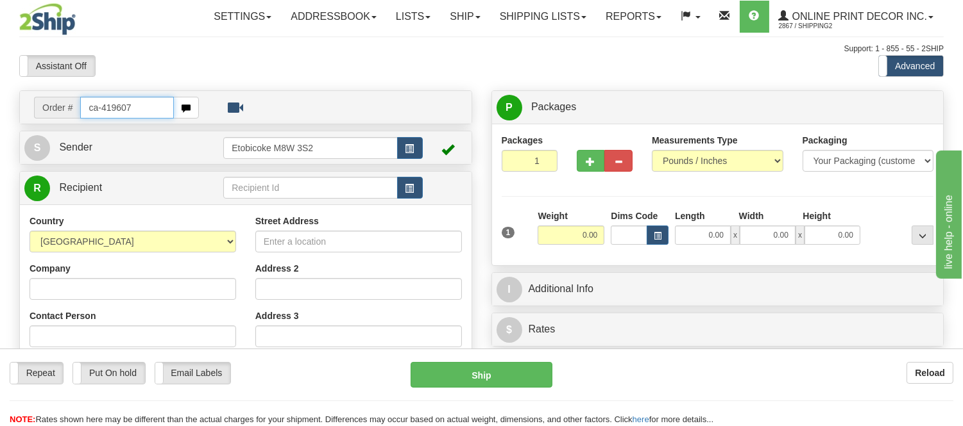
type input "ca-419607"
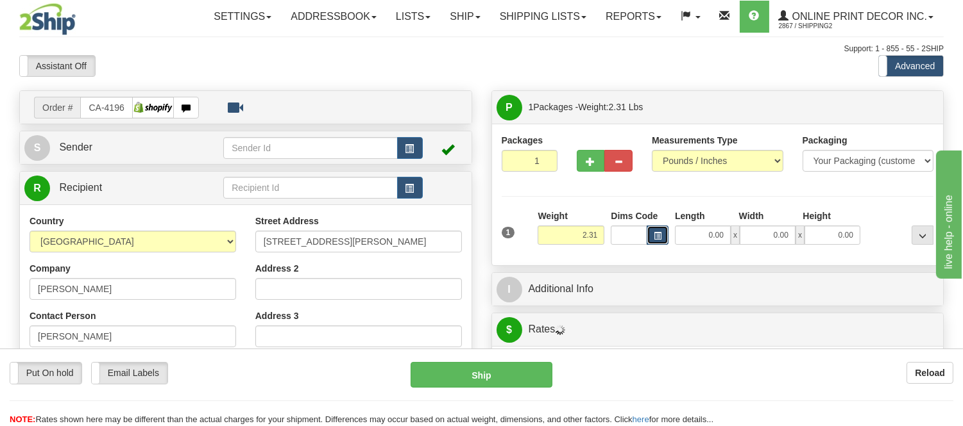
click at [655, 242] on button "button" at bounding box center [657, 235] width 22 height 19
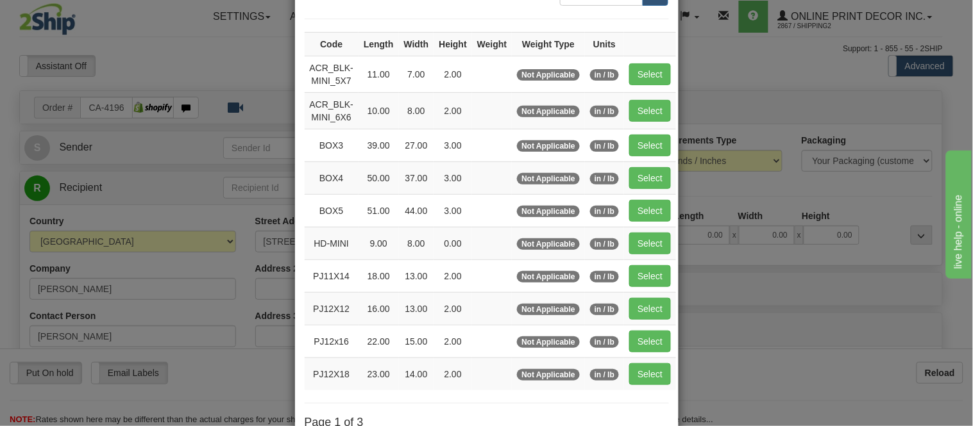
scroll to position [214, 0]
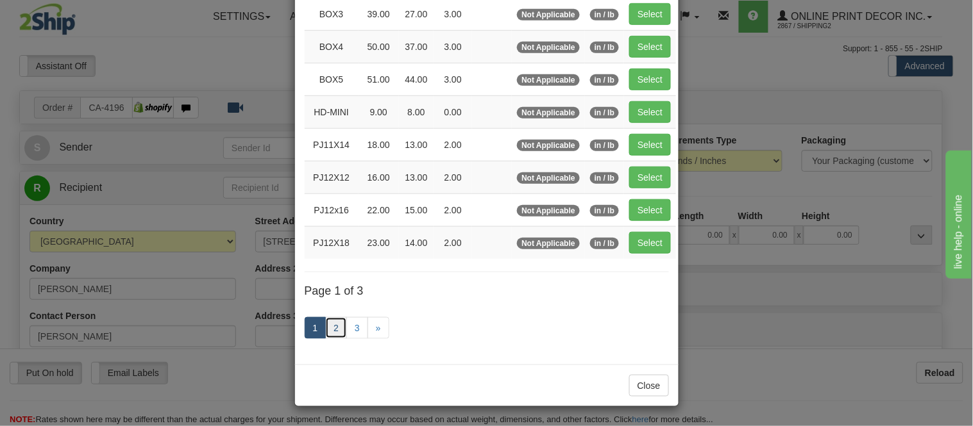
click at [328, 327] on link "2" at bounding box center [336, 328] width 22 height 22
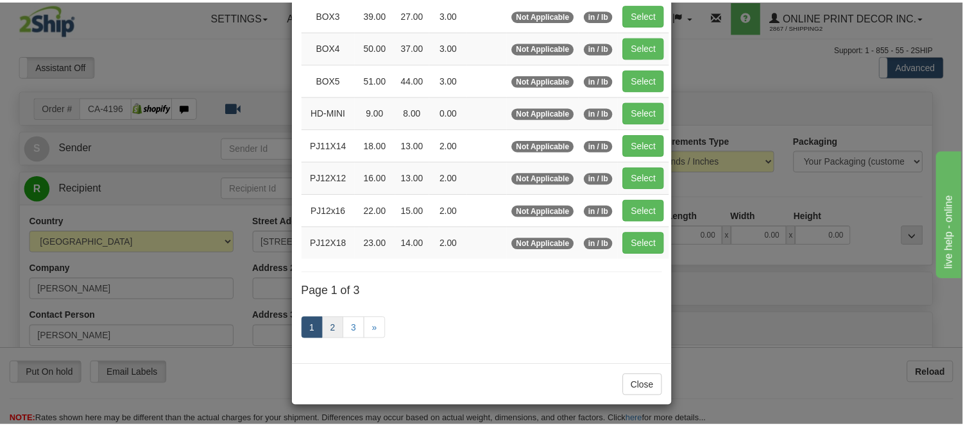
scroll to position [208, 0]
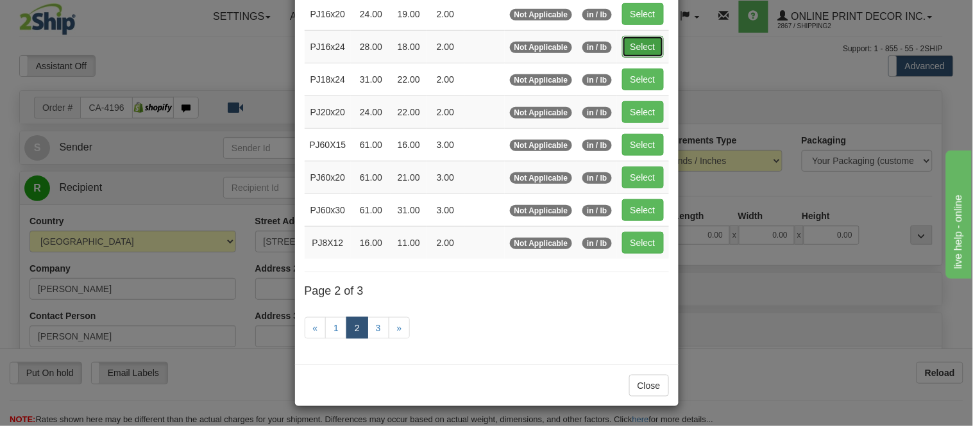
click at [653, 37] on button "Select" at bounding box center [643, 47] width 42 height 22
type input "PJ16x24"
type input "28.00"
type input "18.00"
type input "2.00"
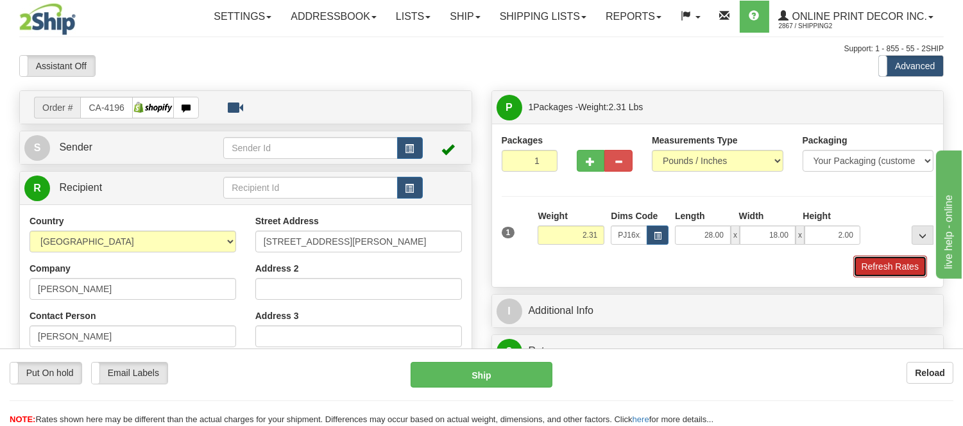
drag, startPoint x: 877, startPoint y: 271, endPoint x: 103, endPoint y: 13, distance: 815.4
click at [877, 271] on button "Refresh Rates" at bounding box center [890, 267] width 74 height 22
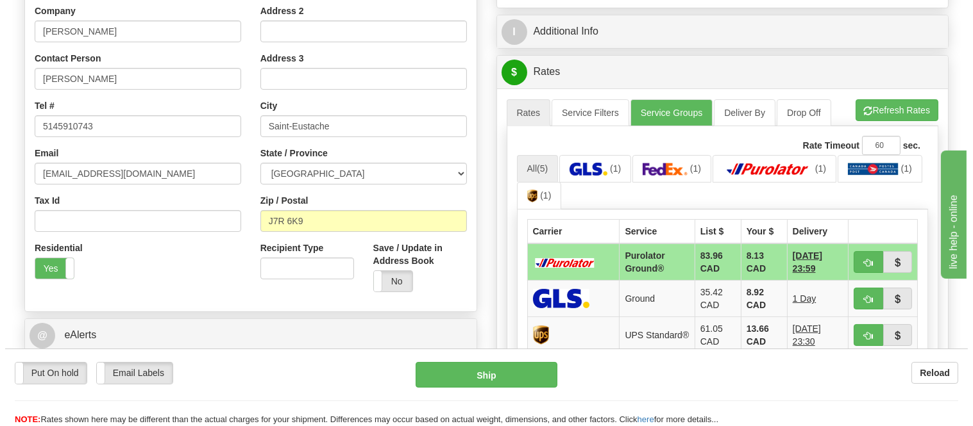
scroll to position [269, 0]
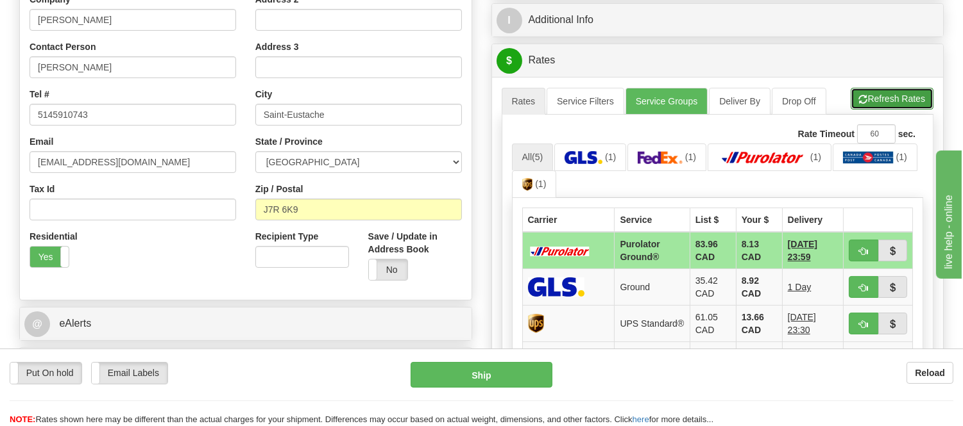
click at [914, 100] on button "Refresh Rates" at bounding box center [891, 99] width 83 height 22
click at [861, 254] on span "button" at bounding box center [863, 252] width 9 height 8
type input "260"
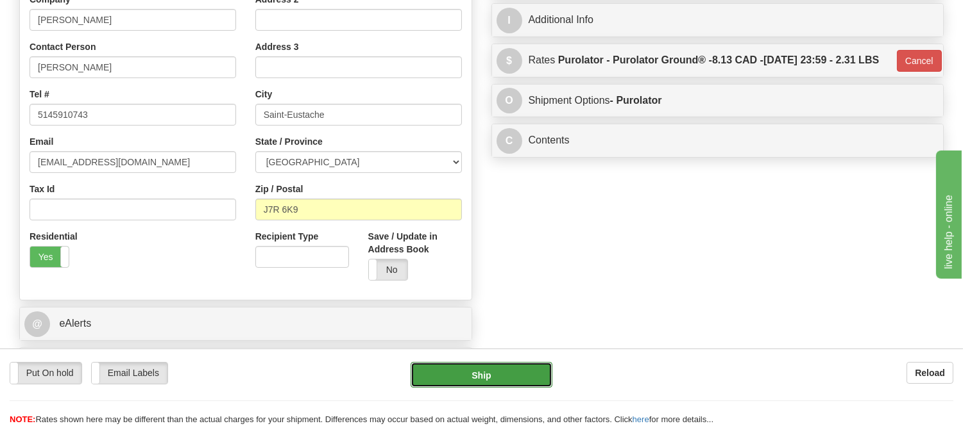
click at [475, 373] on button "Ship" at bounding box center [480, 375] width 141 height 26
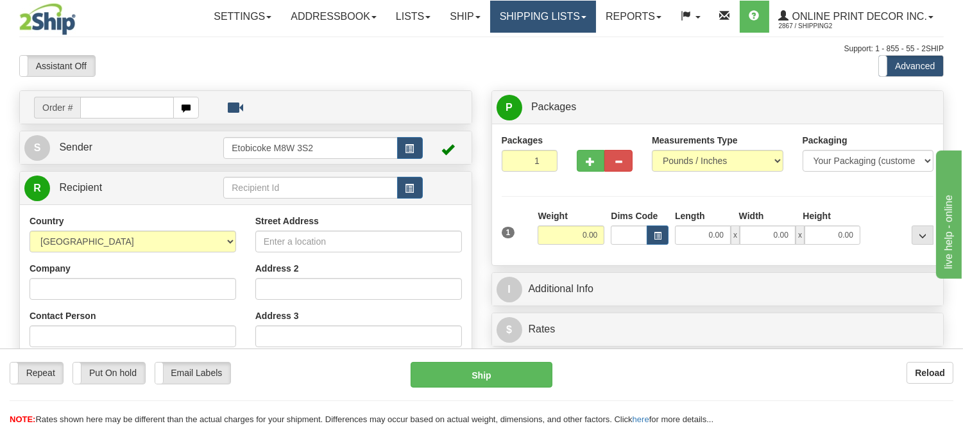
click at [546, 13] on link "Shipping lists" at bounding box center [543, 17] width 106 height 32
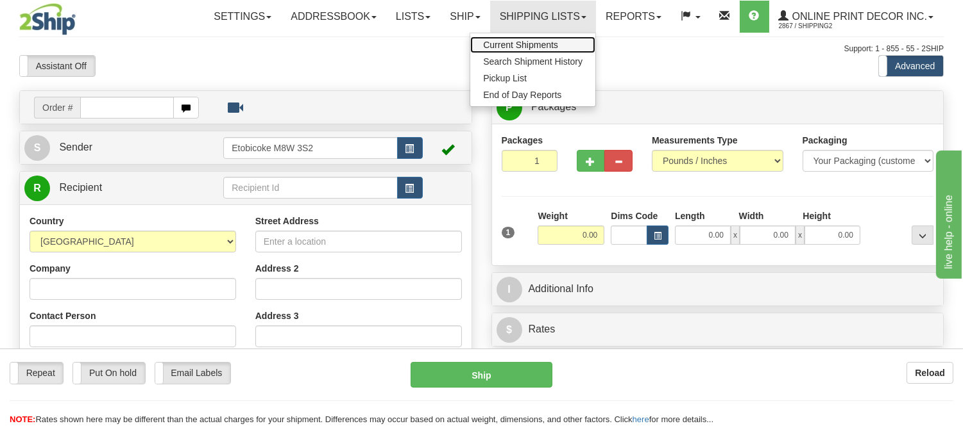
click at [537, 46] on span "Current Shipments" at bounding box center [520, 45] width 75 height 10
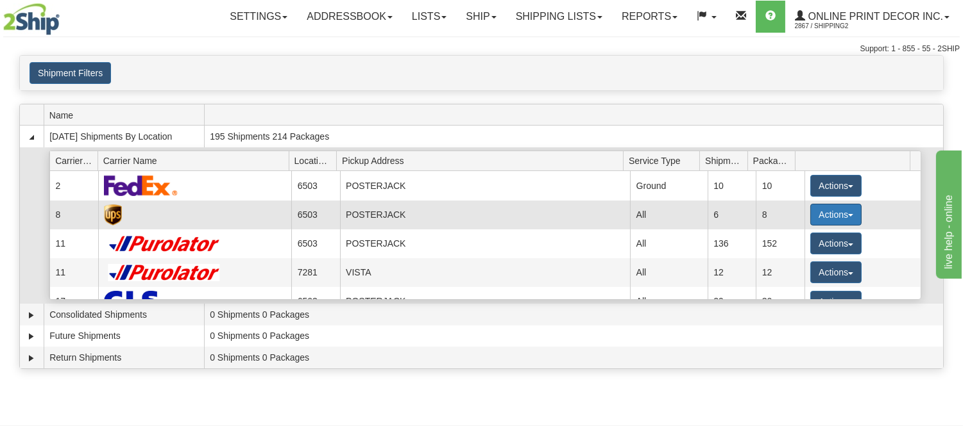
click at [843, 208] on button "Actions" at bounding box center [835, 215] width 51 height 22
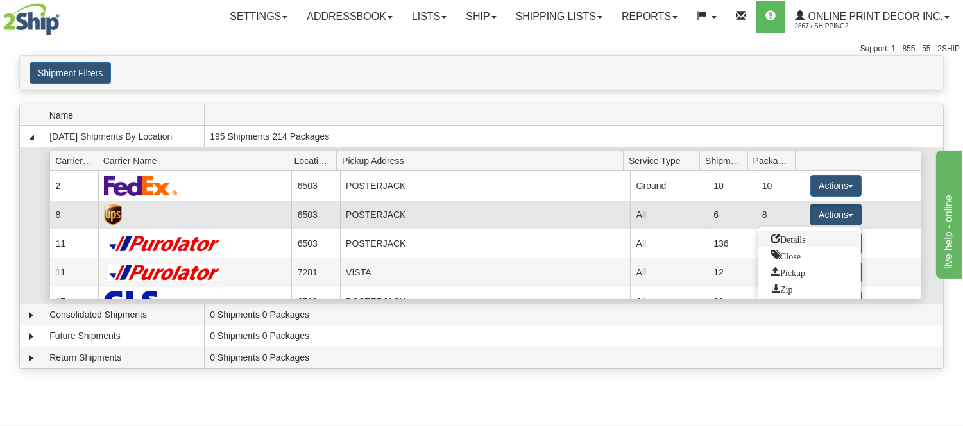
click at [800, 239] on span "Details" at bounding box center [788, 238] width 35 height 9
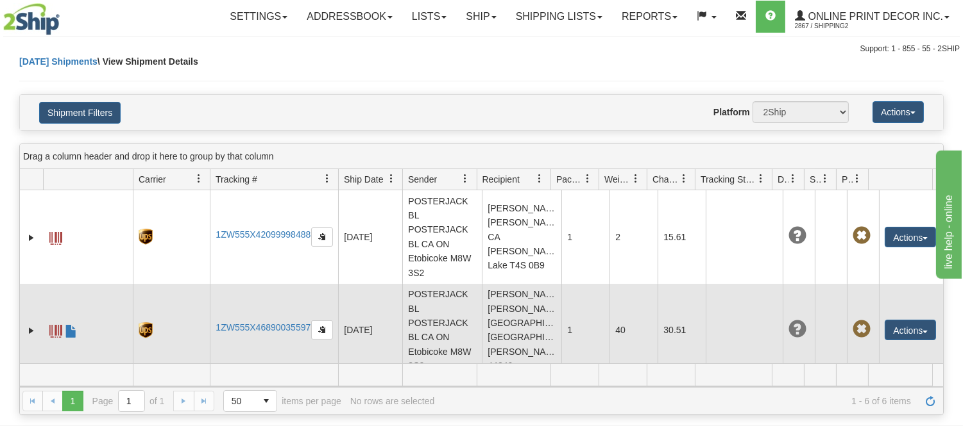
click at [521, 303] on td "[PERSON_NAME] [PERSON_NAME] [GEOGRAPHIC_DATA] [GEOGRAPHIC_DATA] [PERSON_NAME] 4…" at bounding box center [522, 331] width 80 height 94
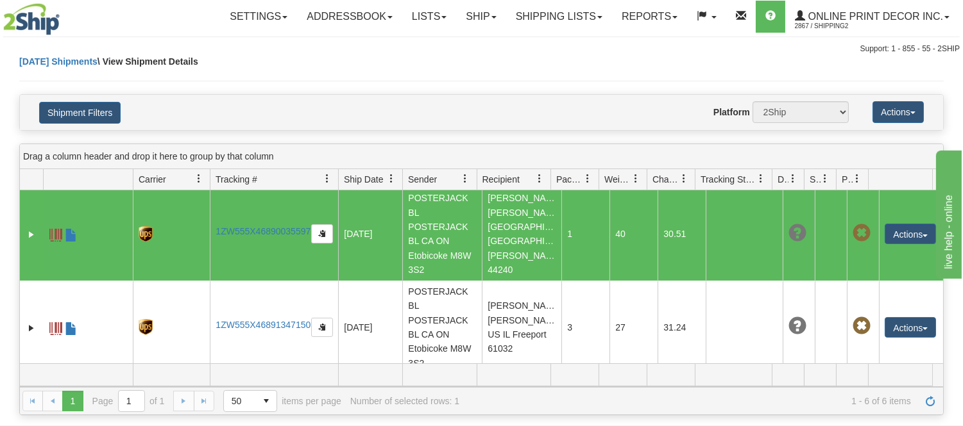
scroll to position [71, 0]
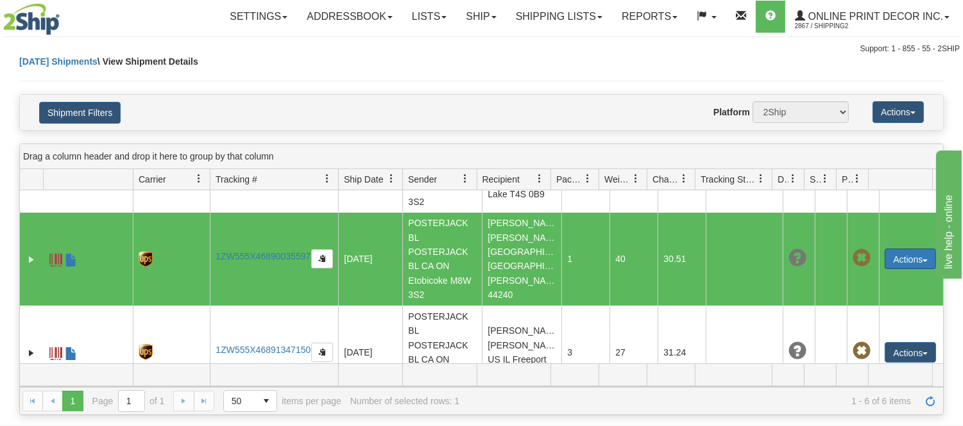
click at [893, 264] on button "Actions" at bounding box center [909, 259] width 51 height 21
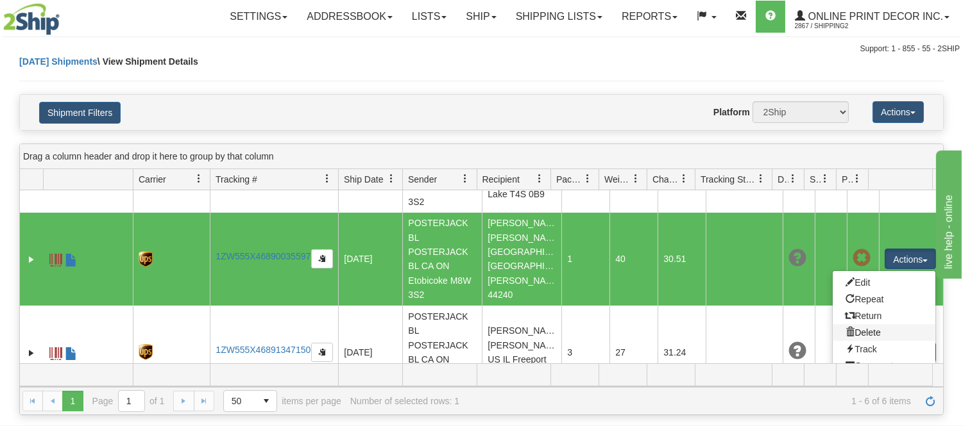
click at [866, 336] on link "Delete" at bounding box center [883, 332] width 103 height 17
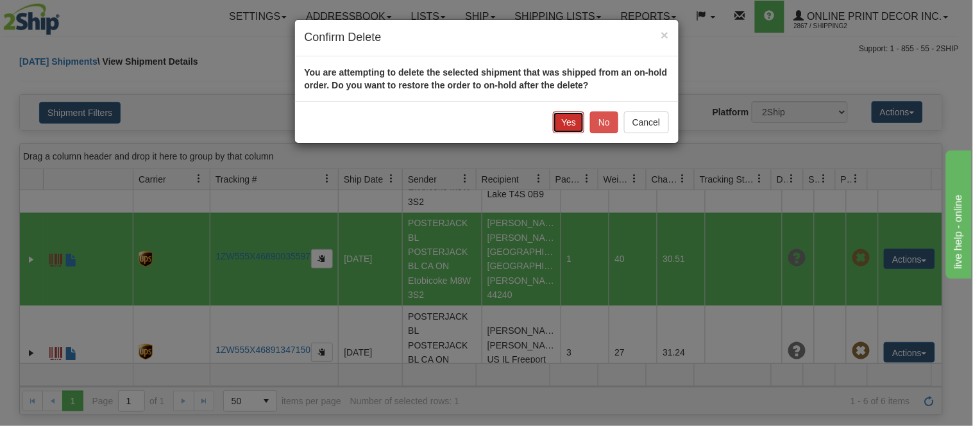
click at [575, 119] on button "Yes" at bounding box center [568, 123] width 31 height 22
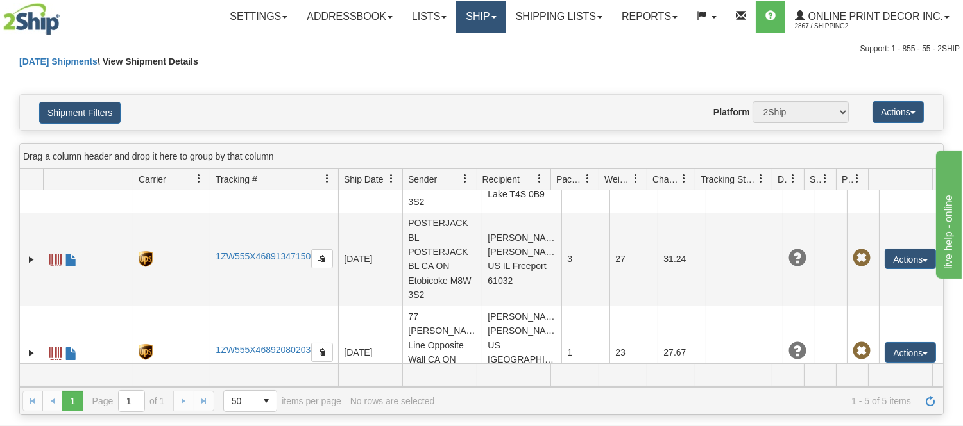
click at [478, 17] on link "Ship" at bounding box center [480, 17] width 49 height 32
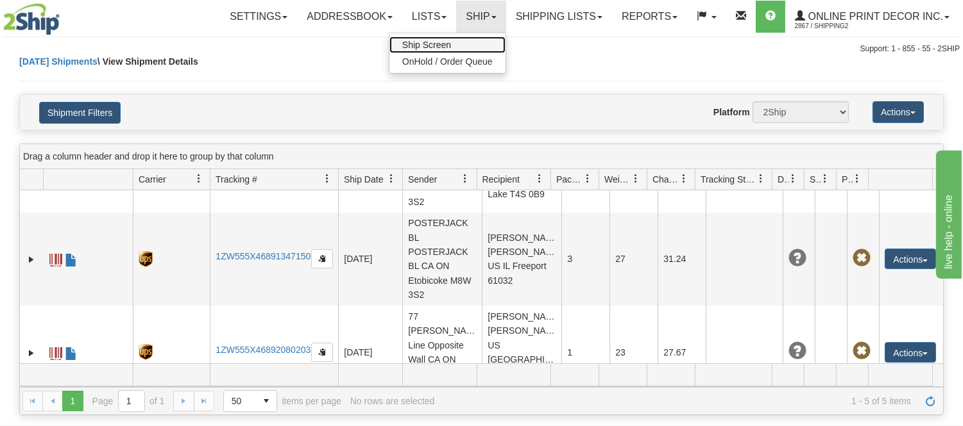
click at [450, 46] on link "Ship Screen" at bounding box center [447, 45] width 116 height 17
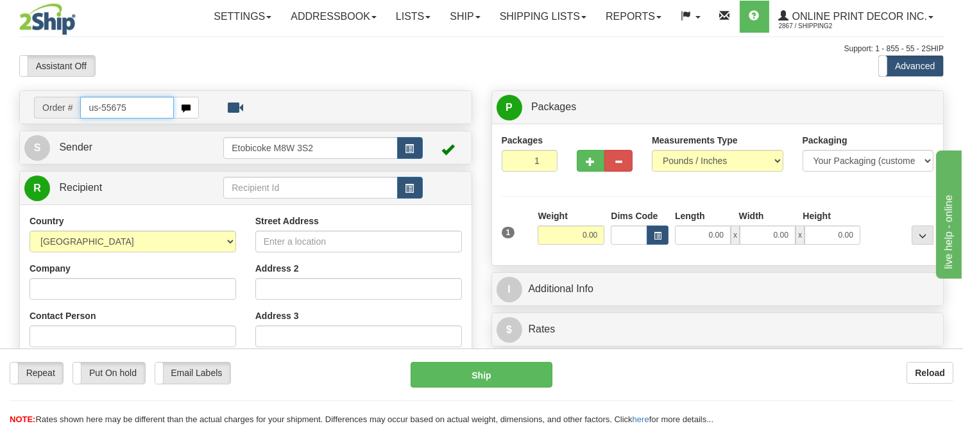
type input "us-55675"
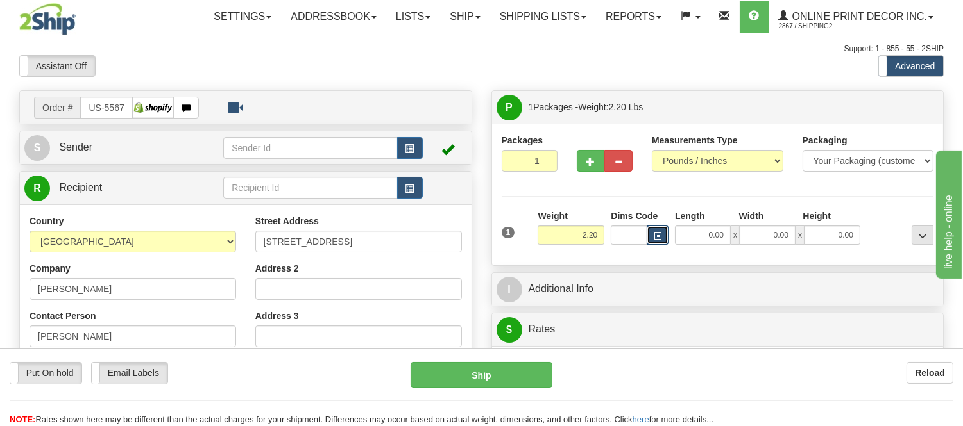
click at [663, 235] on button "button" at bounding box center [657, 235] width 22 height 19
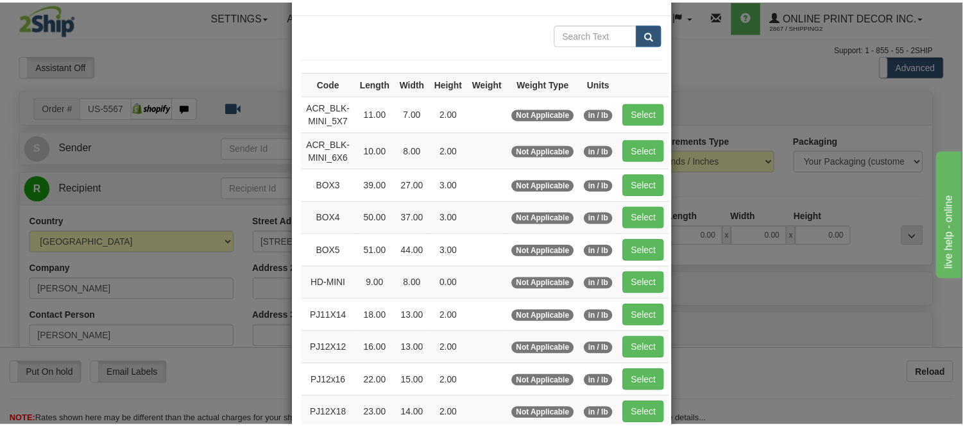
scroll to position [142, 0]
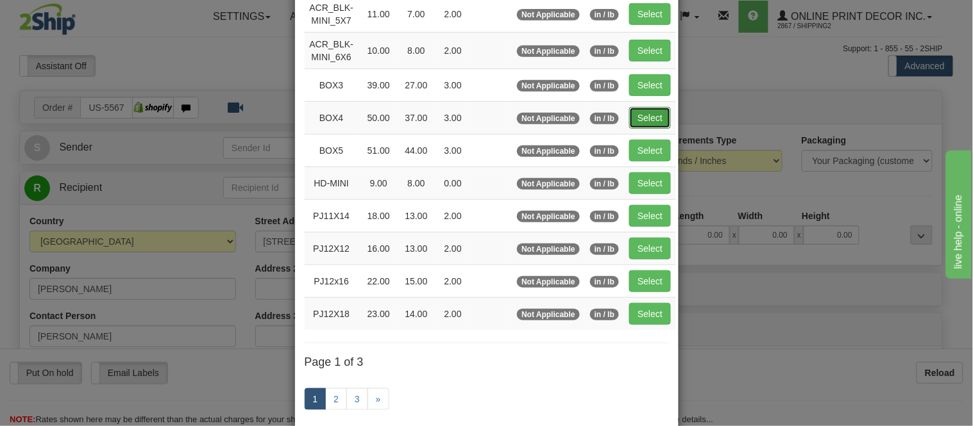
click at [644, 111] on button "Select" at bounding box center [650, 118] width 42 height 22
type input "BOX4"
type input "50.00"
type input "37.00"
type input "3.00"
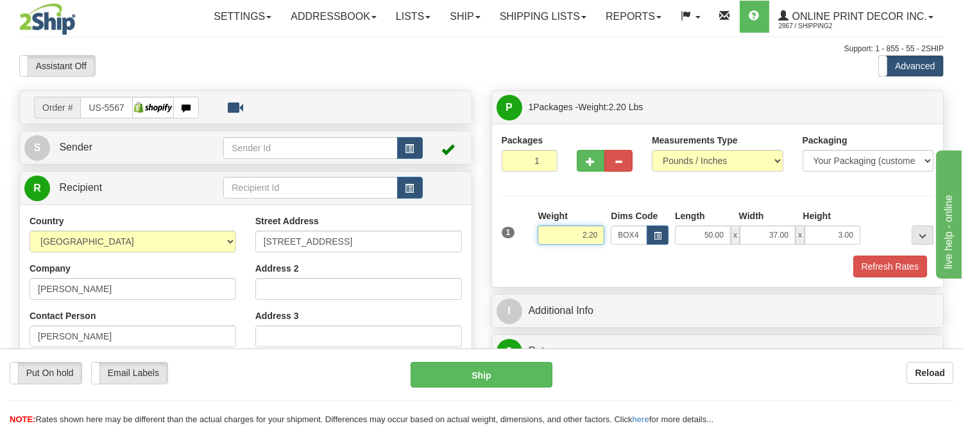
drag, startPoint x: 600, startPoint y: 236, endPoint x: 556, endPoint y: 253, distance: 46.7
click at [556, 253] on div "Weight 2.20" at bounding box center [570, 232] width 73 height 45
type input "15.98"
click at [902, 270] on button "Refresh Rates" at bounding box center [890, 267] width 74 height 22
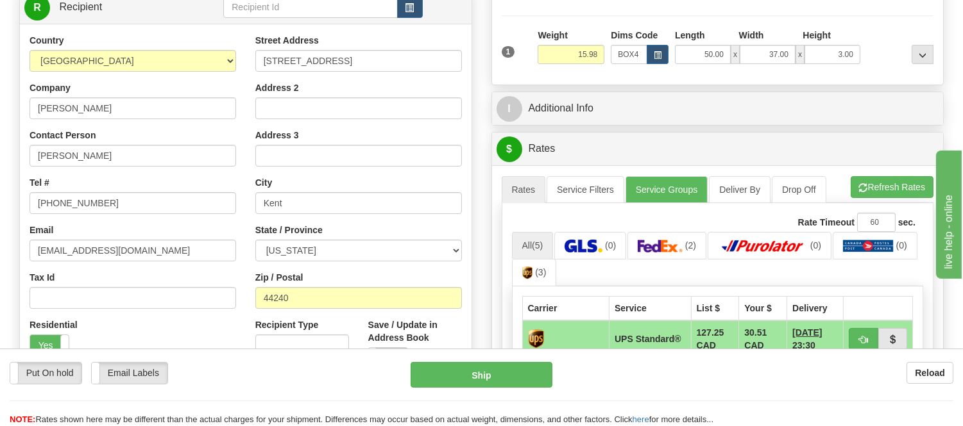
scroll to position [214, 0]
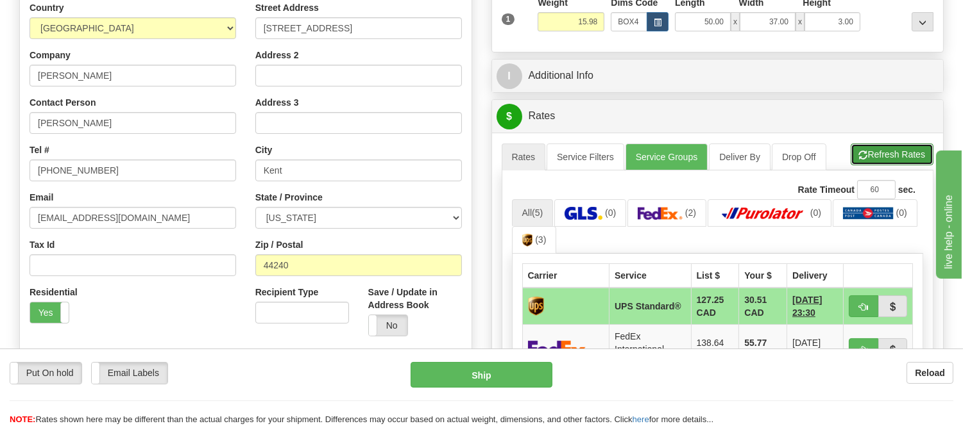
click at [866, 153] on button "Refresh Rates" at bounding box center [891, 155] width 83 height 22
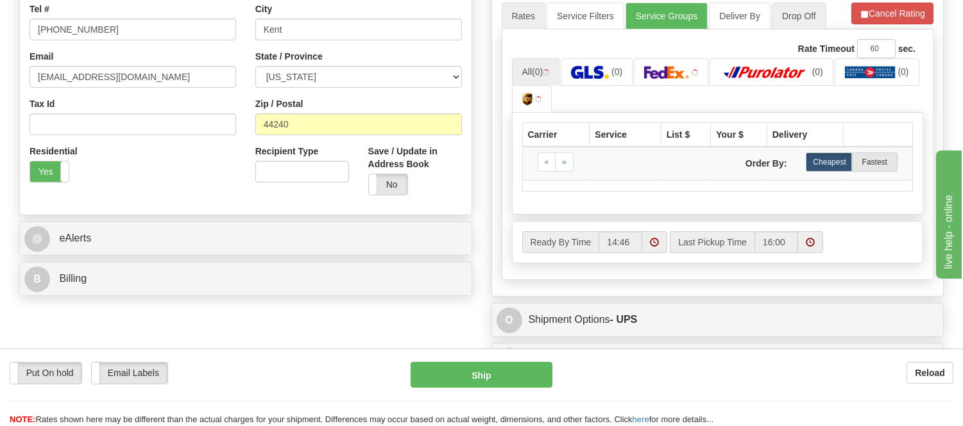
scroll to position [356, 0]
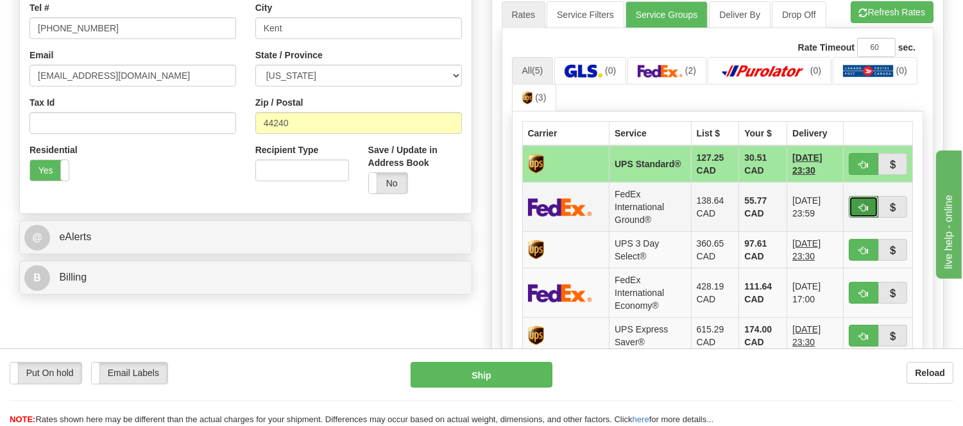
click at [861, 206] on span "button" at bounding box center [863, 208] width 9 height 8
type input "92"
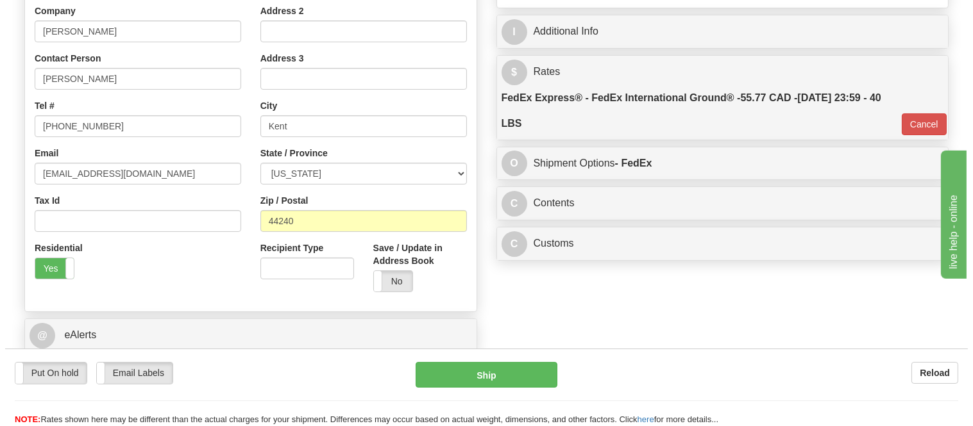
scroll to position [214, 0]
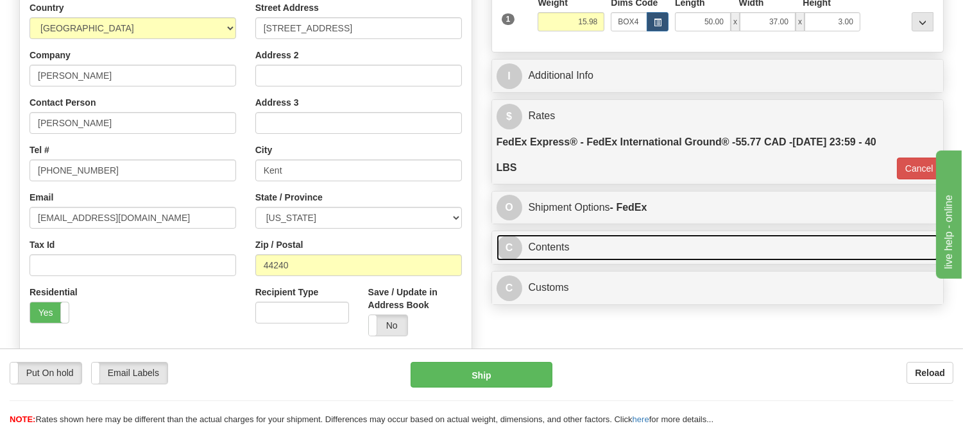
click at [635, 255] on link "C Contents" at bounding box center [717, 248] width 442 height 26
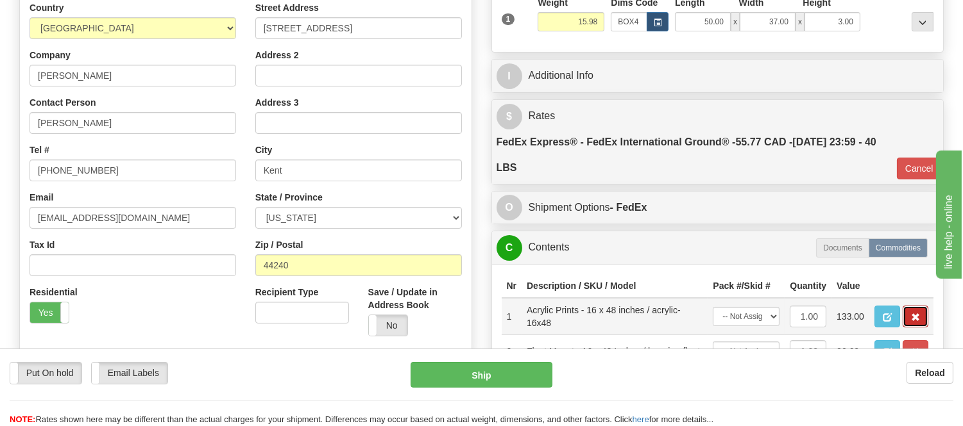
click at [911, 328] on button "button" at bounding box center [915, 317] width 26 height 22
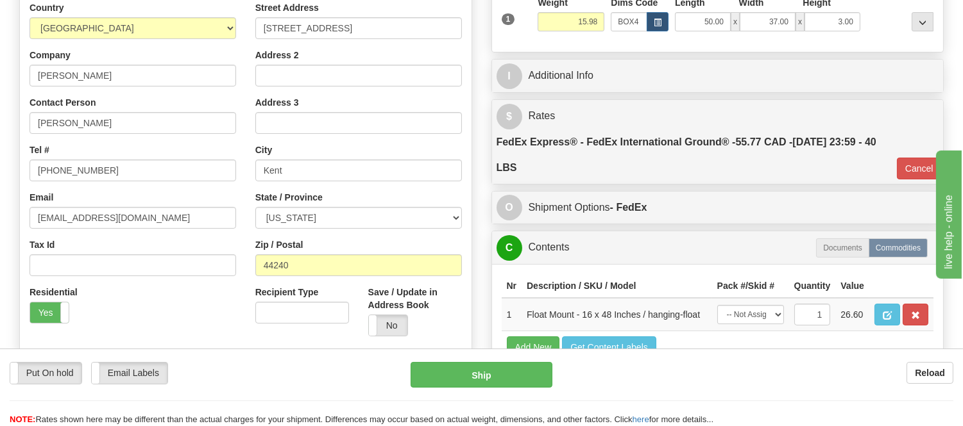
click at [911, 326] on button "button" at bounding box center [915, 315] width 26 height 22
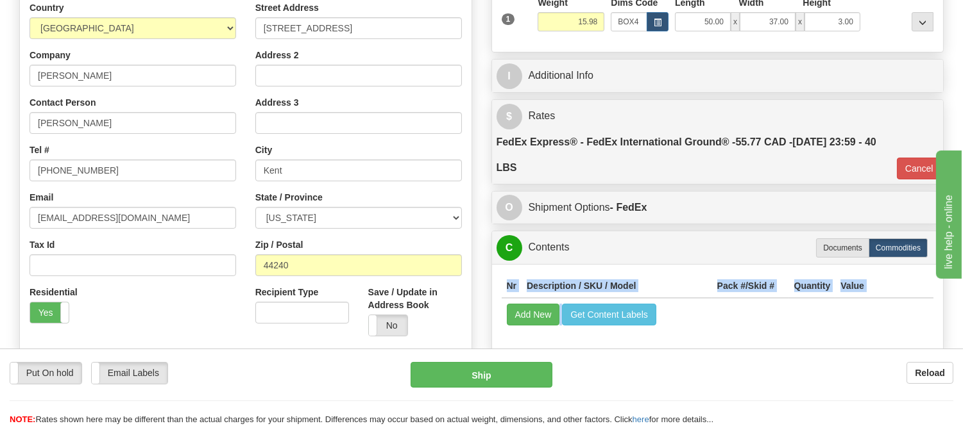
click at [911, 331] on td "Add New Get Content Labels" at bounding box center [717, 314] width 432 height 33
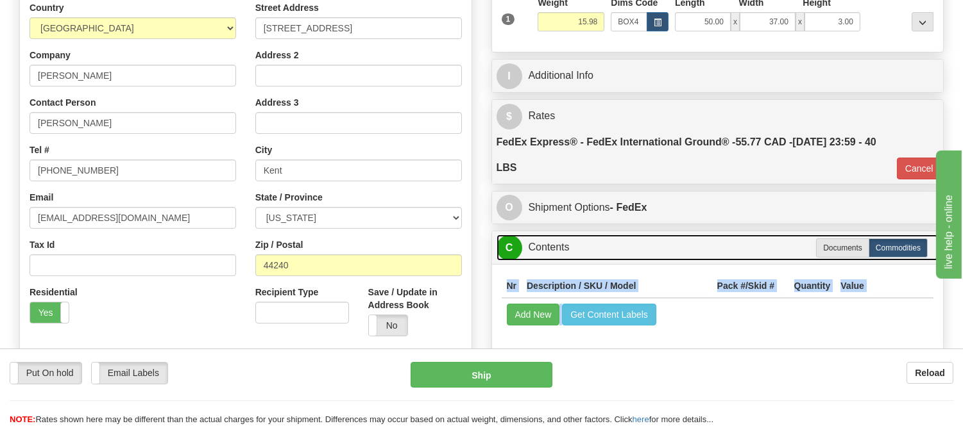
click at [669, 258] on link "C Contents" at bounding box center [717, 248] width 442 height 26
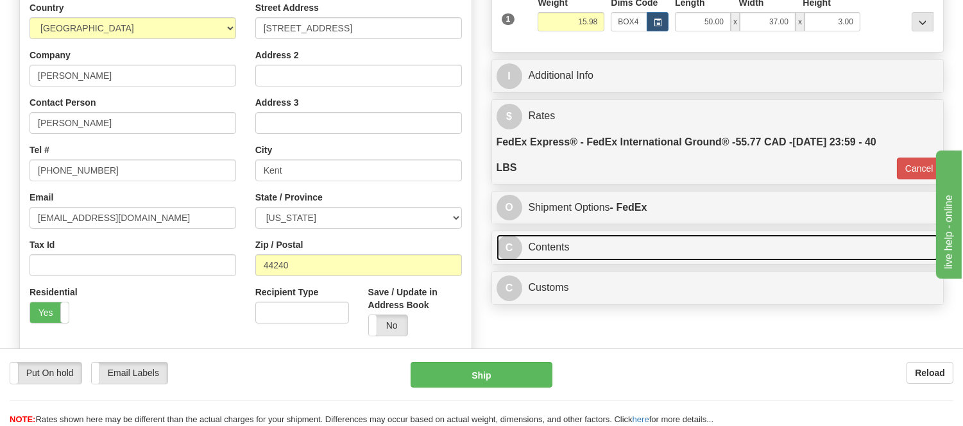
click at [605, 244] on link "C Contents" at bounding box center [717, 248] width 442 height 26
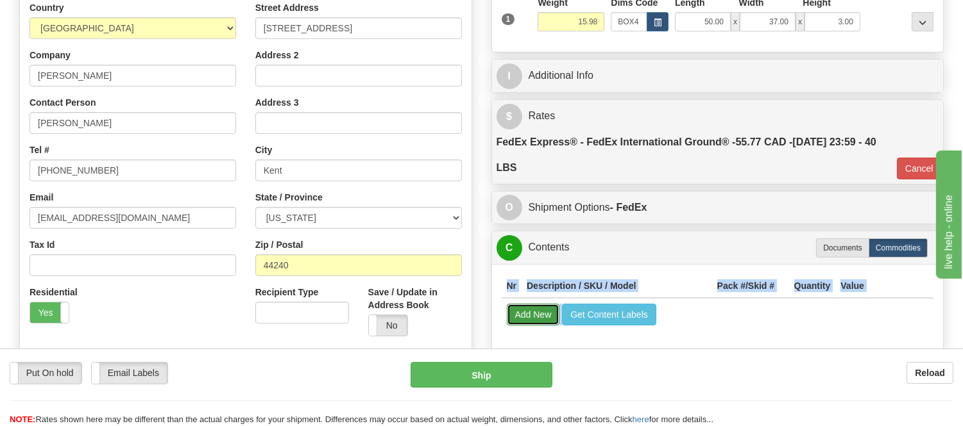
click at [546, 314] on button "Add New" at bounding box center [533, 315] width 53 height 22
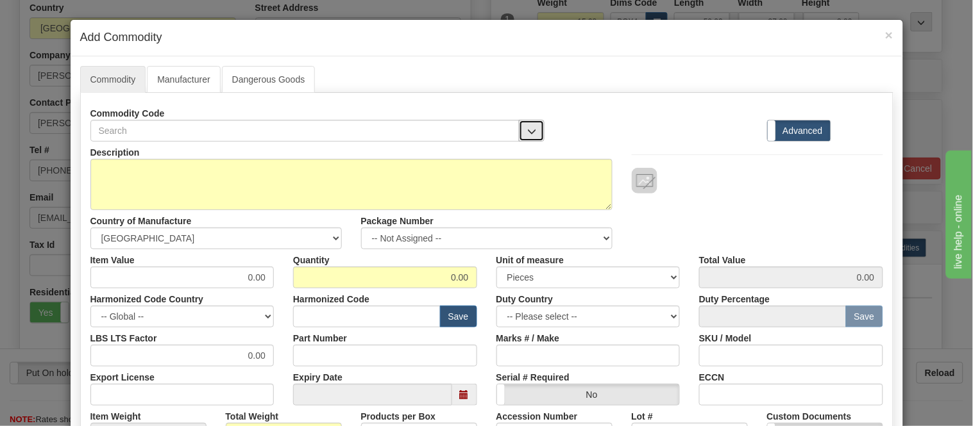
click at [527, 131] on span "button" at bounding box center [531, 132] width 9 height 8
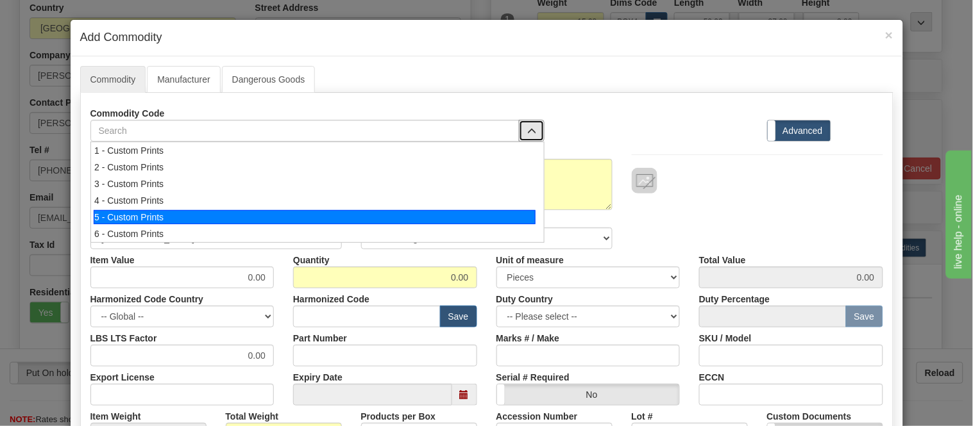
click at [507, 216] on div "5 - Custom Prints" at bounding box center [315, 217] width 442 height 14
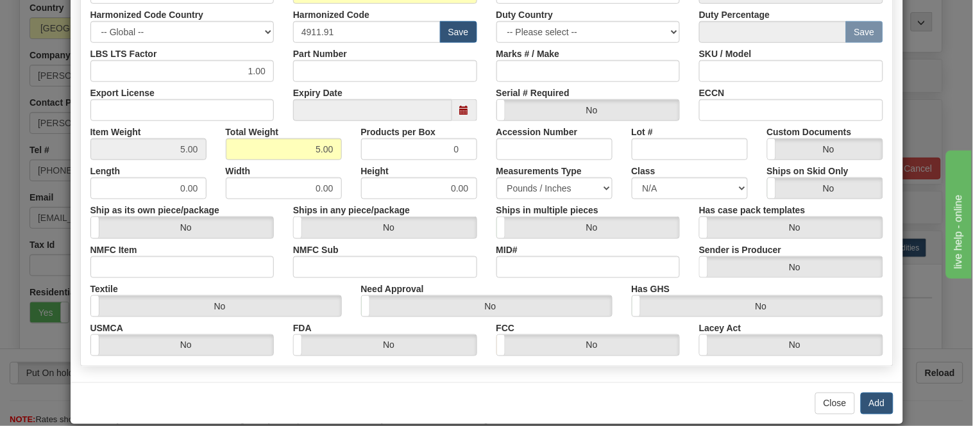
scroll to position [303, 0]
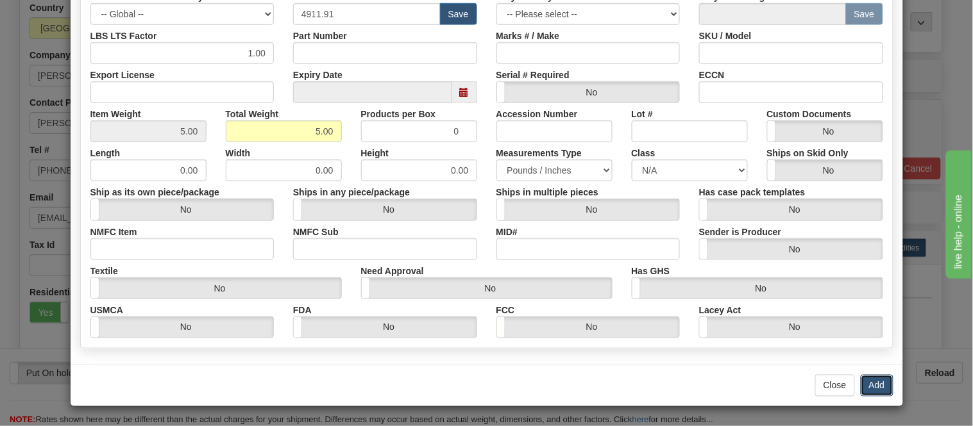
click at [874, 375] on button "Add" at bounding box center [877, 386] width 33 height 22
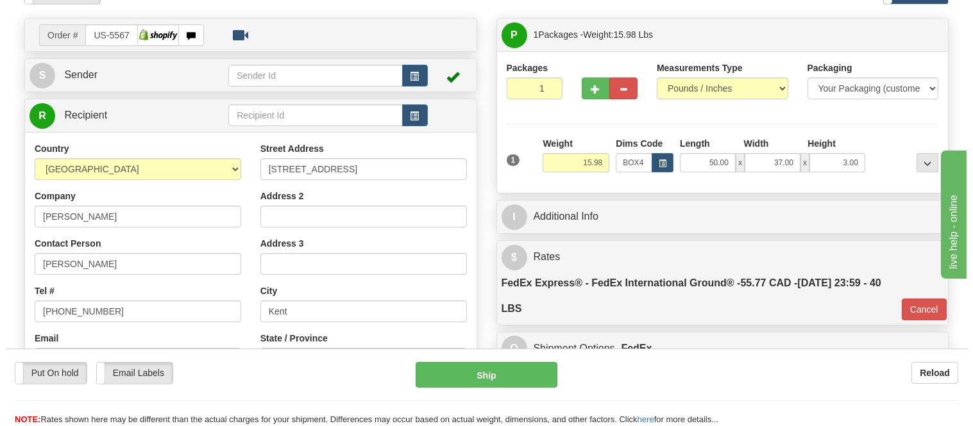
scroll to position [71, 0]
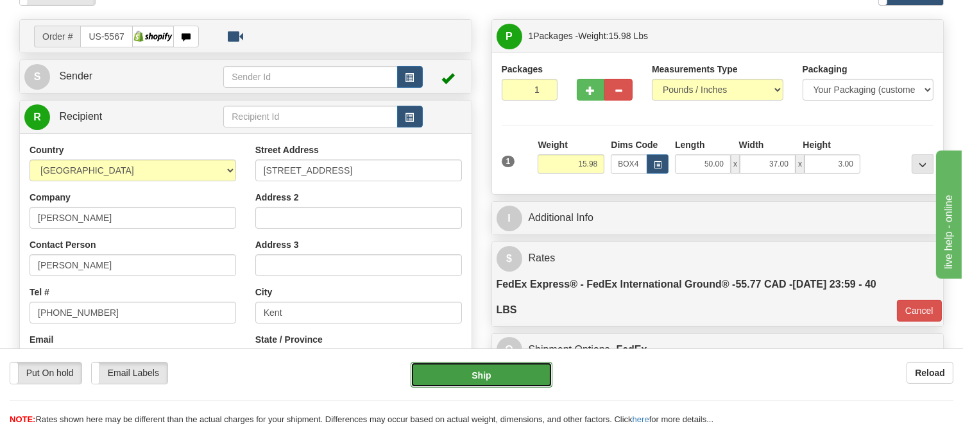
click at [496, 367] on button "Ship" at bounding box center [480, 375] width 141 height 26
